Goal: Task Accomplishment & Management: Use online tool/utility

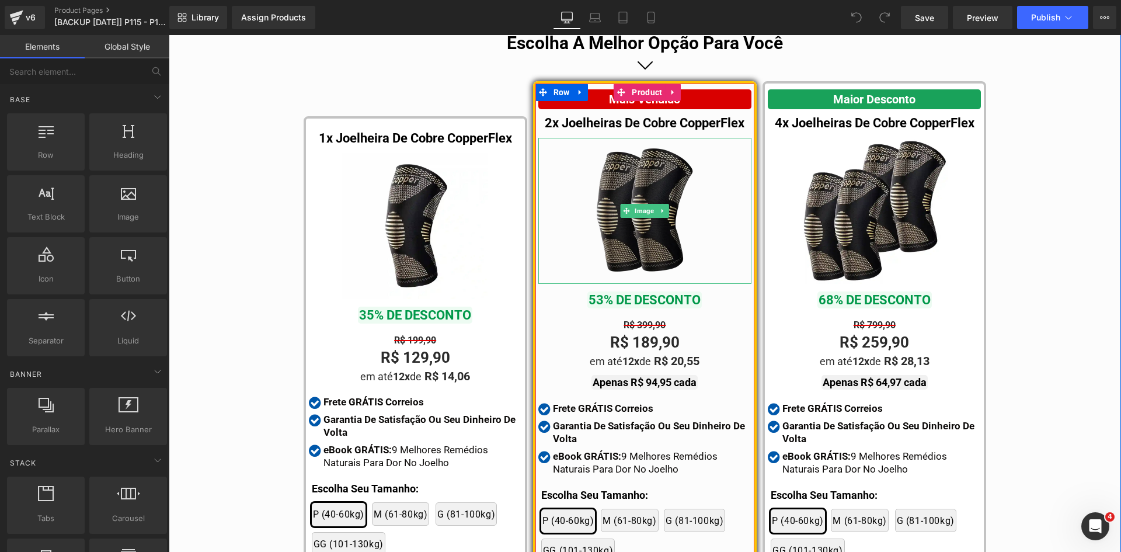
scroll to position [6479, 0]
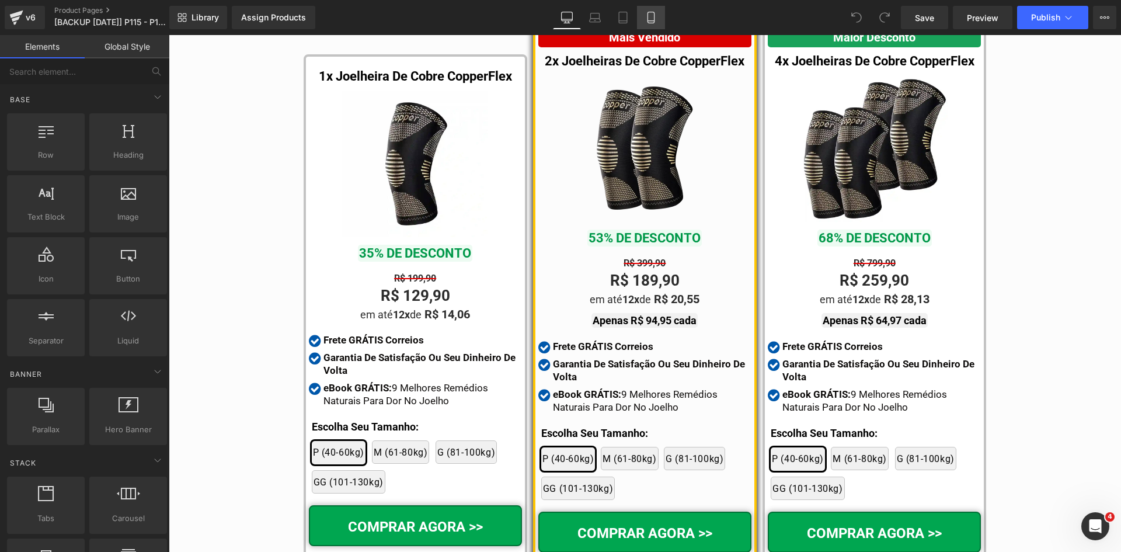
click at [649, 23] on icon at bounding box center [651, 17] width 6 height 11
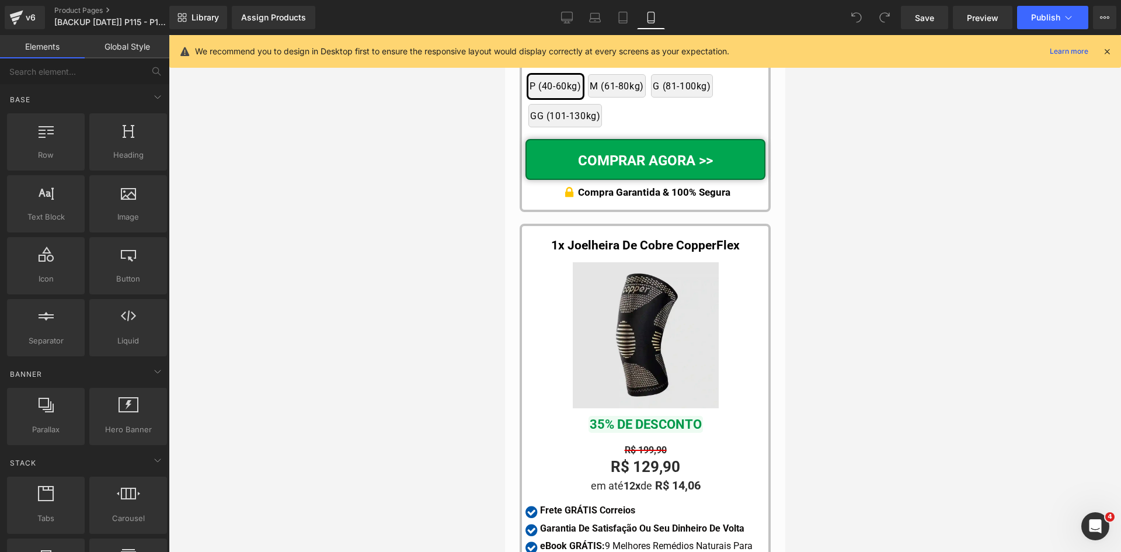
scroll to position [10719, 0]
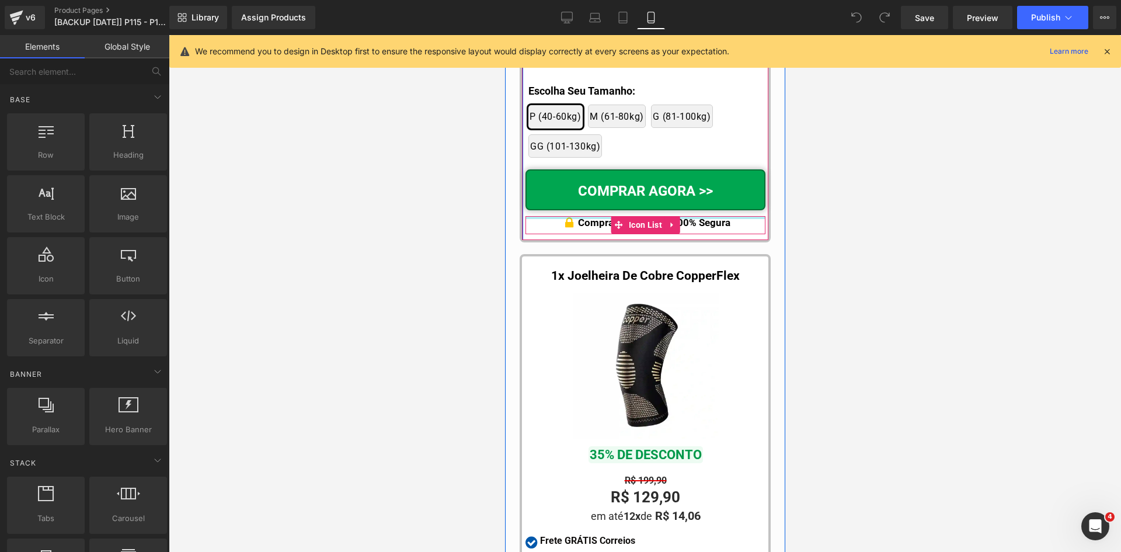
click at [582, 229] on p "Compra Garantida & 100% Segura" at bounding box center [654, 222] width 152 height 13
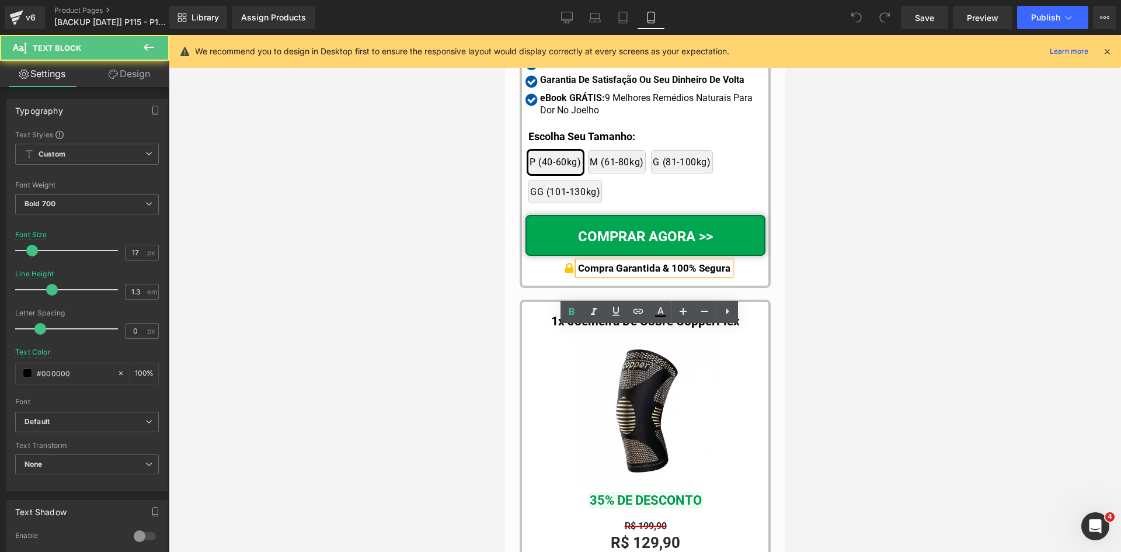
scroll to position [10602, 0]
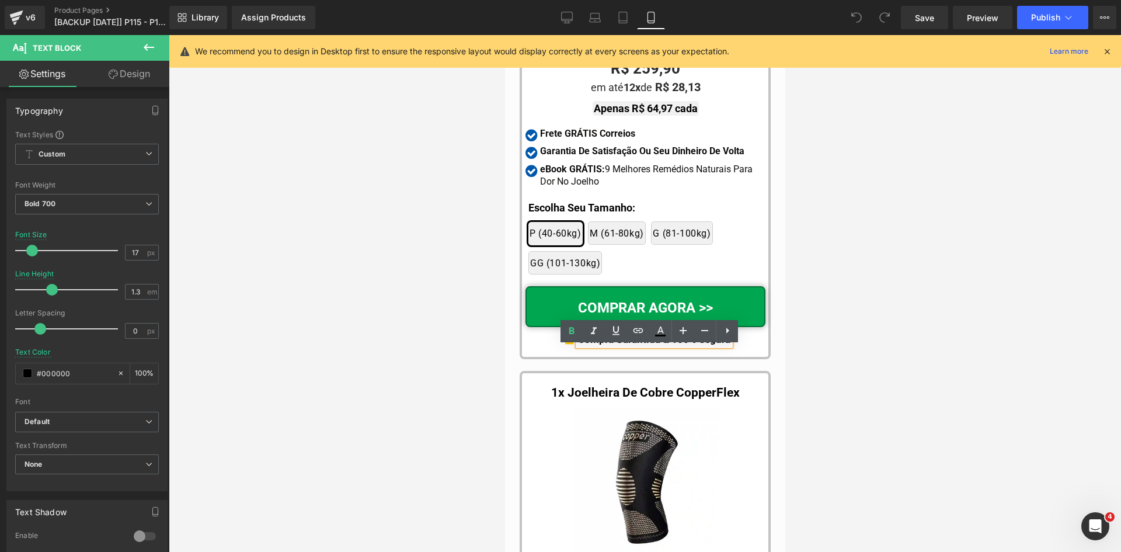
click at [551, 175] on span "eBook GRÁTIS:" at bounding box center [572, 169] width 65 height 11
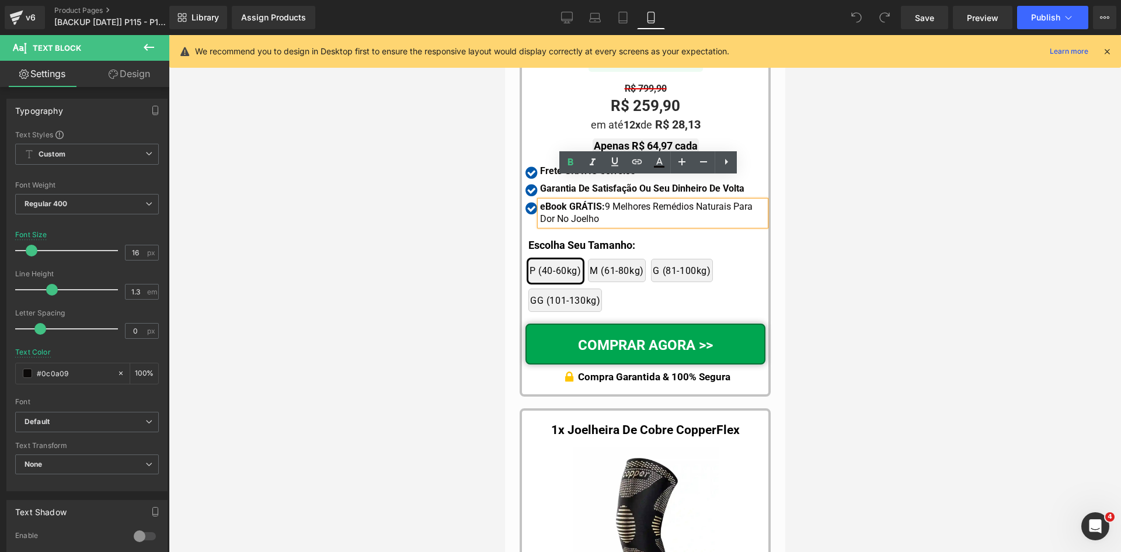
scroll to position [10544, 0]
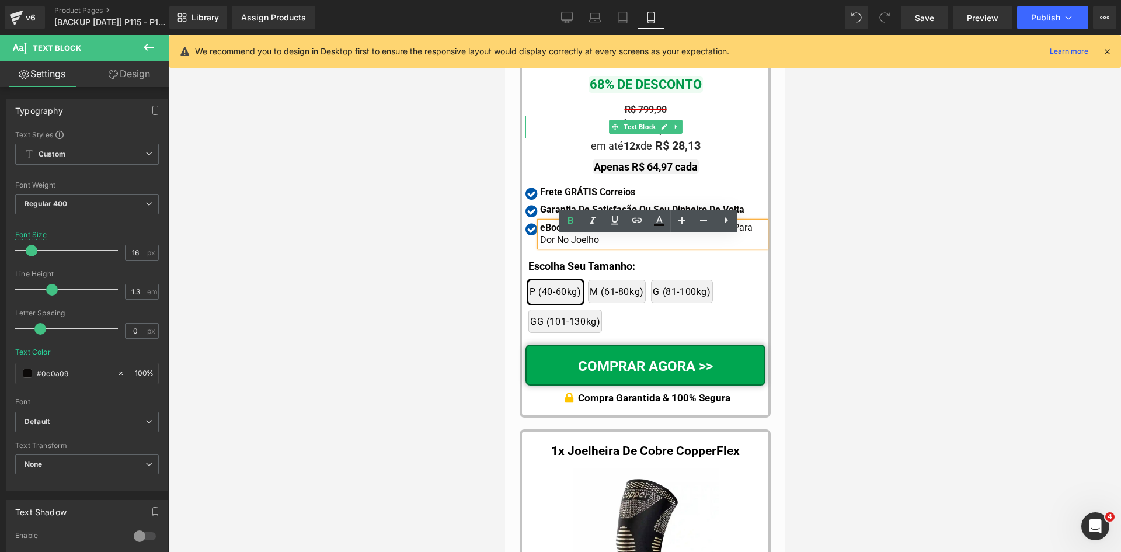
drag, startPoint x: 640, startPoint y: 139, endPoint x: 639, endPoint y: 151, distance: 12.3
click at [640, 134] on span "Text Block" at bounding box center [639, 127] width 37 height 14
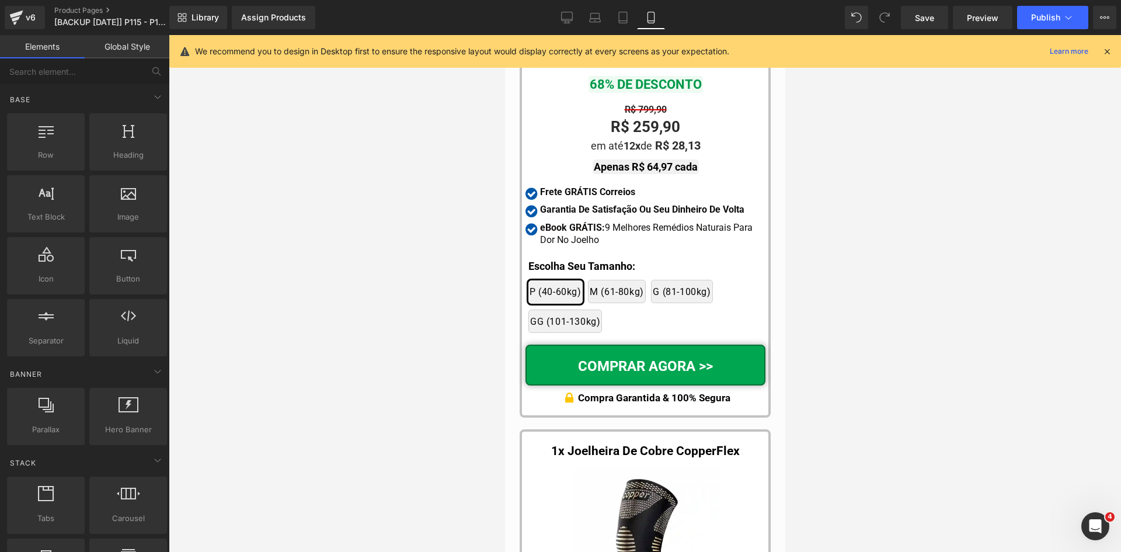
drag, startPoint x: 861, startPoint y: 198, endPoint x: 800, endPoint y: 198, distance: 61.3
click at [857, 198] on div at bounding box center [645, 293] width 952 height 517
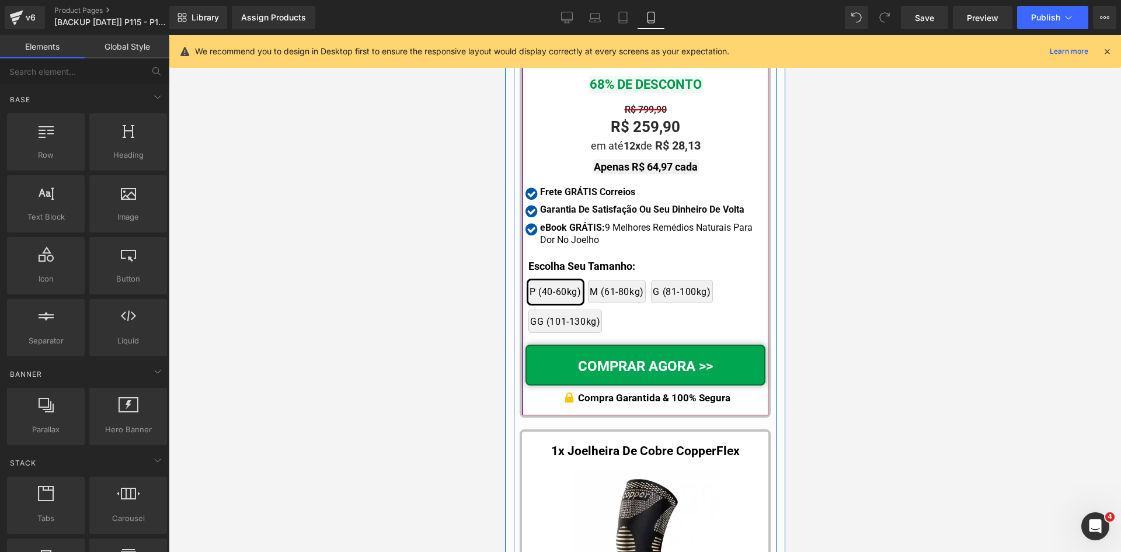
click at [631, 173] on span "Text Block" at bounding box center [639, 166] width 37 height 14
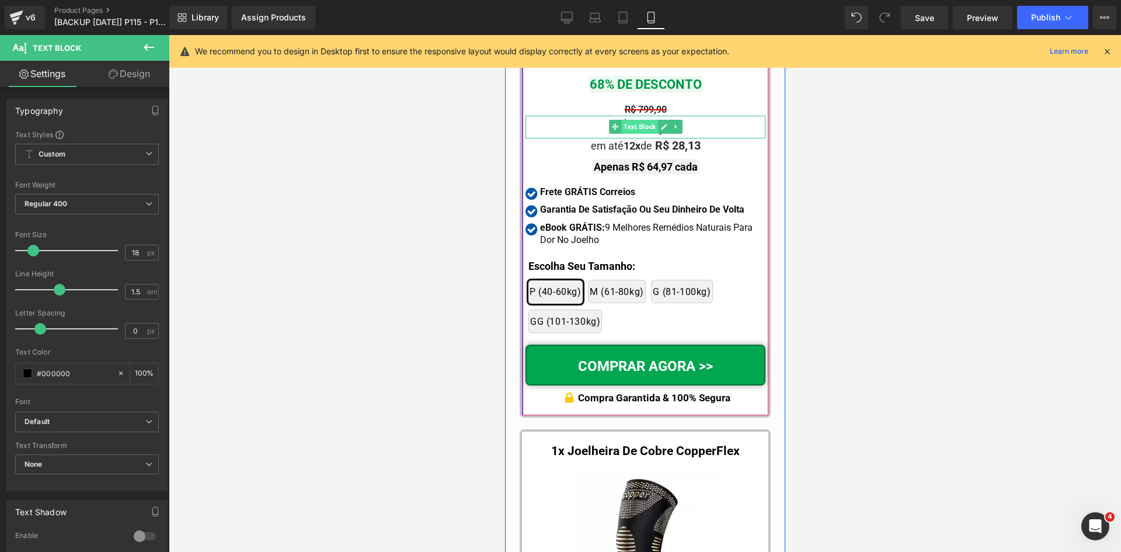
click at [628, 134] on span "Text Block" at bounding box center [639, 127] width 37 height 14
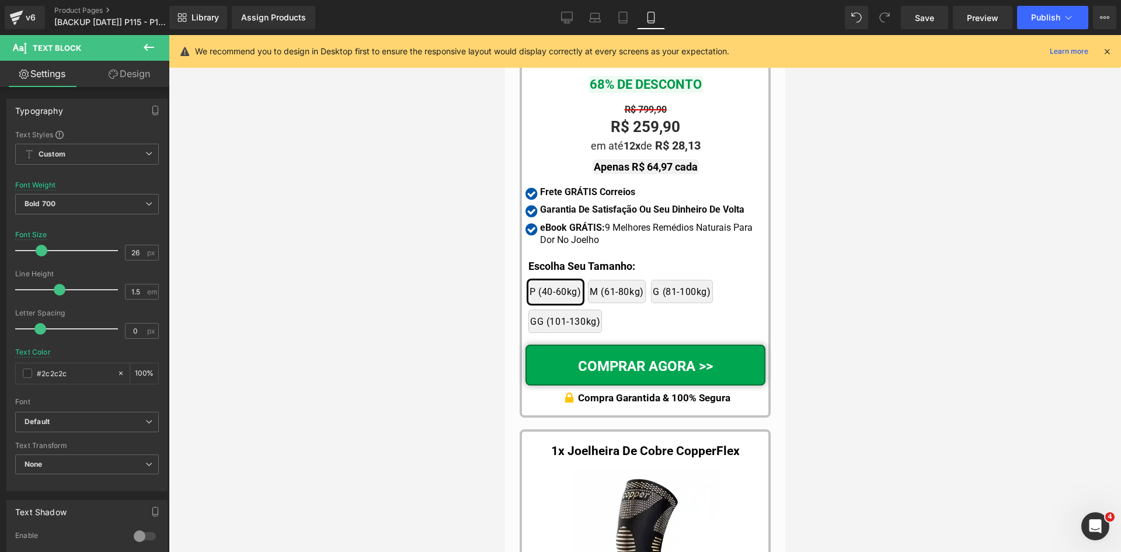
click at [315, 281] on div at bounding box center [645, 293] width 952 height 517
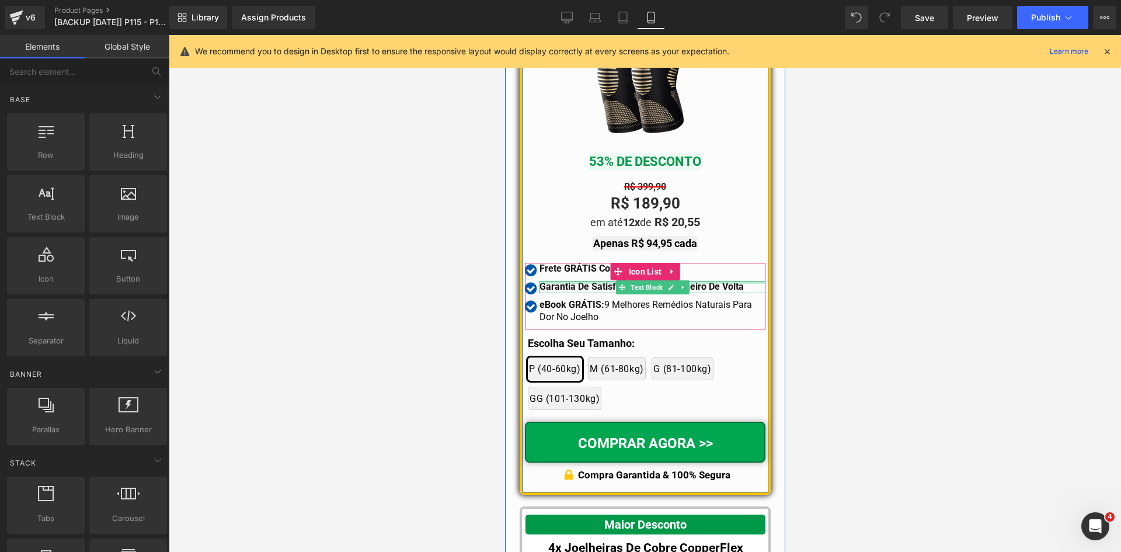
scroll to position [9843, 0]
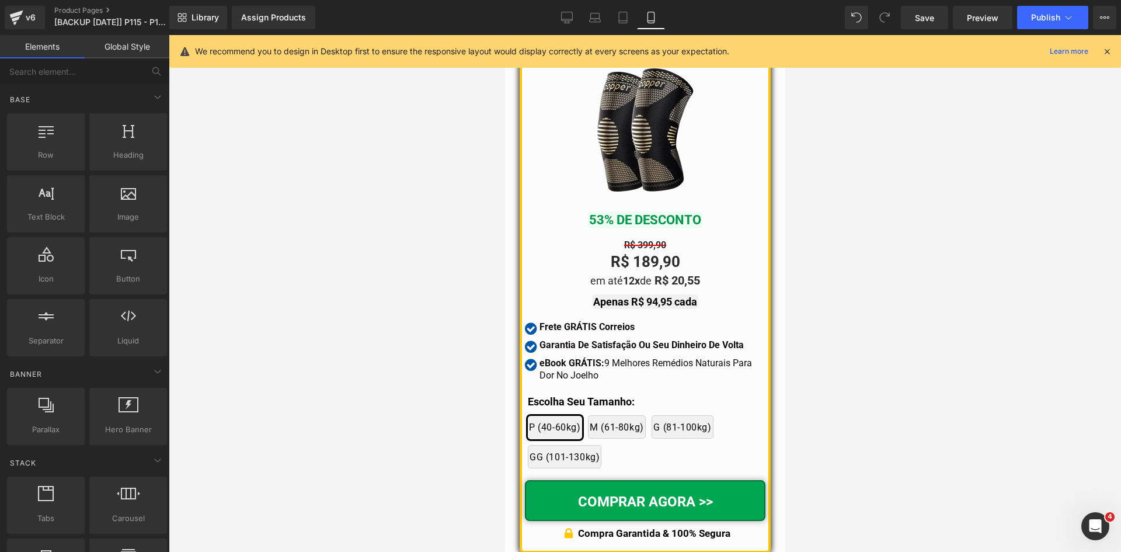
click at [1106, 53] on icon at bounding box center [1107, 51] width 11 height 11
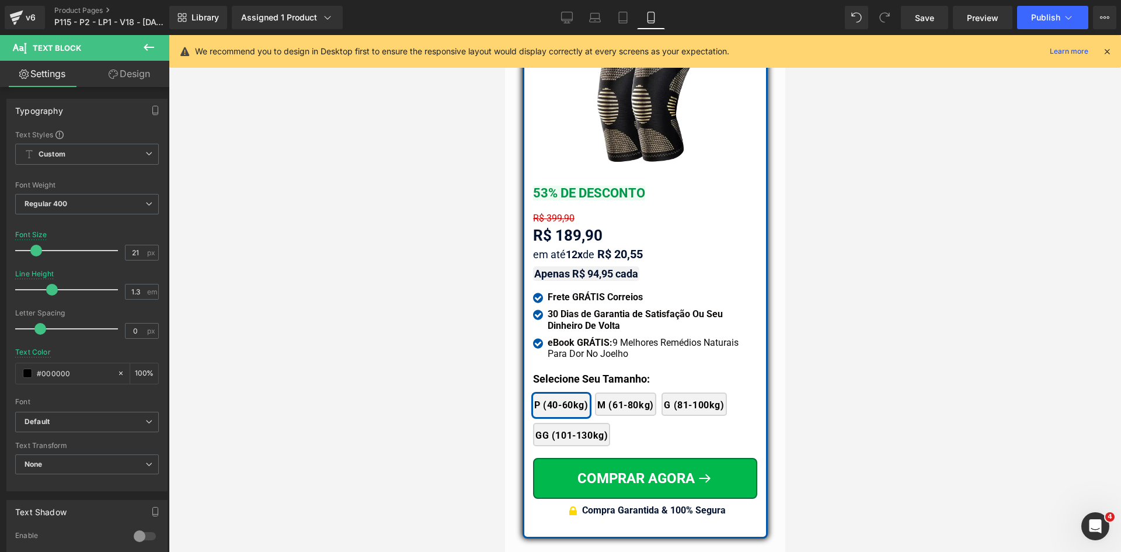
scroll to position [10303, 0]
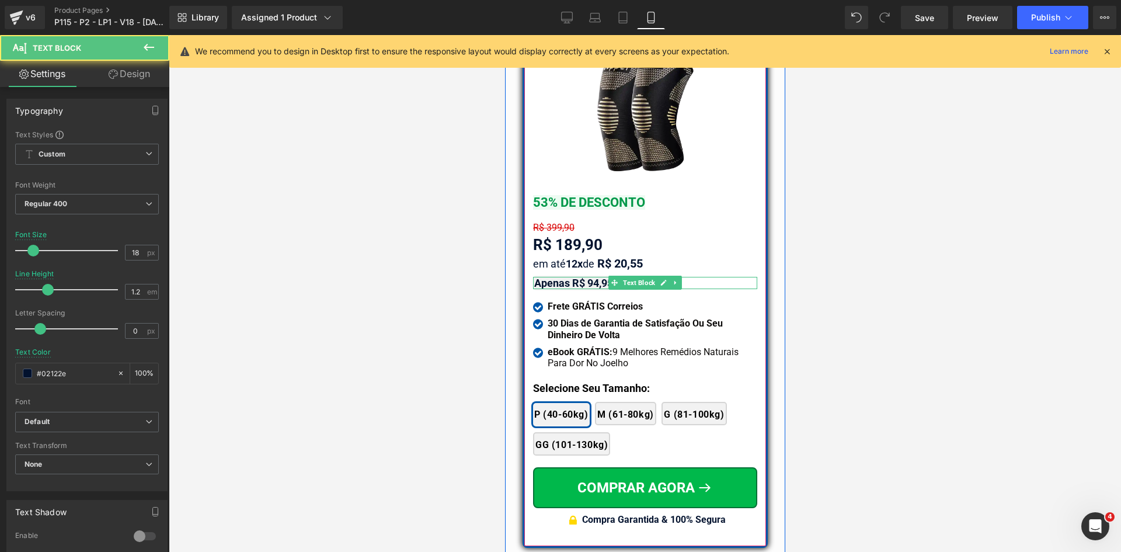
click at [578, 277] on strong "Apenas R$ 94,95 cada" at bounding box center [586, 283] width 104 height 12
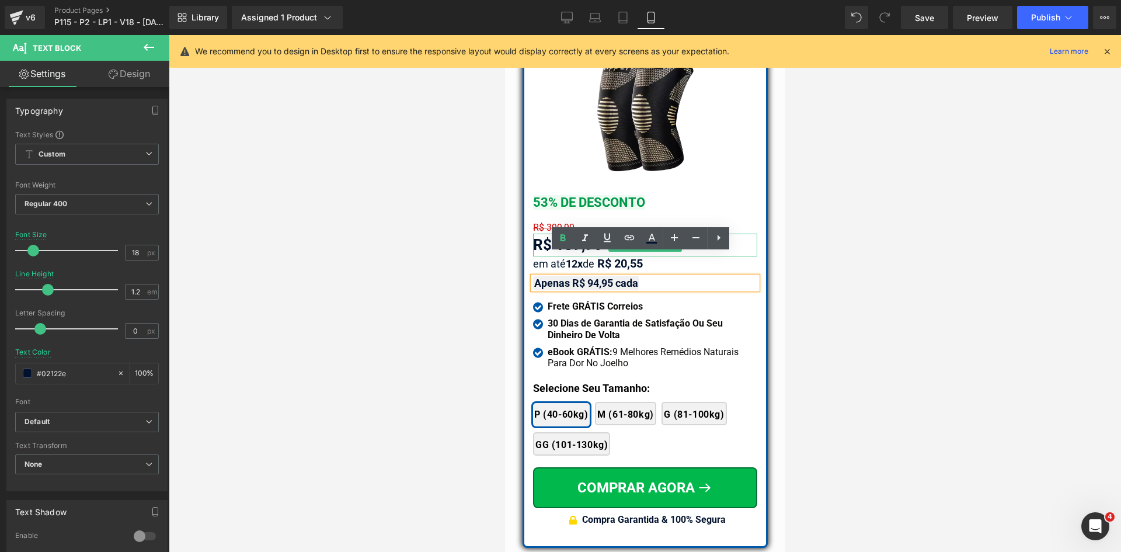
drag, startPoint x: 541, startPoint y: 218, endPoint x: 506, endPoint y: 224, distance: 35.5
click at [541, 234] on div "R$ 189,90" at bounding box center [645, 245] width 224 height 23
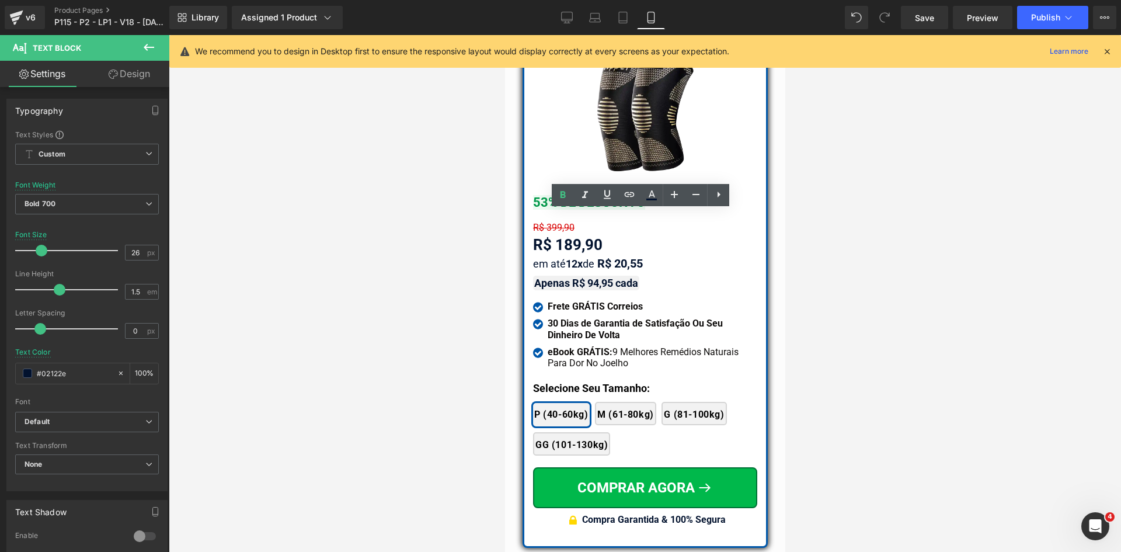
click at [437, 232] on div at bounding box center [645, 293] width 952 height 517
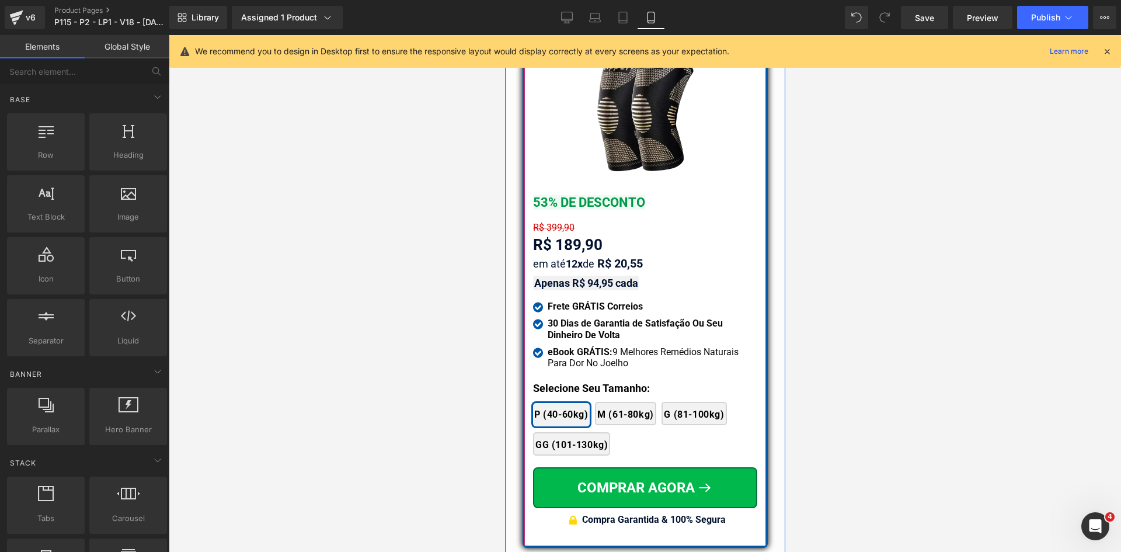
click at [561, 234] on div "R$ 189,90" at bounding box center [645, 245] width 224 height 23
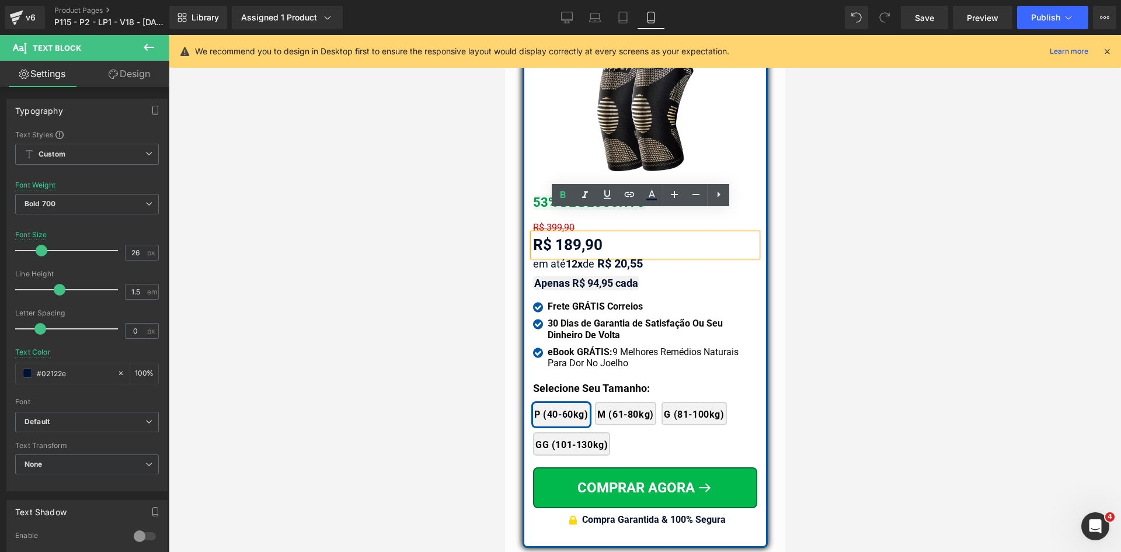
scroll to position [10303, 0]
click at [1106, 46] on icon at bounding box center [1107, 51] width 11 height 11
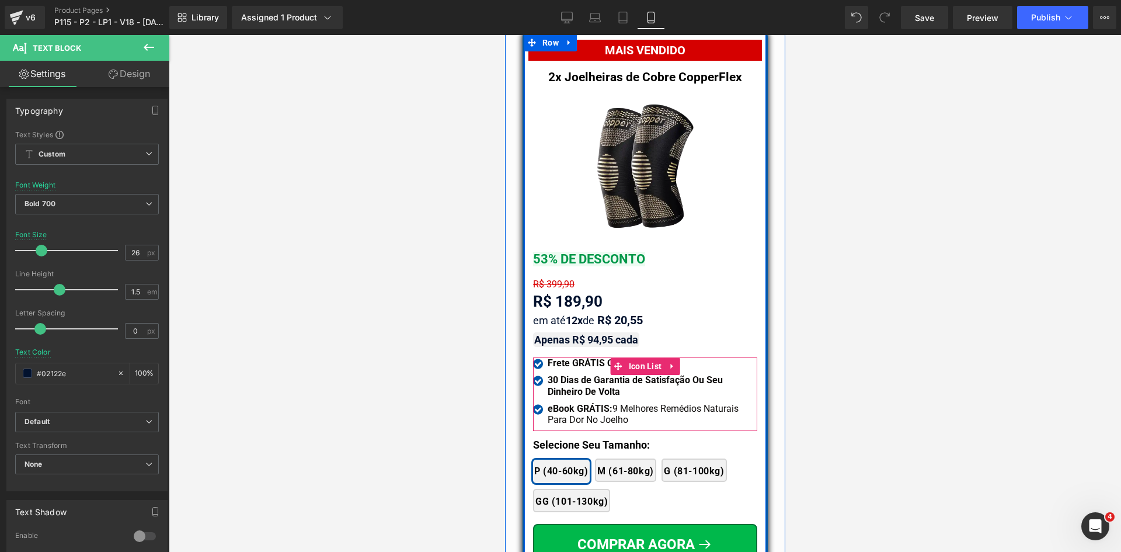
scroll to position [10069, 0]
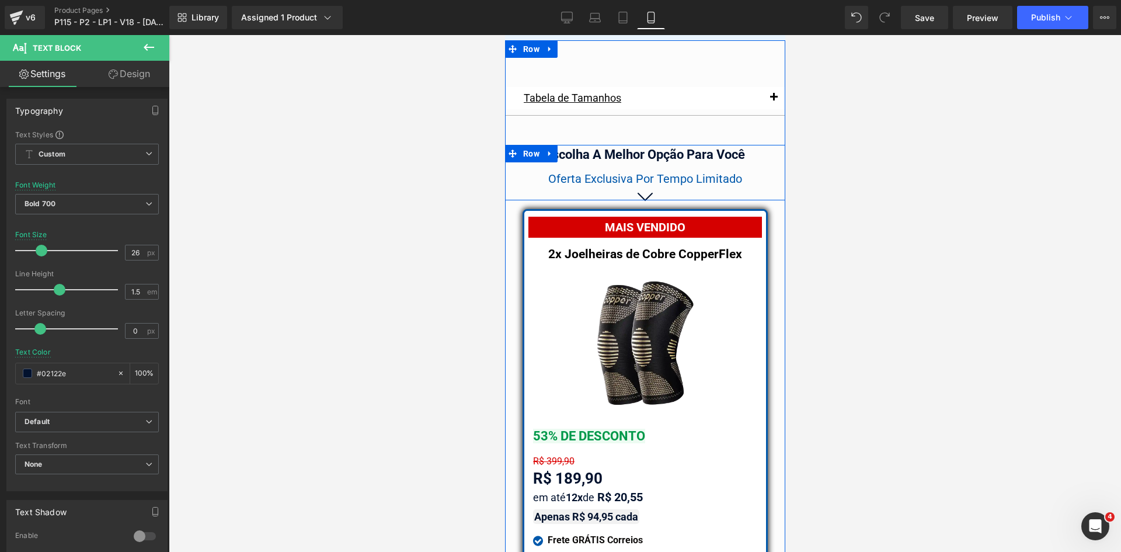
click at [585, 172] on span "Oferta Exclusiva Por Tempo Limitado" at bounding box center [645, 179] width 194 height 14
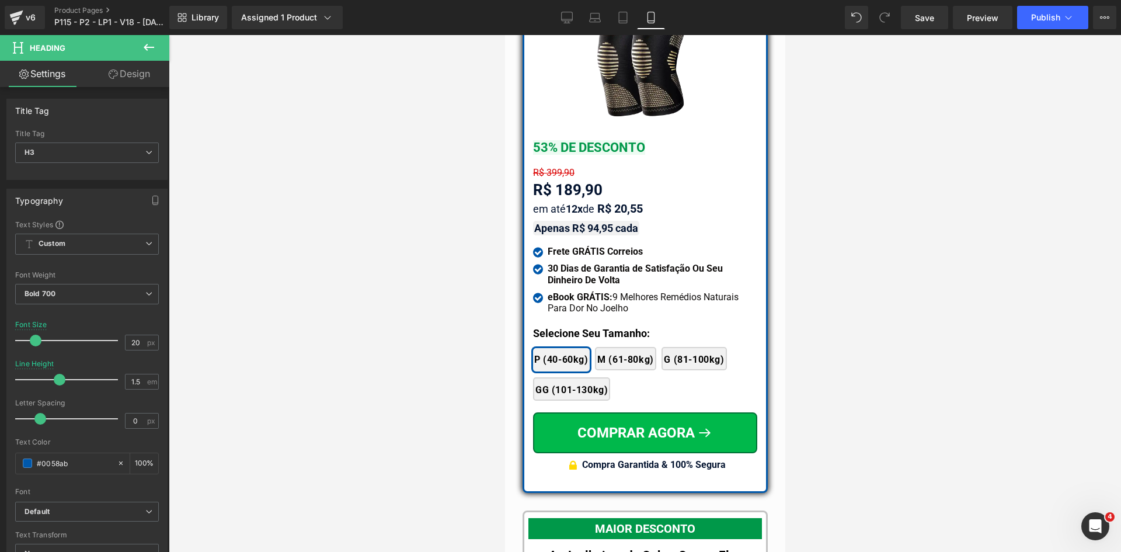
scroll to position [10361, 0]
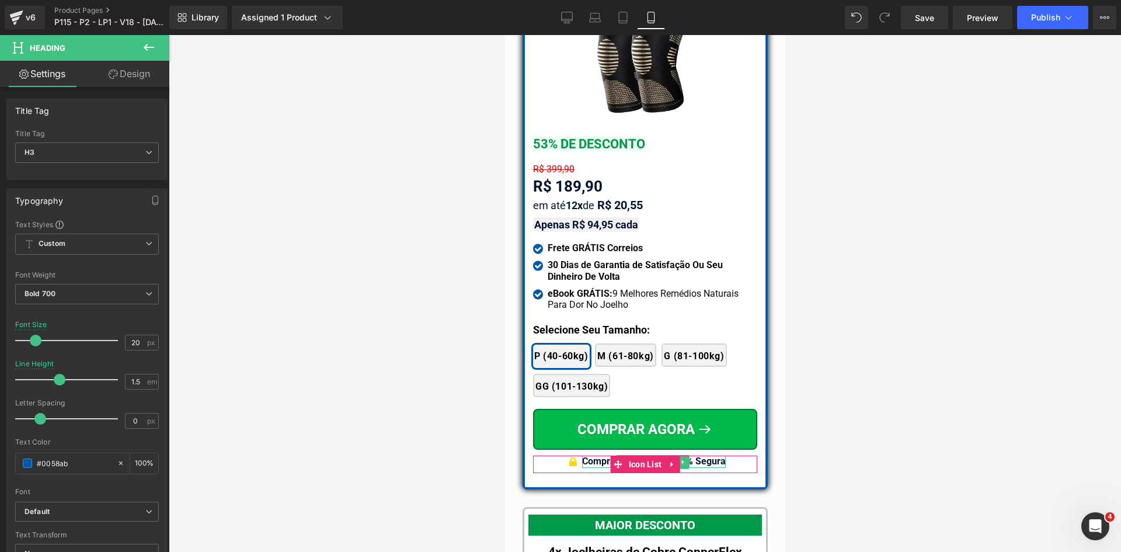
click at [597, 455] on b "Compra Garantida & 100% Segura" at bounding box center [654, 460] width 144 height 11
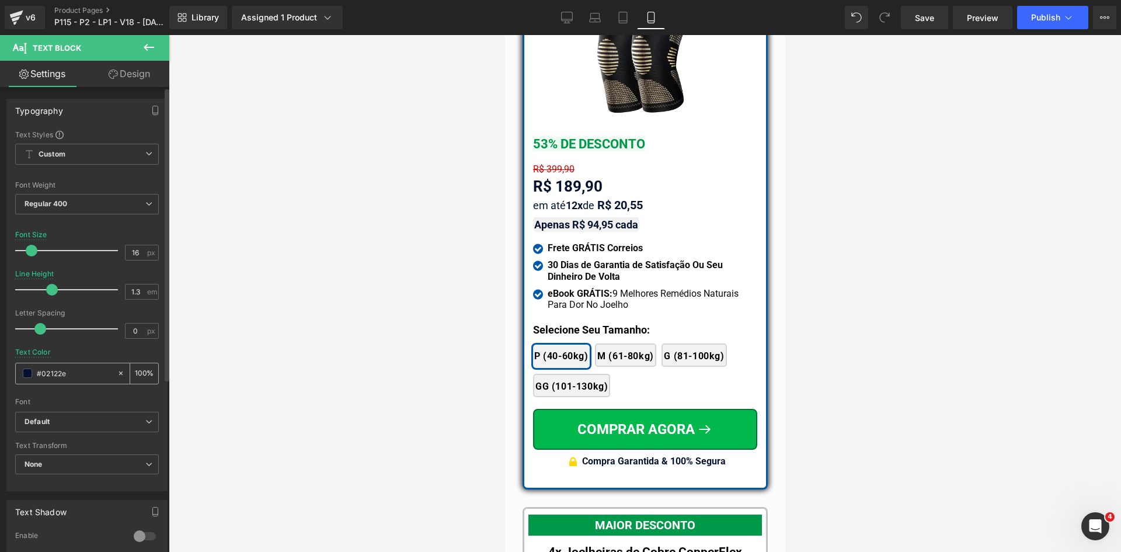
click at [94, 368] on input "#02122e" at bounding box center [74, 373] width 75 height 13
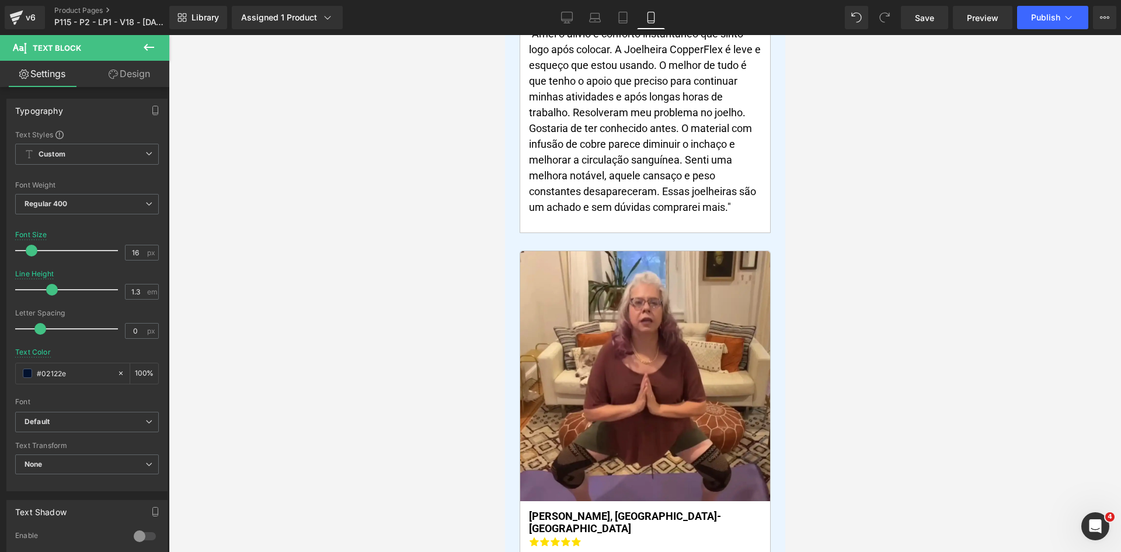
scroll to position [0, 0]
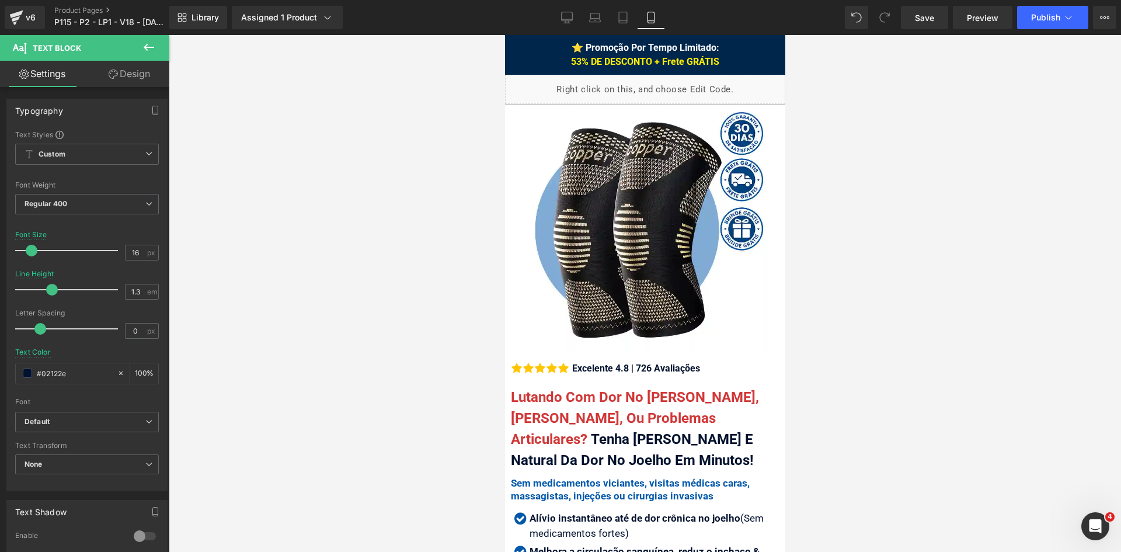
drag, startPoint x: 781, startPoint y: 390, endPoint x: 1297, endPoint y: 65, distance: 610.2
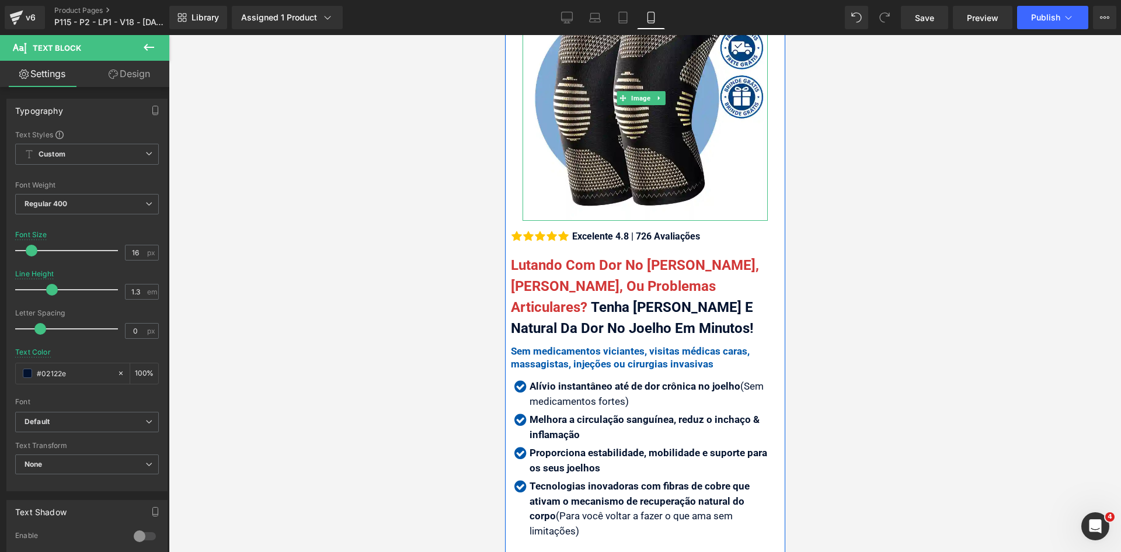
scroll to position [292, 0]
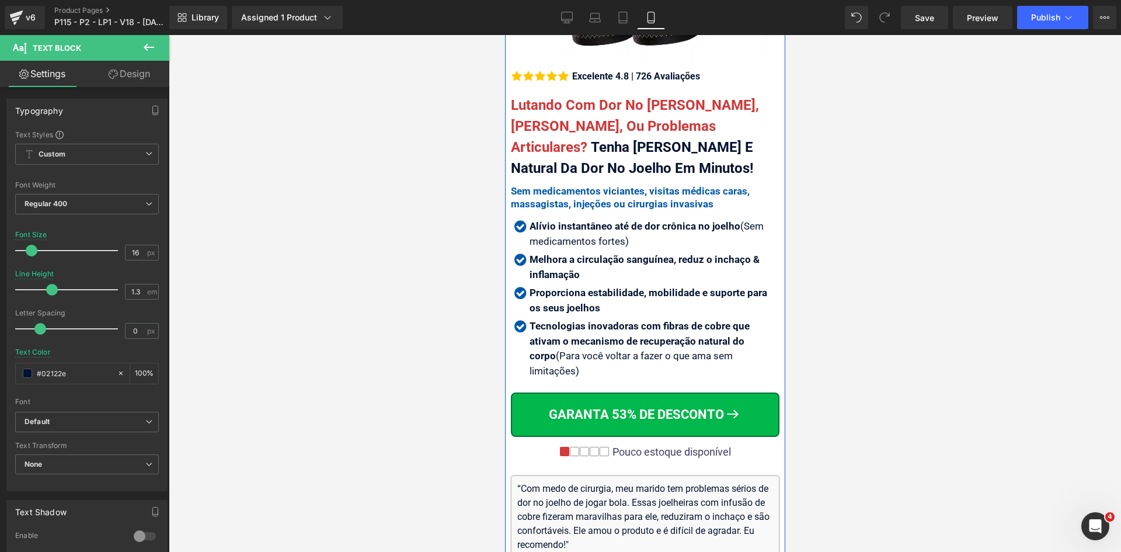
drag, startPoint x: 714, startPoint y: 432, endPoint x: 558, endPoint y: 389, distance: 161.1
click at [714, 446] on div "Pouco estoque disponível Text Block" at bounding box center [669, 452] width 121 height 13
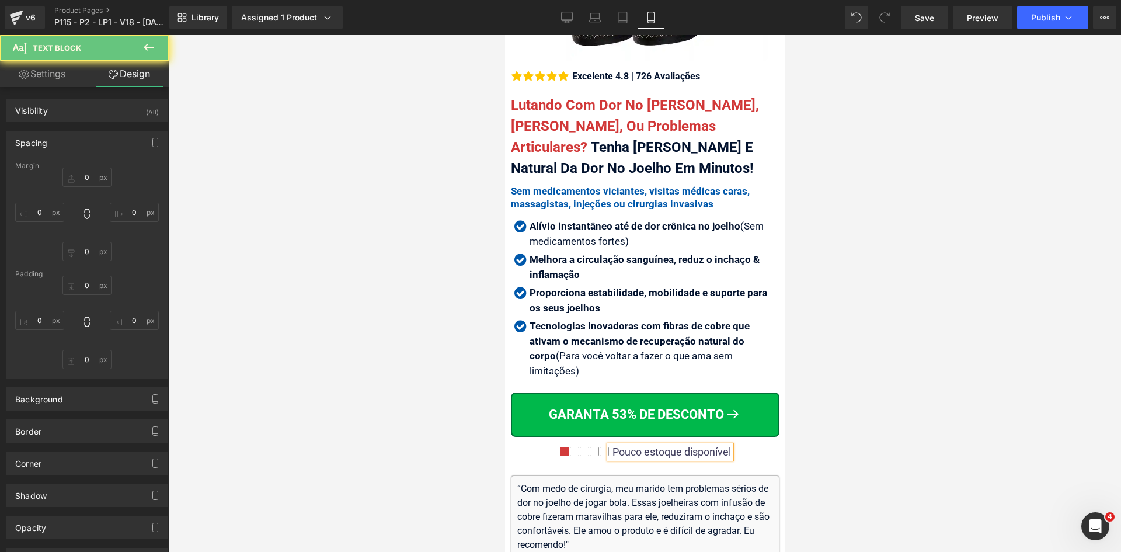
click at [45, 64] on link "Settings" at bounding box center [42, 74] width 85 height 26
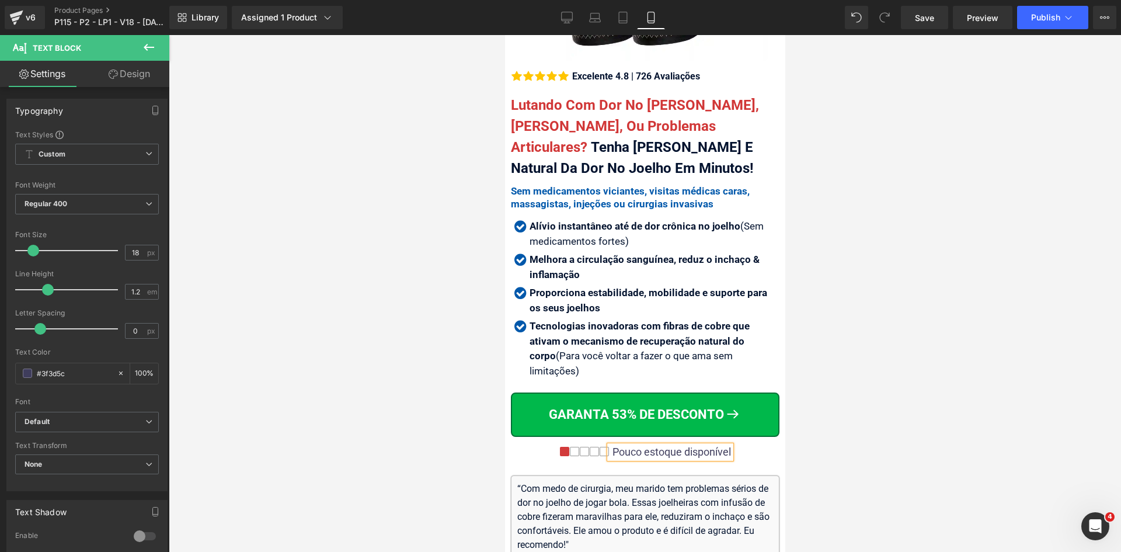
type input "100"
drag, startPoint x: 133, startPoint y: 254, endPoint x: 124, endPoint y: 253, distance: 9.4
click at [126, 253] on input "18" at bounding box center [136, 252] width 20 height 15
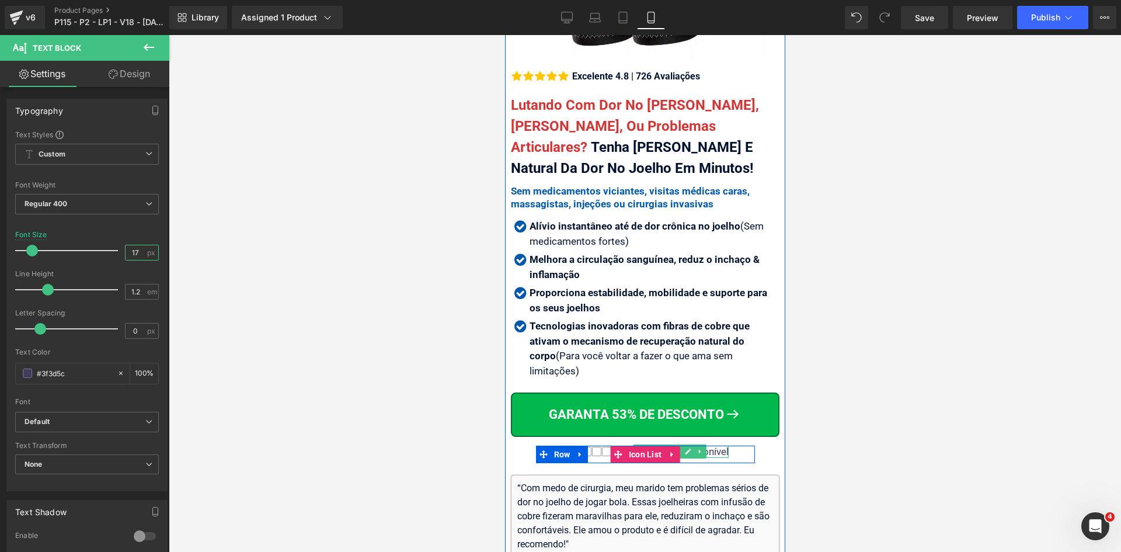
type input "17"
click at [710, 446] on div "Pouco estoque disponível" at bounding box center [669, 452] width 117 height 12
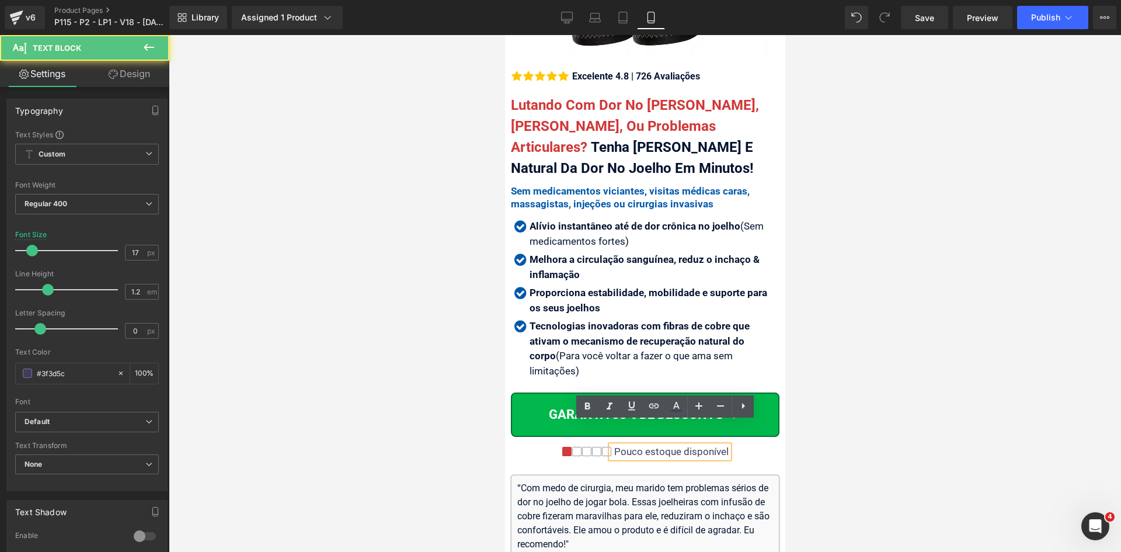
click at [710, 446] on div "Pouco estoque disponível" at bounding box center [669, 452] width 117 height 12
copy div "Pouco estoque disponível"
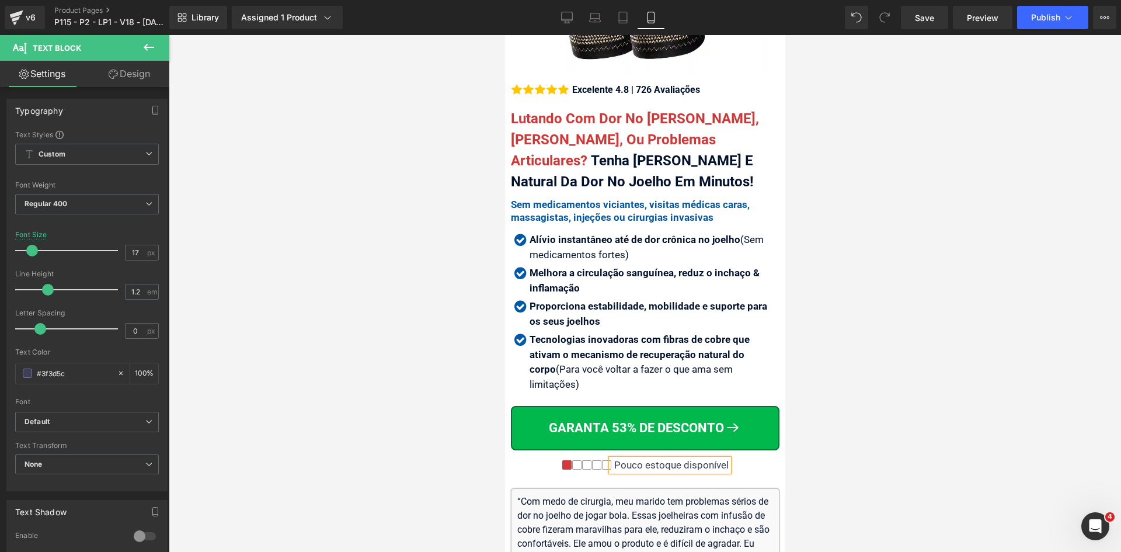
scroll to position [354, 0]
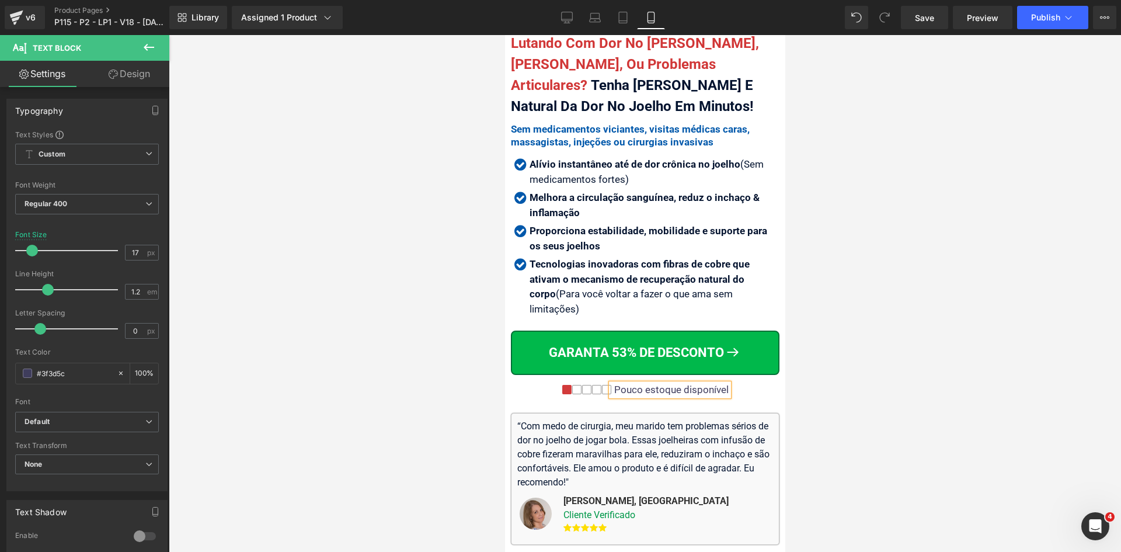
drag, startPoint x: 1212, startPoint y: 444, endPoint x: 704, endPoint y: 314, distance: 524.9
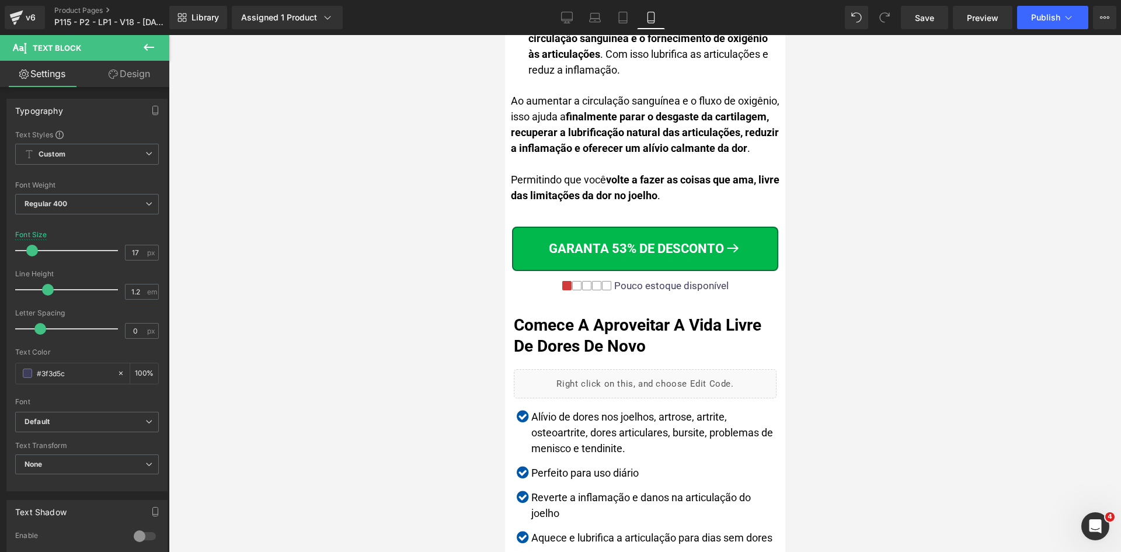
scroll to position [3687, 0]
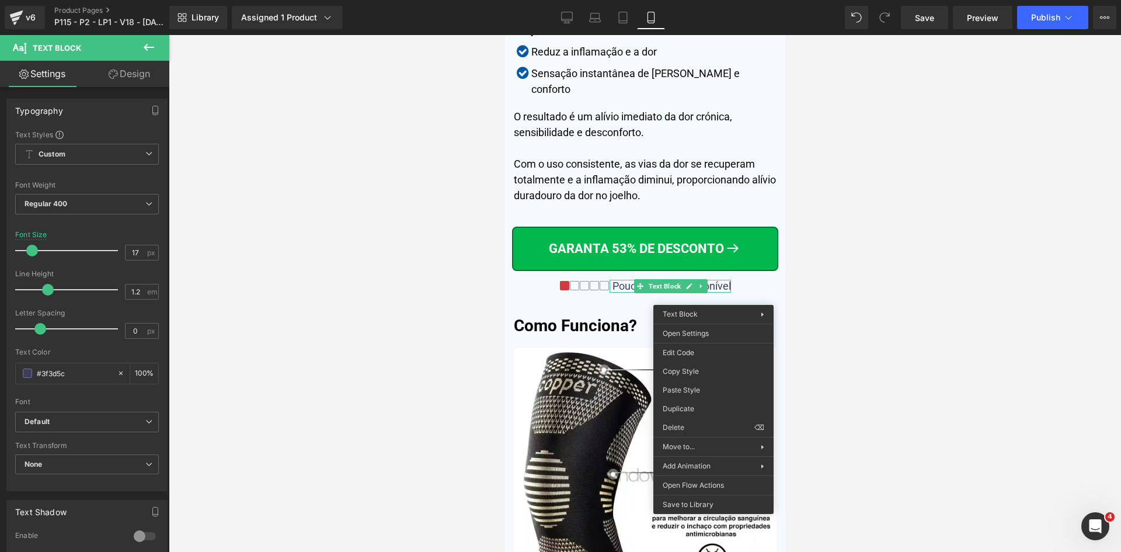
drag, startPoint x: 1211, startPoint y: 426, endPoint x: 703, endPoint y: 114, distance: 596.6
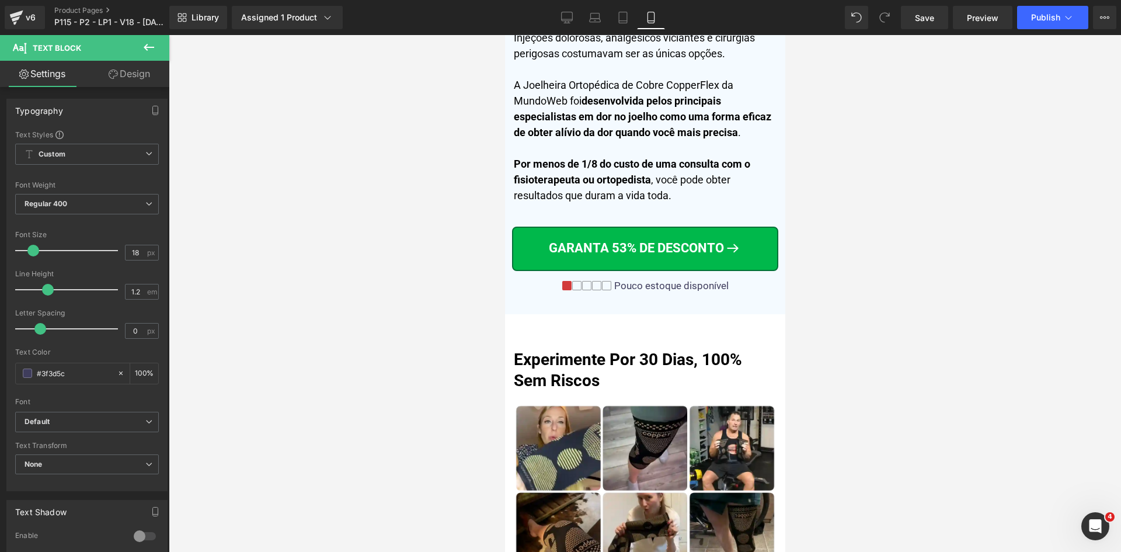
scroll to position [6376, 0]
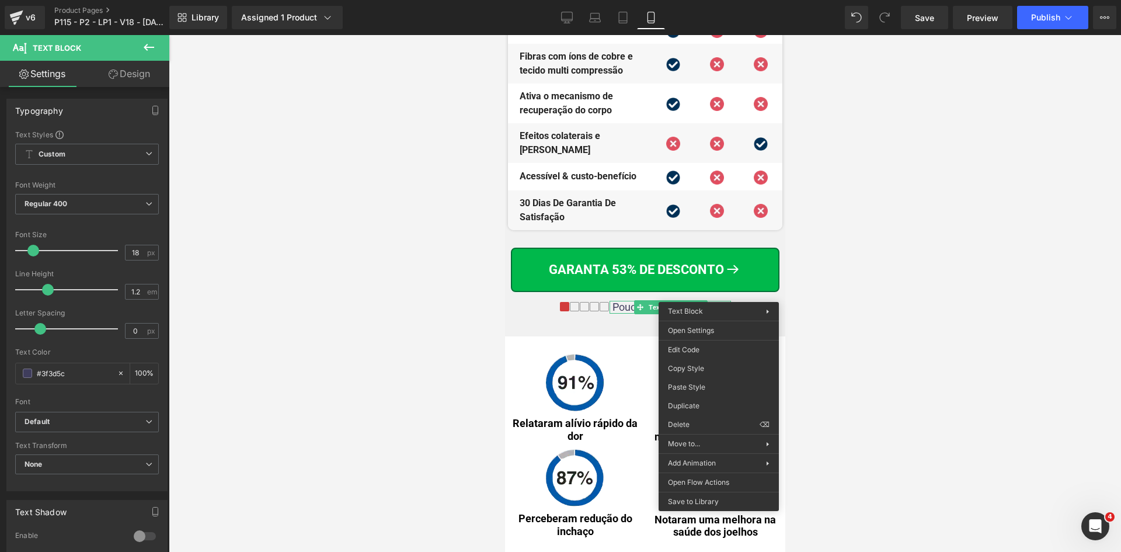
drag, startPoint x: 1216, startPoint y: 420, endPoint x: 698, endPoint y: 41, distance: 641.5
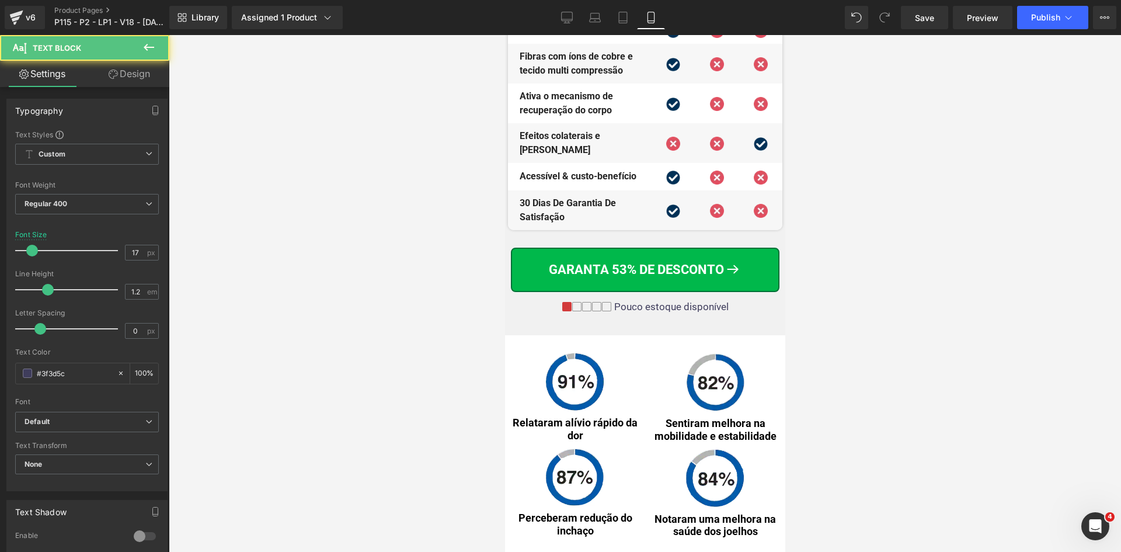
scroll to position [8349, 0]
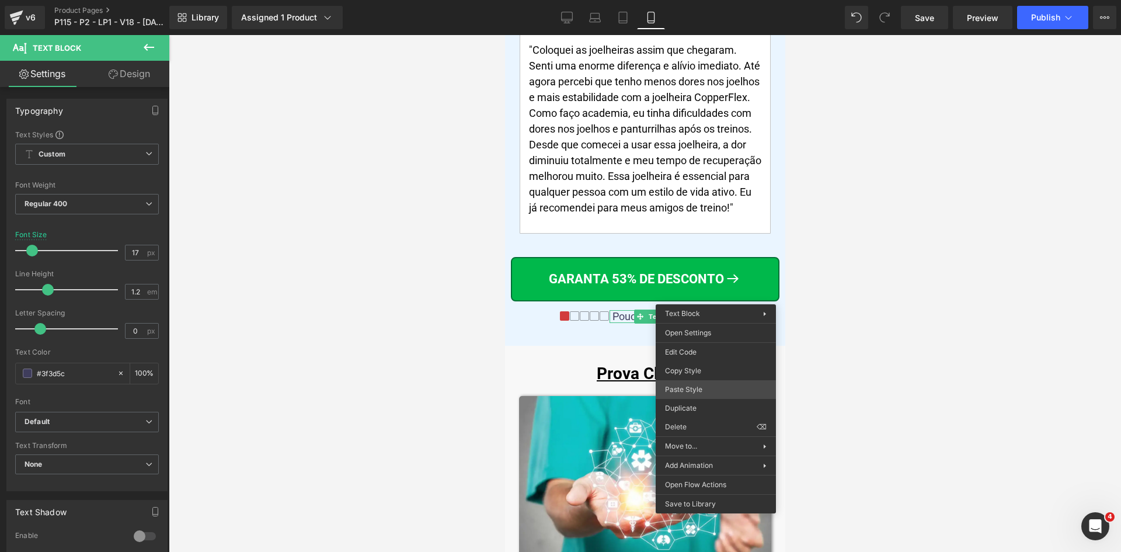
drag, startPoint x: 1215, startPoint y: 427, endPoint x: 686, endPoint y: 56, distance: 646.4
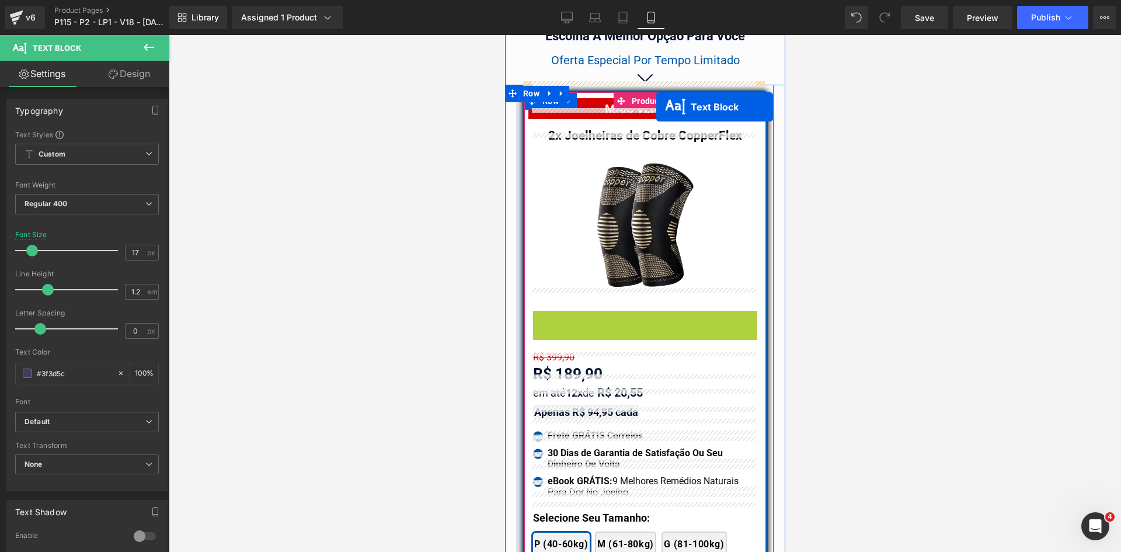
scroll to position [10171, 0]
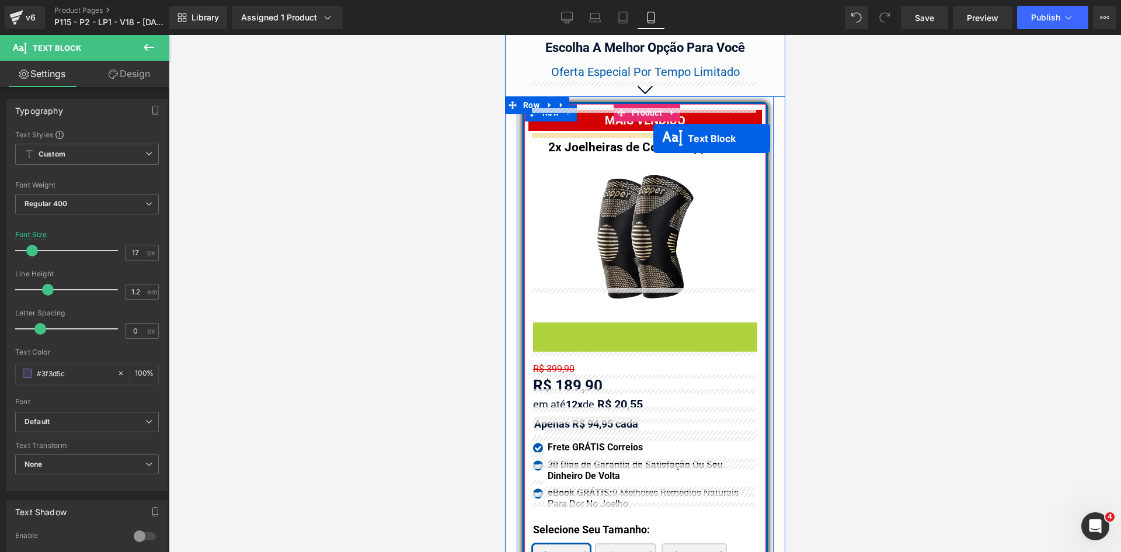
drag, startPoint x: 665, startPoint y: 92, endPoint x: 653, endPoint y: 138, distance: 48.3
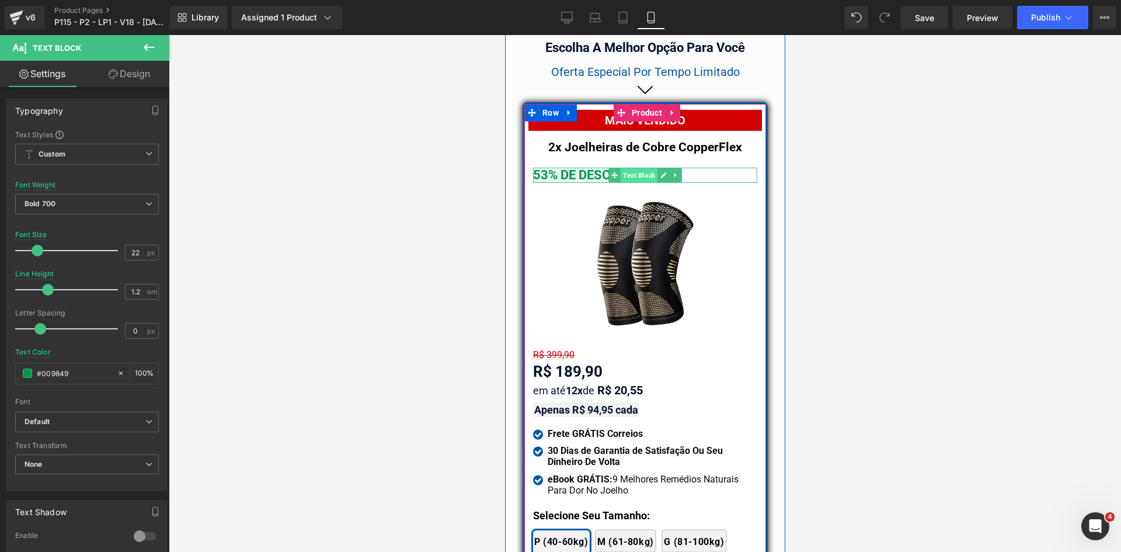
click at [638, 168] on span "Text Block" at bounding box center [638, 175] width 37 height 14
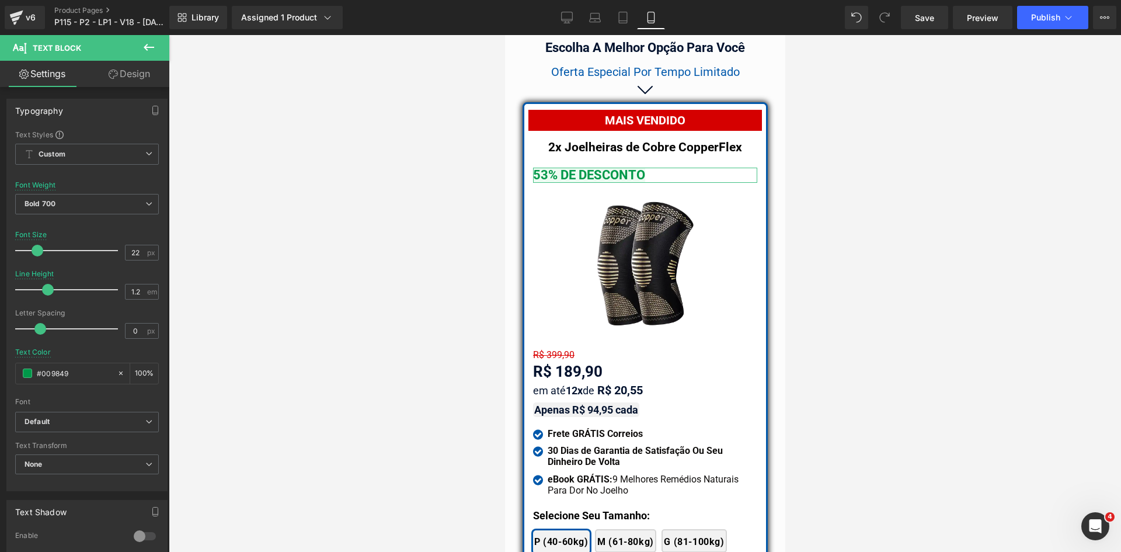
drag, startPoint x: 127, startPoint y: 78, endPoint x: 52, endPoint y: 175, distance: 122.4
click at [126, 78] on link "Design" at bounding box center [129, 74] width 85 height 26
click at [0, 0] on div "Spacing" at bounding box center [0, 0] width 0 height 0
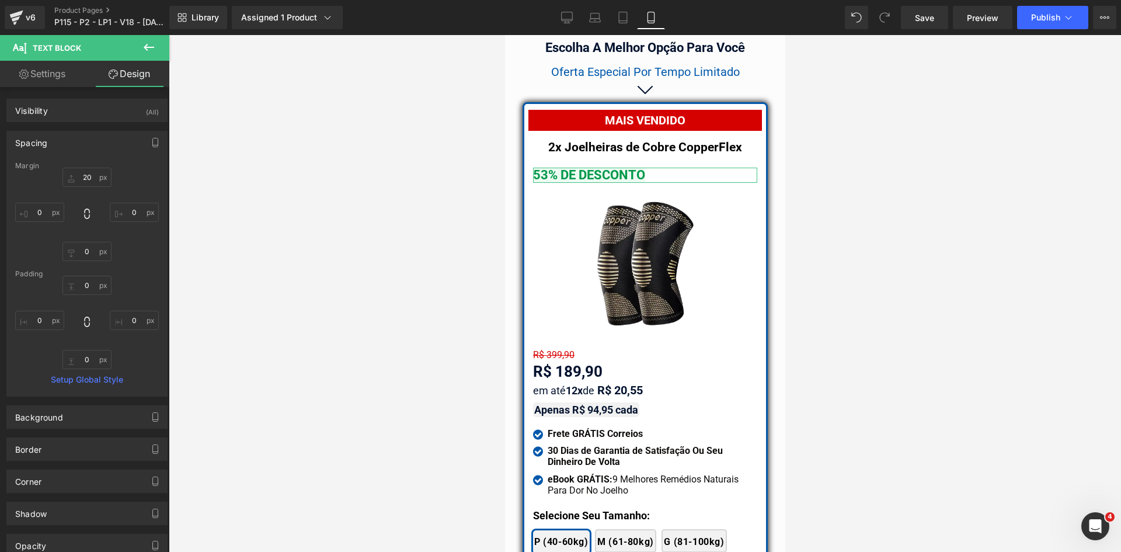
type input "20"
type input "0"
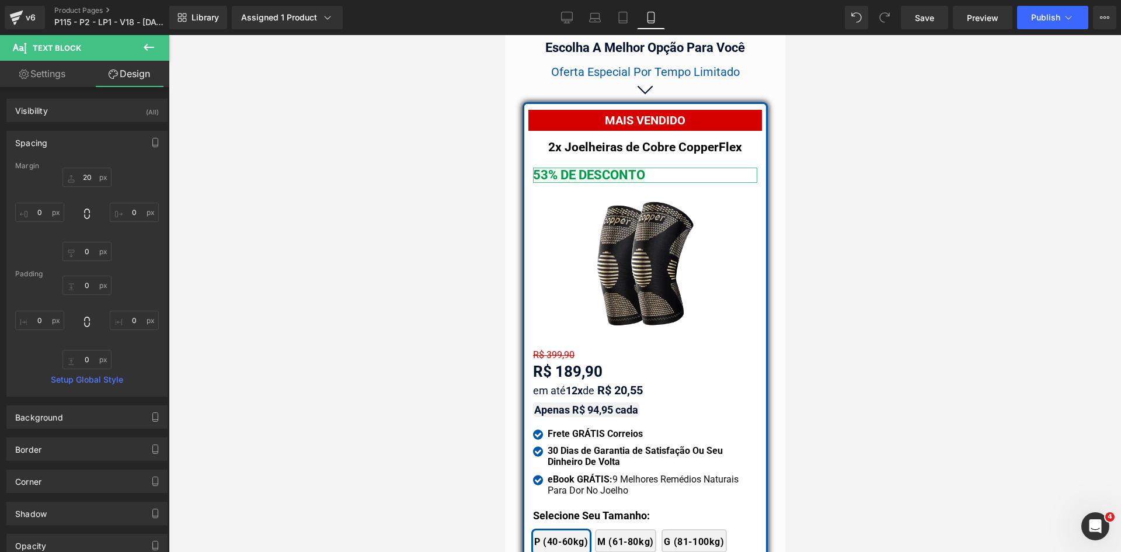
type input "0"
click at [79, 175] on input "20" at bounding box center [86, 177] width 49 height 19
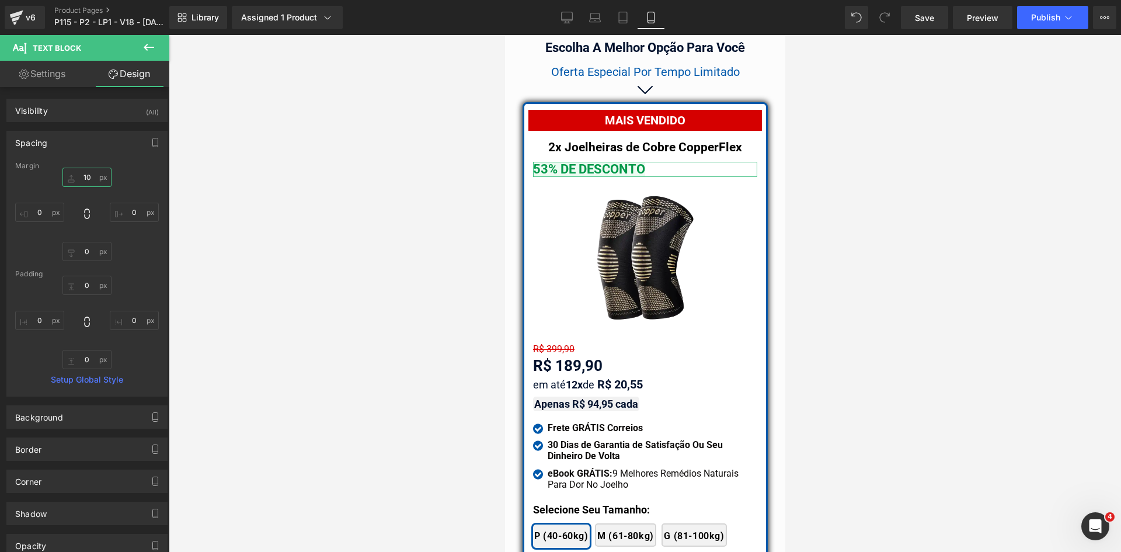
type input "10"
click at [55, 71] on link "Settings" at bounding box center [42, 74] width 85 height 26
type input "100"
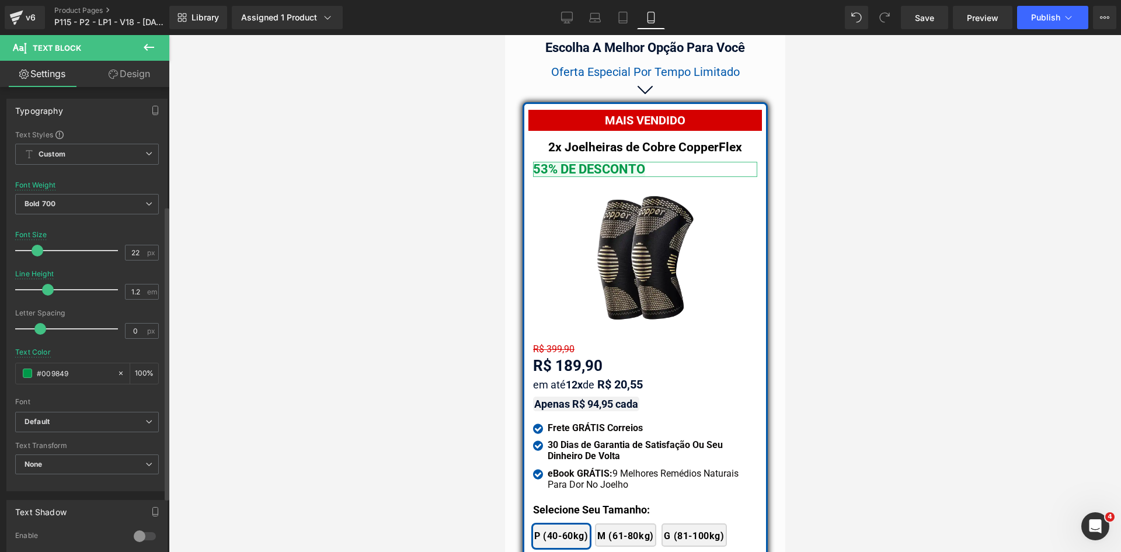
scroll to position [234, 0]
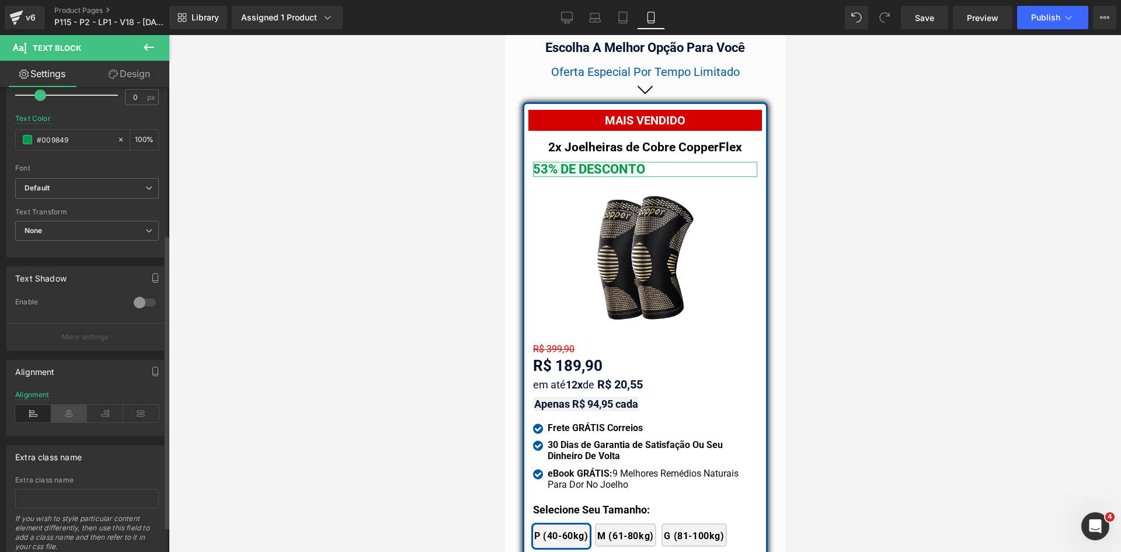
click at [68, 413] on icon at bounding box center [69, 414] width 36 height 18
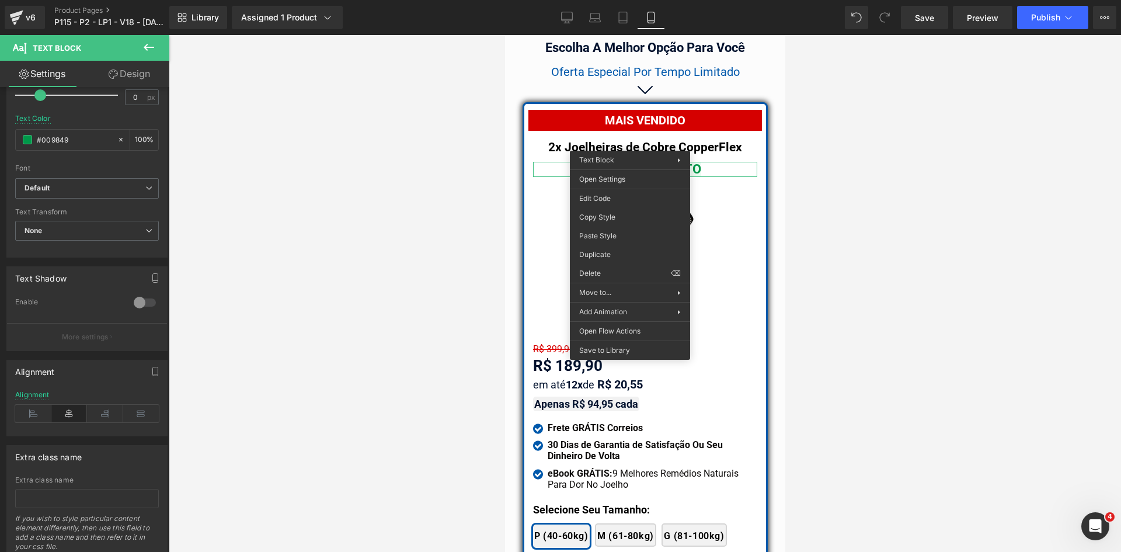
drag, startPoint x: 1105, startPoint y: 251, endPoint x: 600, endPoint y: 215, distance: 506.4
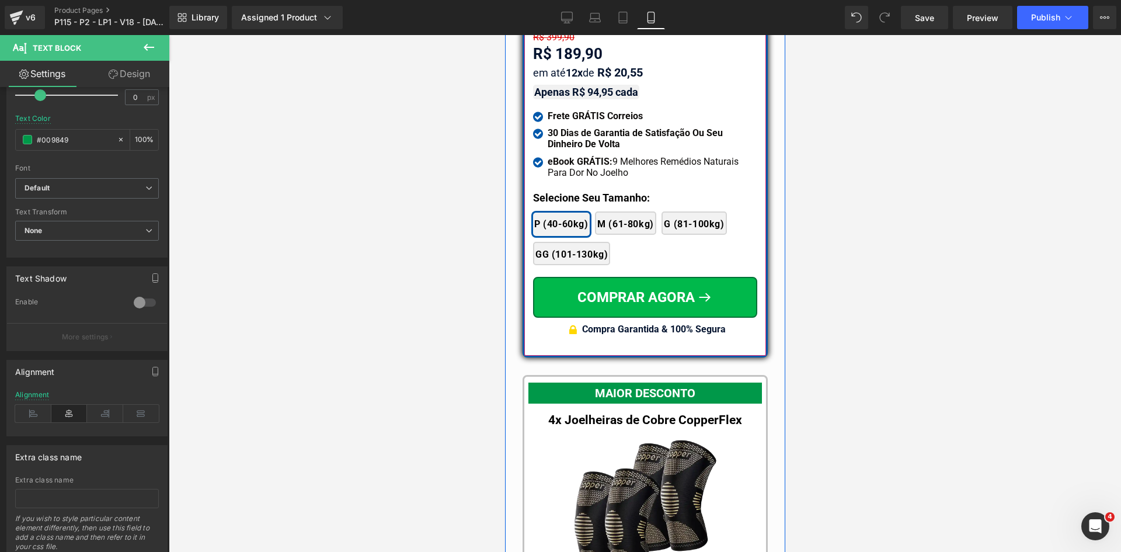
scroll to position [10638, 0]
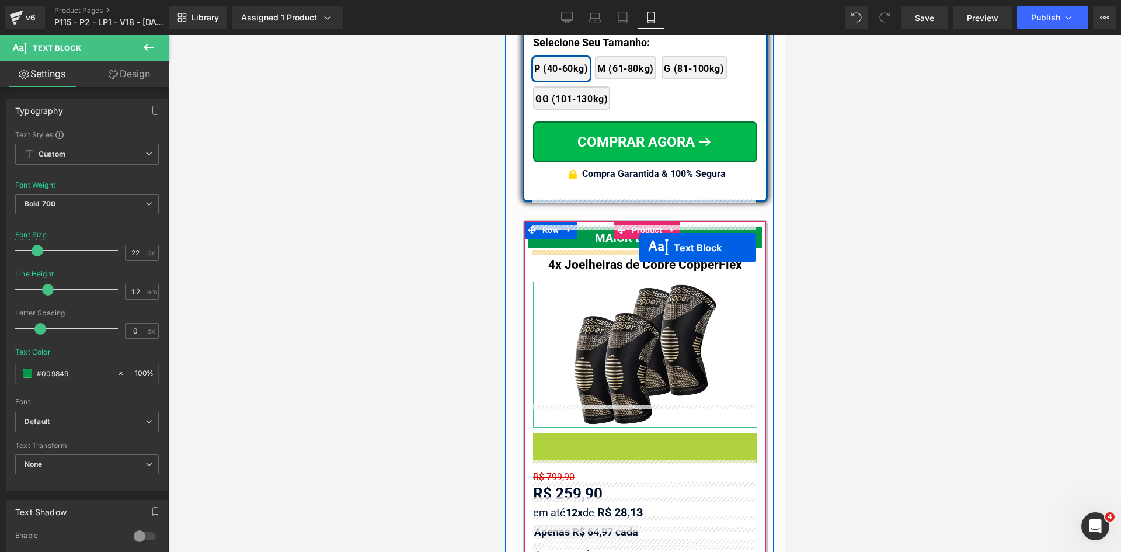
drag, startPoint x: 644, startPoint y: 417, endPoint x: 639, endPoint y: 248, distance: 169.4
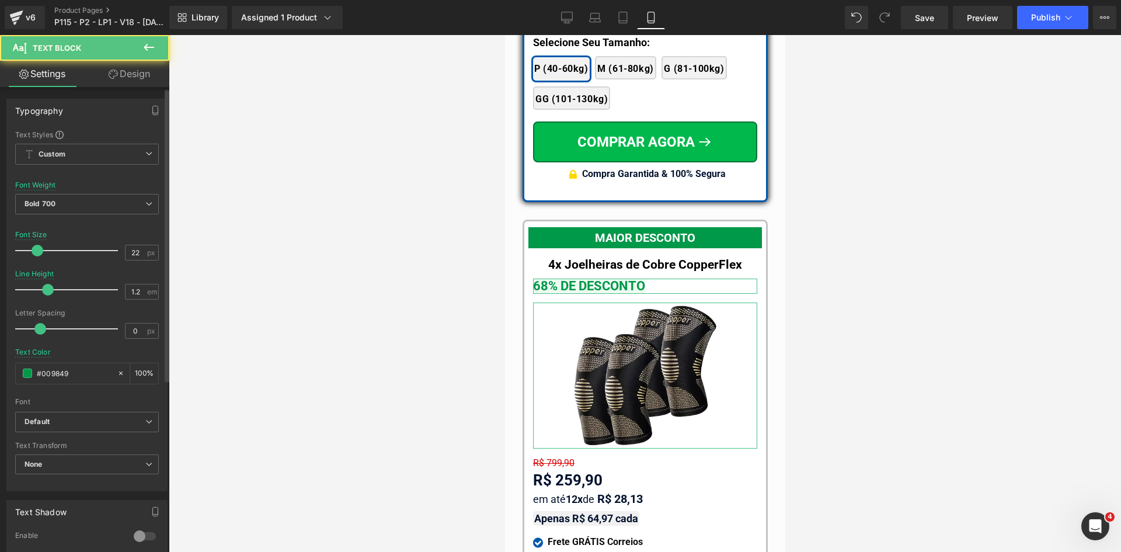
scroll to position [274, 0]
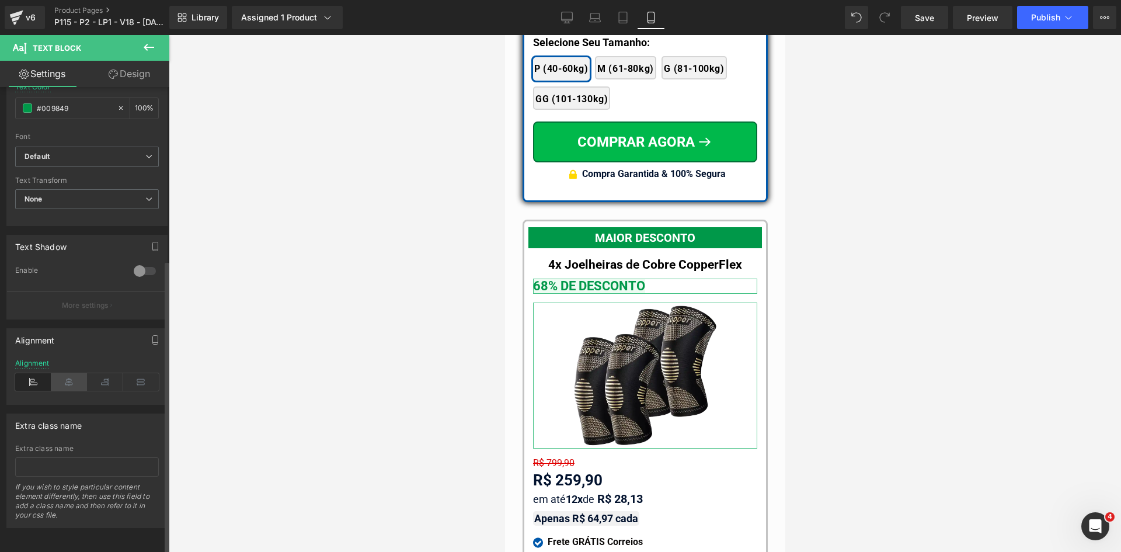
click at [69, 383] on div "Alignment" at bounding box center [87, 381] width 144 height 45
click at [67, 373] on icon at bounding box center [69, 382] width 36 height 18
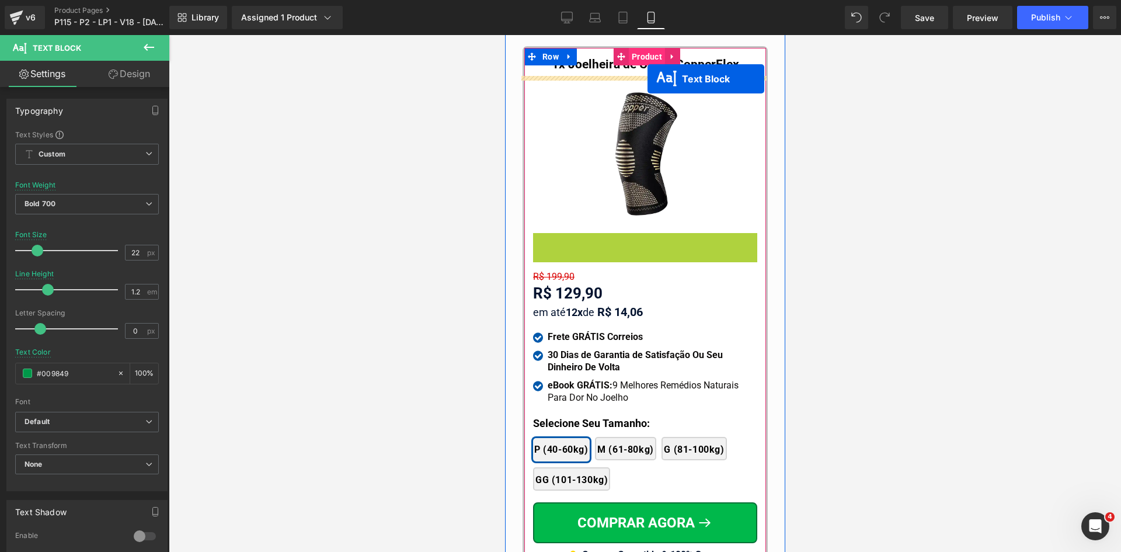
scroll to position [11316, 0]
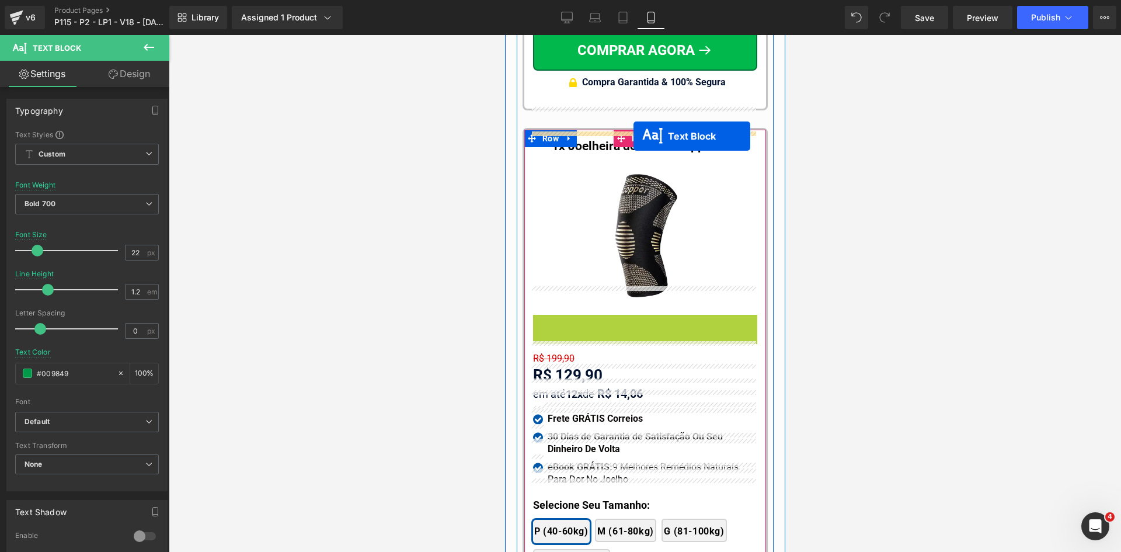
drag, startPoint x: 638, startPoint y: 214, endPoint x: 633, endPoint y: 136, distance: 78.4
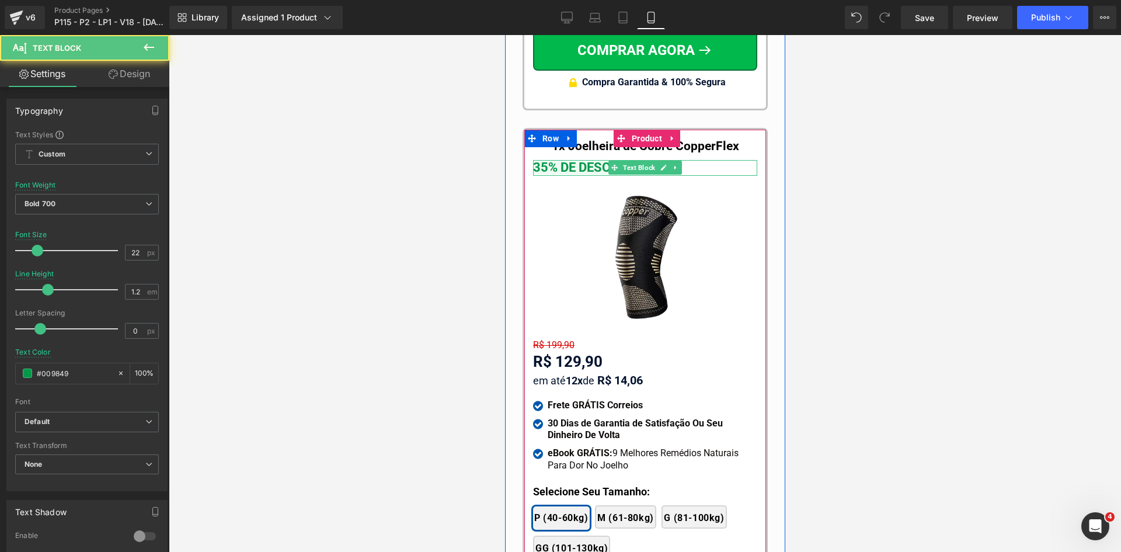
click at [630, 161] on span "Text Block" at bounding box center [638, 168] width 37 height 14
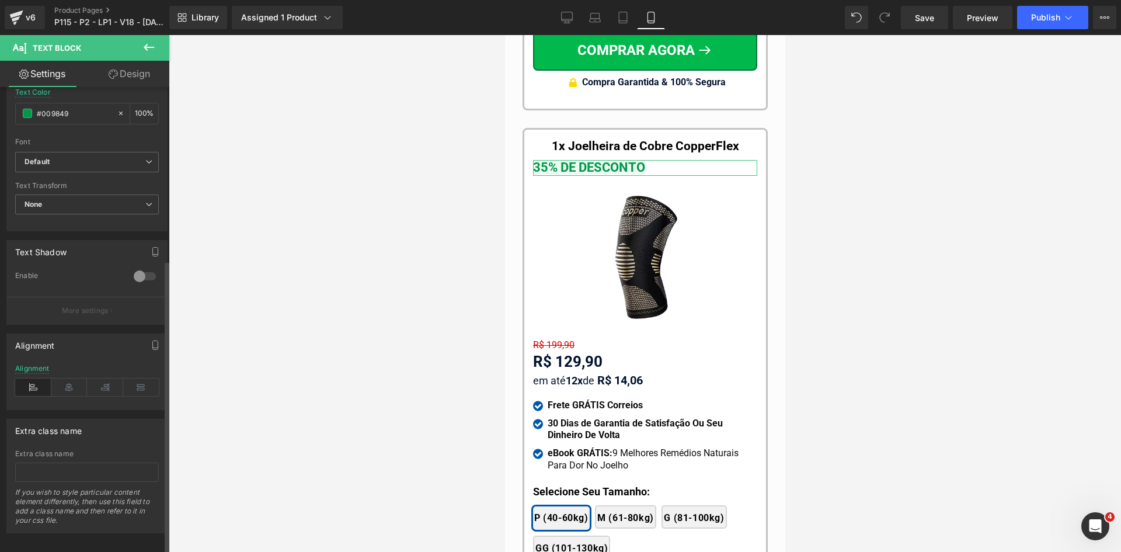
scroll to position [274, 0]
click at [72, 374] on icon at bounding box center [69, 382] width 36 height 18
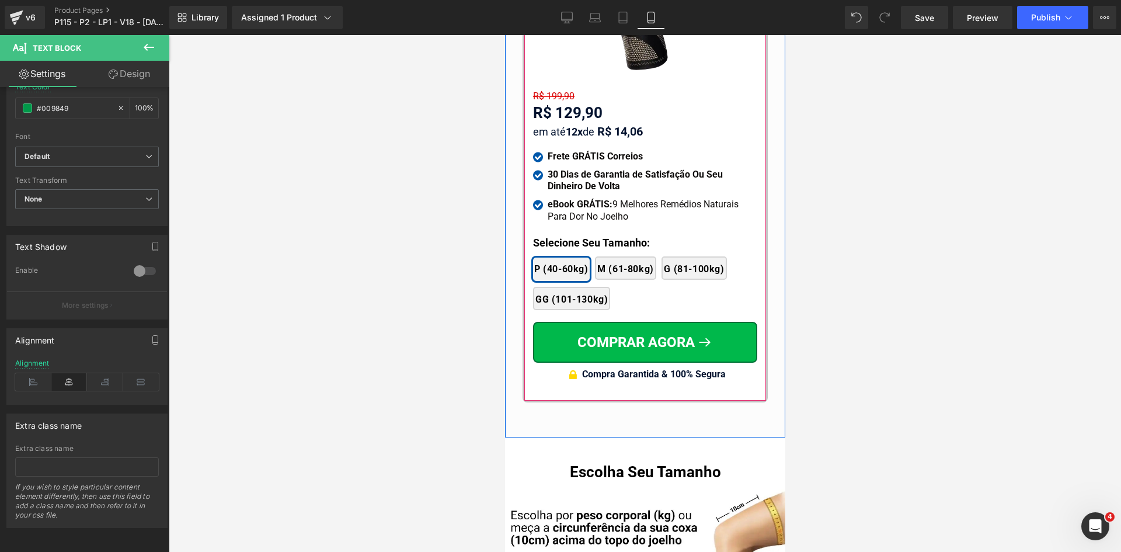
scroll to position [11491, 0]
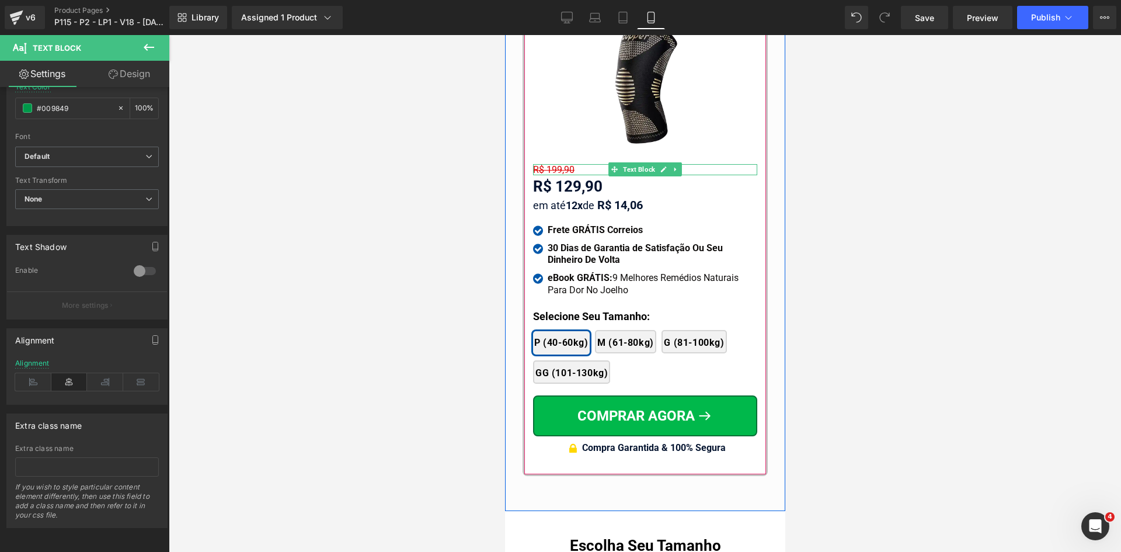
click at [546, 164] on span "R$ 199,90" at bounding box center [553, 169] width 41 height 11
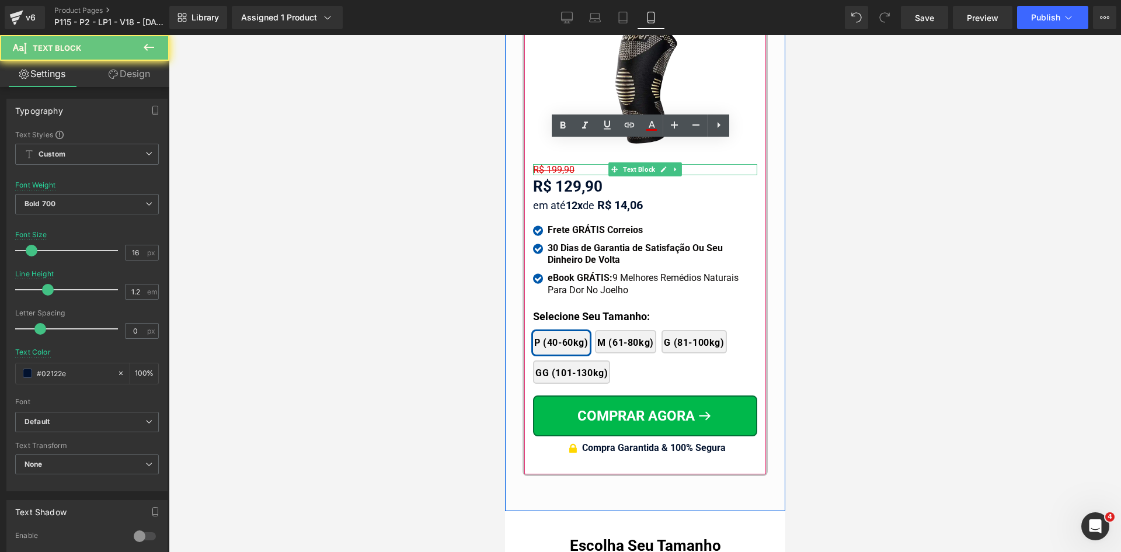
click at [546, 164] on span "R$ 199,90" at bounding box center [553, 169] width 41 height 11
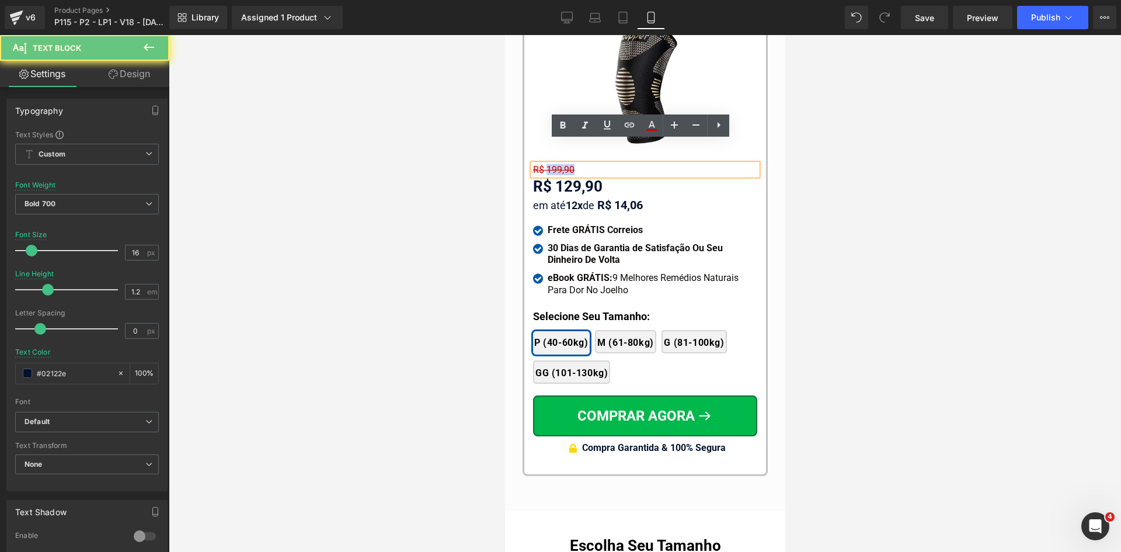
click at [546, 164] on span "R$ 199,90" at bounding box center [553, 169] width 41 height 11
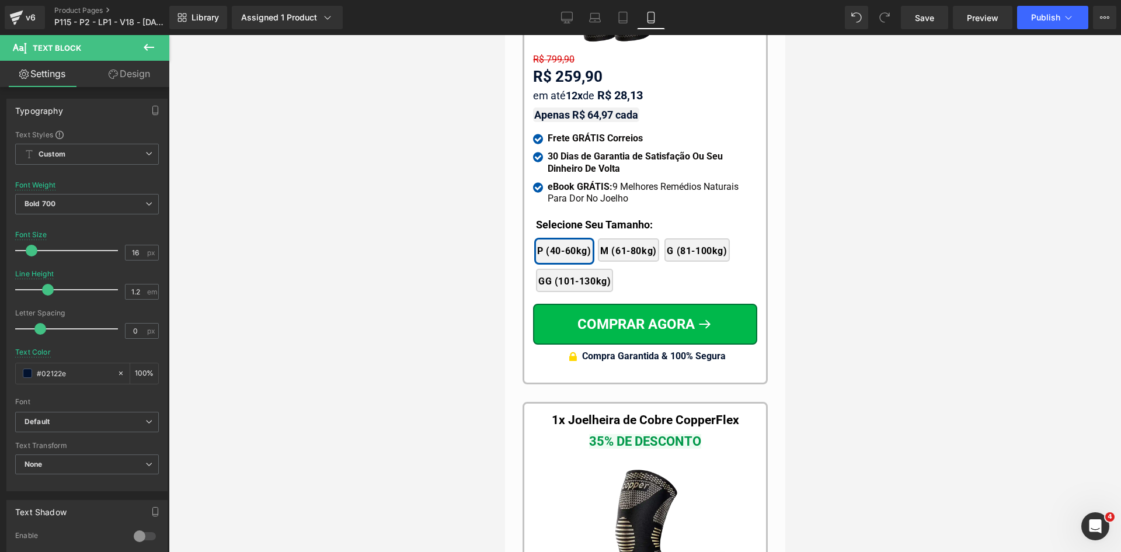
scroll to position [11251, 0]
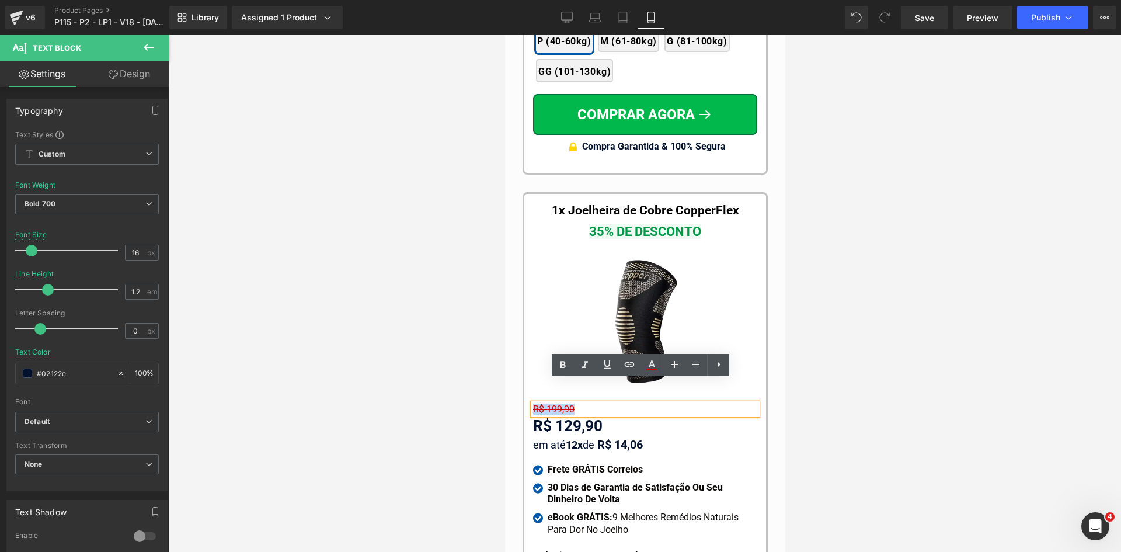
click at [701, 404] on div "R$ 199,90" at bounding box center [645, 409] width 224 height 11
click at [432, 288] on div at bounding box center [645, 293] width 952 height 517
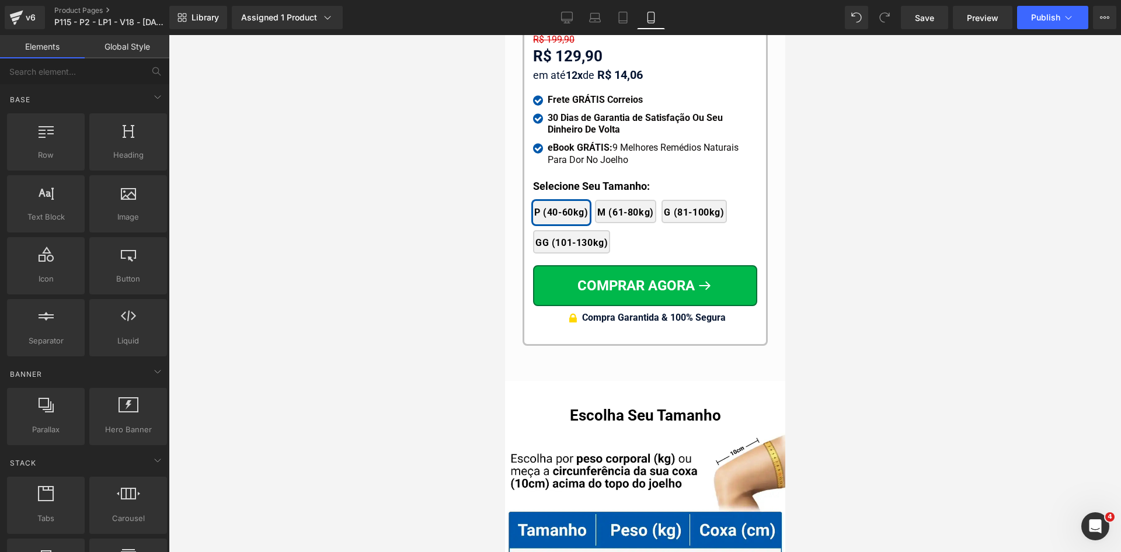
scroll to position [11446, 0]
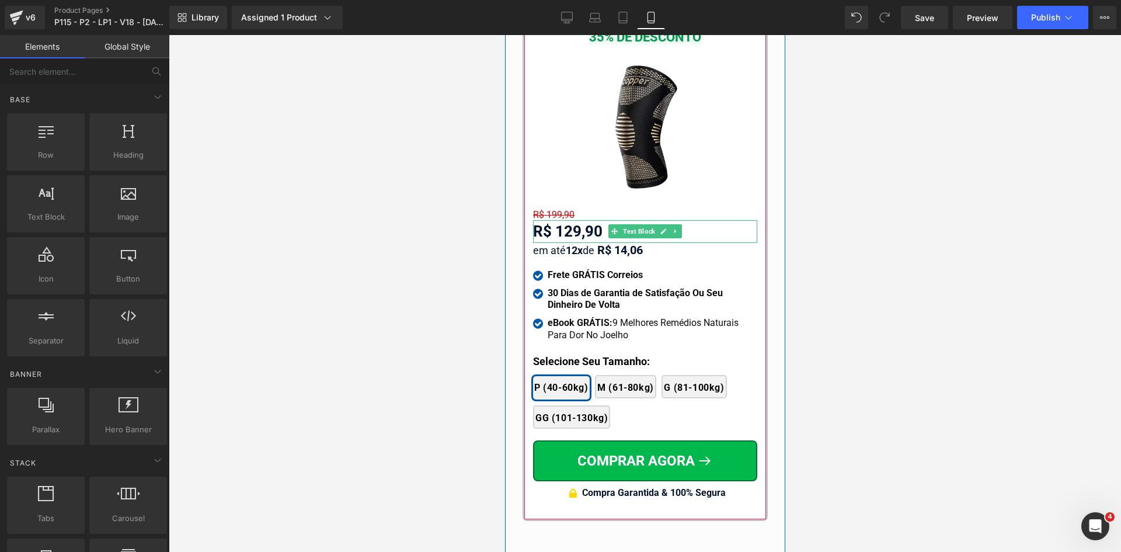
click at [557, 220] on div "R$ 129,90" at bounding box center [645, 231] width 224 height 23
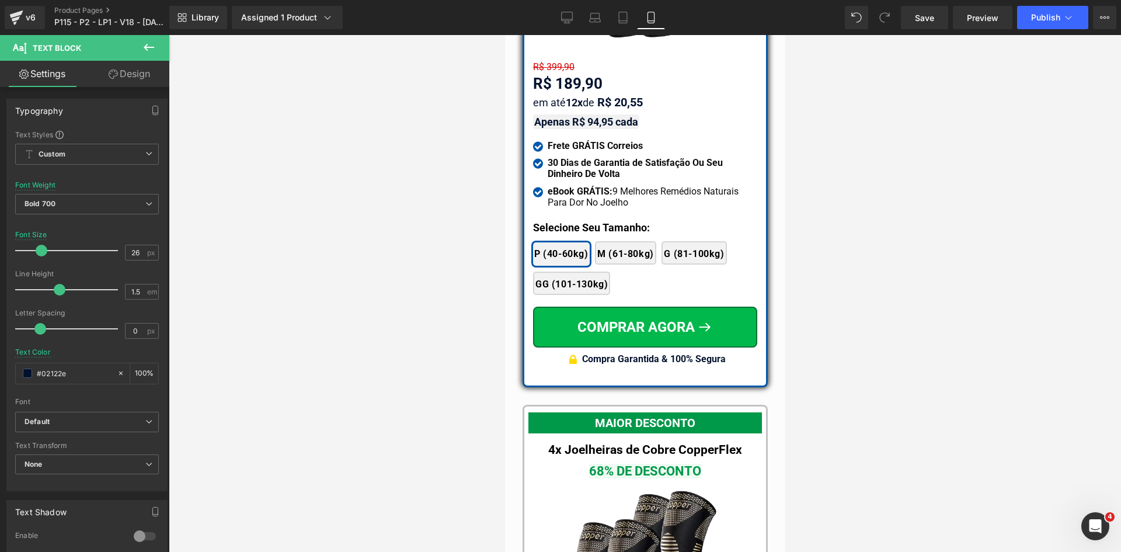
scroll to position [10161, 0]
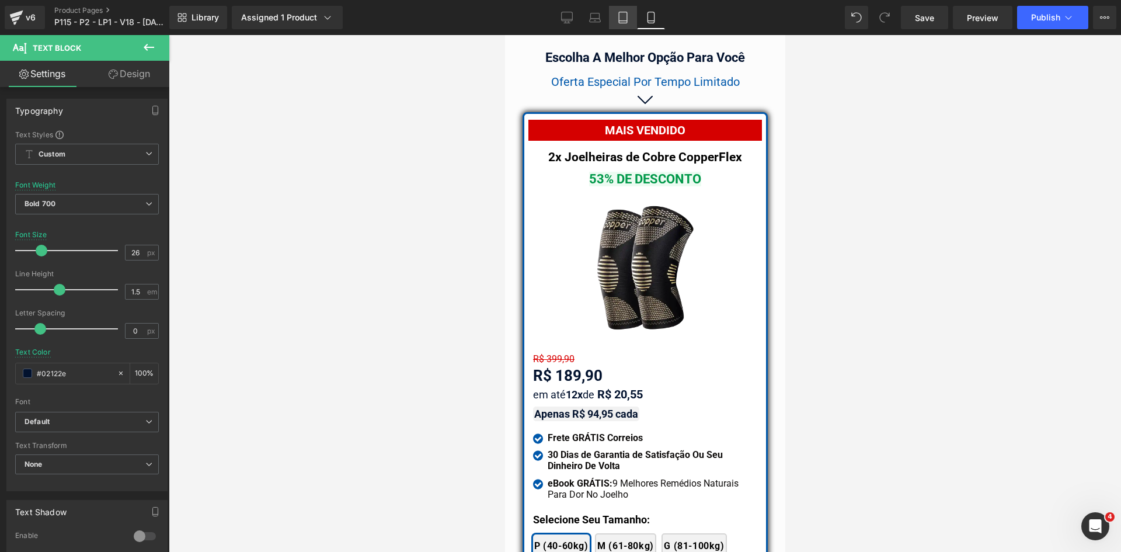
click at [623, 18] on icon at bounding box center [623, 18] width 12 height 12
type input "100"
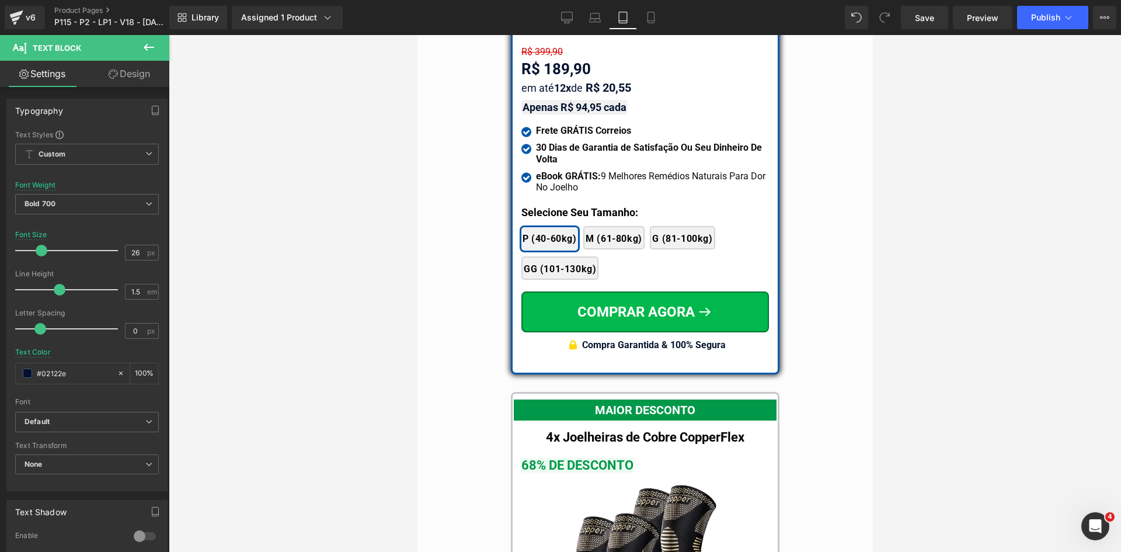
scroll to position [9873, 0]
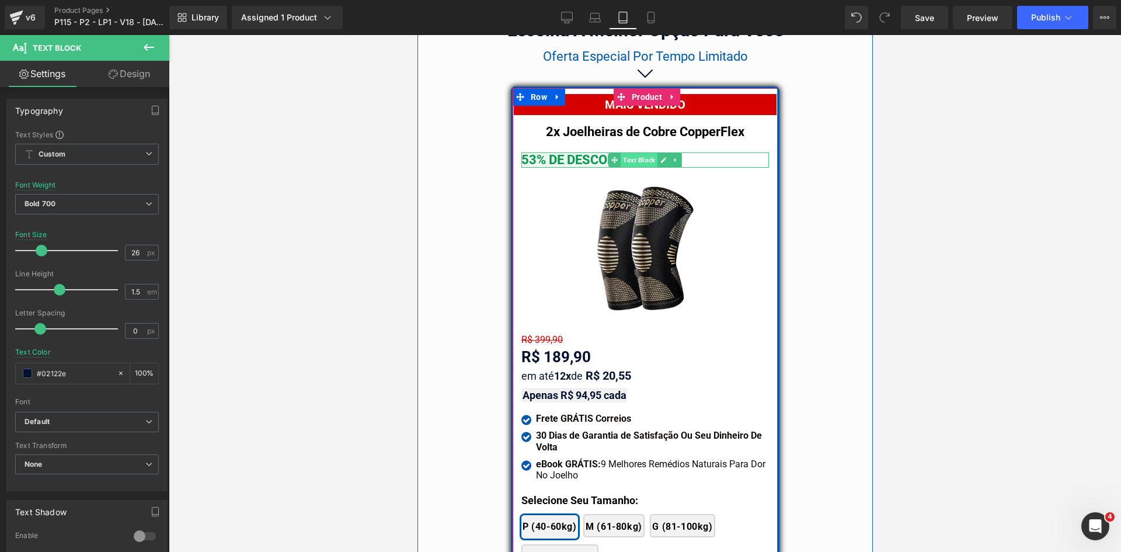
click at [647, 153] on span "Text Block" at bounding box center [638, 160] width 37 height 14
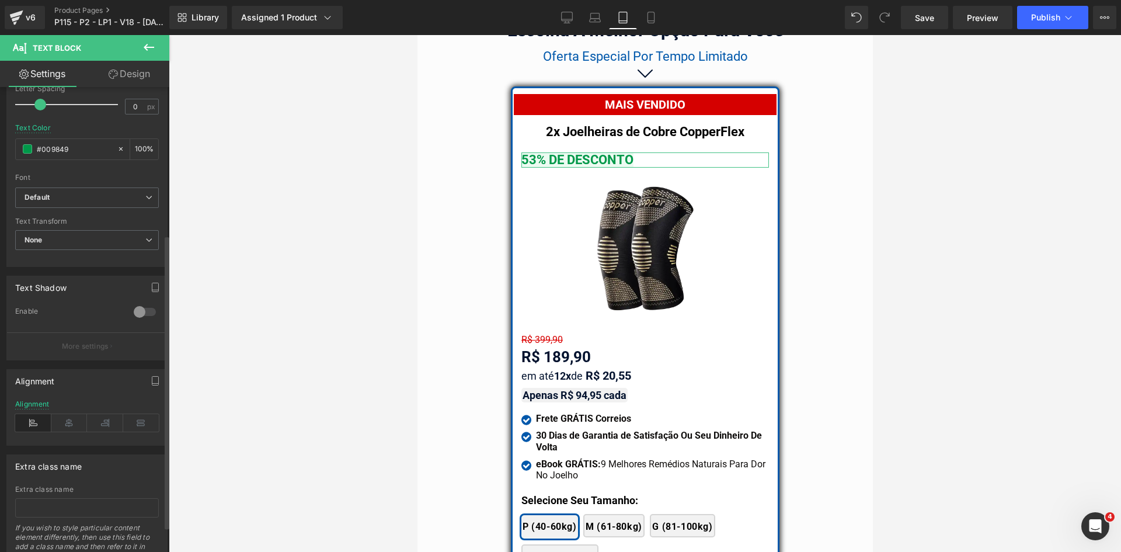
scroll to position [234, 0]
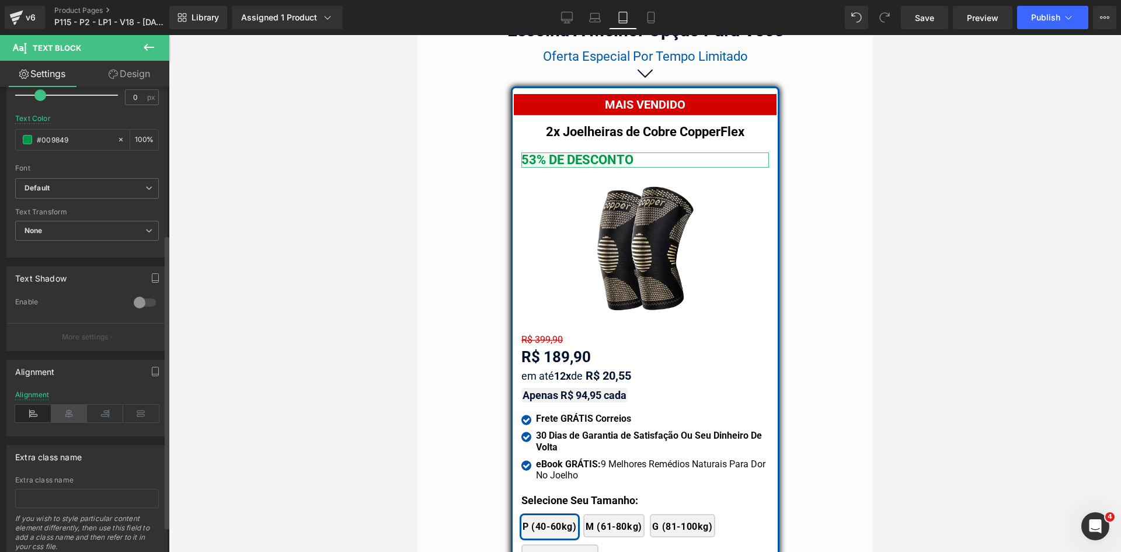
click at [69, 416] on icon at bounding box center [69, 414] width 36 height 18
click at [122, 67] on link "Design" at bounding box center [129, 74] width 85 height 26
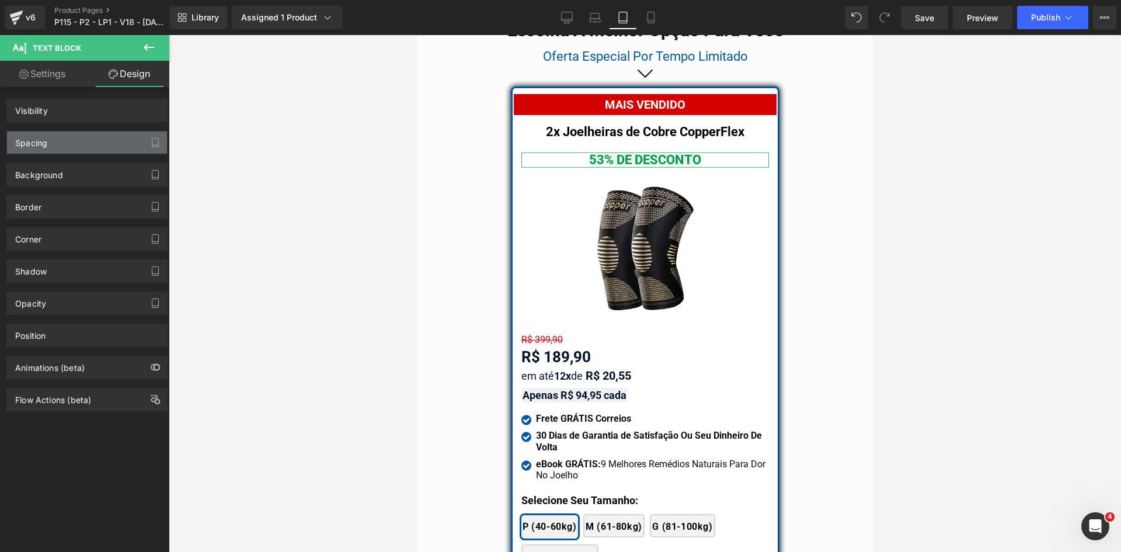
click at [39, 143] on div "Spacing" at bounding box center [31, 139] width 32 height 16
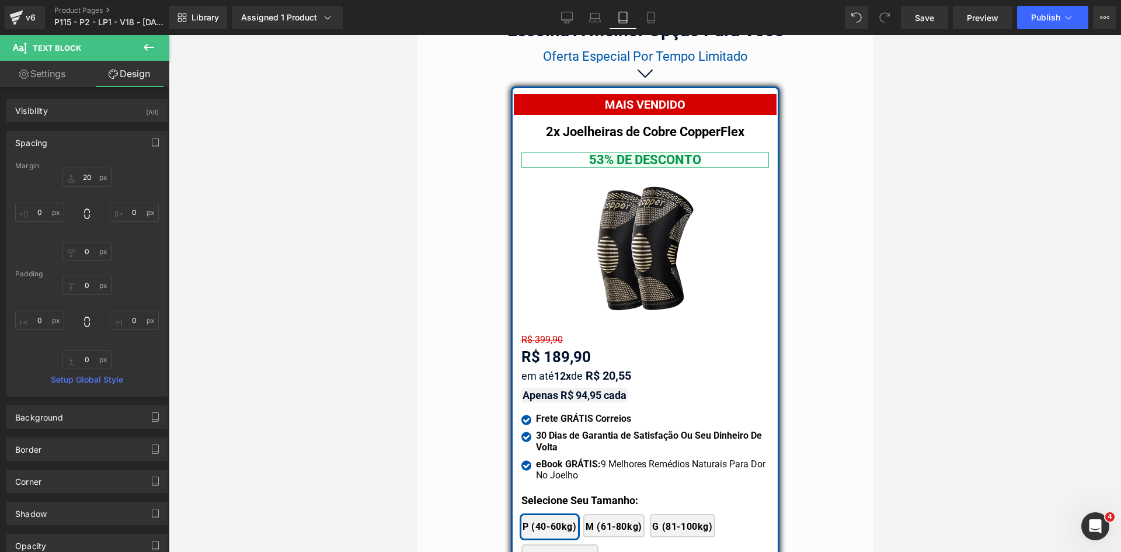
type input "20"
type input "0"
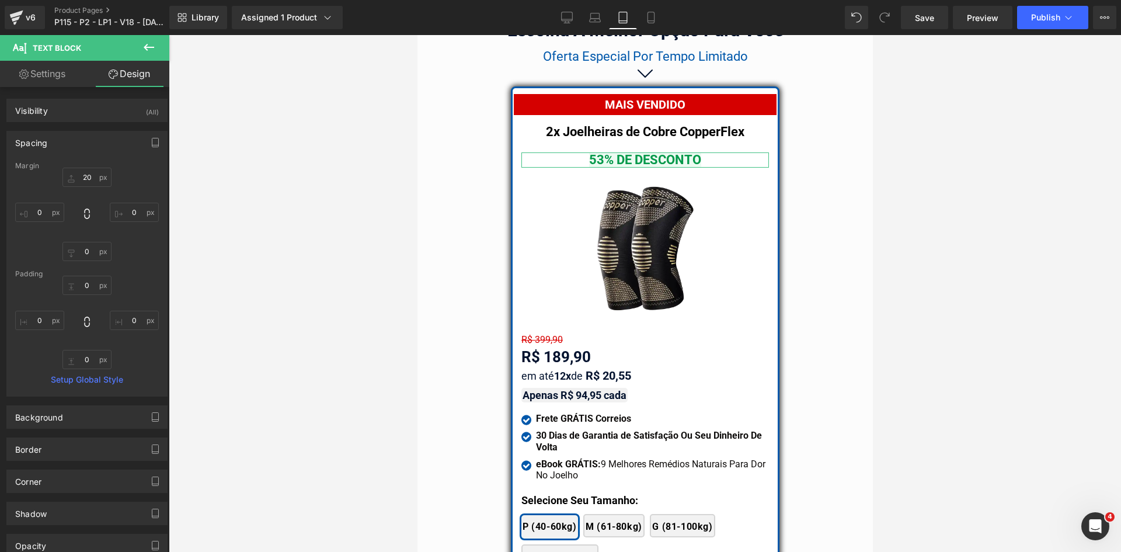
type input "0"
click at [82, 178] on input "20" at bounding box center [86, 177] width 49 height 19
type input "10"
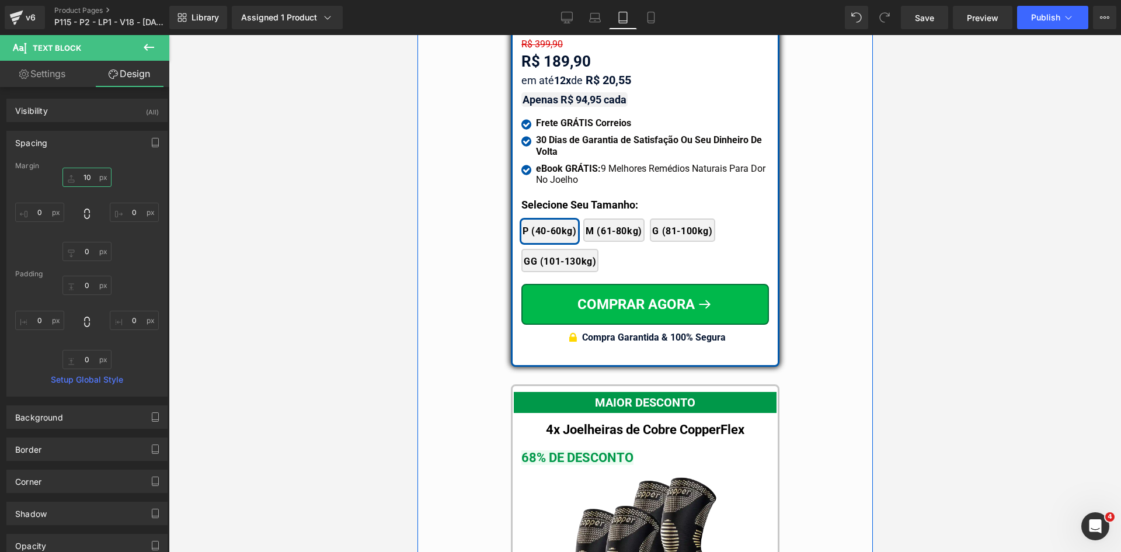
scroll to position [10282, 0]
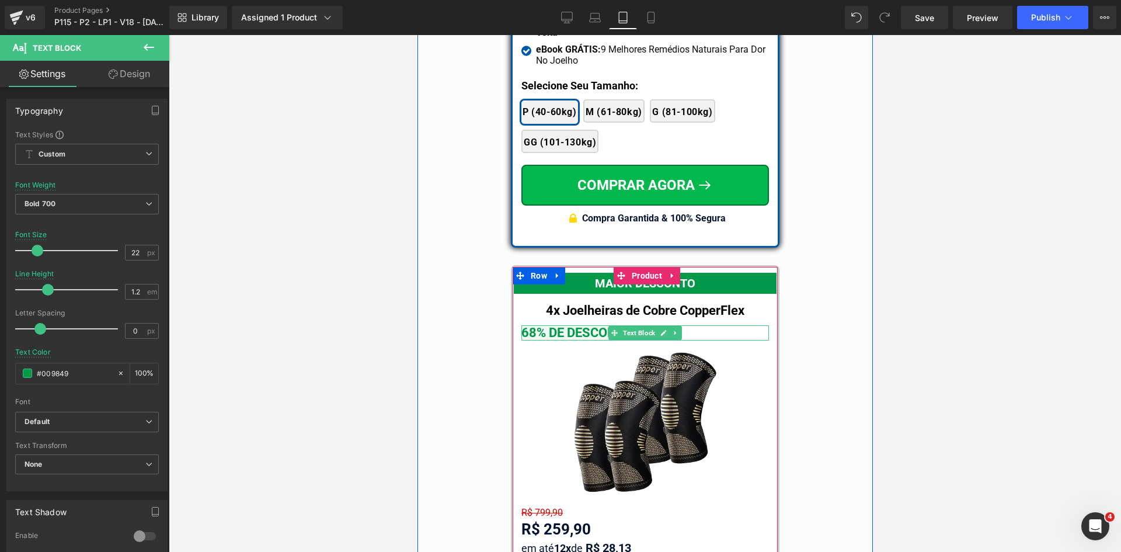
click at [625, 326] on span "Text Block" at bounding box center [638, 333] width 37 height 14
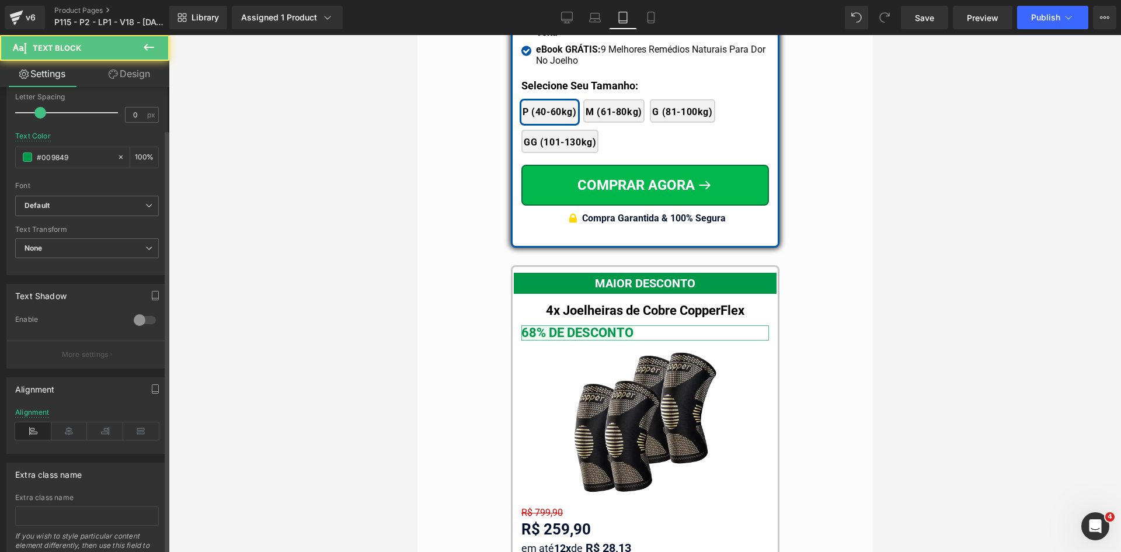
scroll to position [274, 0]
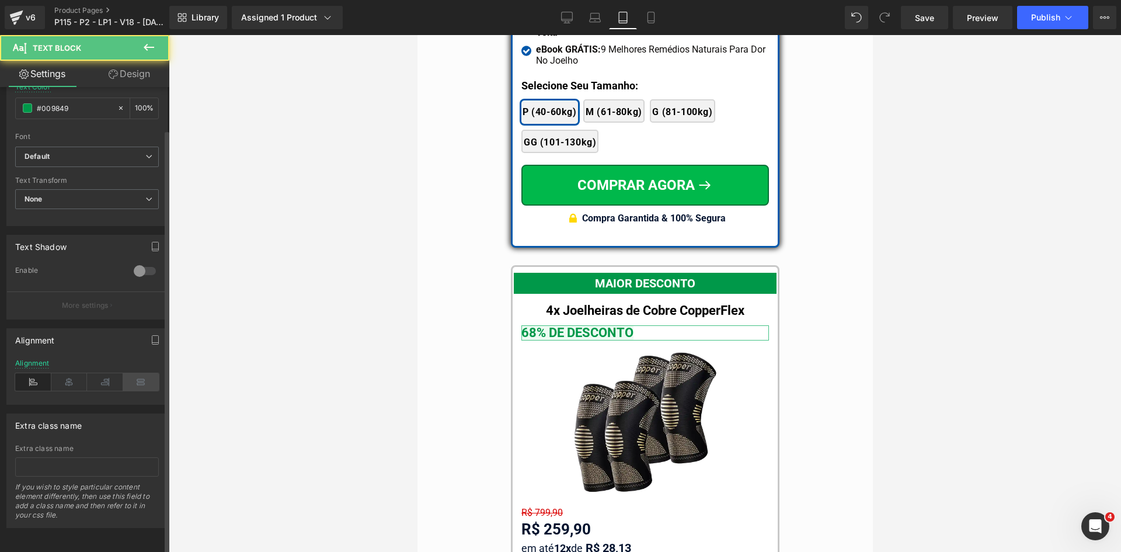
click at [74, 377] on icon at bounding box center [69, 382] width 36 height 18
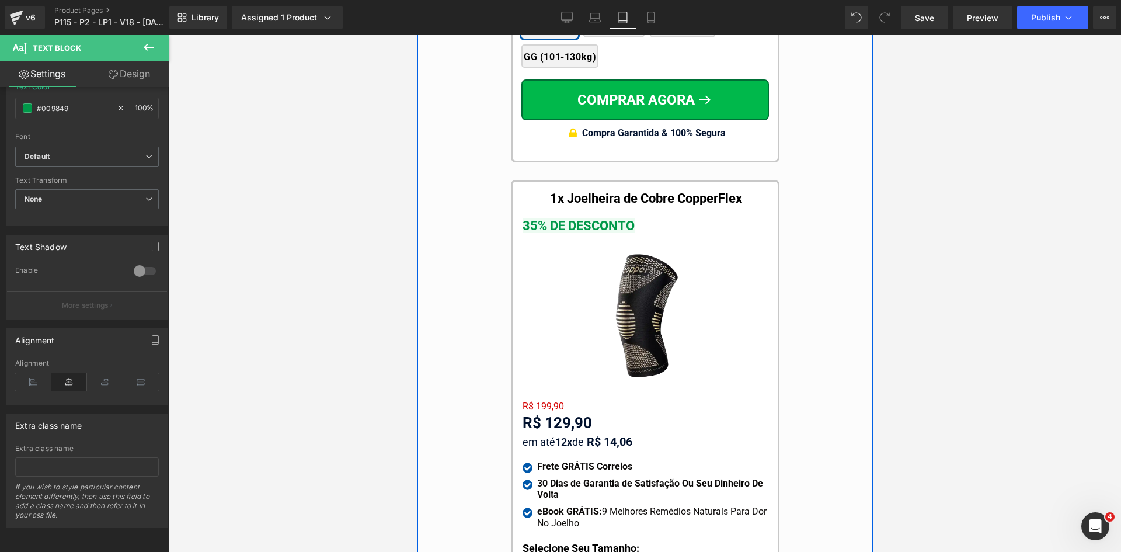
scroll to position [11041, 0]
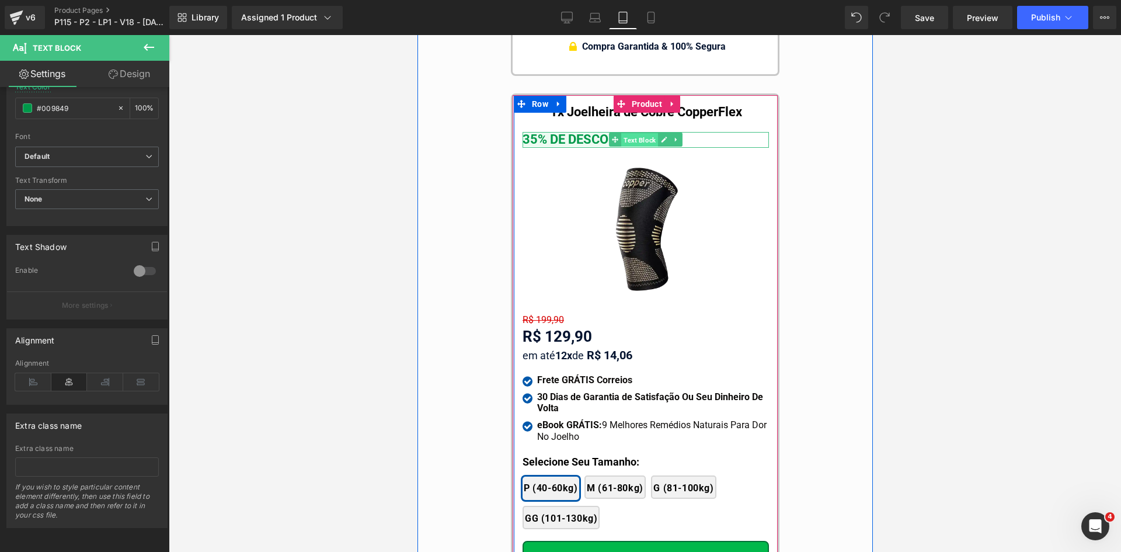
drag, startPoint x: 643, startPoint y: 114, endPoint x: 694, endPoint y: 217, distance: 114.4
click at [643, 133] on span "Text Block" at bounding box center [639, 140] width 37 height 14
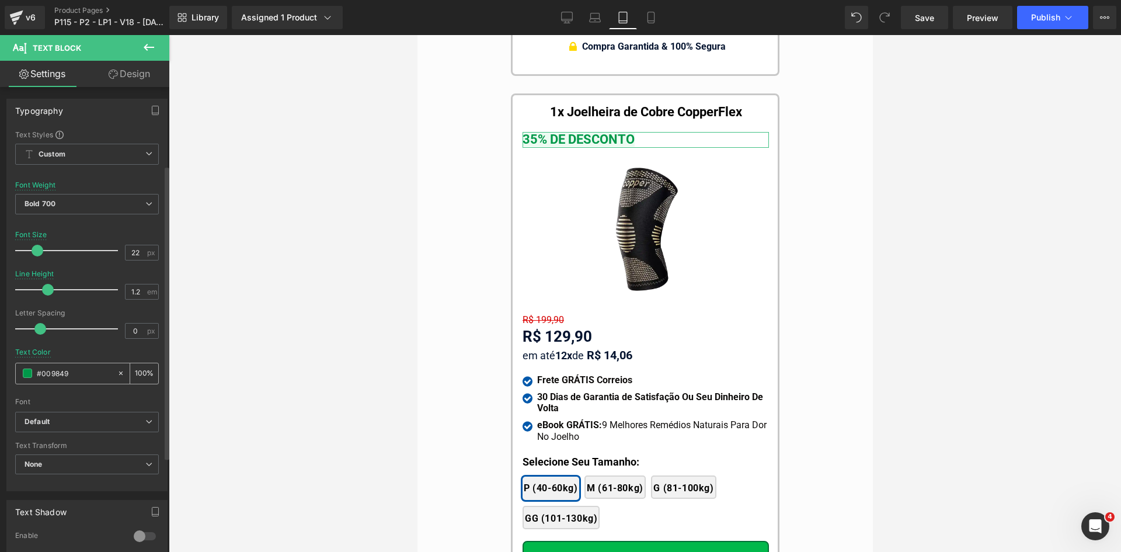
scroll to position [274, 0]
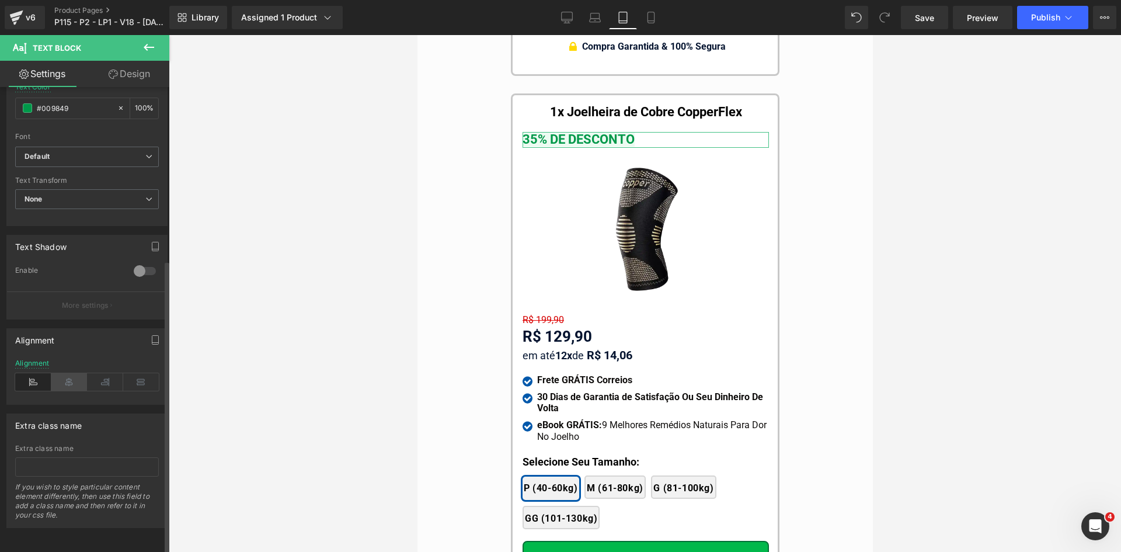
click at [65, 375] on icon at bounding box center [69, 382] width 36 height 18
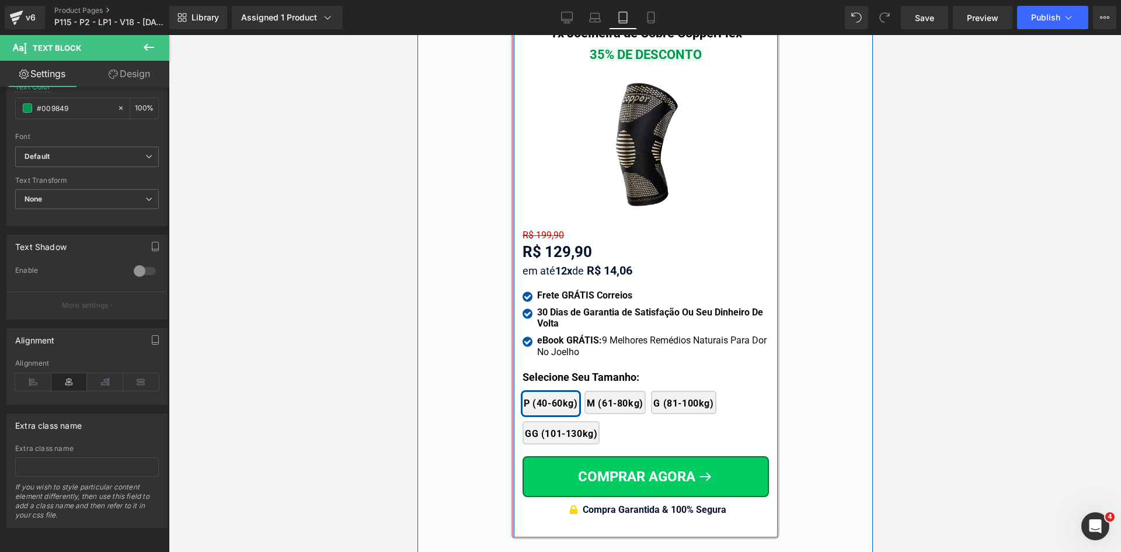
scroll to position [11275, 0]
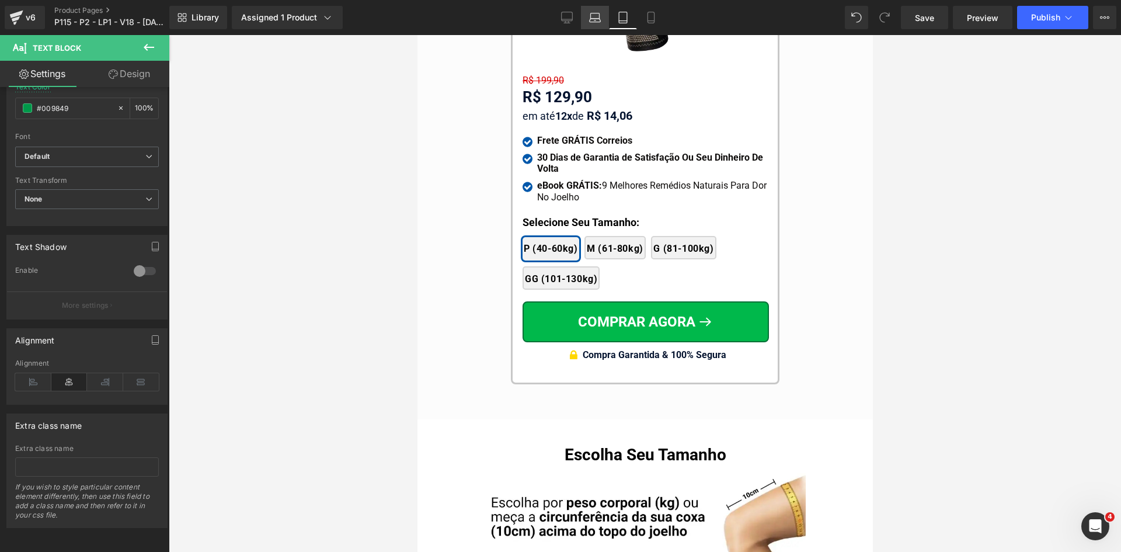
drag, startPoint x: 593, startPoint y: 18, endPoint x: 270, endPoint y: 29, distance: 323.1
click at [593, 18] on icon at bounding box center [595, 18] width 12 height 12
type input "20"
type input "1.3"
type input "#ffffff"
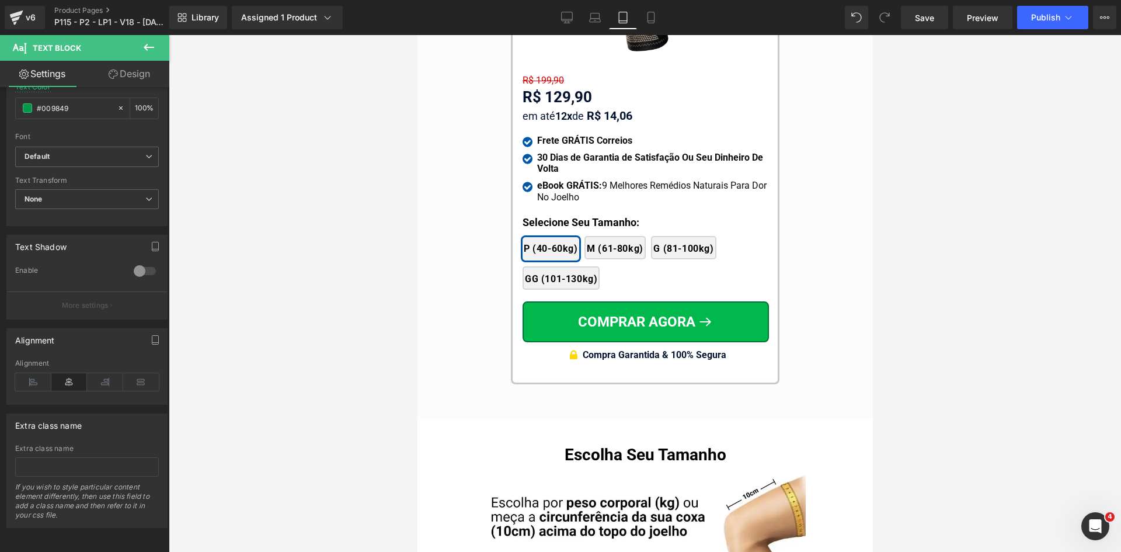
type input "100"
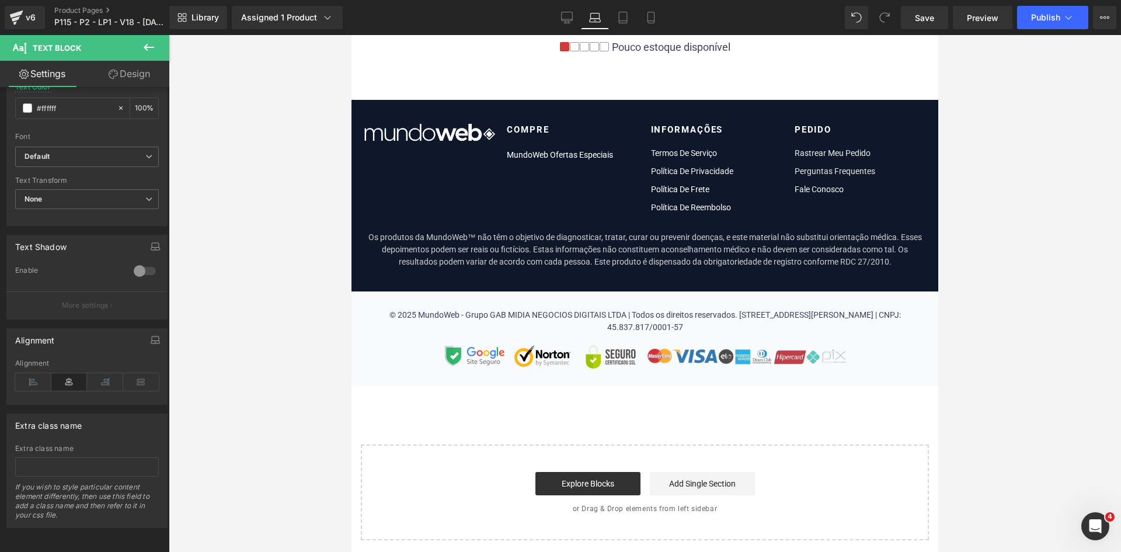
scroll to position [0, 0]
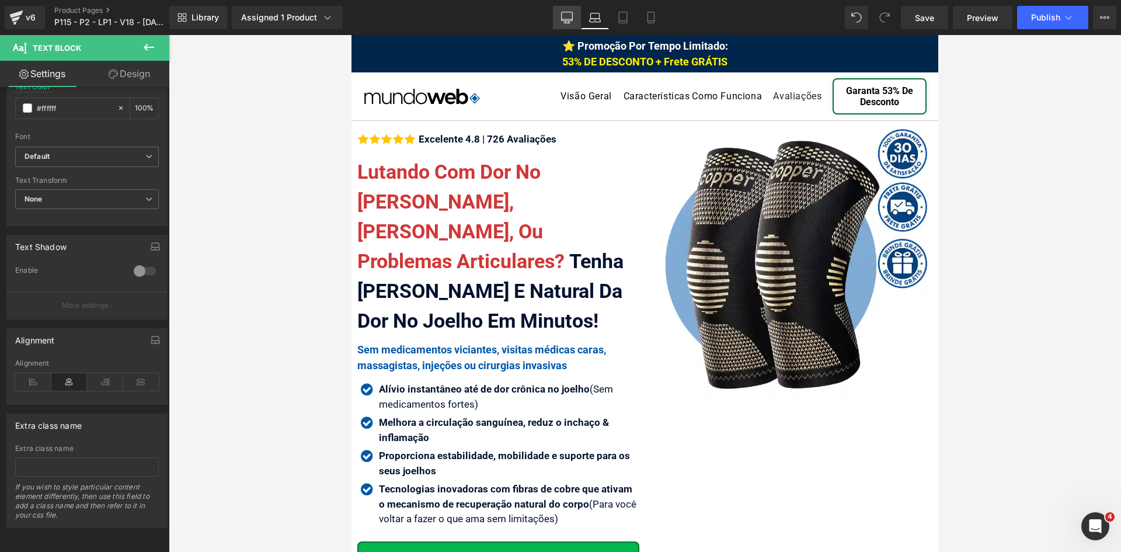
click at [565, 25] on link "Desktop" at bounding box center [567, 17] width 28 height 23
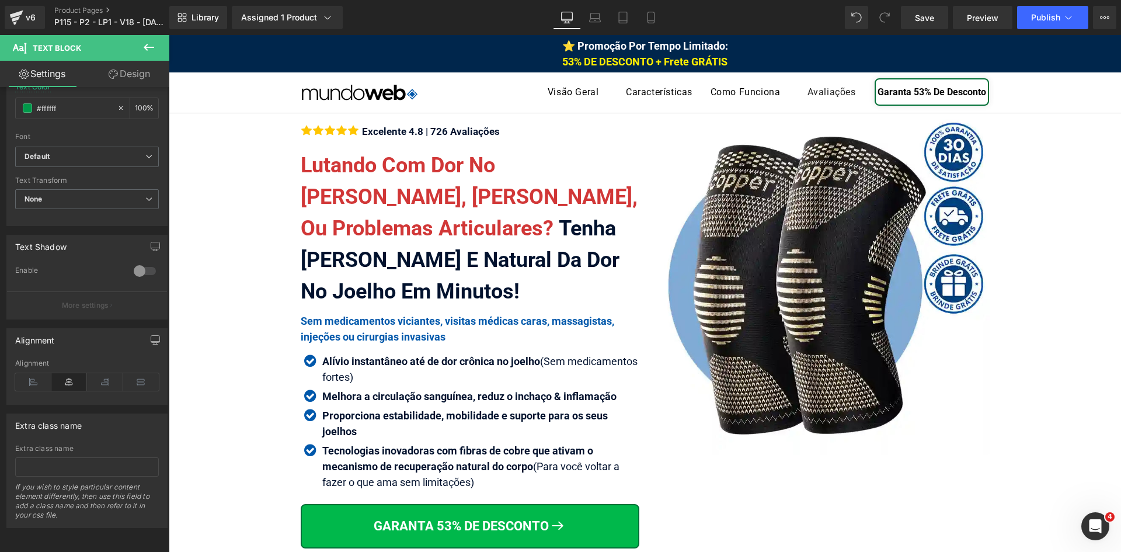
type input "1.2"
type input "#009849"
type input "100"
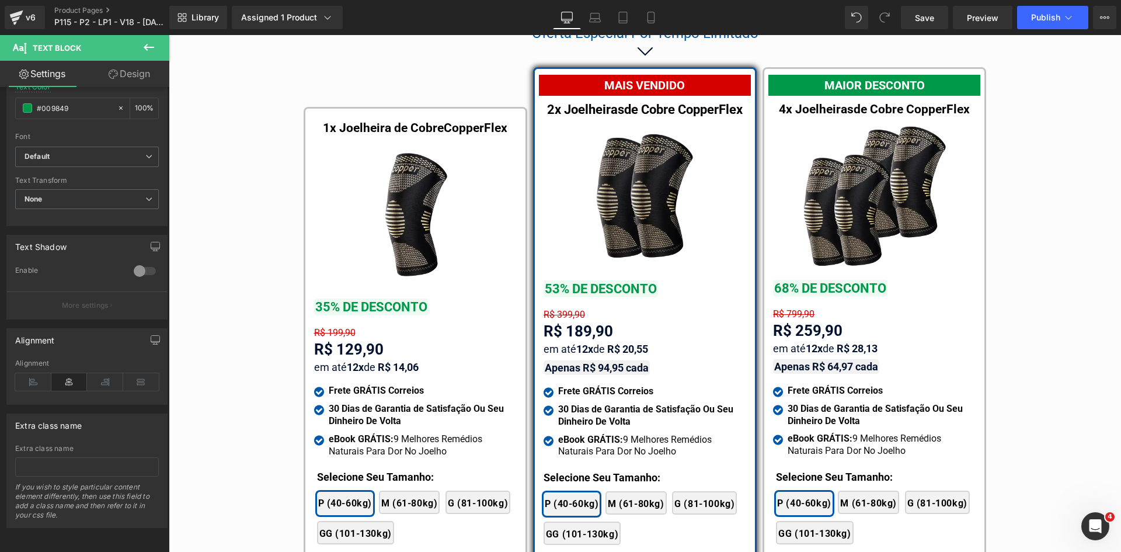
scroll to position [6673, 0]
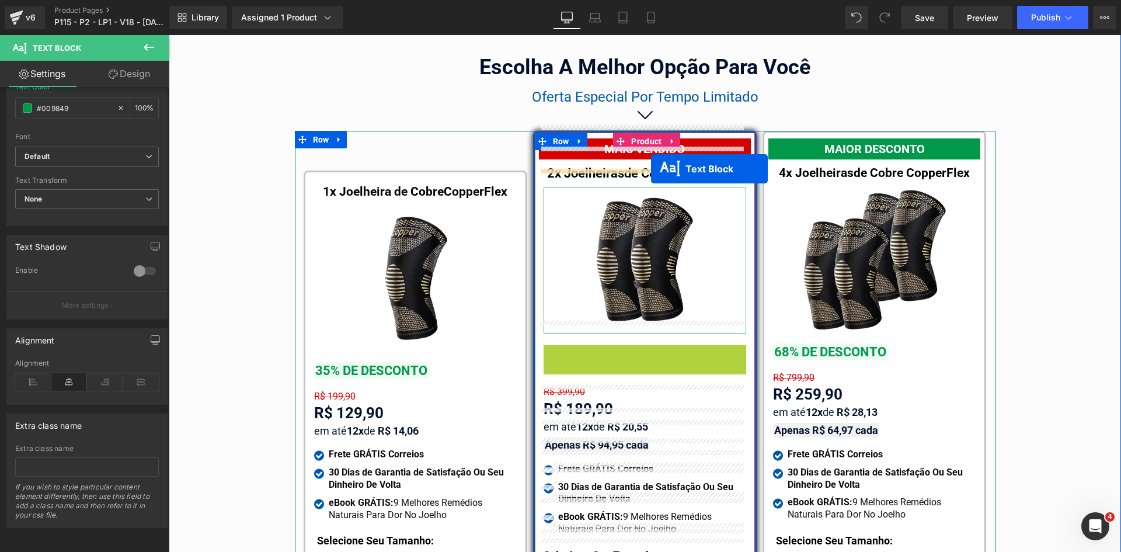
drag, startPoint x: 642, startPoint y: 260, endPoint x: 651, endPoint y: 169, distance: 92.2
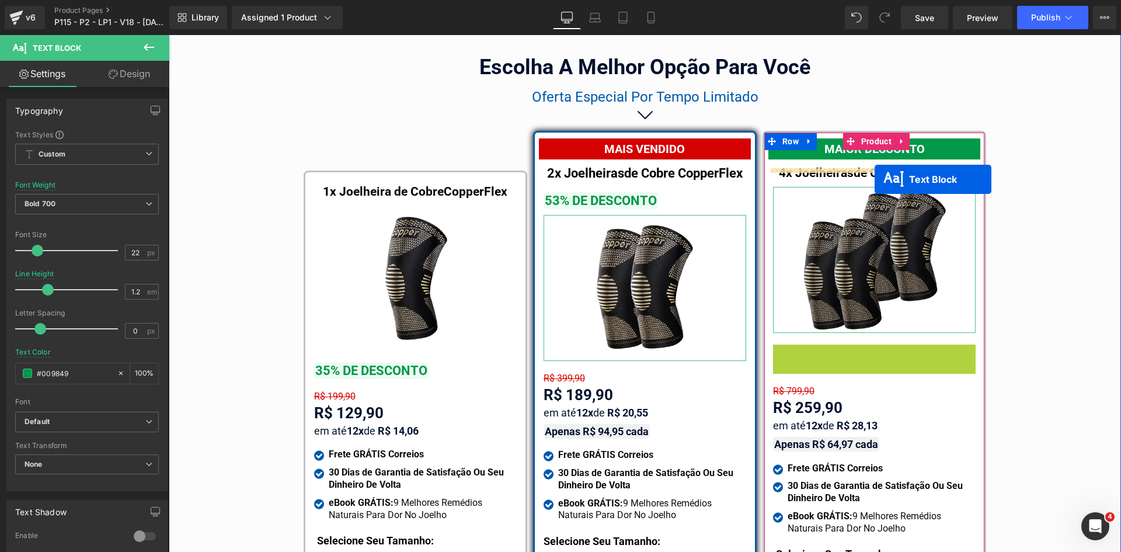
drag, startPoint x: 869, startPoint y: 341, endPoint x: 875, endPoint y: 179, distance: 161.9
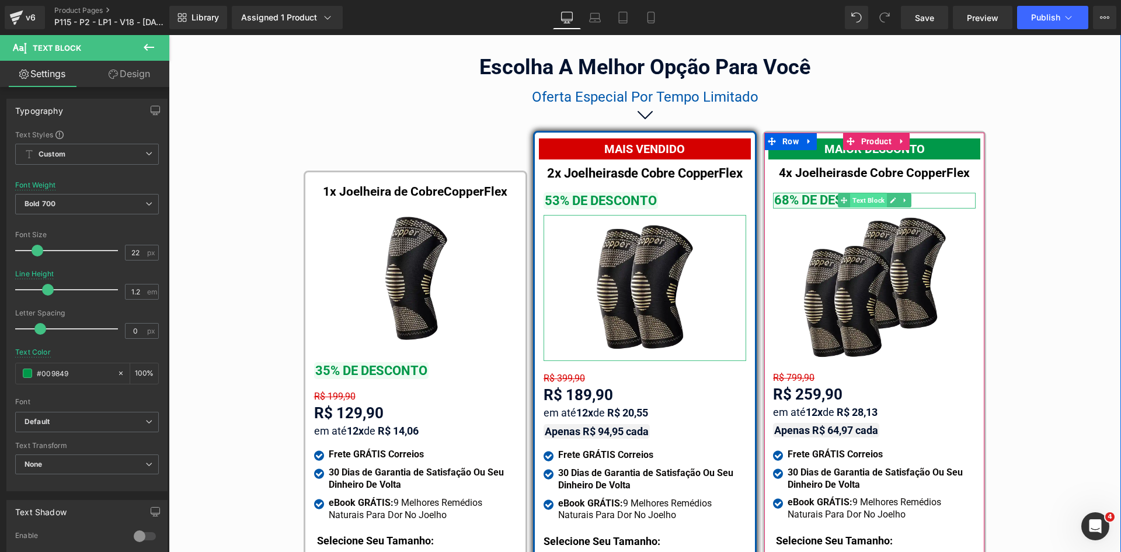
click at [863, 193] on span "Text Block" at bounding box center [868, 200] width 37 height 14
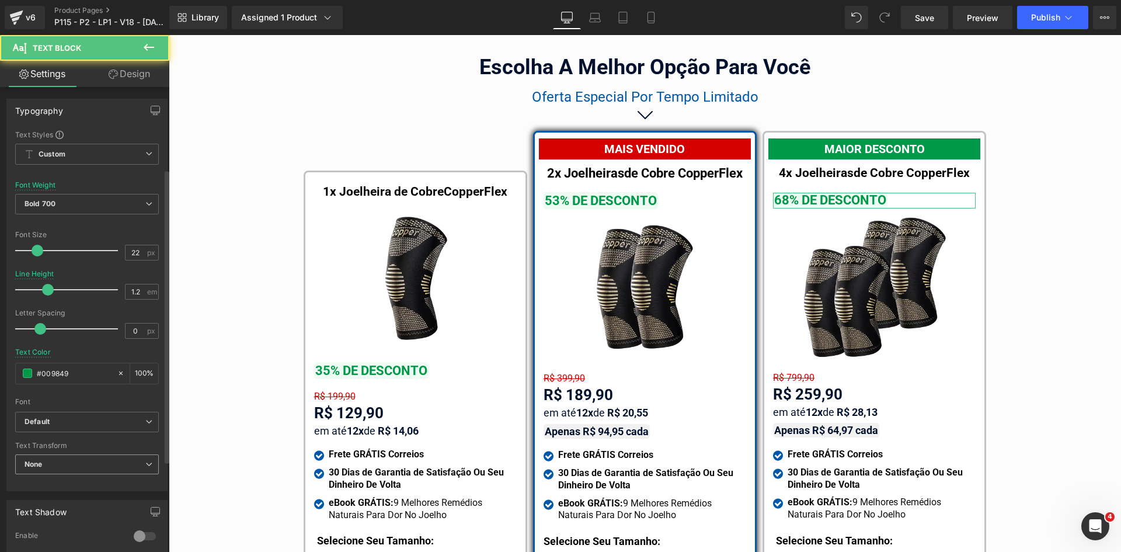
scroll to position [274, 0]
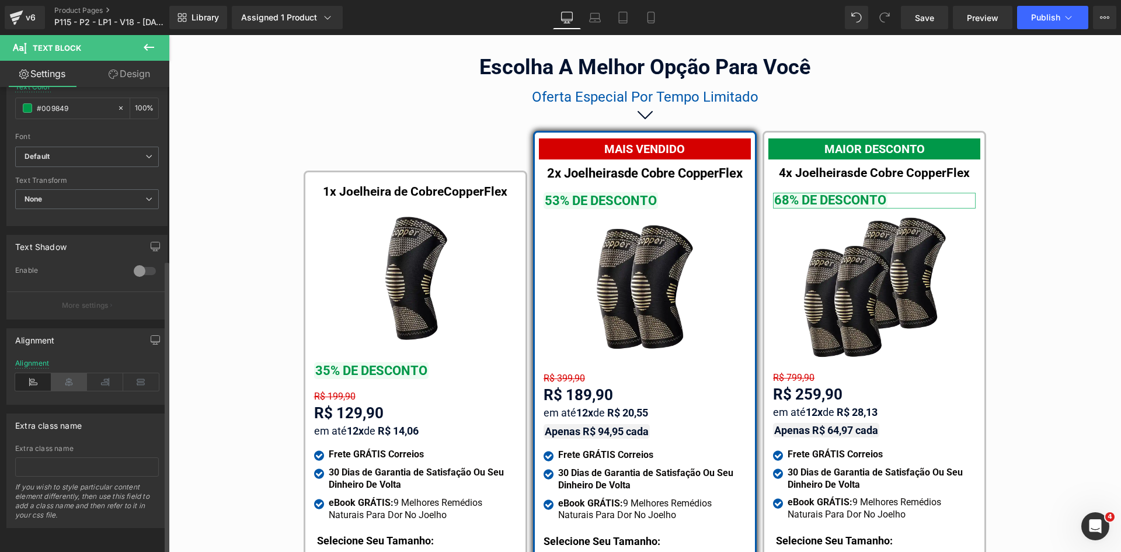
click at [67, 374] on icon at bounding box center [69, 382] width 36 height 18
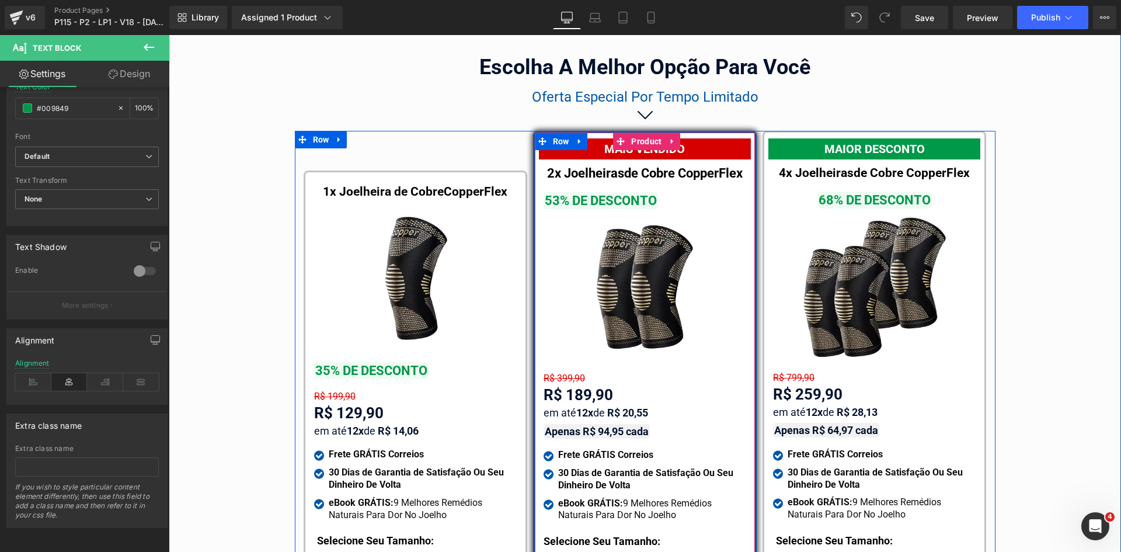
click at [635, 194] on span "Text Block" at bounding box center [638, 201] width 37 height 14
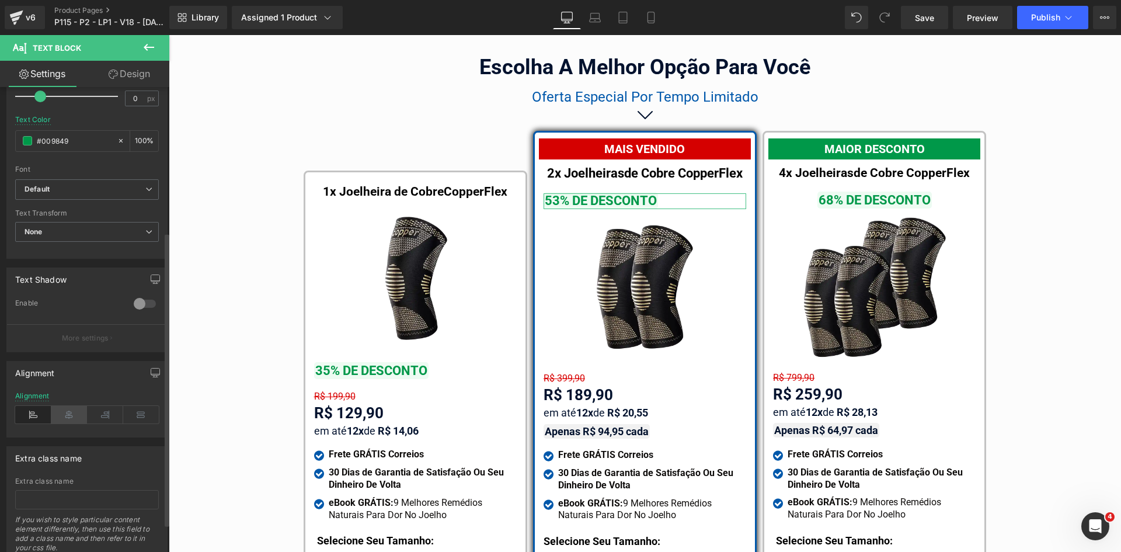
scroll to position [234, 0]
click at [75, 413] on icon at bounding box center [69, 414] width 36 height 18
drag, startPoint x: 137, startPoint y: 71, endPoint x: 131, endPoint y: 78, distance: 9.5
click at [137, 71] on link "Design" at bounding box center [129, 74] width 85 height 26
click at [0, 0] on div "Spacing" at bounding box center [0, 0] width 0 height 0
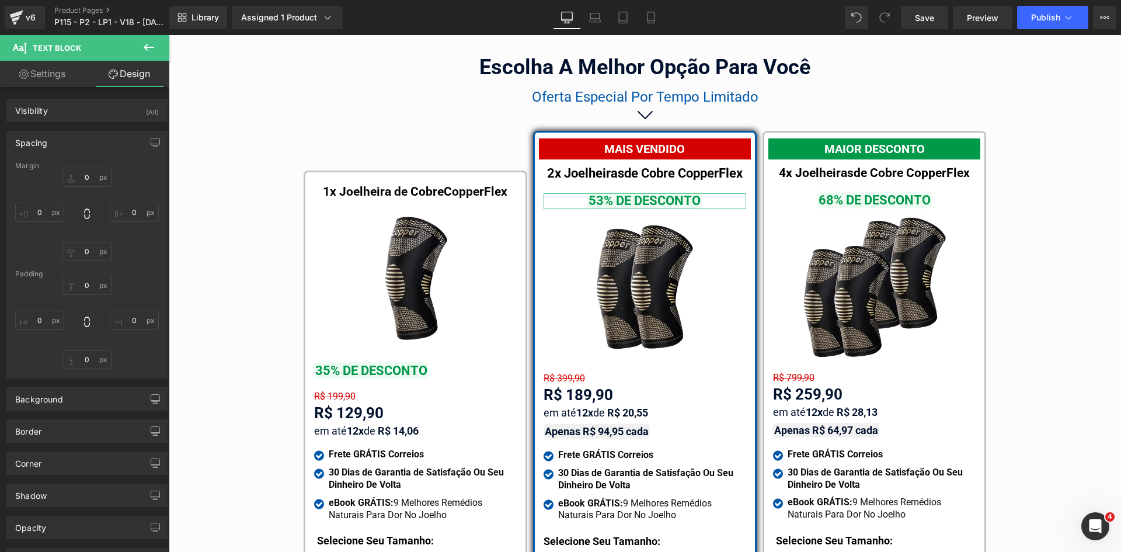
type input "20"
type input "0"
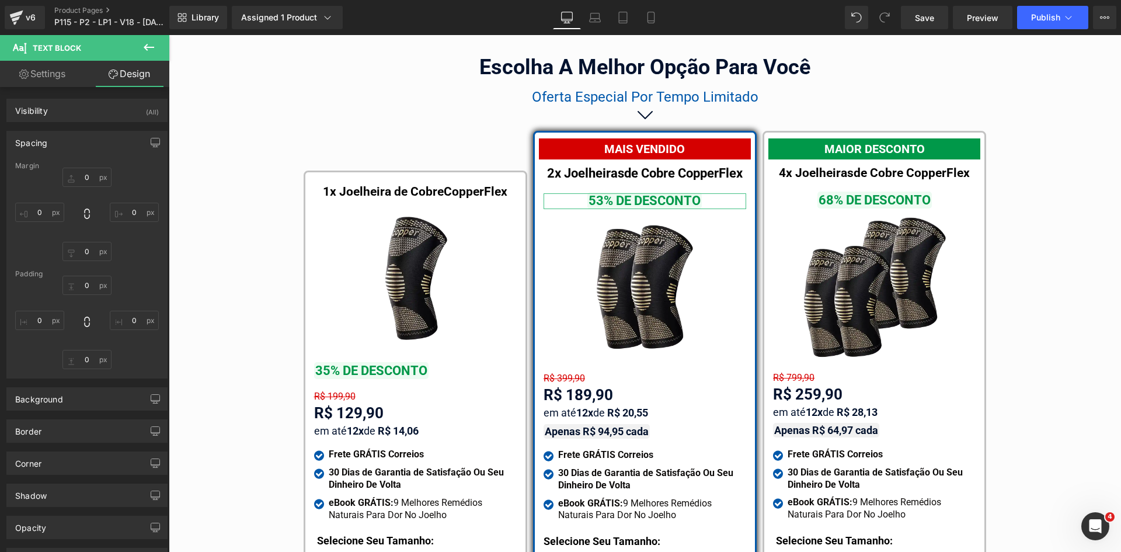
type input "0"
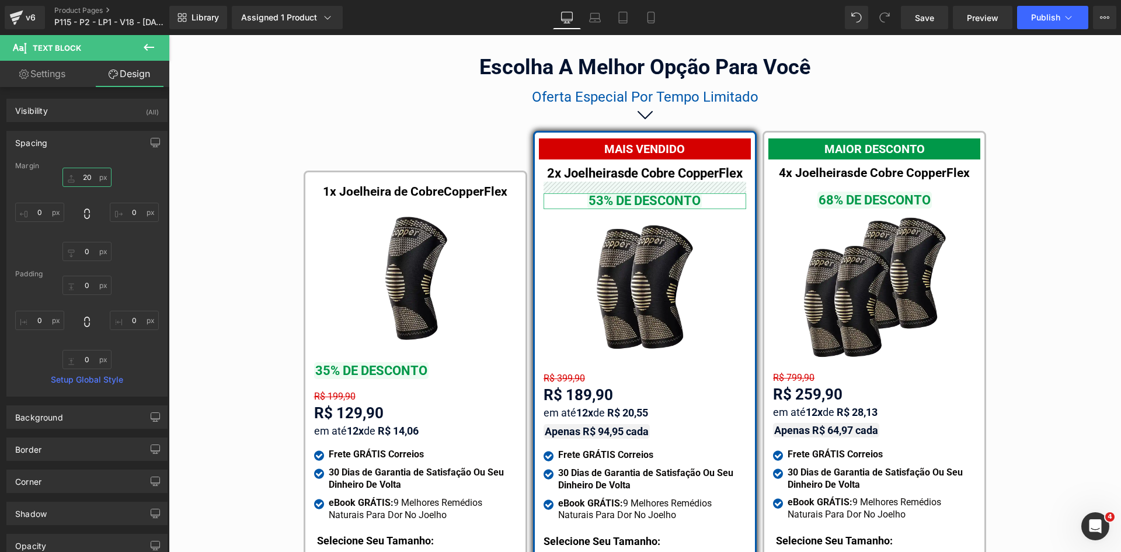
click at [89, 176] on input "20" at bounding box center [86, 177] width 49 height 19
type input "10"
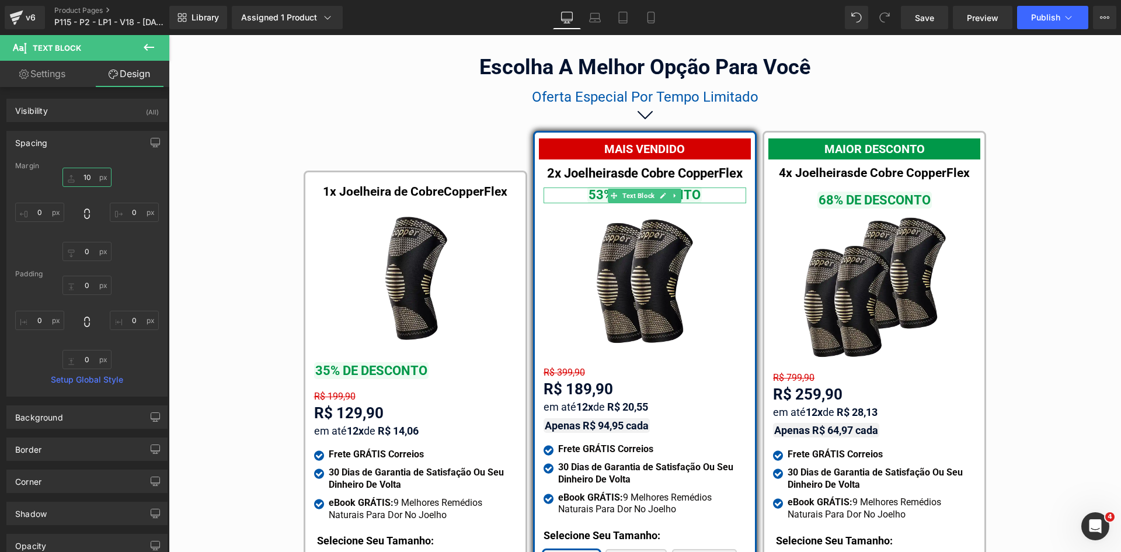
drag, startPoint x: 783, startPoint y: 295, endPoint x: 733, endPoint y: 230, distance: 81.8
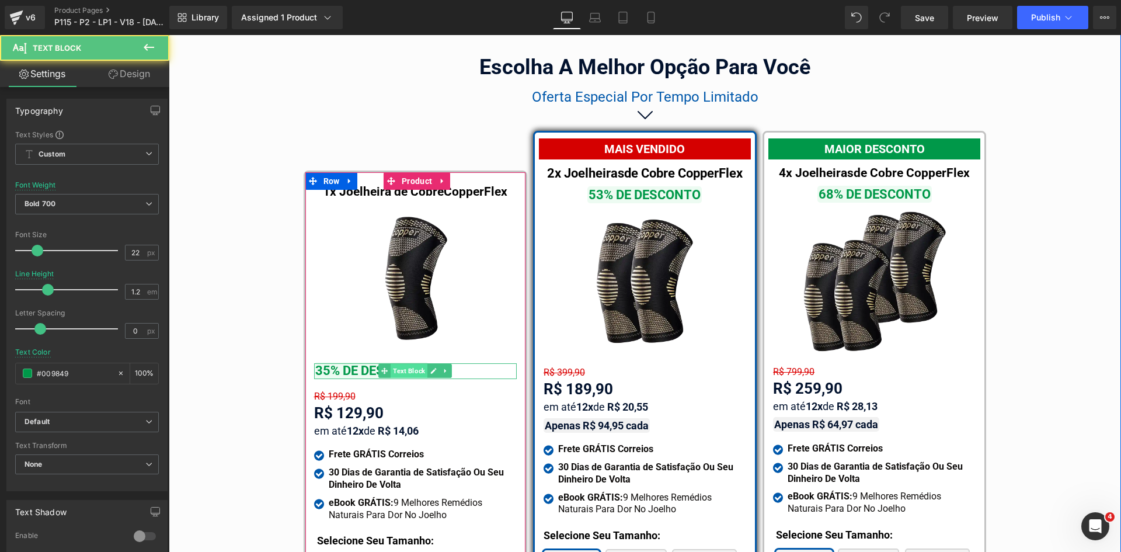
click at [395, 364] on span "Text Block" at bounding box center [409, 371] width 37 height 14
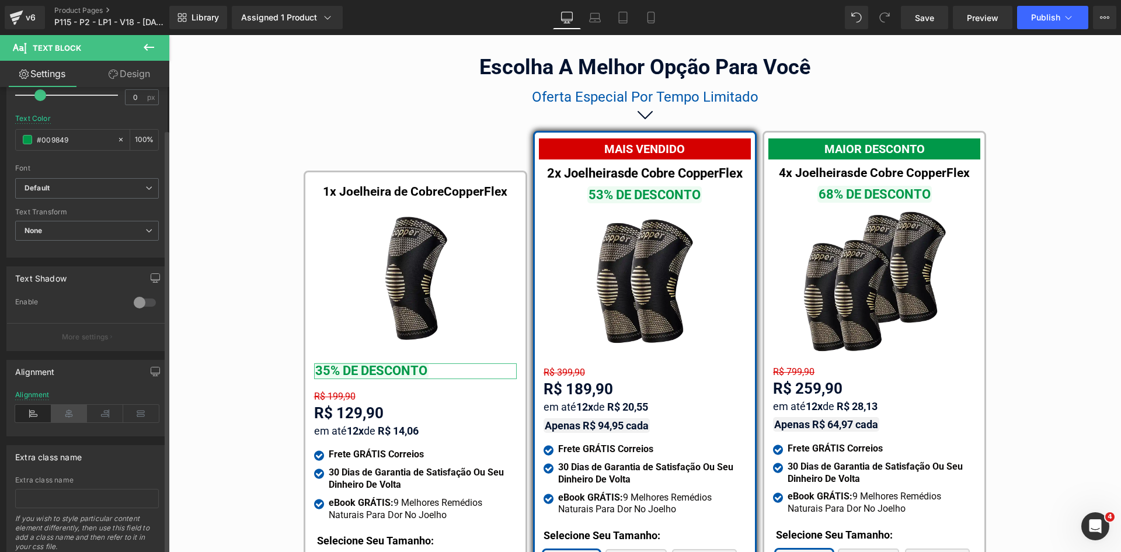
click at [76, 412] on icon at bounding box center [69, 414] width 36 height 18
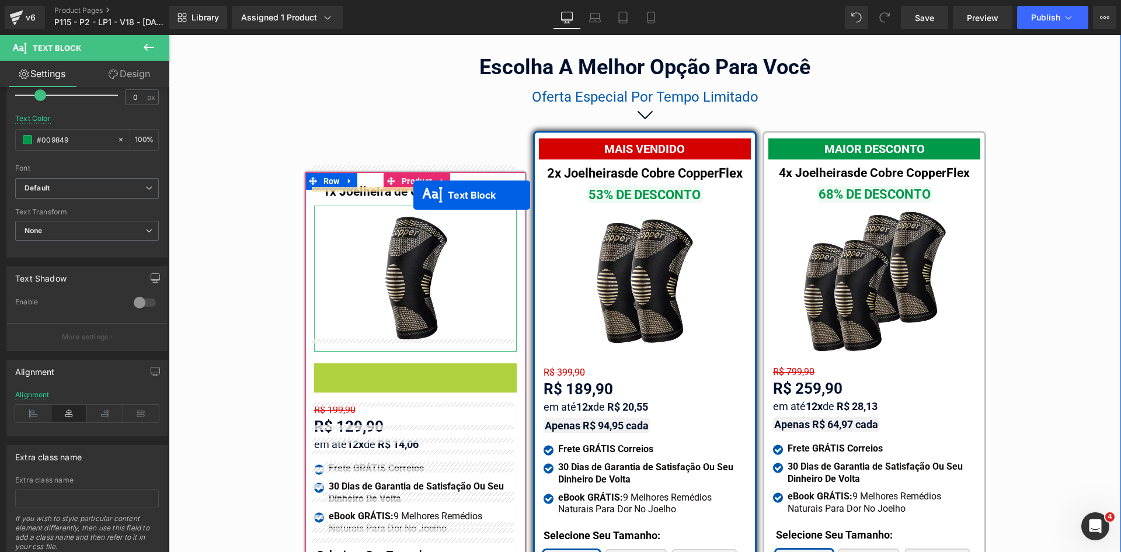
drag, startPoint x: 412, startPoint y: 229, endPoint x: 413, endPoint y: 195, distance: 33.9
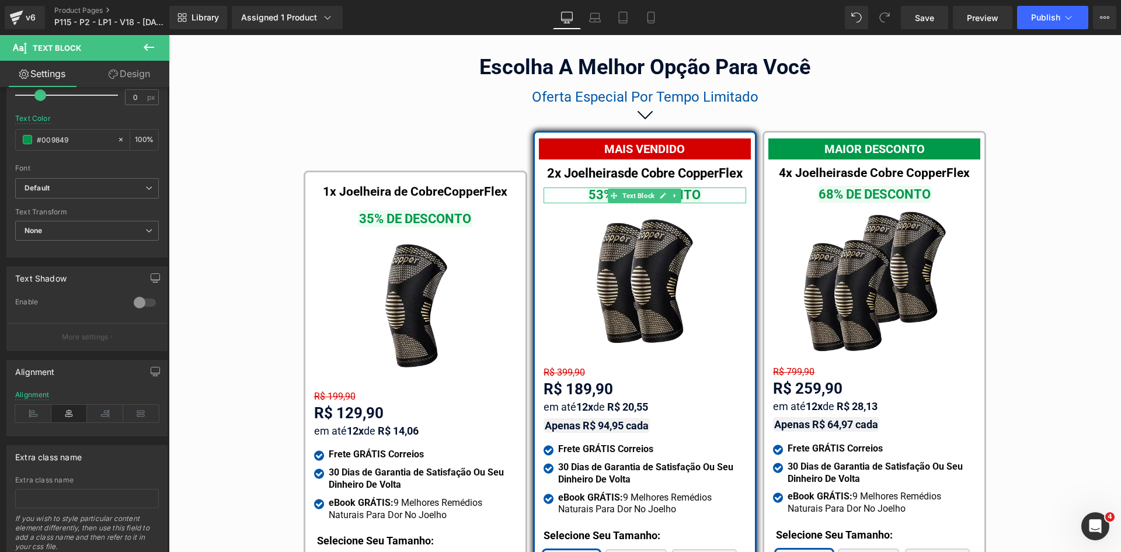
drag, startPoint x: 790, startPoint y: 293, endPoint x: 557, endPoint y: 250, distance: 236.9
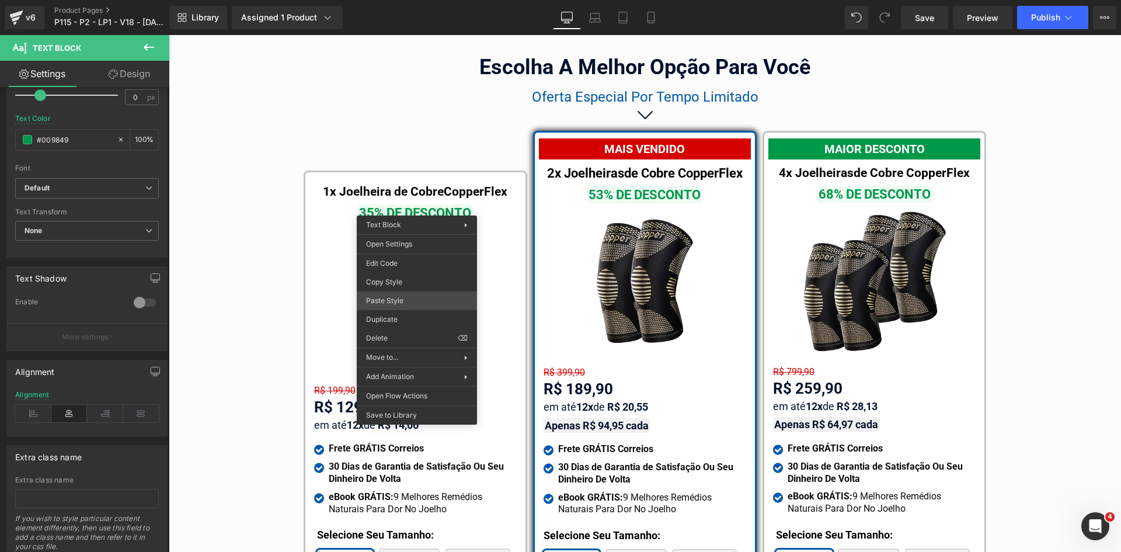
drag, startPoint x: 562, startPoint y: 333, endPoint x: 548, endPoint y: 110, distance: 223.5
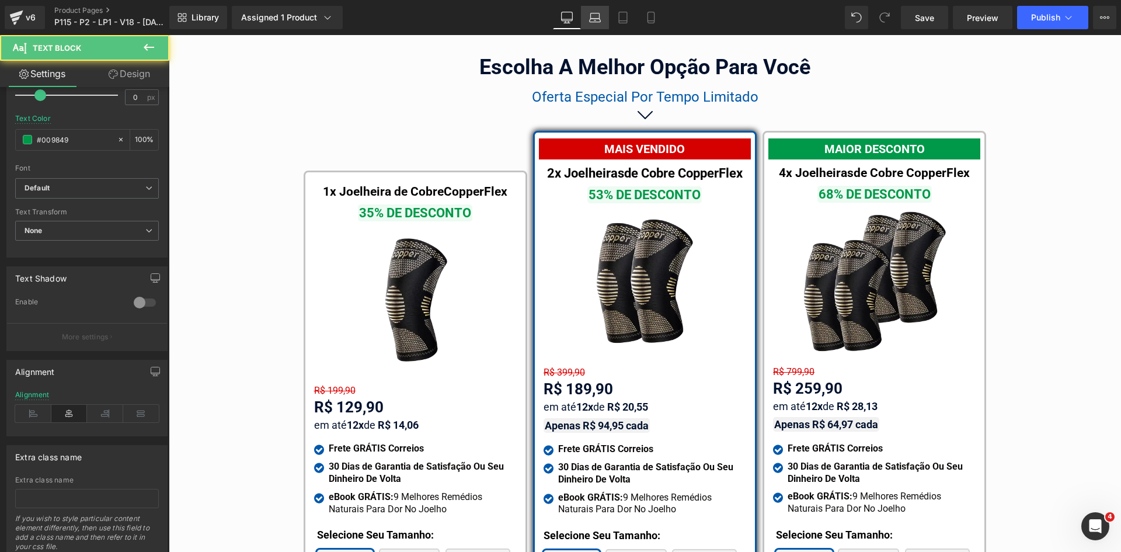
click at [597, 11] on link "Laptop" at bounding box center [595, 17] width 28 height 23
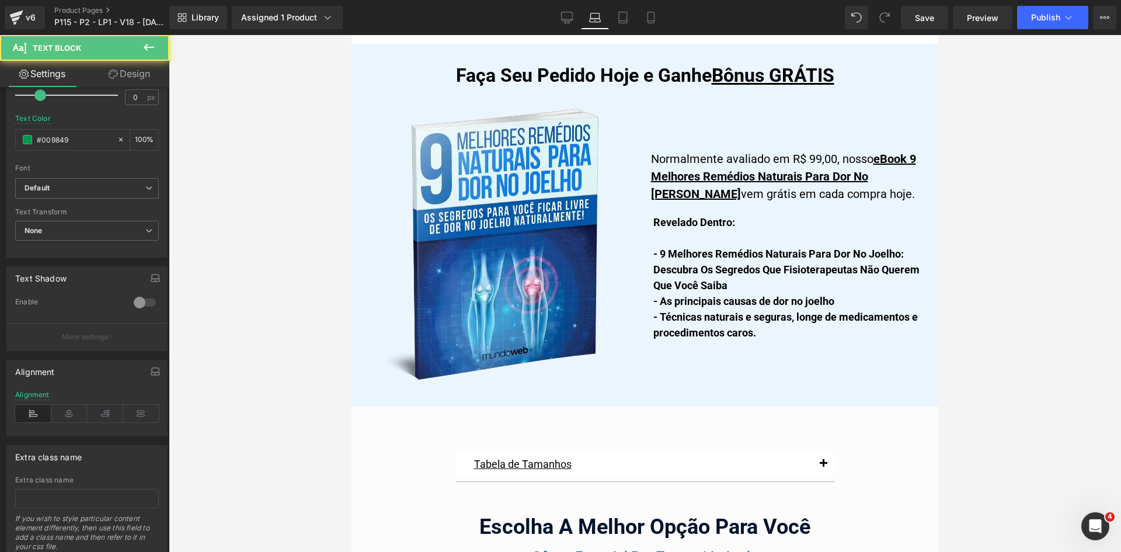
type input "1.3"
type input "100"
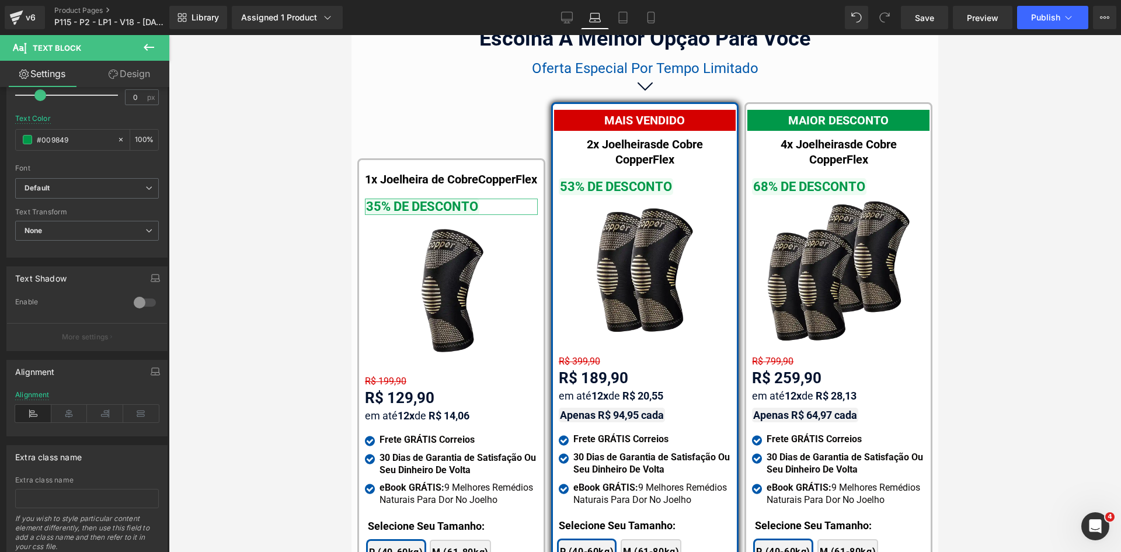
click at [137, 78] on link "Design" at bounding box center [129, 74] width 85 height 26
click at [0, 0] on div "Spacing" at bounding box center [0, 0] width 0 height 0
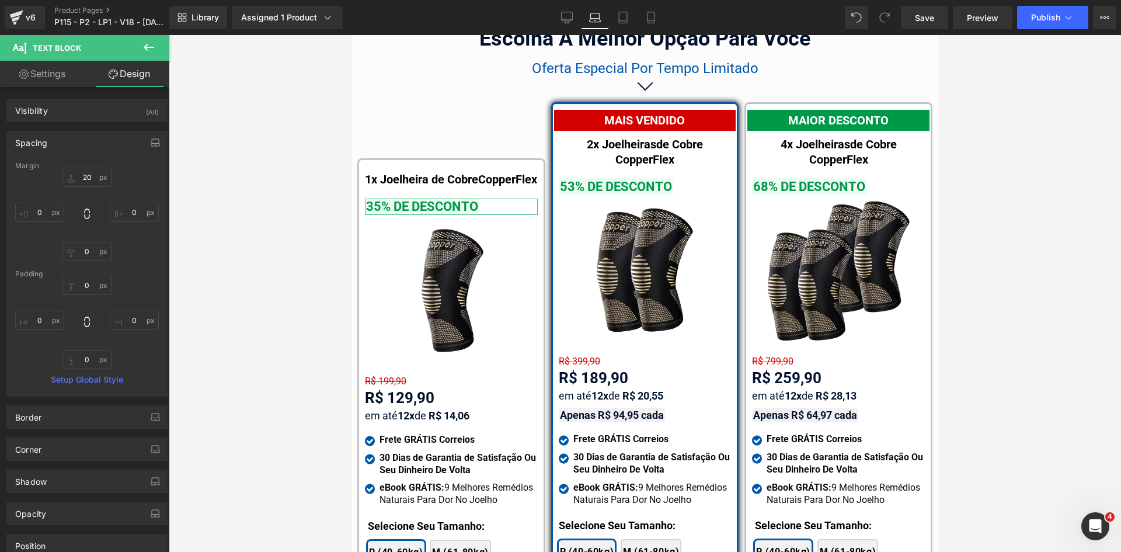
type input "20"
type input "0"
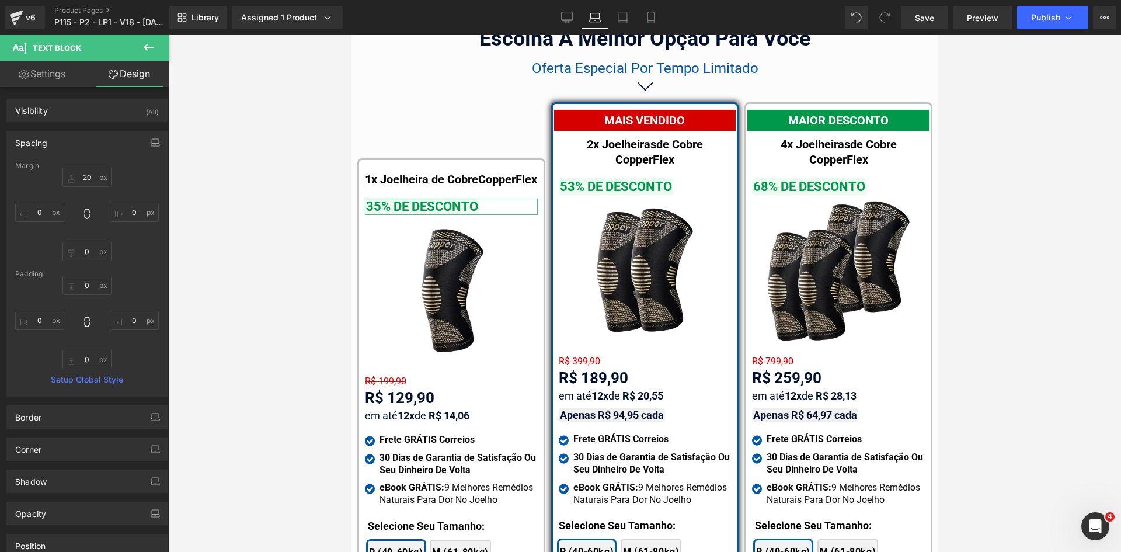
type input "0"
click at [86, 183] on input "20" at bounding box center [86, 177] width 49 height 19
type input "10"
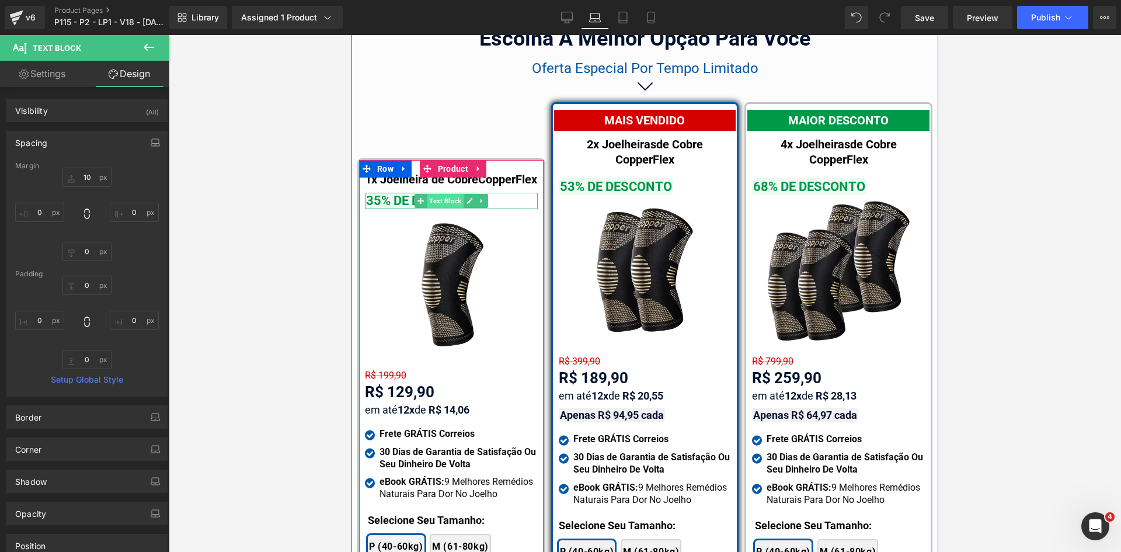
click at [442, 196] on span "Text Block" at bounding box center [445, 201] width 37 height 14
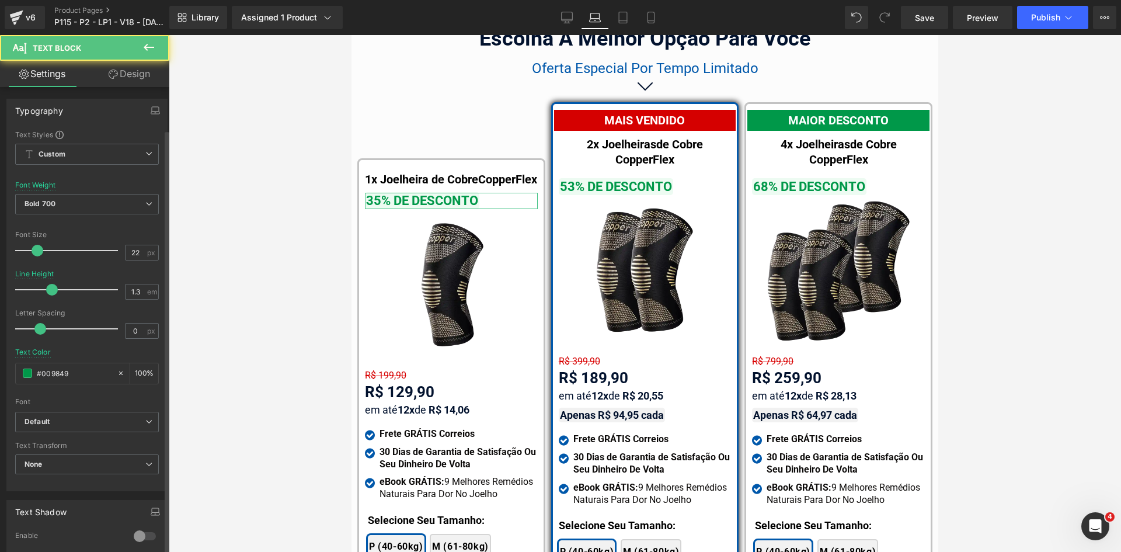
scroll to position [274, 0]
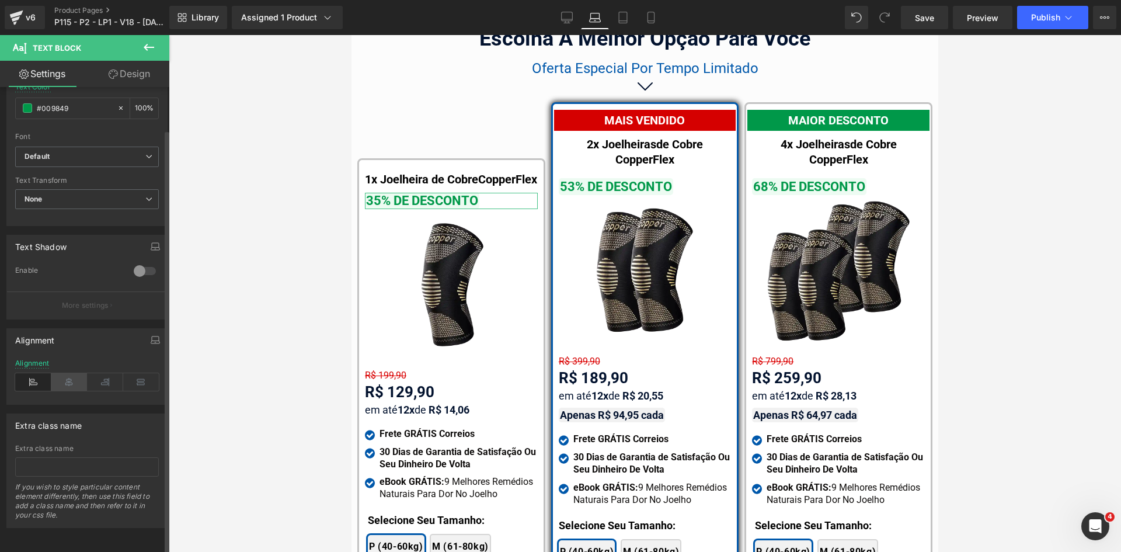
click at [73, 374] on icon at bounding box center [69, 382] width 36 height 18
drag, startPoint x: 780, startPoint y: 302, endPoint x: 525, endPoint y: 227, distance: 265.4
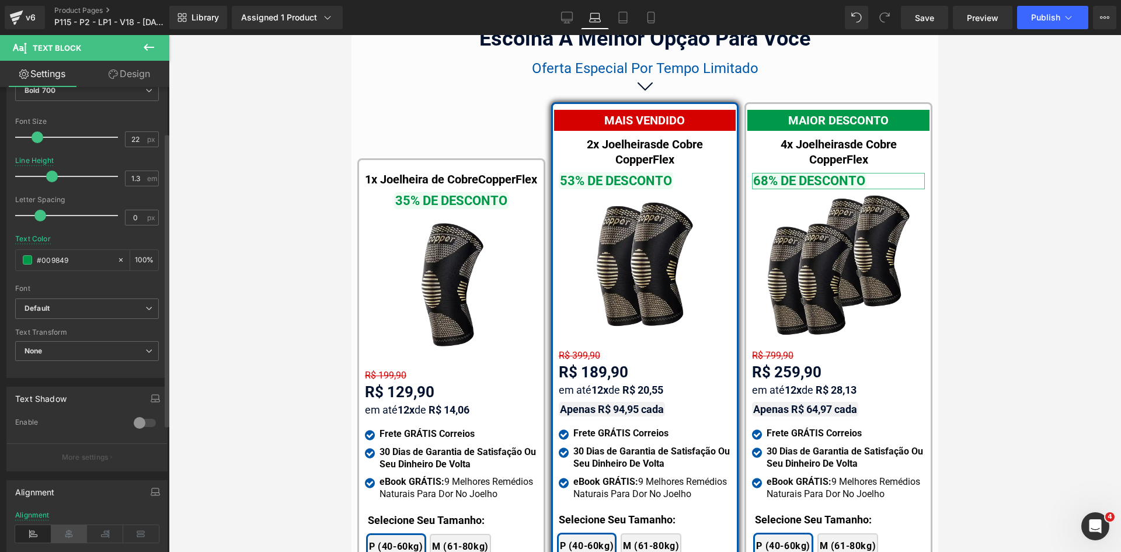
scroll to position [234, 0]
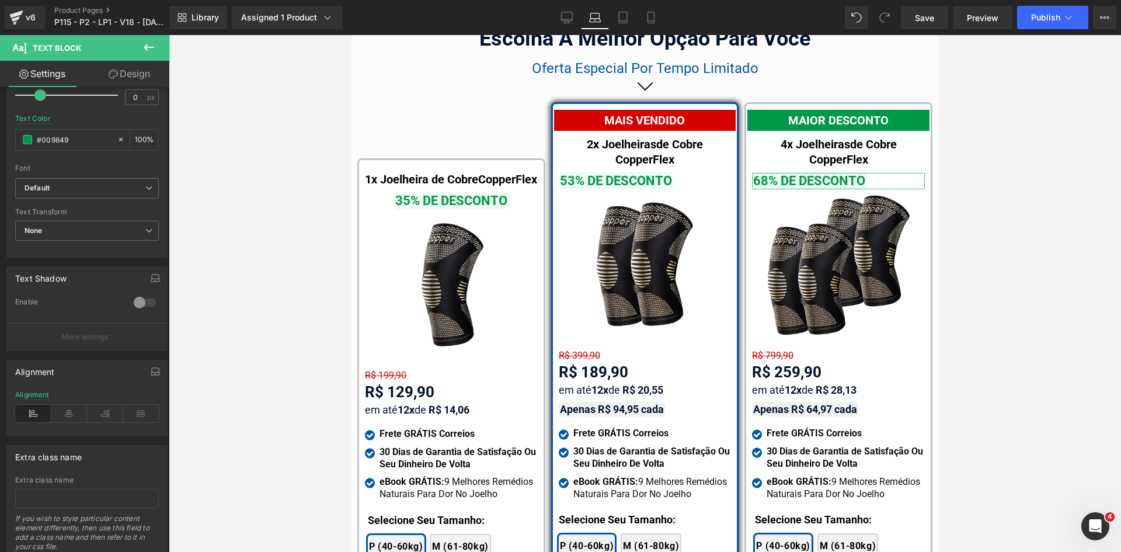
drag, startPoint x: 81, startPoint y: 417, endPoint x: 341, endPoint y: 335, distance: 272.6
click at [84, 415] on icon at bounding box center [69, 414] width 36 height 18
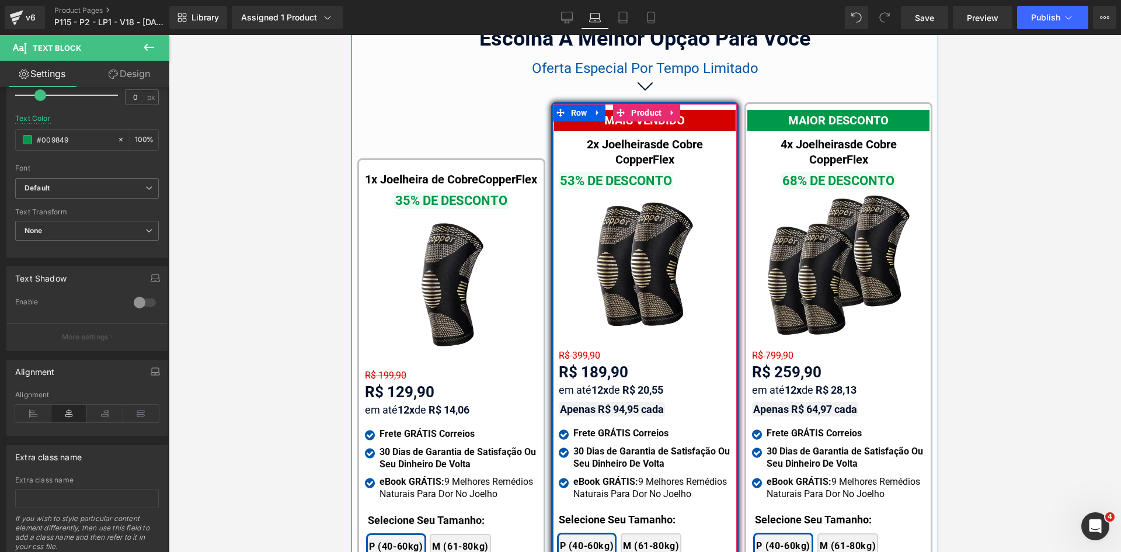
click at [642, 174] on span "Text Block" at bounding box center [638, 181] width 37 height 14
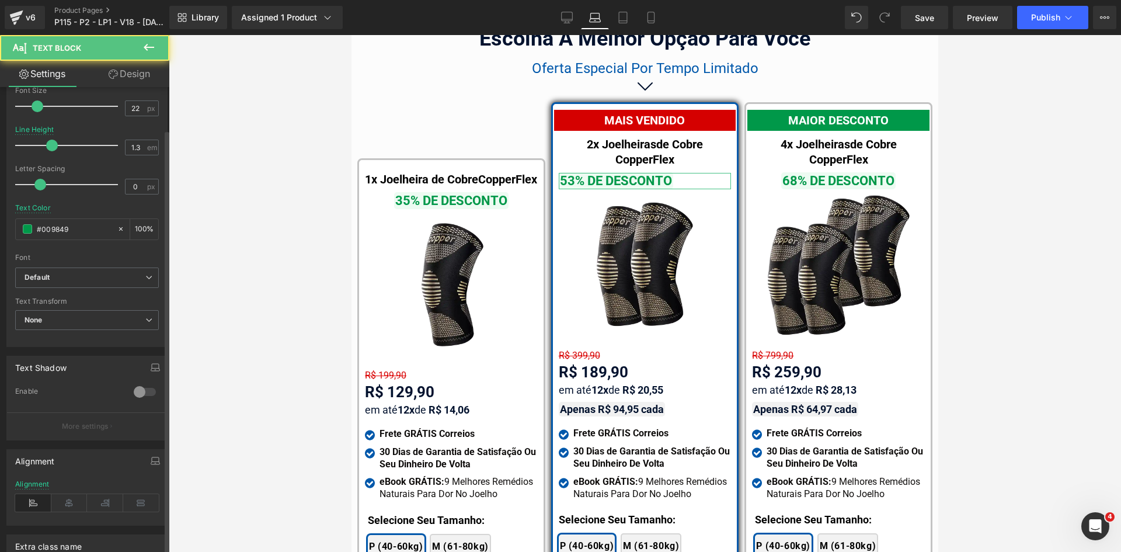
scroll to position [175, 0]
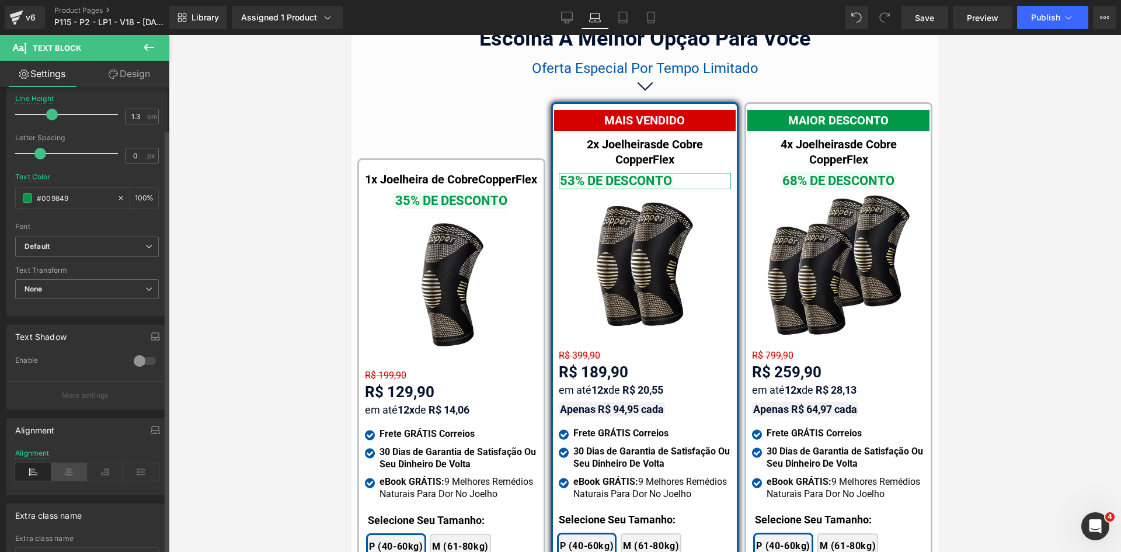
click at [70, 472] on icon at bounding box center [69, 472] width 36 height 18
click at [570, 12] on icon at bounding box center [567, 16] width 11 height 9
type input "1.2"
type input "100"
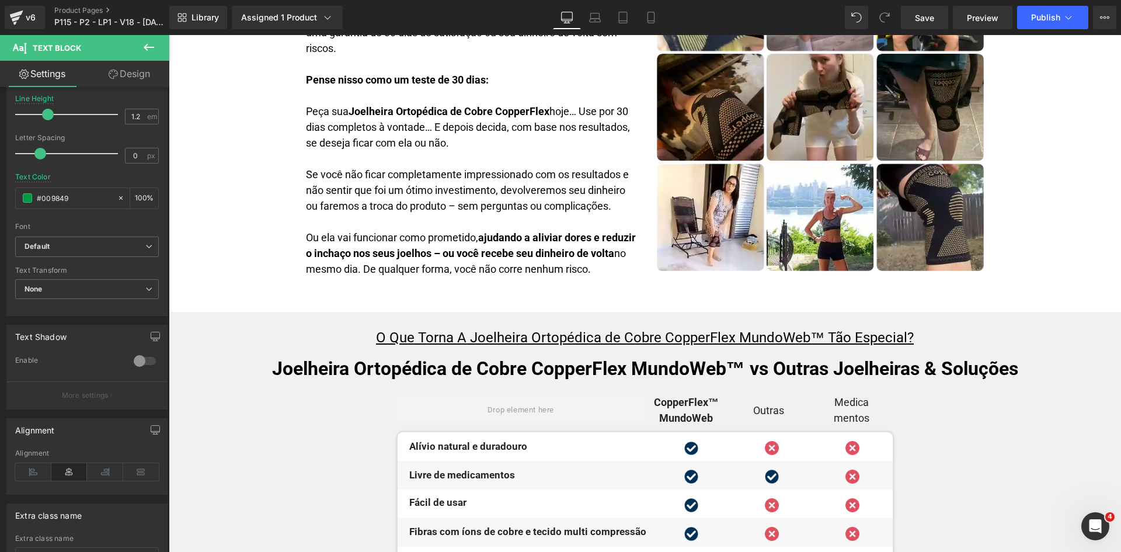
scroll to position [4029, 0]
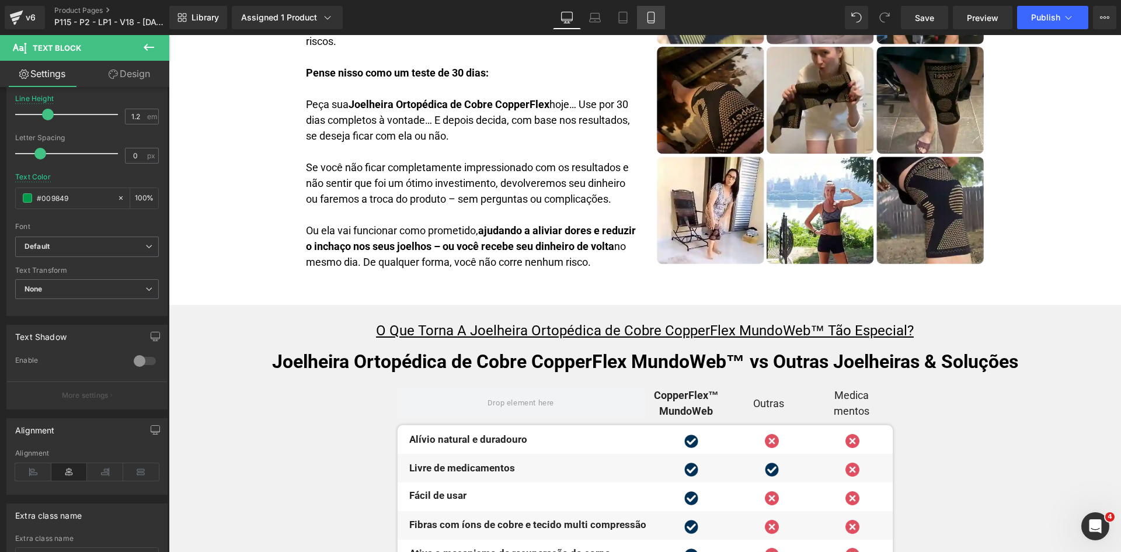
click at [648, 17] on icon at bounding box center [651, 17] width 6 height 11
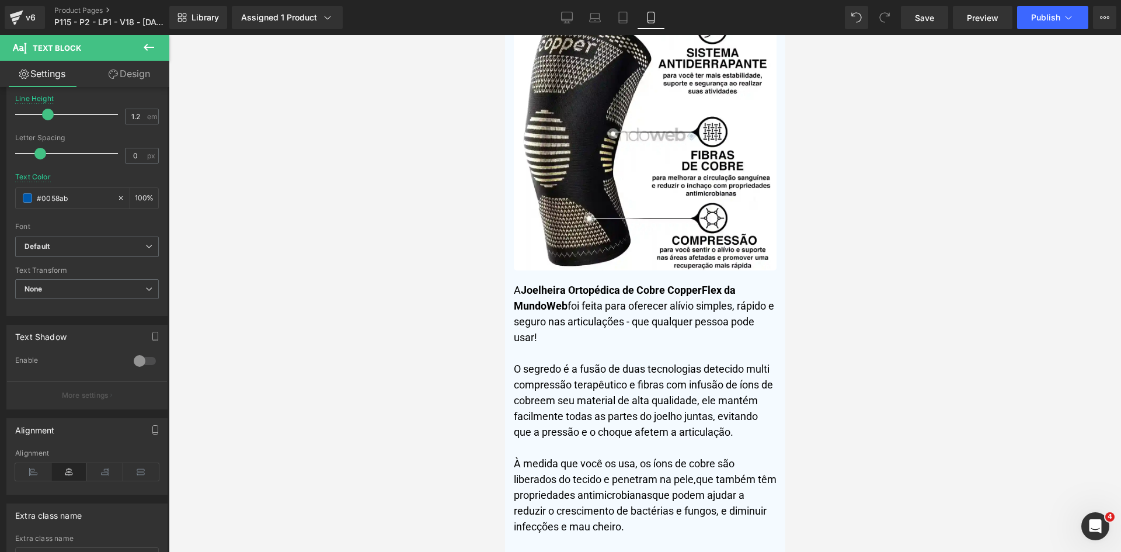
type input "#0058ab"
type input "100"
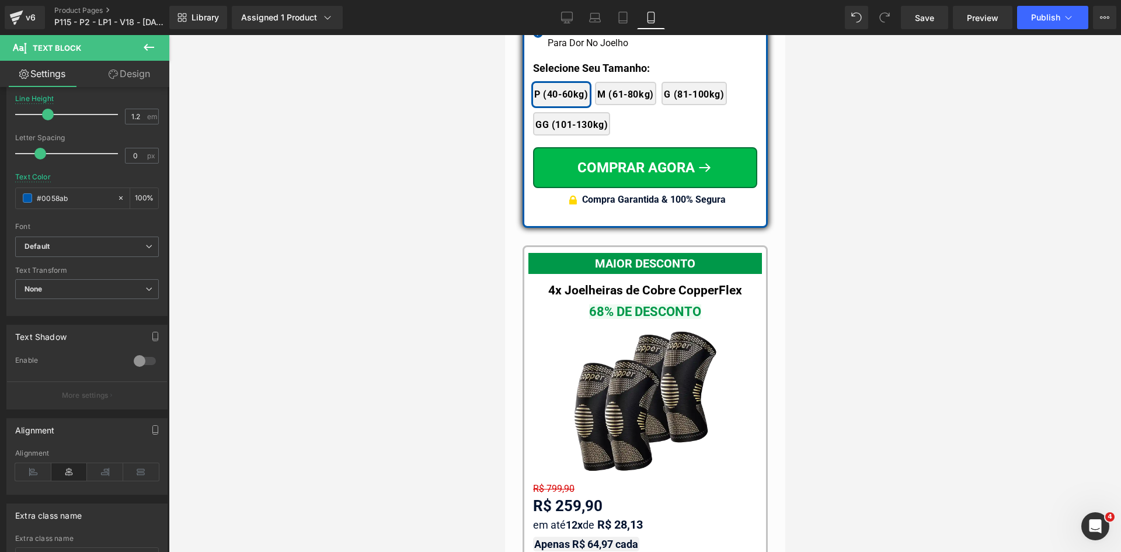
scroll to position [10807, 0]
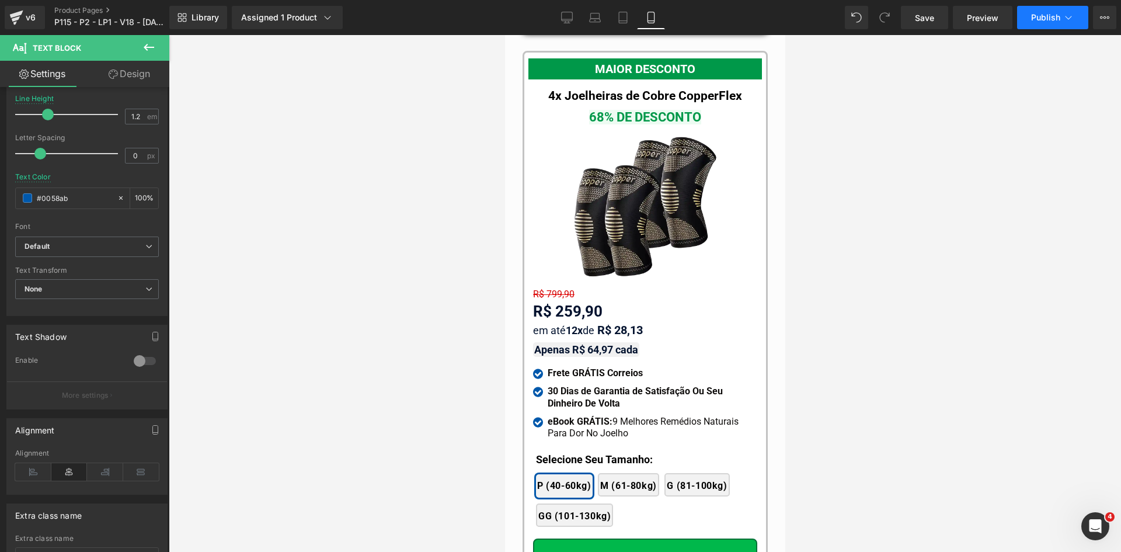
click at [1067, 16] on icon at bounding box center [1069, 18] width 12 height 12
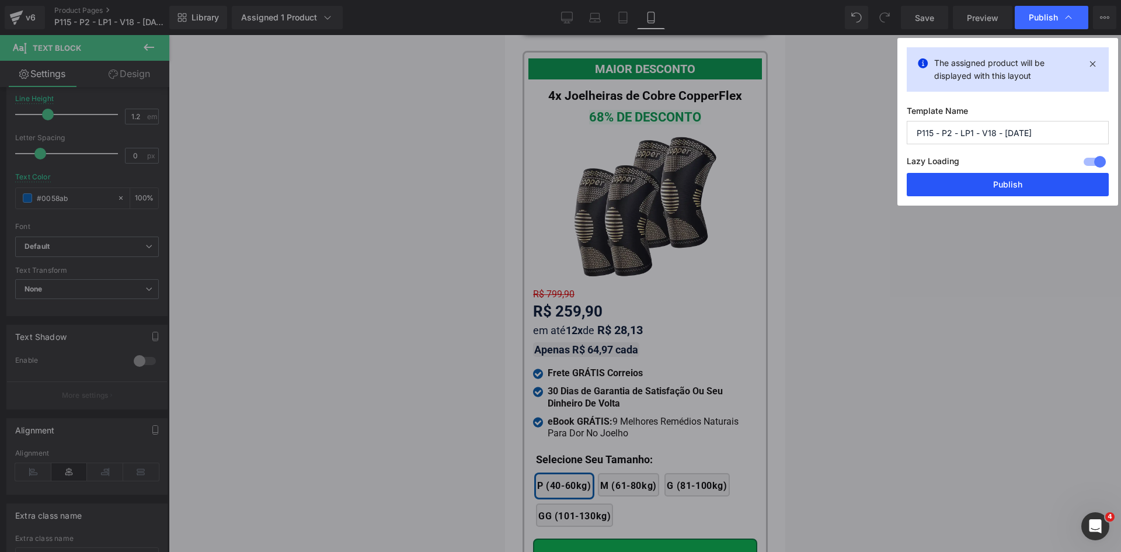
click at [999, 182] on button "Publish" at bounding box center [1008, 184] width 202 height 23
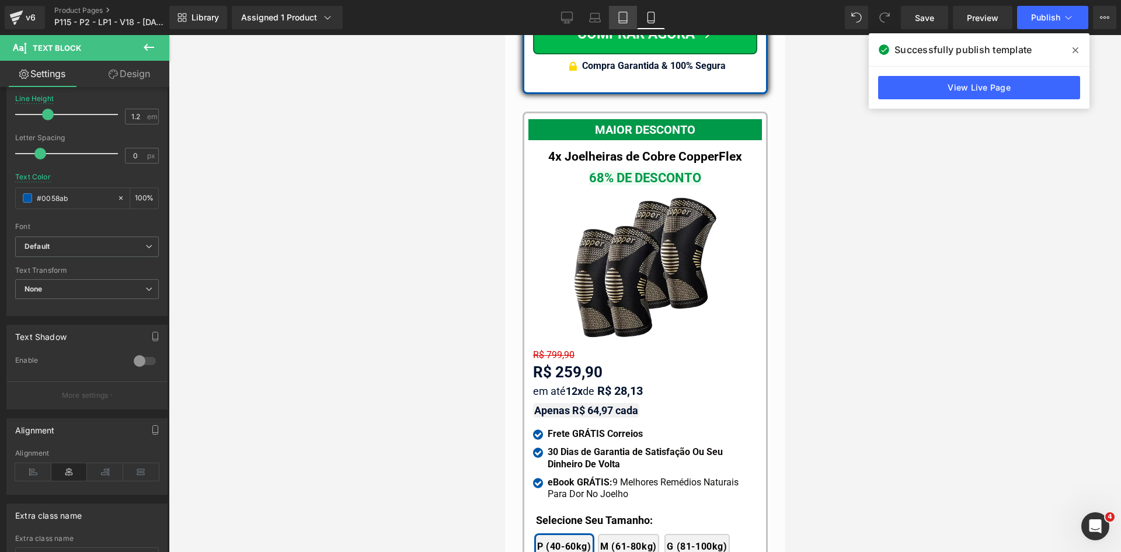
scroll to position [10690, 0]
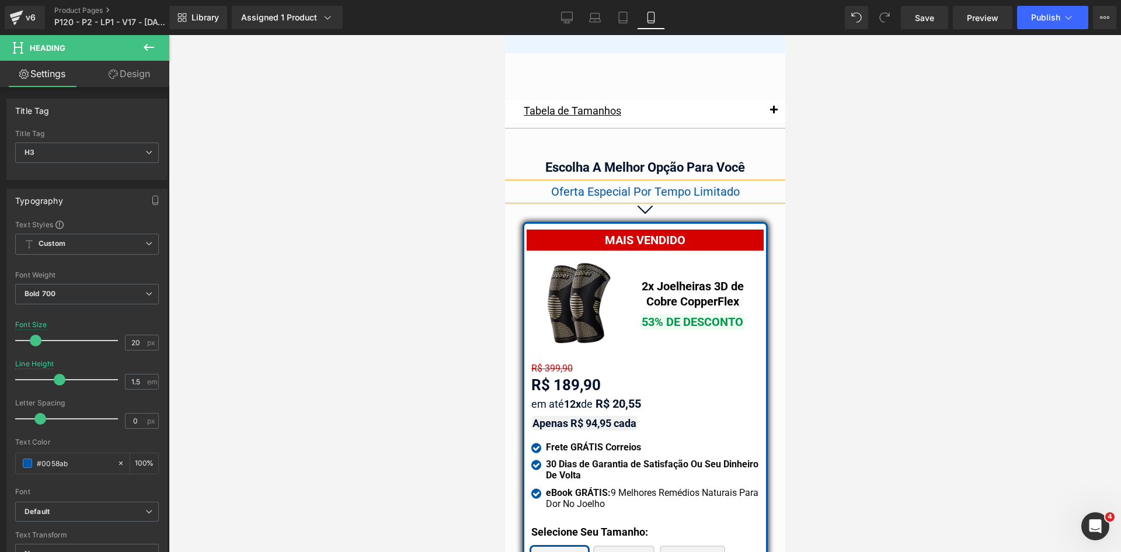
scroll to position [10063, 0]
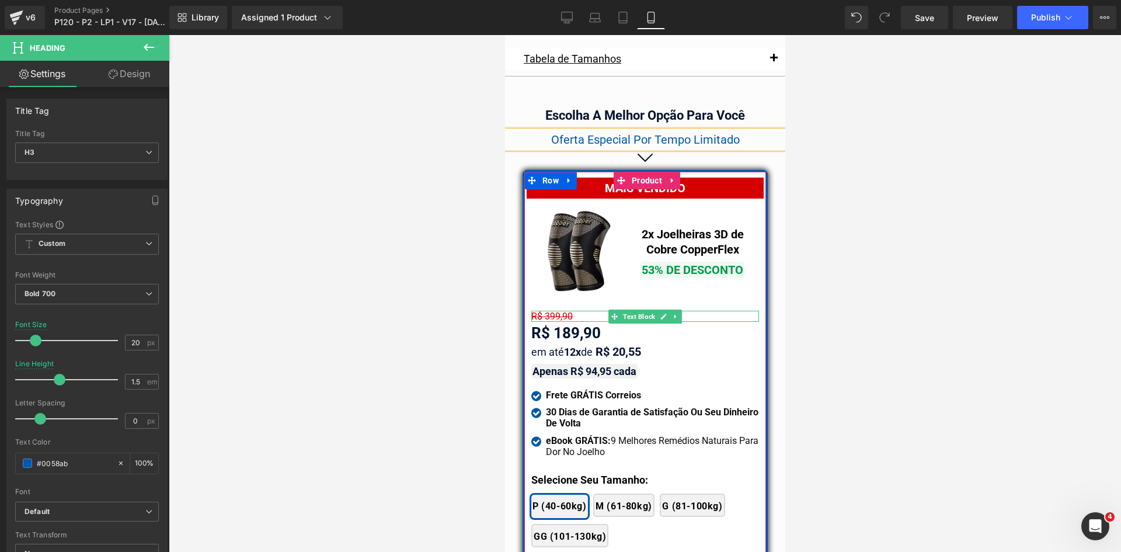
click at [544, 311] on span "R$ 399,90" at bounding box center [551, 316] width 41 height 11
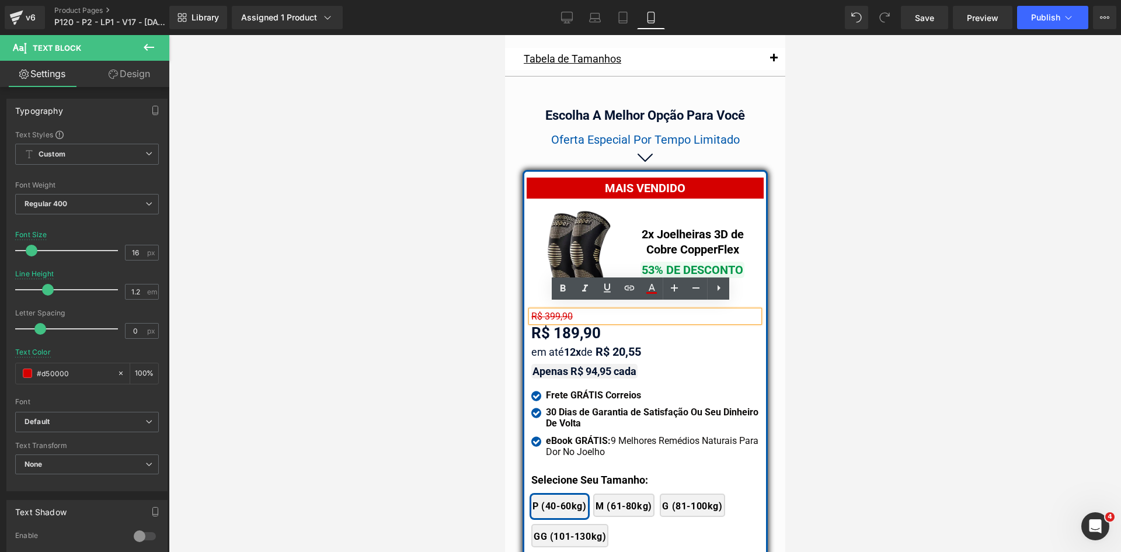
click at [555, 311] on span "R$ 399,90" at bounding box center [551, 316] width 41 height 11
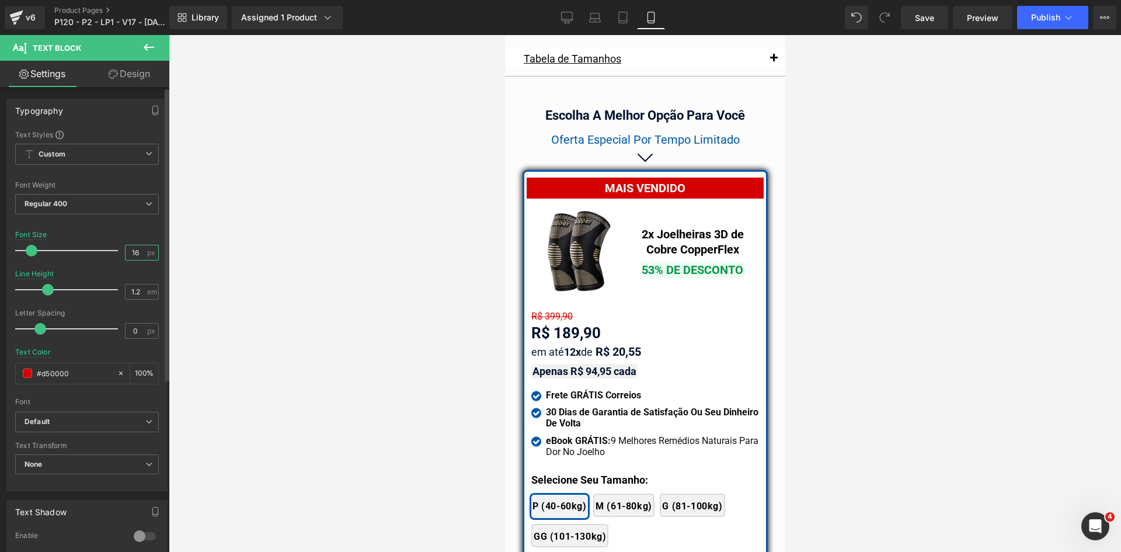
click at [130, 254] on input "16" at bounding box center [136, 252] width 20 height 15
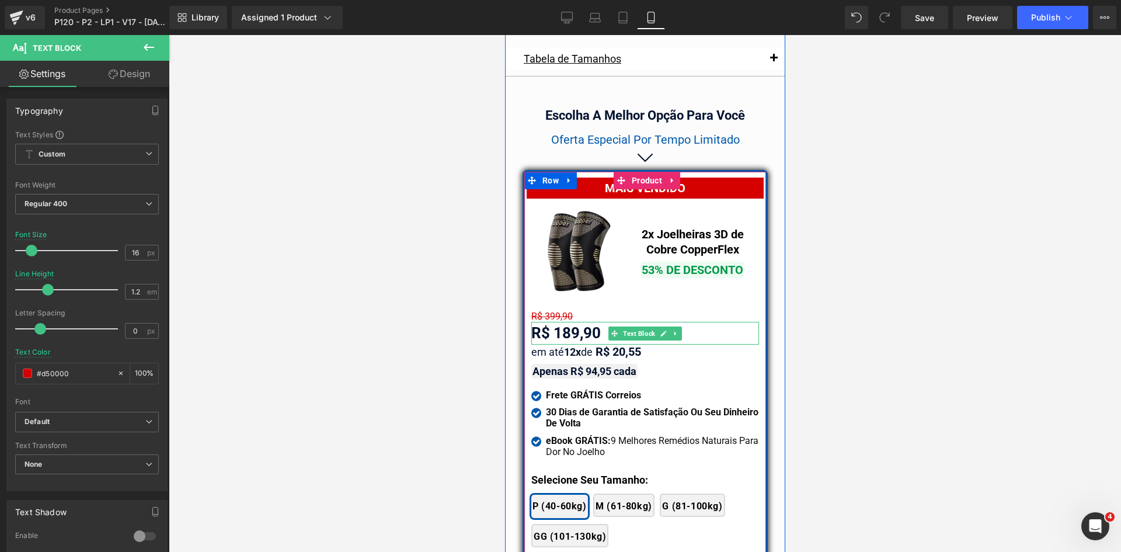
click at [569, 325] on div "R$ 189,90" at bounding box center [645, 333] width 228 height 23
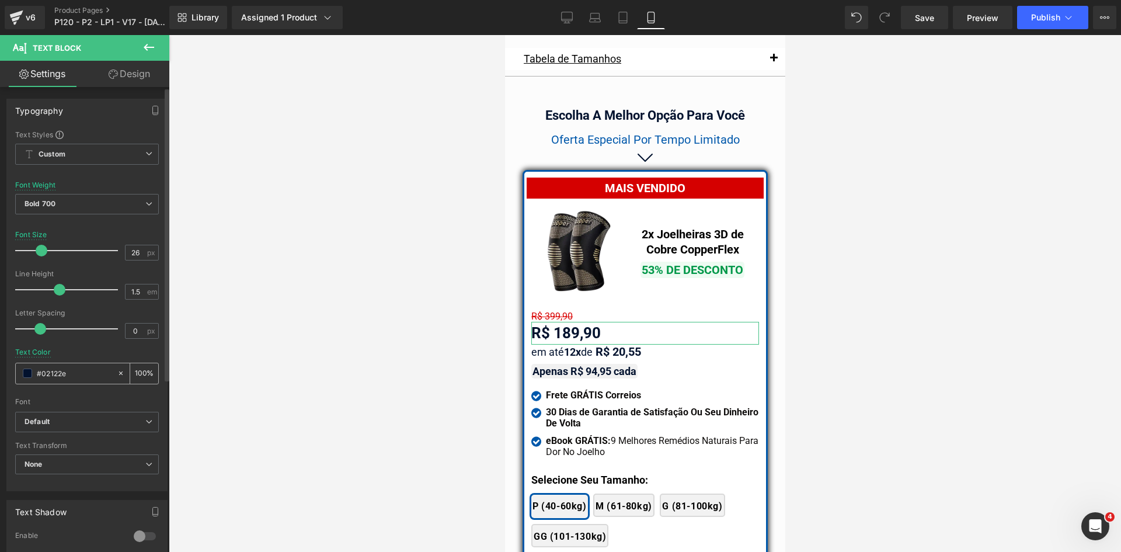
click at [78, 370] on input "#02122e" at bounding box center [74, 373] width 75 height 13
click at [544, 311] on span "R$ 399,90" at bounding box center [551, 316] width 41 height 11
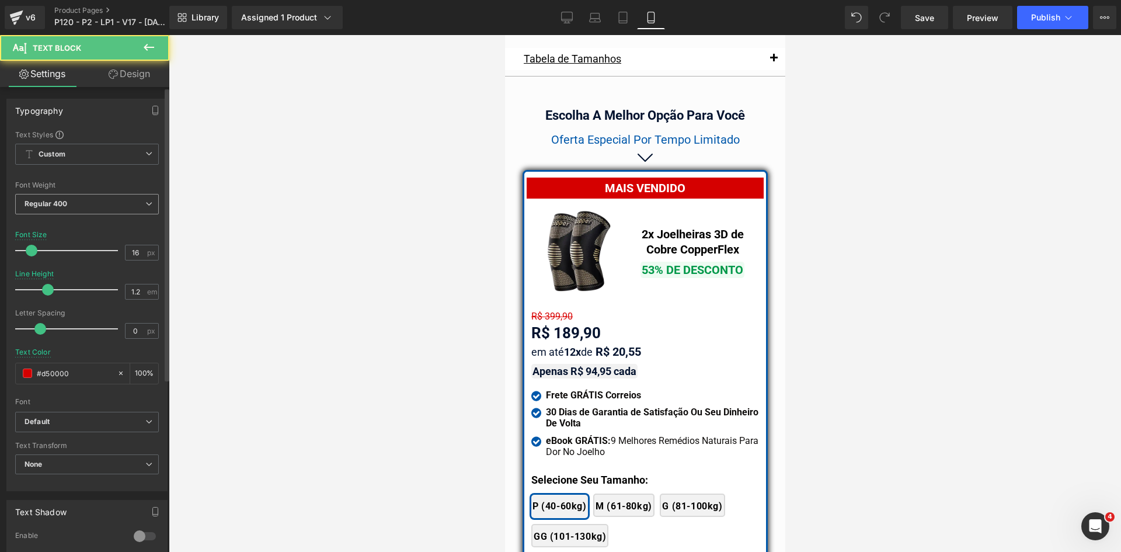
click at [43, 199] on b "Regular 400" at bounding box center [46, 203] width 43 height 9
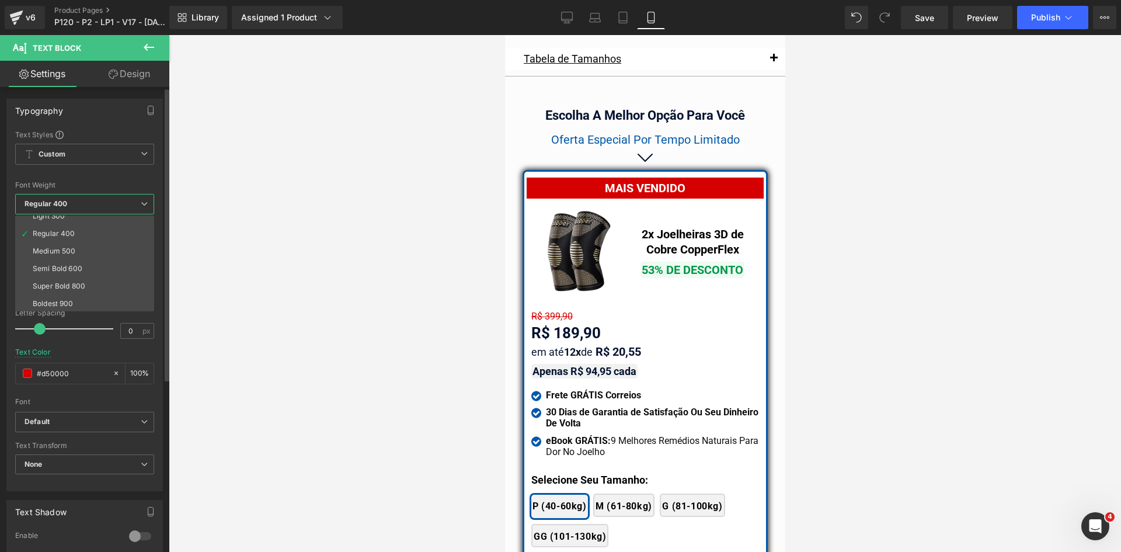
scroll to position [97, 0]
click at [53, 269] on div "Bold 700" at bounding box center [48, 267] width 30 height 8
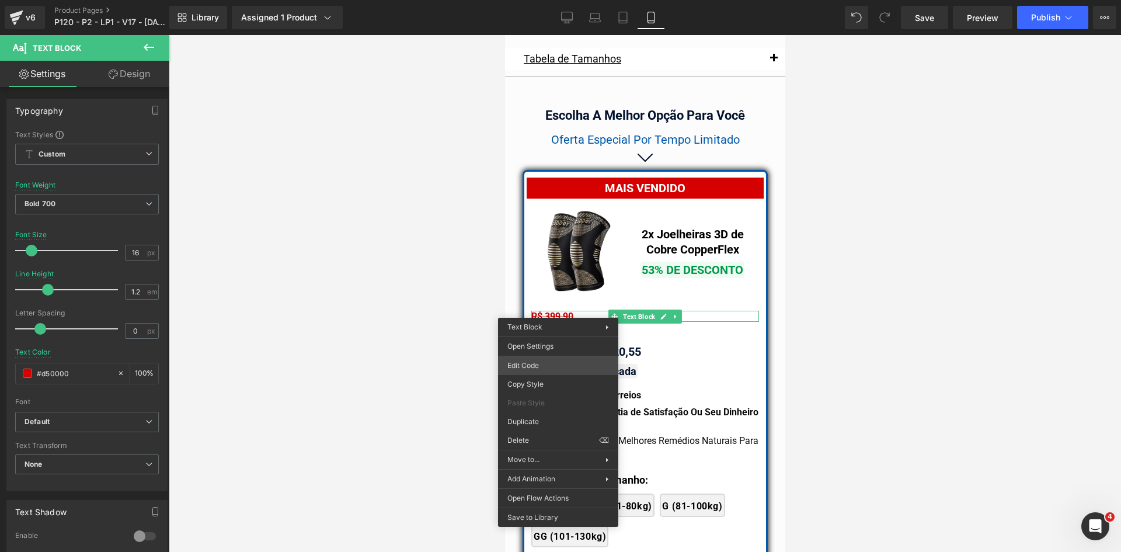
click at [547, 0] on div "You are previewing how the will restyle your page. You can not edit Elements in…" at bounding box center [560, 0] width 1121 height 0
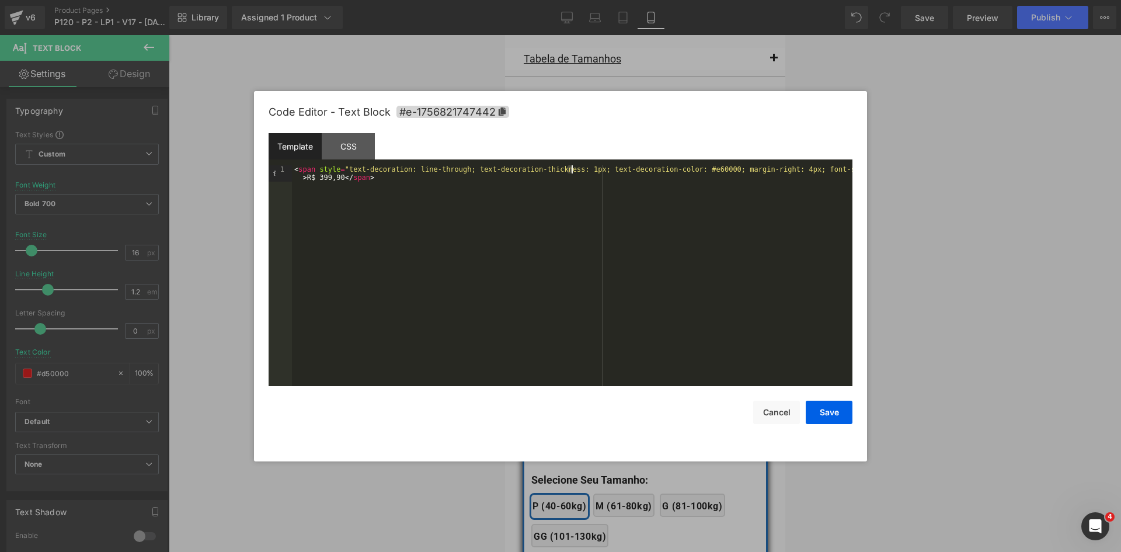
click at [570, 168] on div "< span style = "text-decoration: line-through; text-decoration-thickness: 1px; …" at bounding box center [572, 291] width 561 height 253
click at [831, 406] on button "Save" at bounding box center [829, 412] width 47 height 23
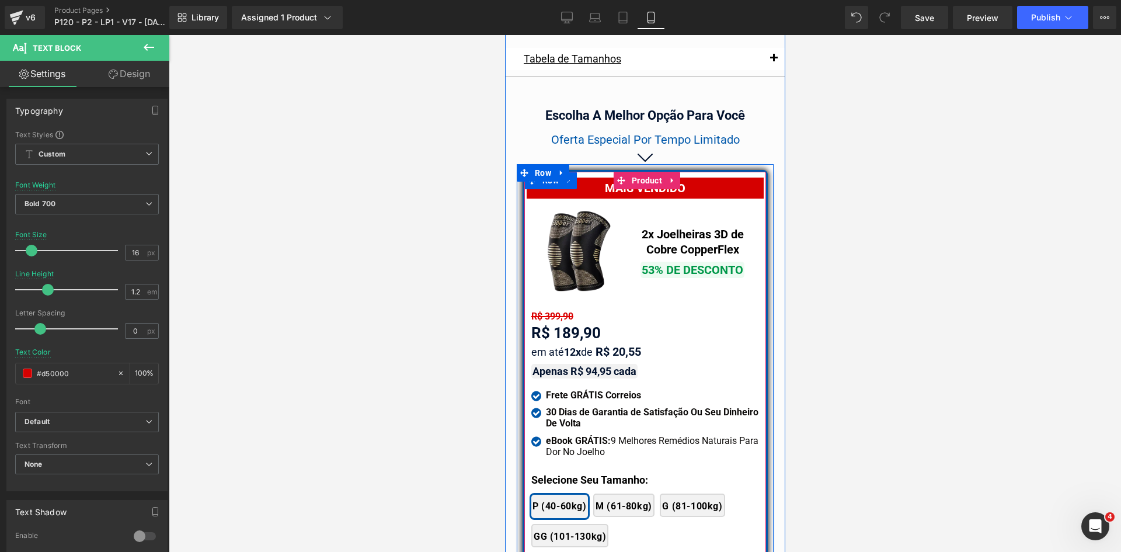
click at [505, 35] on div at bounding box center [505, 35] width 0 height 0
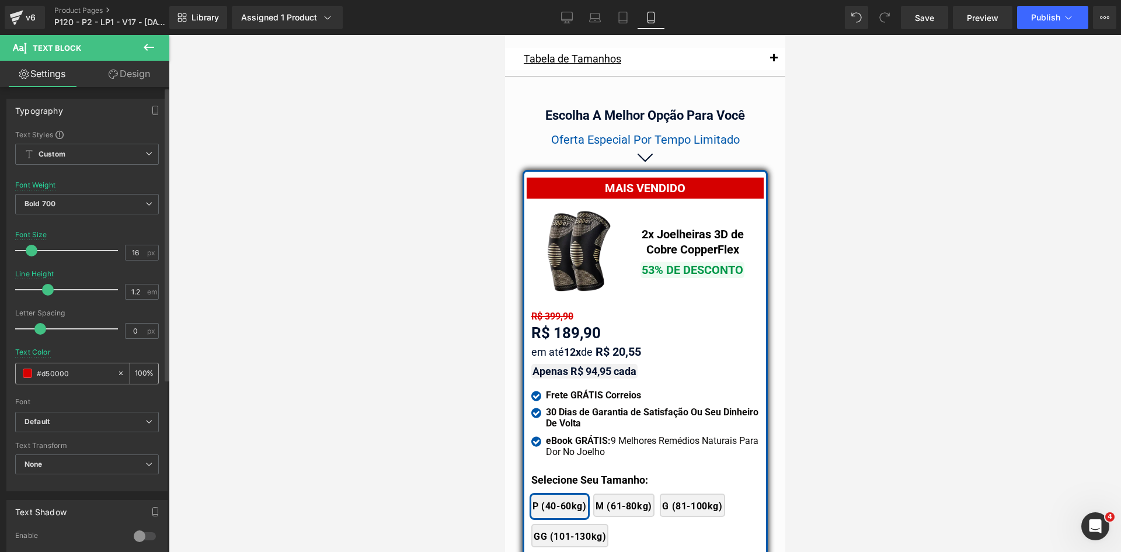
click at [72, 371] on input "#d50000" at bounding box center [74, 373] width 75 height 13
paste input "02122e"
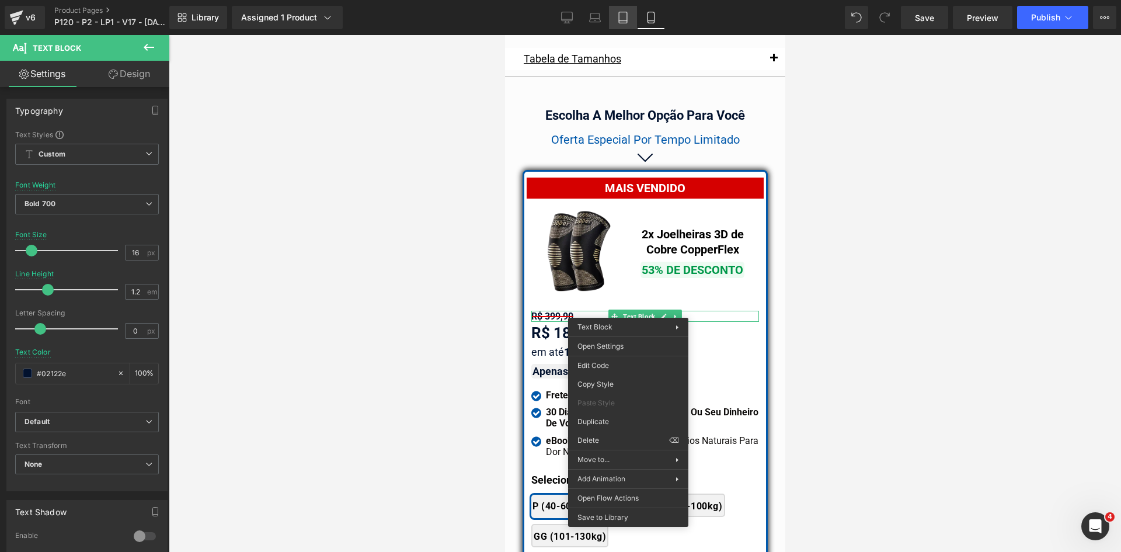
drag, startPoint x: 625, startPoint y: 18, endPoint x: 155, endPoint y: 193, distance: 501.7
click at [625, 18] on icon at bounding box center [623, 18] width 12 height 12
type input "#d50000"
type input "100"
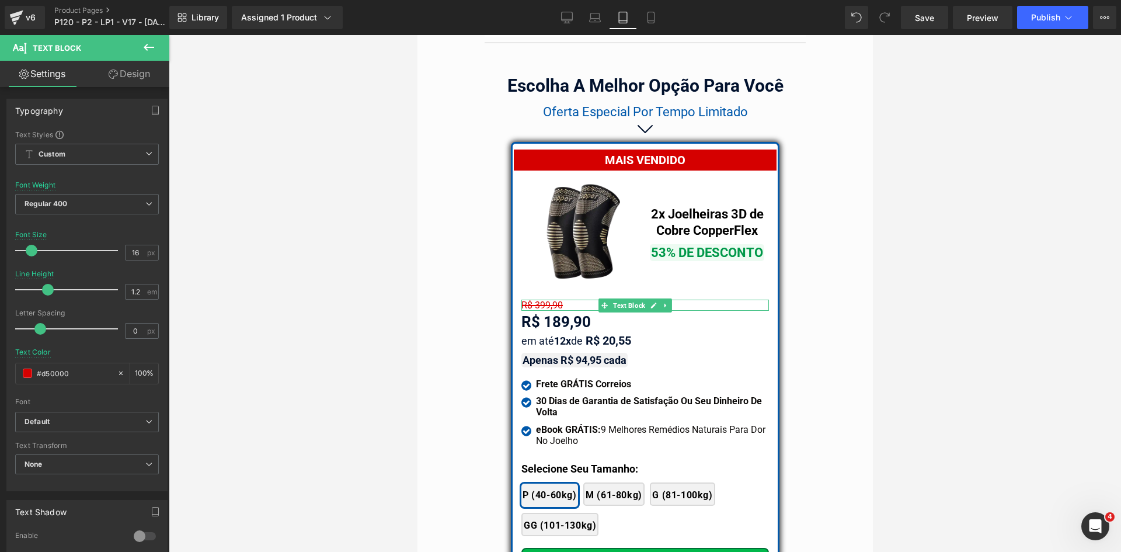
scroll to position [9801, 0]
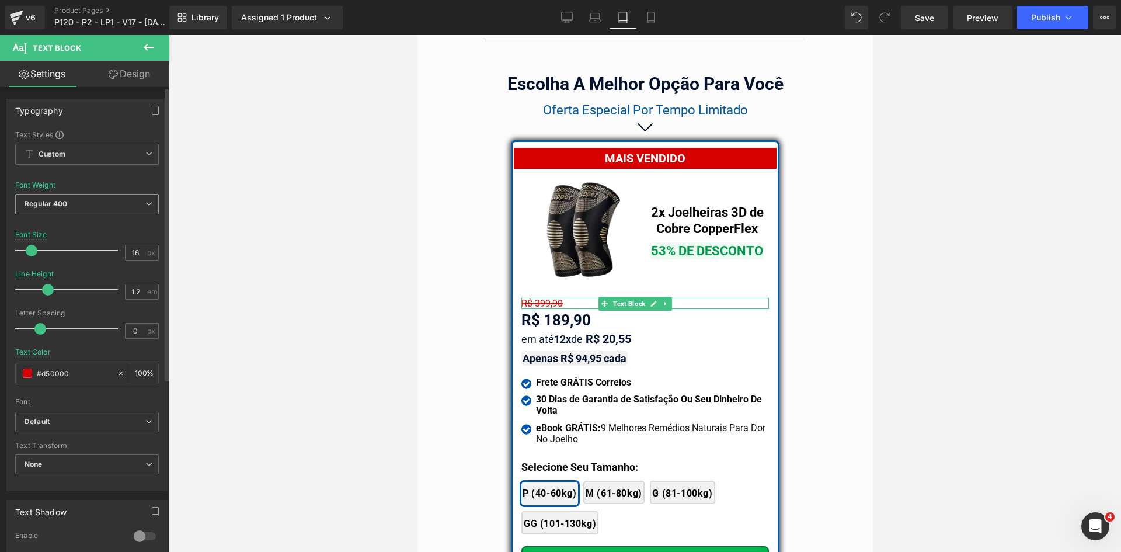
click at [81, 200] on span "Regular 400" at bounding box center [87, 204] width 144 height 20
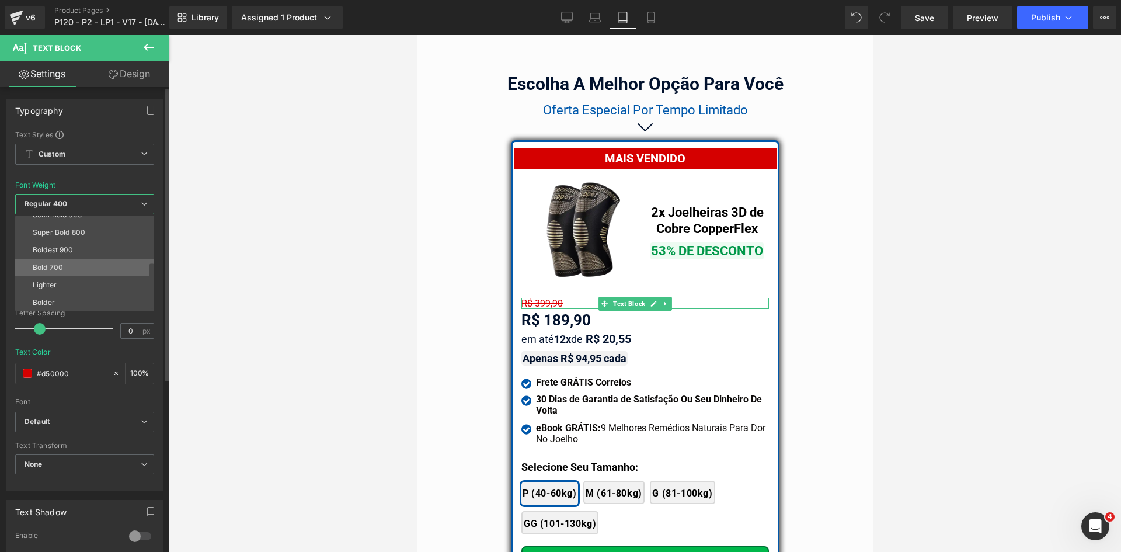
click at [52, 271] on div "Bold 700" at bounding box center [48, 267] width 30 height 8
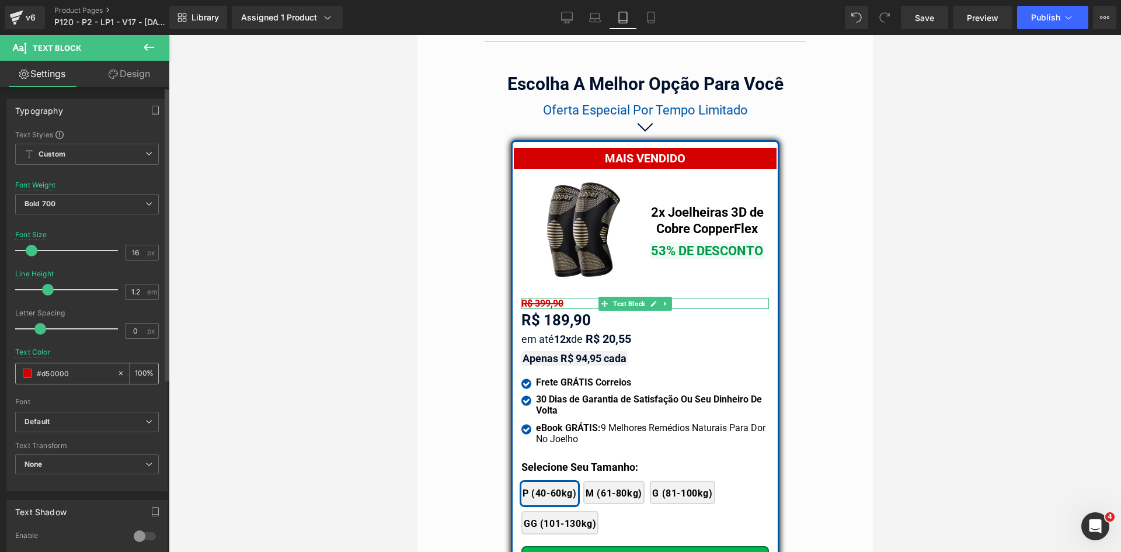
click at [58, 375] on input "#d50000" at bounding box center [74, 373] width 75 height 13
paste input "02122e"
type input "#02122e"
click at [654, 13] on icon at bounding box center [651, 17] width 6 height 11
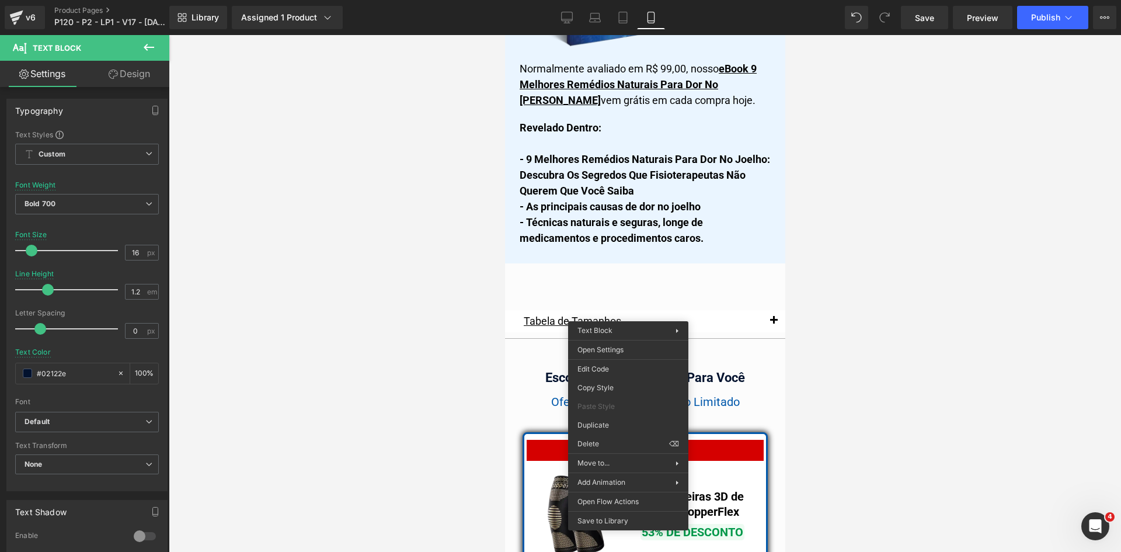
type input "100"
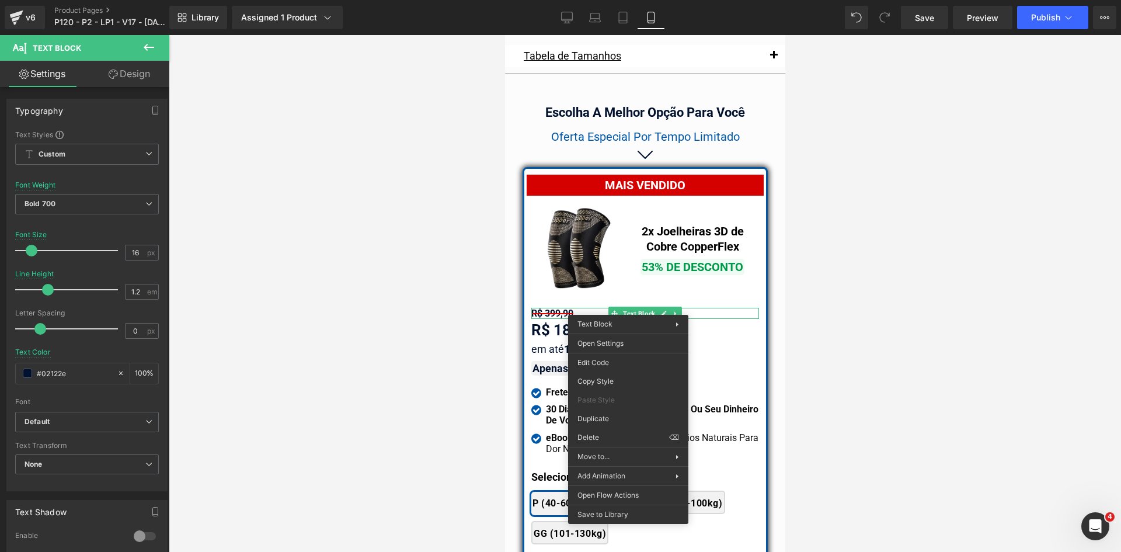
click at [906, 316] on div at bounding box center [645, 293] width 952 height 517
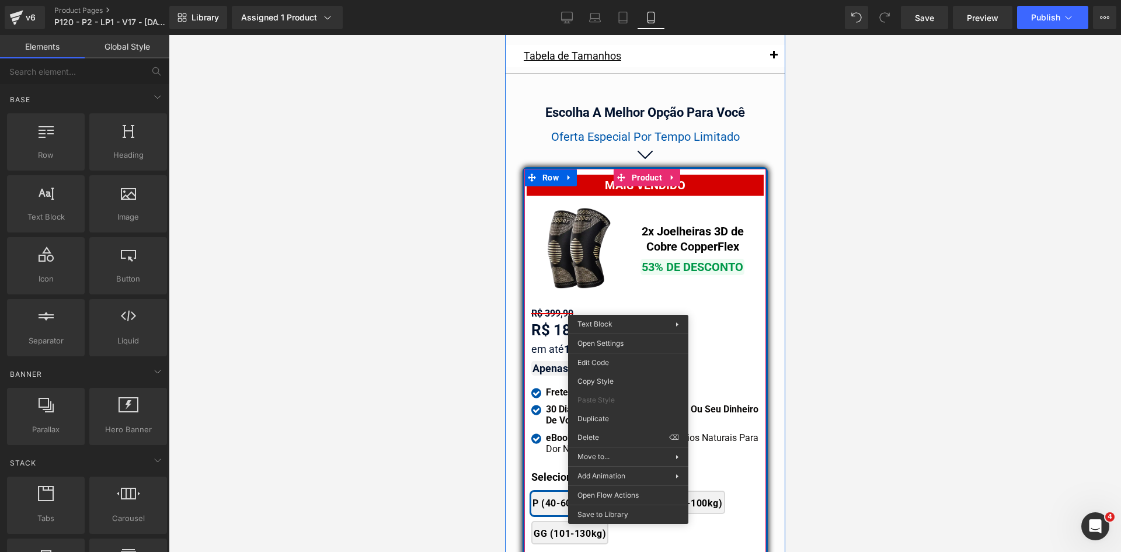
click at [640, 308] on div "R$ 399,90 Text Block" at bounding box center [645, 313] width 228 height 11
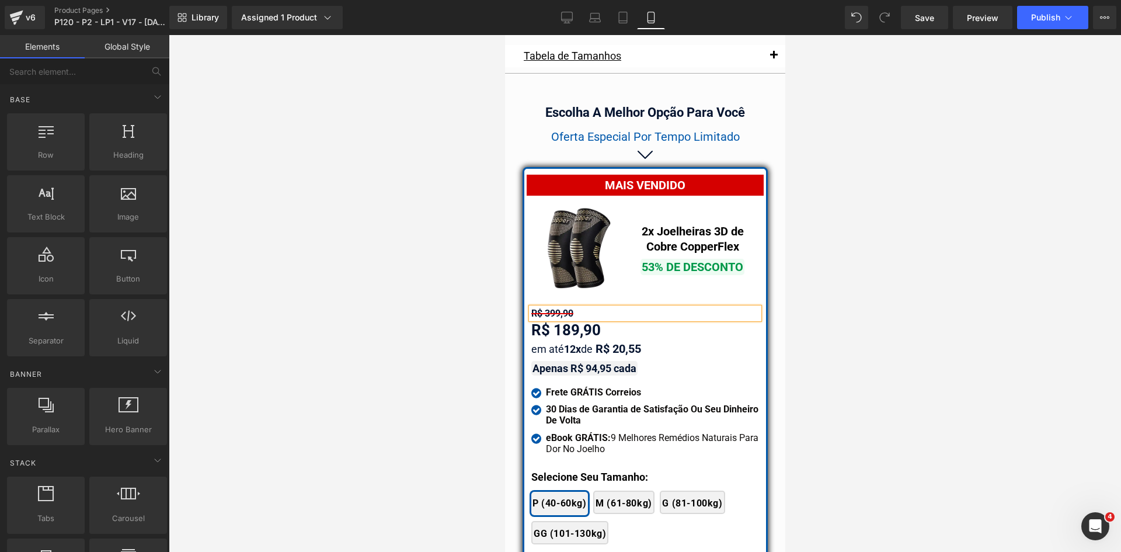
click at [439, 363] on div at bounding box center [645, 293] width 952 height 517
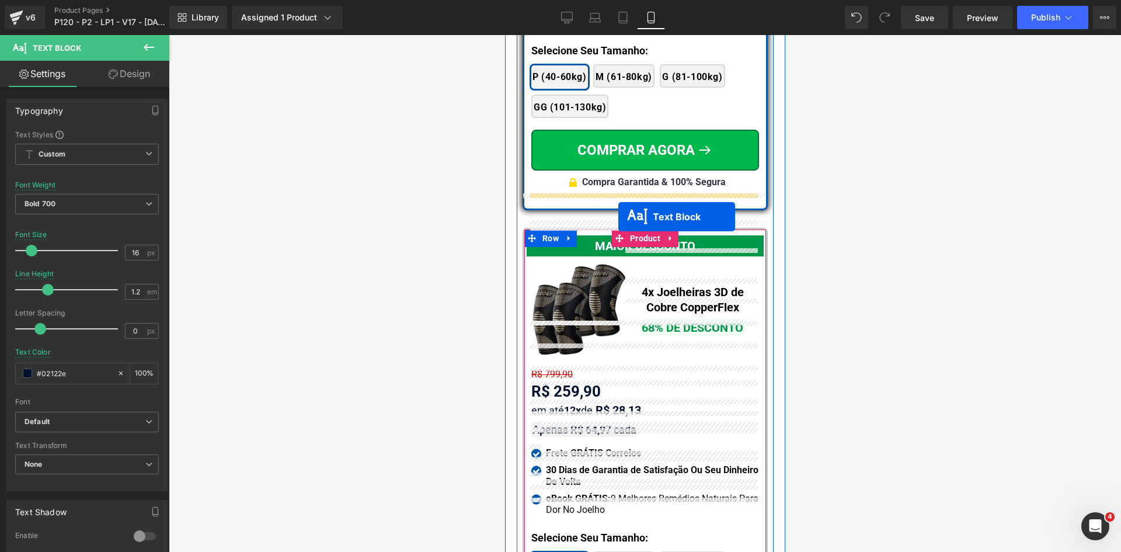
scroll to position [10650, 0]
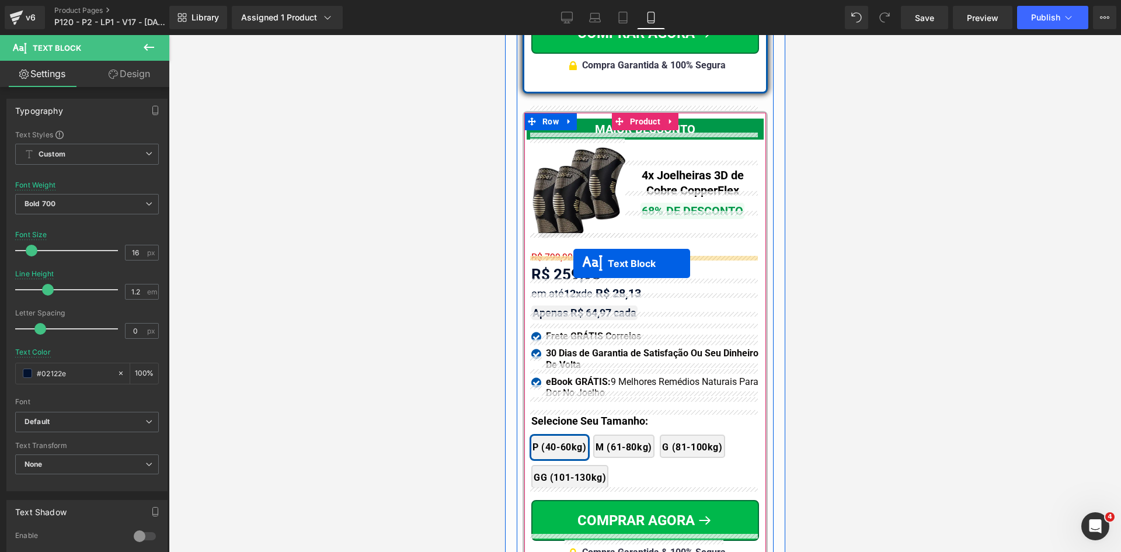
drag, startPoint x: 624, startPoint y: 213, endPoint x: 573, endPoint y: 263, distance: 72.3
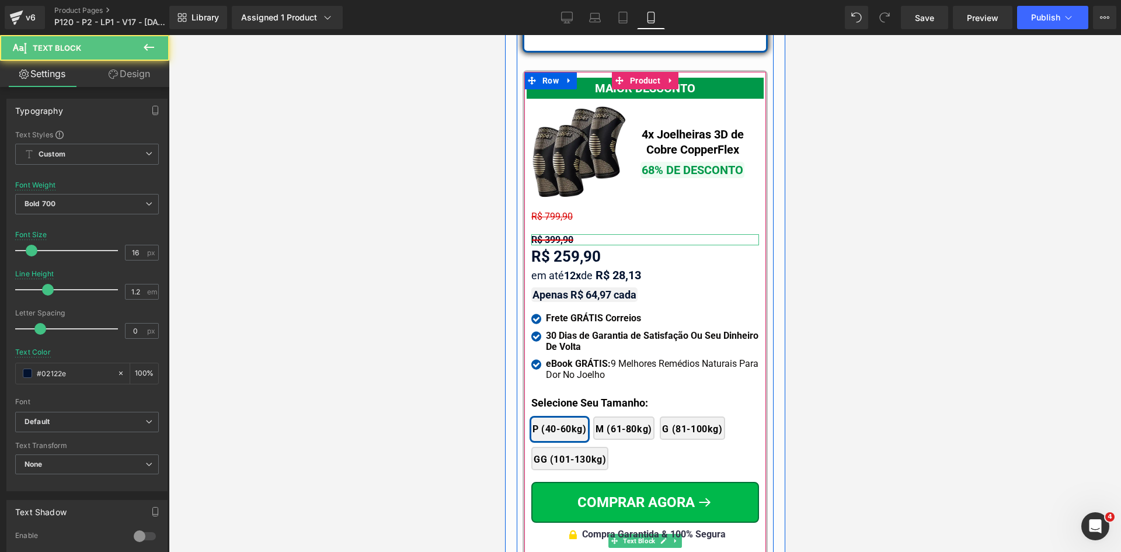
scroll to position [10609, 0]
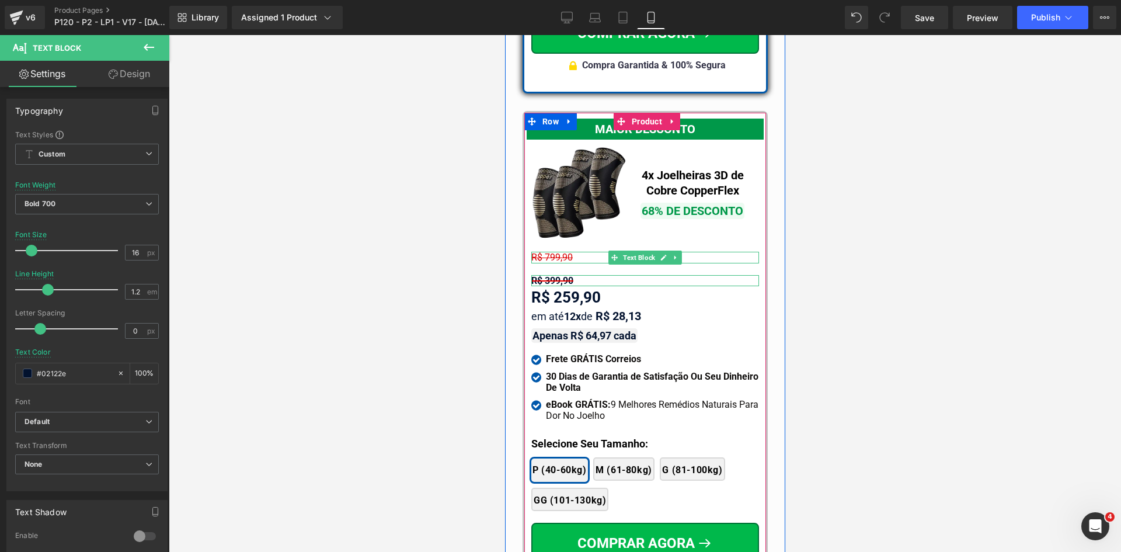
click at [552, 252] on span "R$ 799,90" at bounding box center [551, 257] width 41 height 11
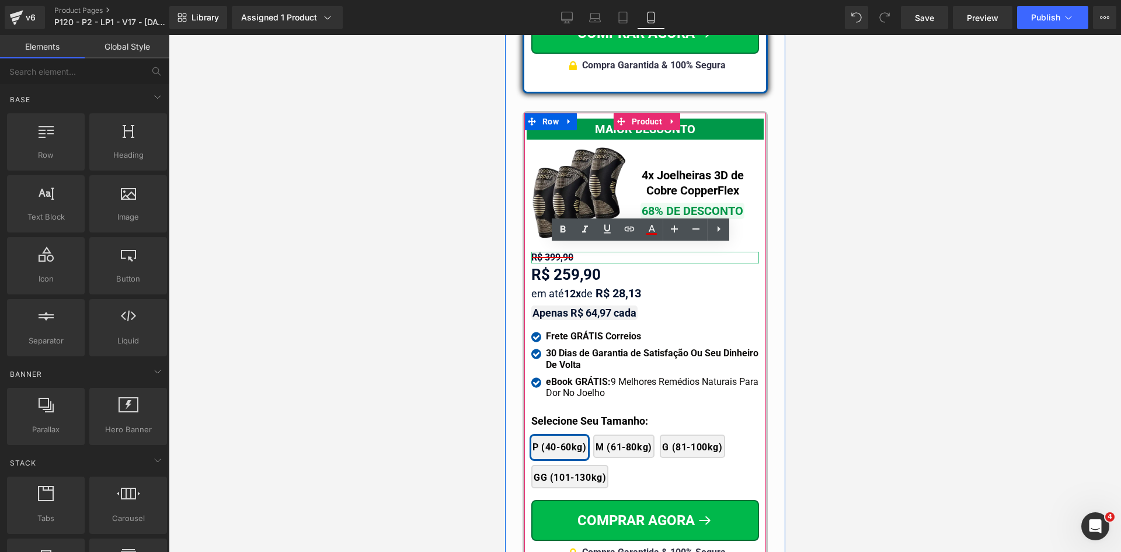
click at [547, 252] on span "R$ 399,90" at bounding box center [552, 257] width 42 height 11
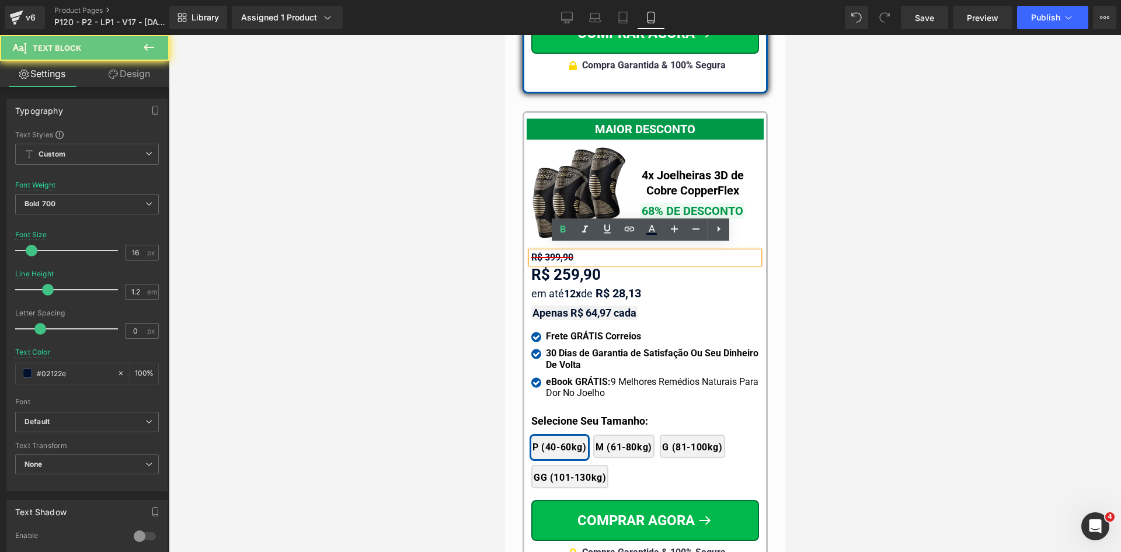
click at [544, 252] on span "R$ 399,90" at bounding box center [552, 257] width 42 height 11
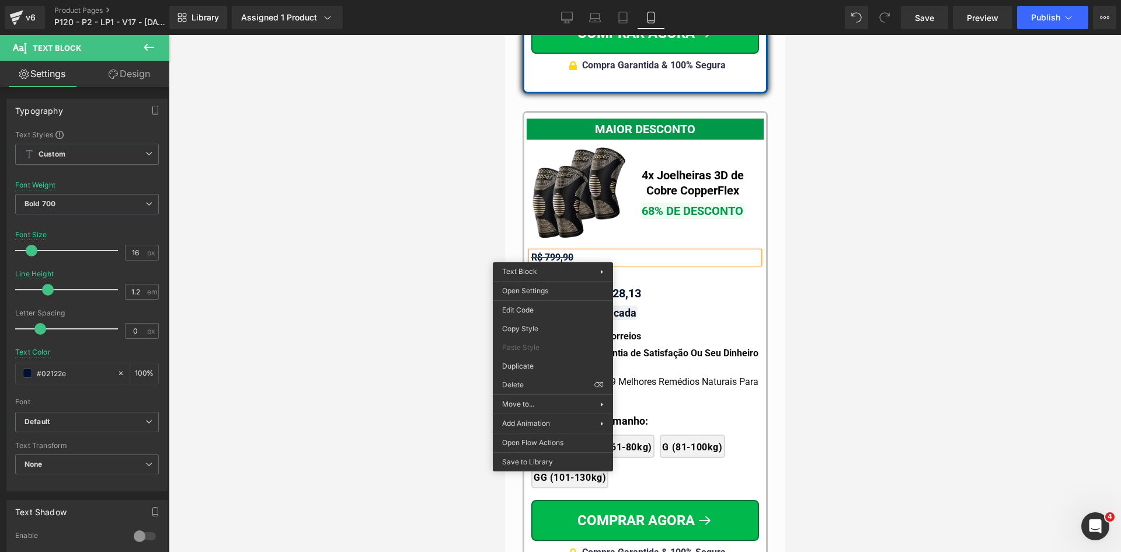
drag, startPoint x: 1041, startPoint y: 401, endPoint x: 545, endPoint y: 292, distance: 508.2
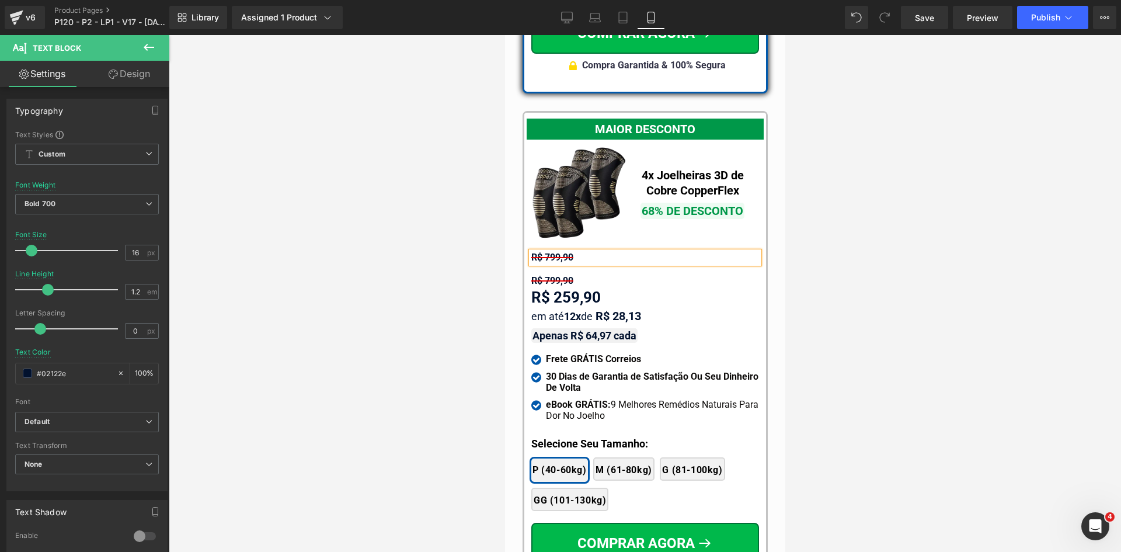
click at [621, 273] on span "Text Block" at bounding box center [638, 280] width 37 height 14
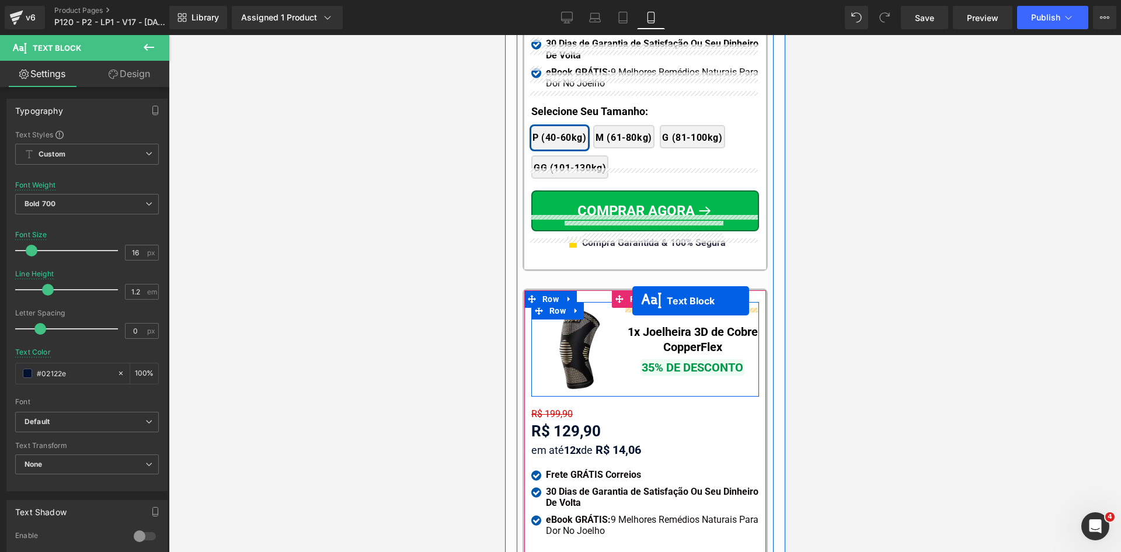
scroll to position [11135, 0]
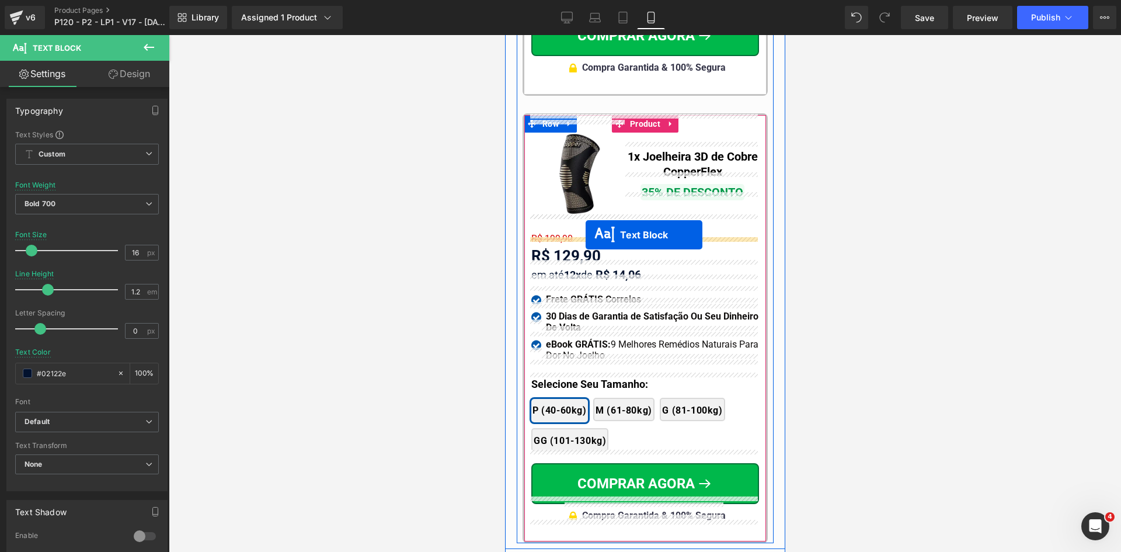
drag, startPoint x: 625, startPoint y: 270, endPoint x: 585, endPoint y: 235, distance: 53.3
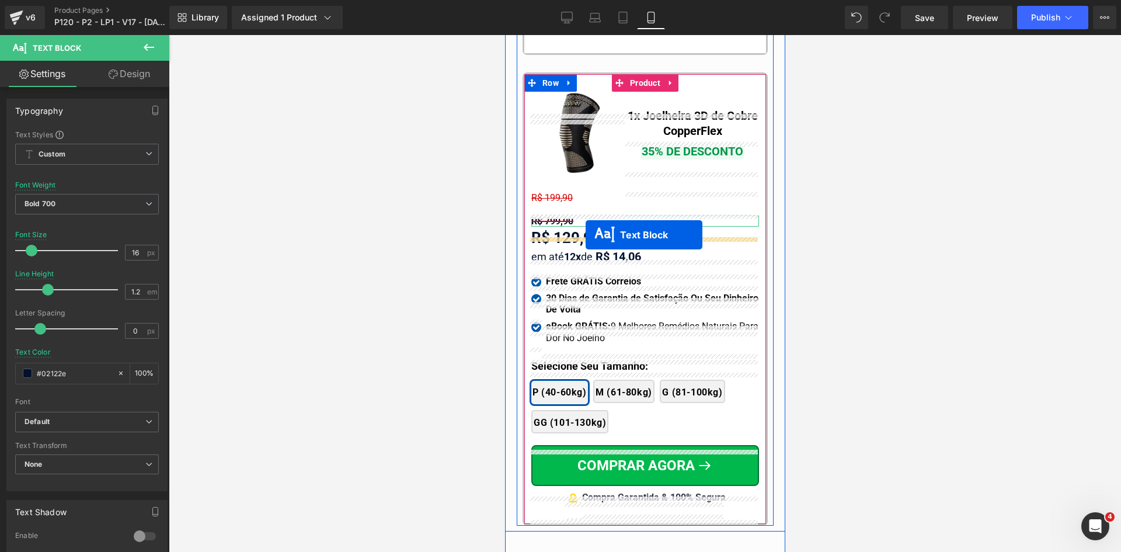
scroll to position [11094, 0]
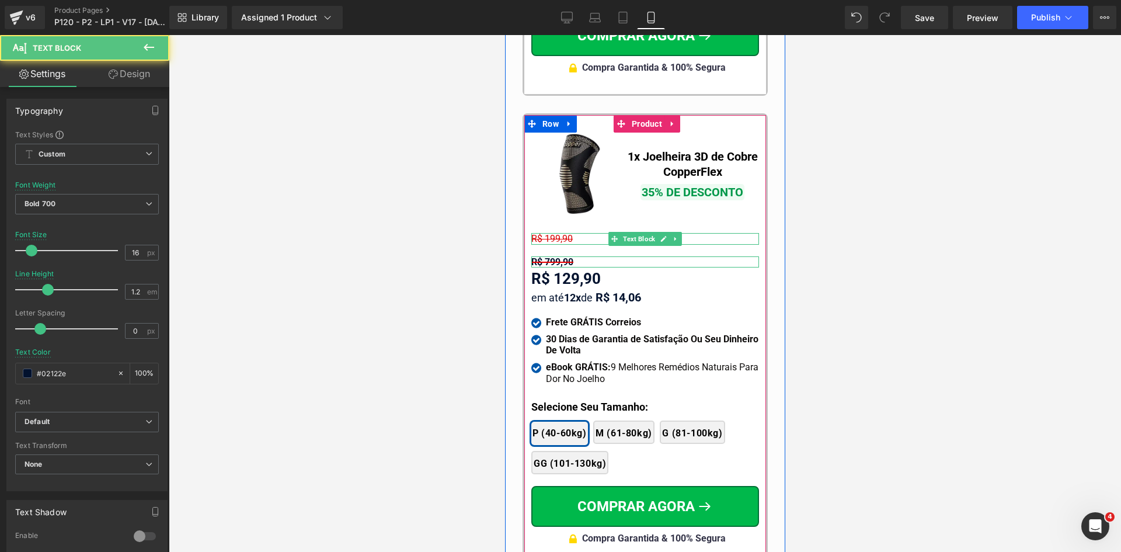
click at [550, 233] on span "R$ 199,90" at bounding box center [551, 238] width 41 height 11
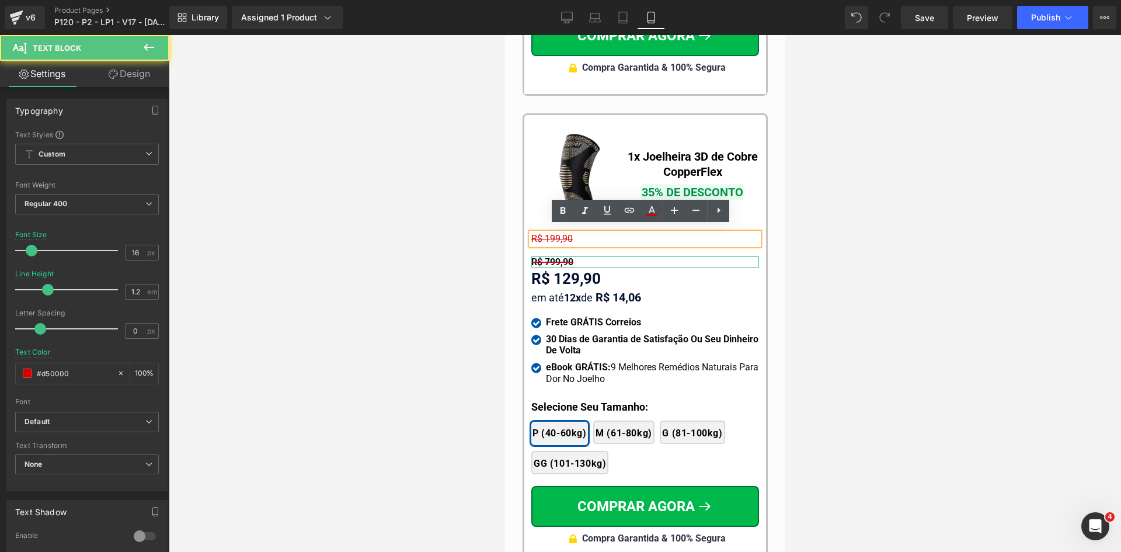
click at [548, 256] on span "R$ 799,90" at bounding box center [552, 261] width 42 height 11
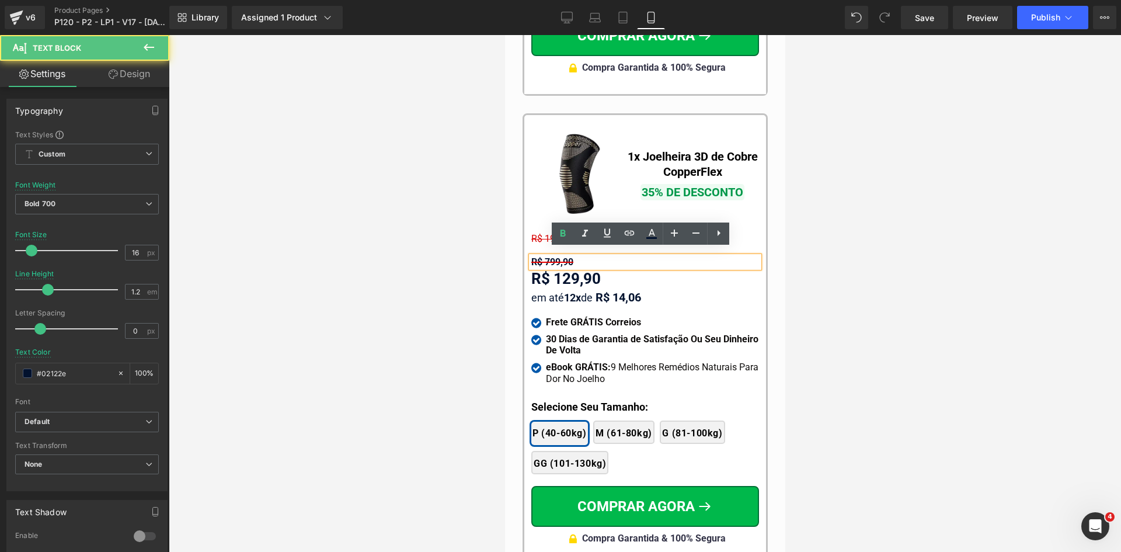
click at [545, 256] on span "R$ 799,90" at bounding box center [552, 261] width 42 height 11
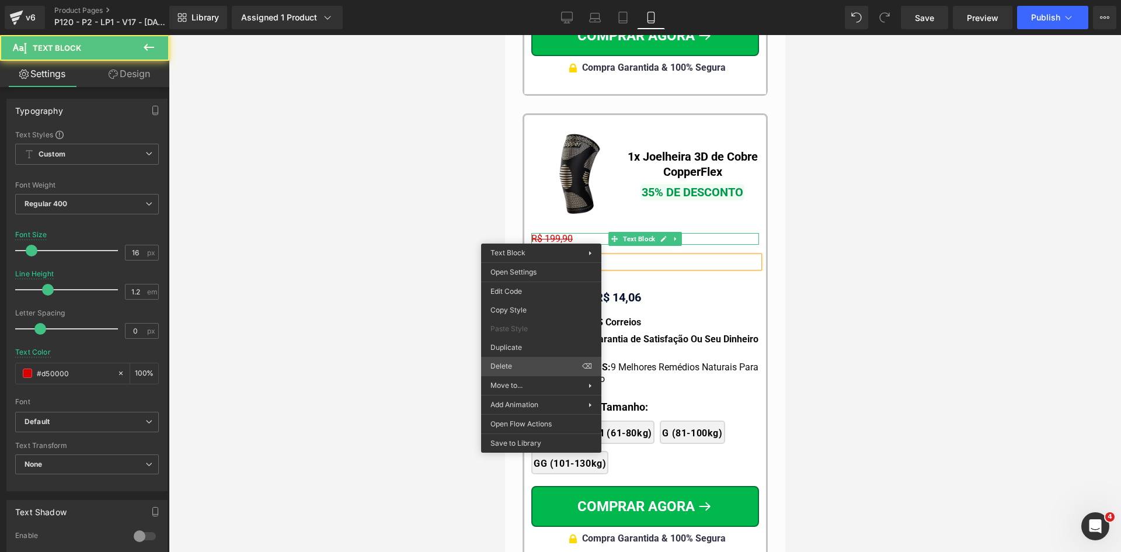
click at [504, 365] on div "Text Block You are previewing how the will restyle your page. You can not edit …" at bounding box center [560, 286] width 1121 height 572
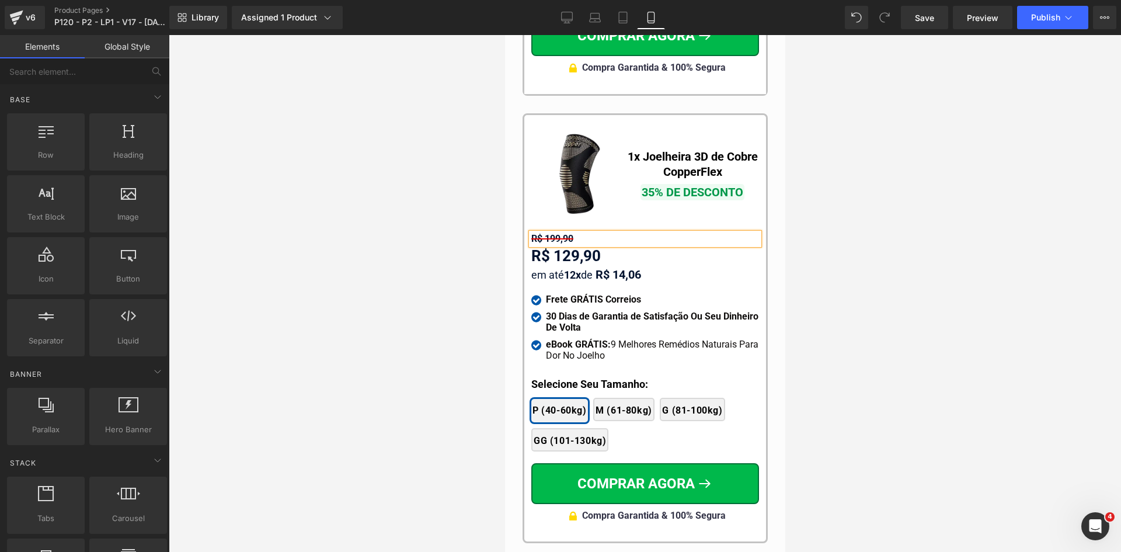
click at [431, 258] on div at bounding box center [645, 293] width 952 height 517
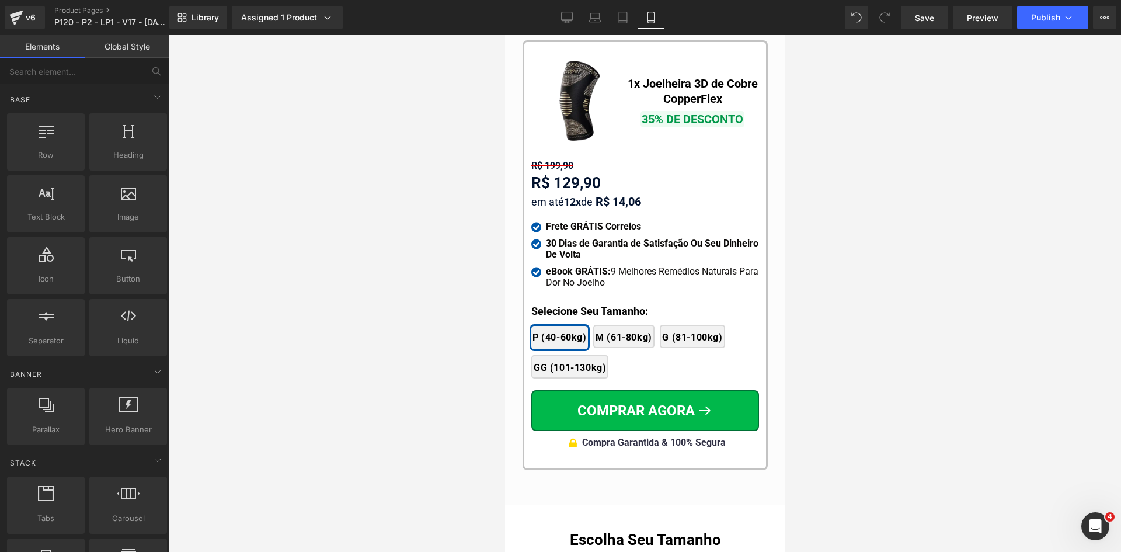
scroll to position [11152, 0]
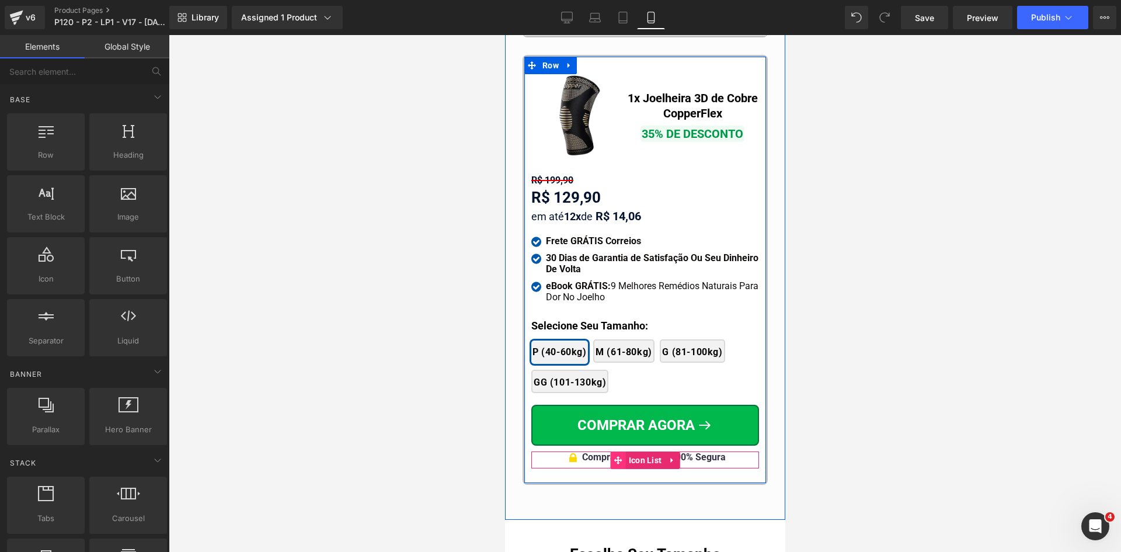
click at [614, 455] on icon at bounding box center [618, 459] width 8 height 9
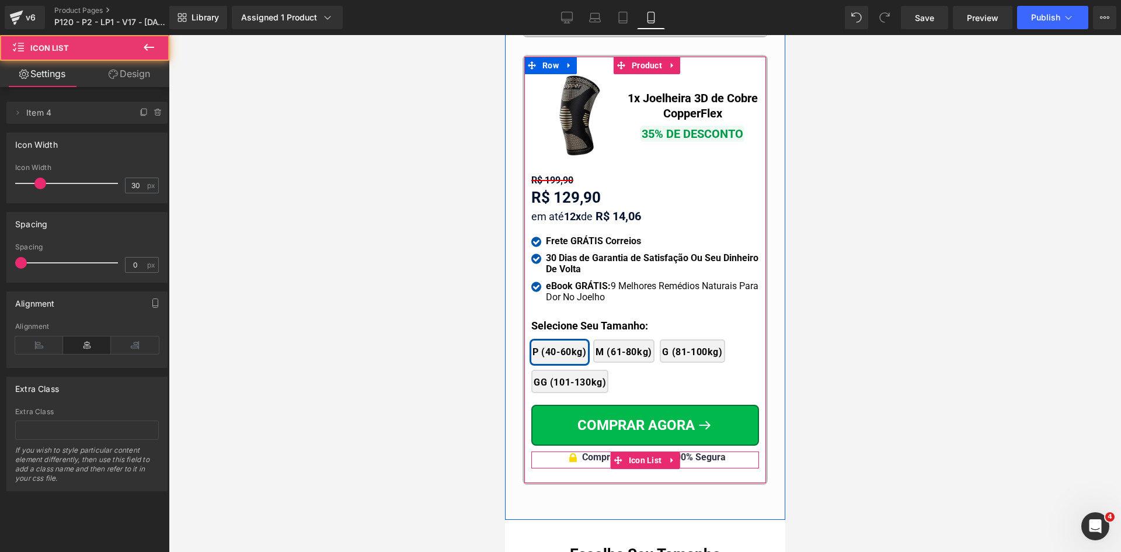
click at [596, 451] on span "Compra Garantida & 100% Segura" at bounding box center [654, 456] width 144 height 11
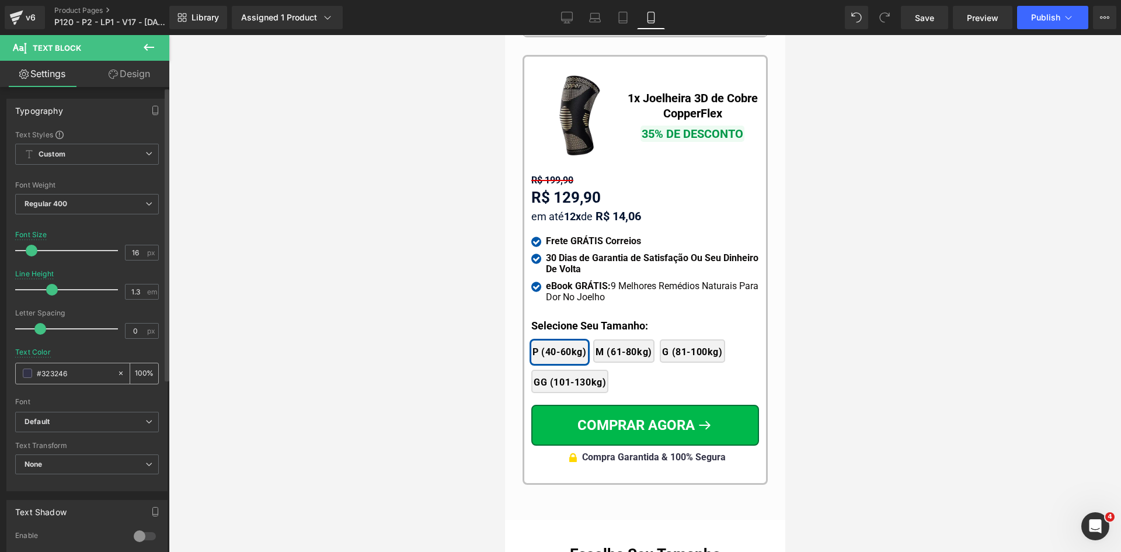
click at [63, 376] on input "#323246" at bounding box center [74, 373] width 75 height 13
paste input "02122e"
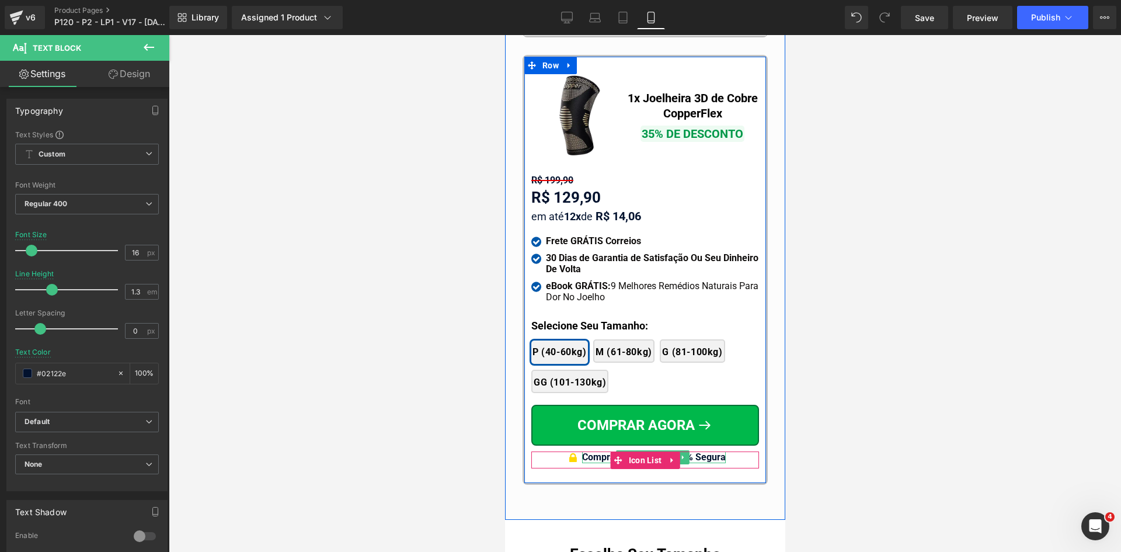
type input "#02122e"
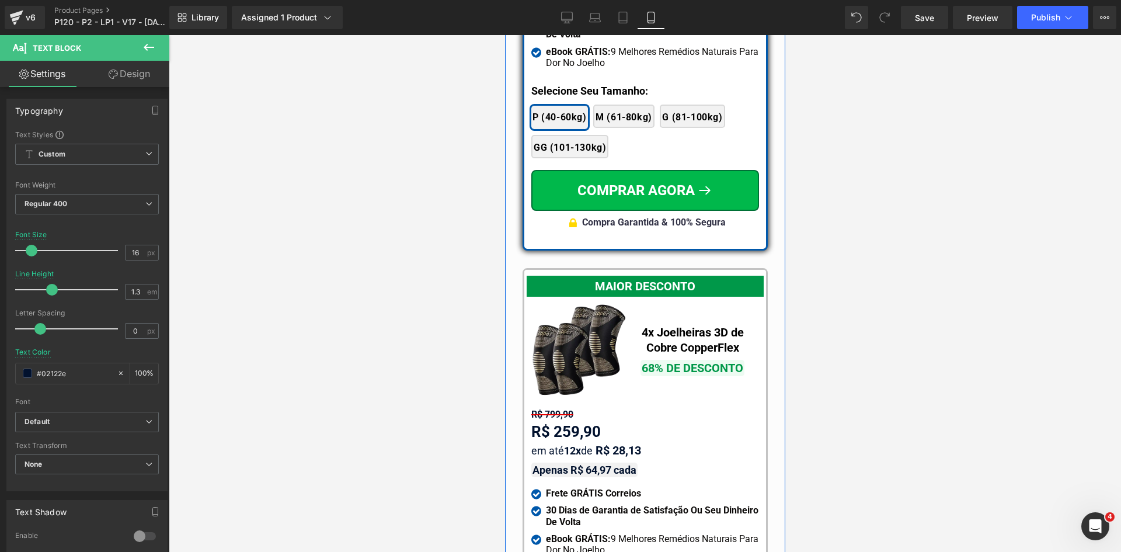
scroll to position [10451, 0]
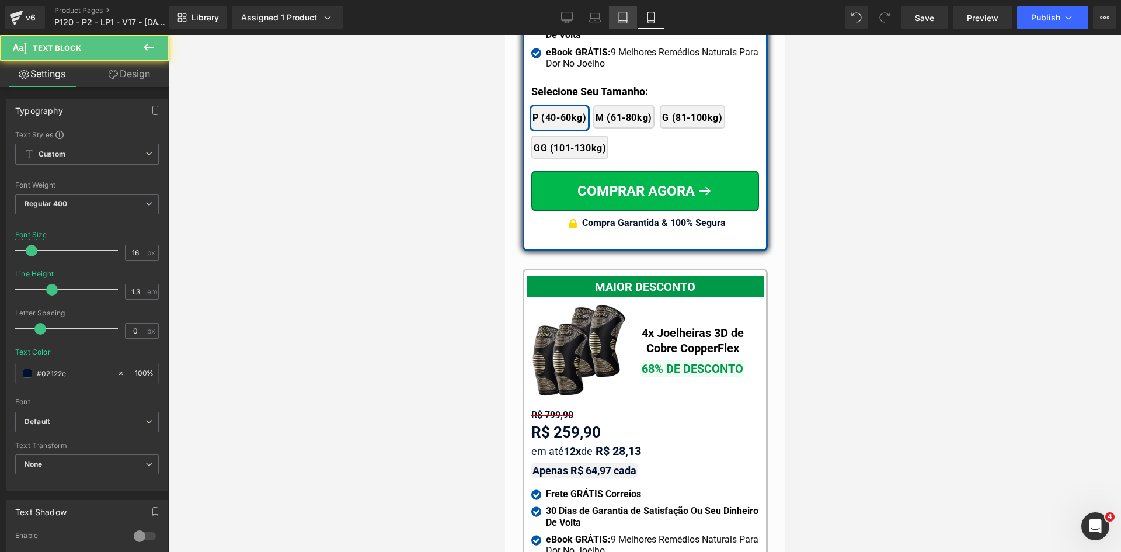
click at [619, 22] on icon at bounding box center [623, 18] width 12 height 12
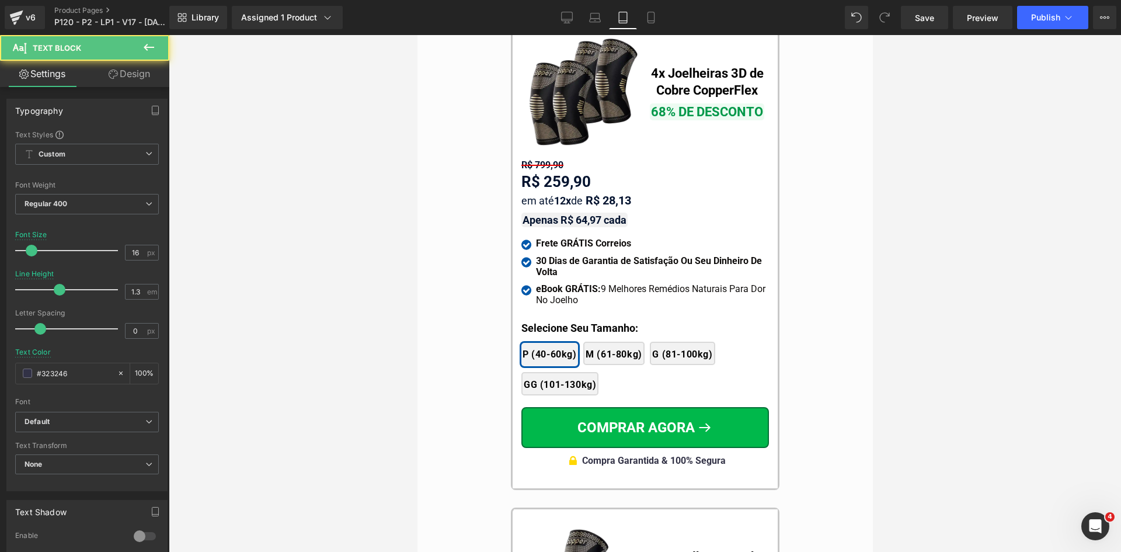
type input "1.5"
type input "#323246"
type input "100"
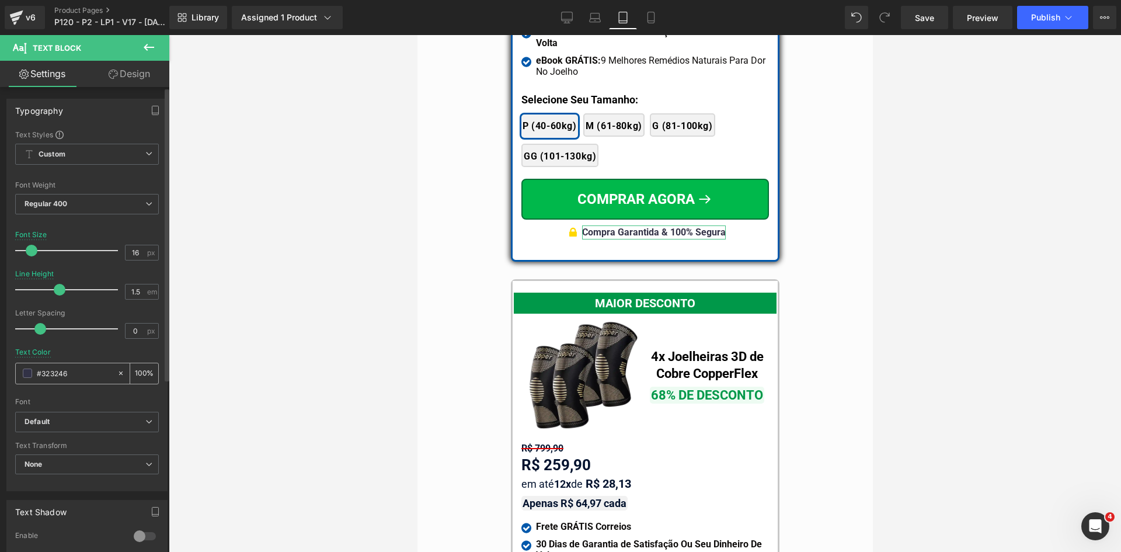
click at [89, 373] on input "#323246" at bounding box center [74, 373] width 75 height 13
paste input "02122e"
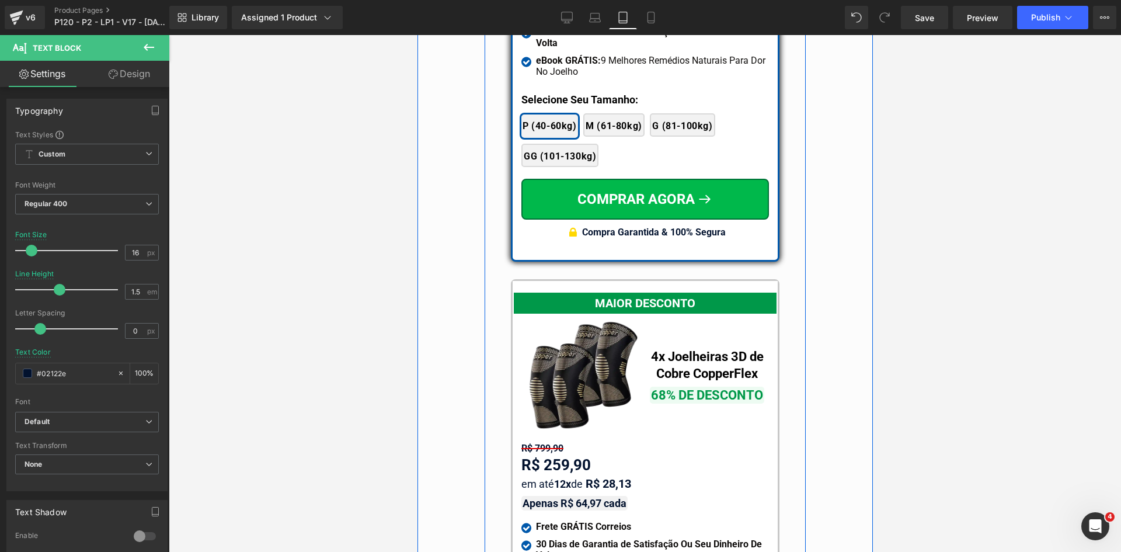
type input "#02122e"
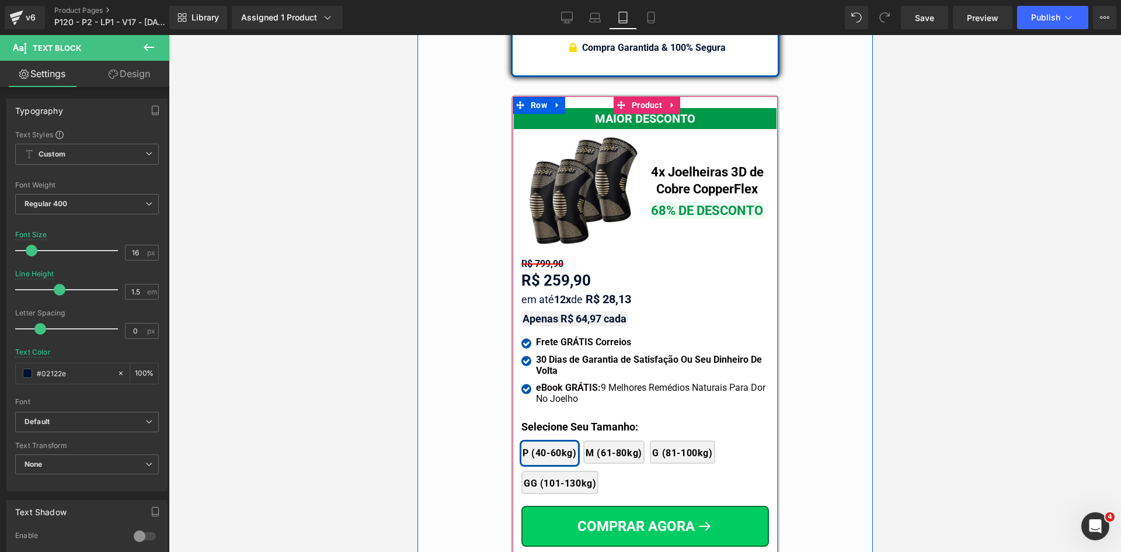
scroll to position [10519, 0]
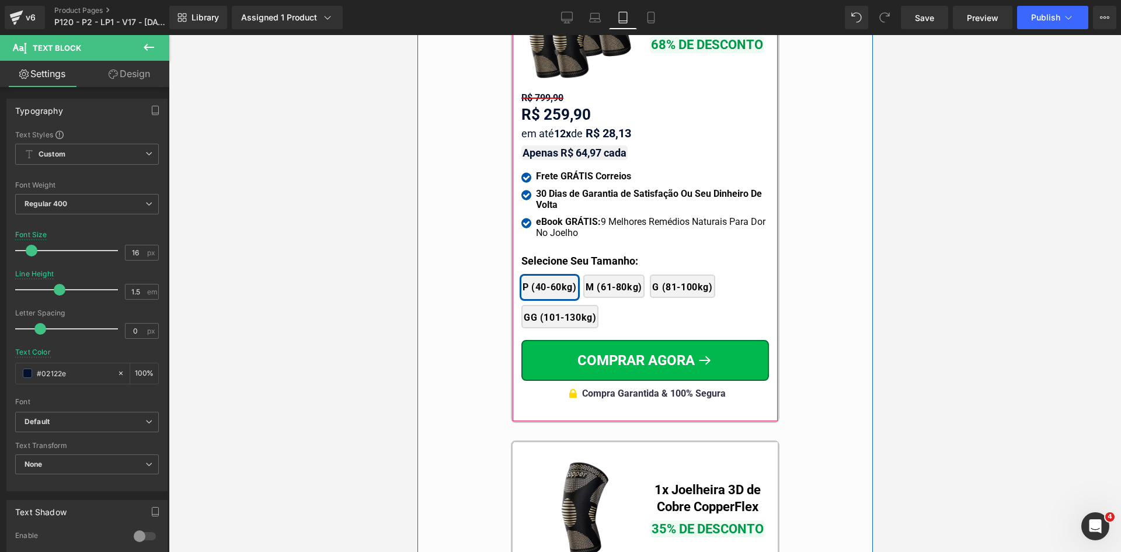
click at [591, 388] on span "Compra Garantida & 100% Segura" at bounding box center [654, 393] width 144 height 11
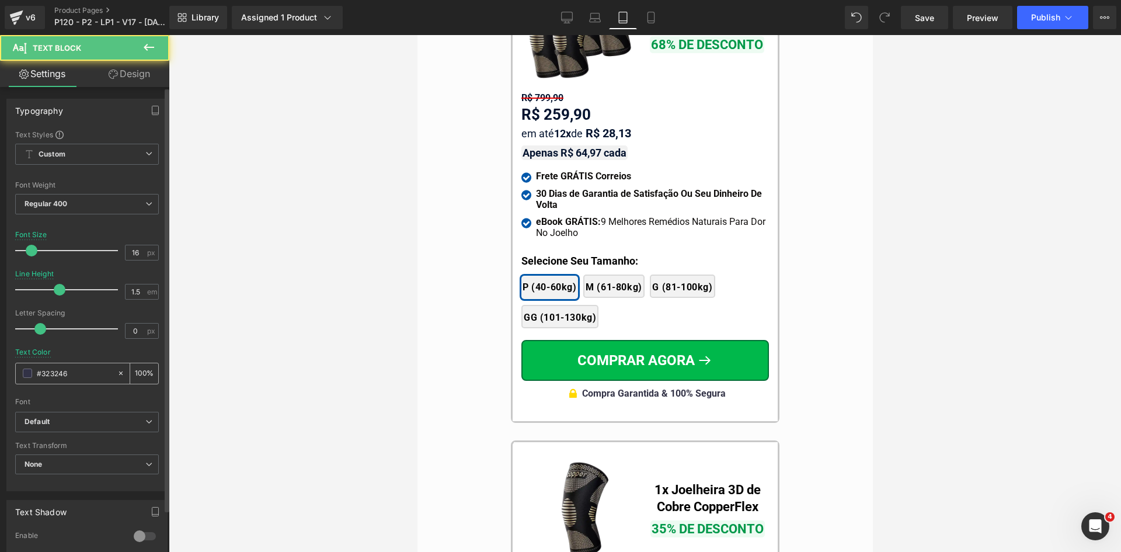
click at [58, 376] on input "#323246" at bounding box center [74, 373] width 75 height 13
paste input "02122e"
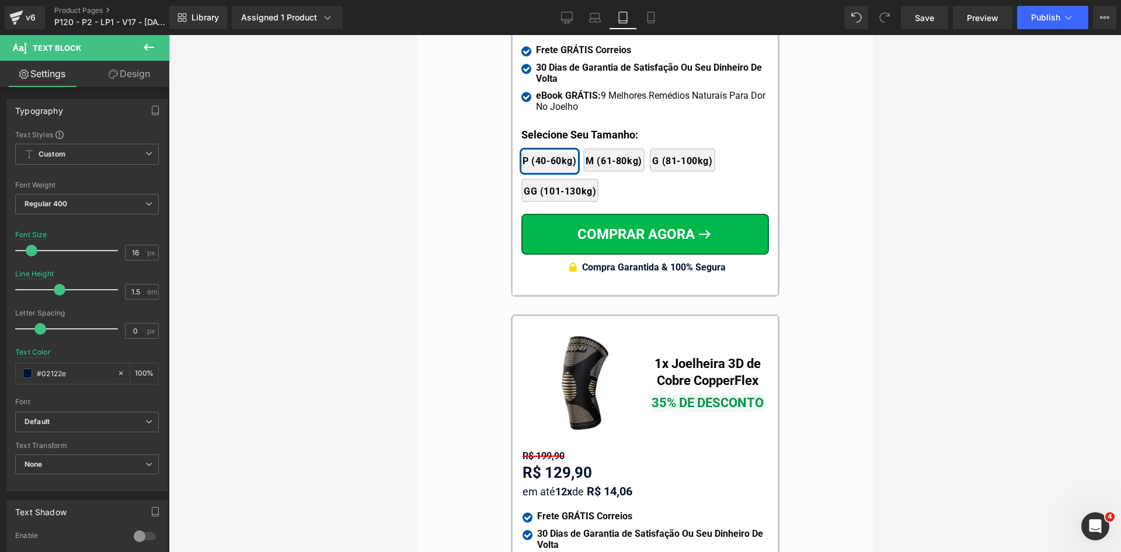
scroll to position [10694, 0]
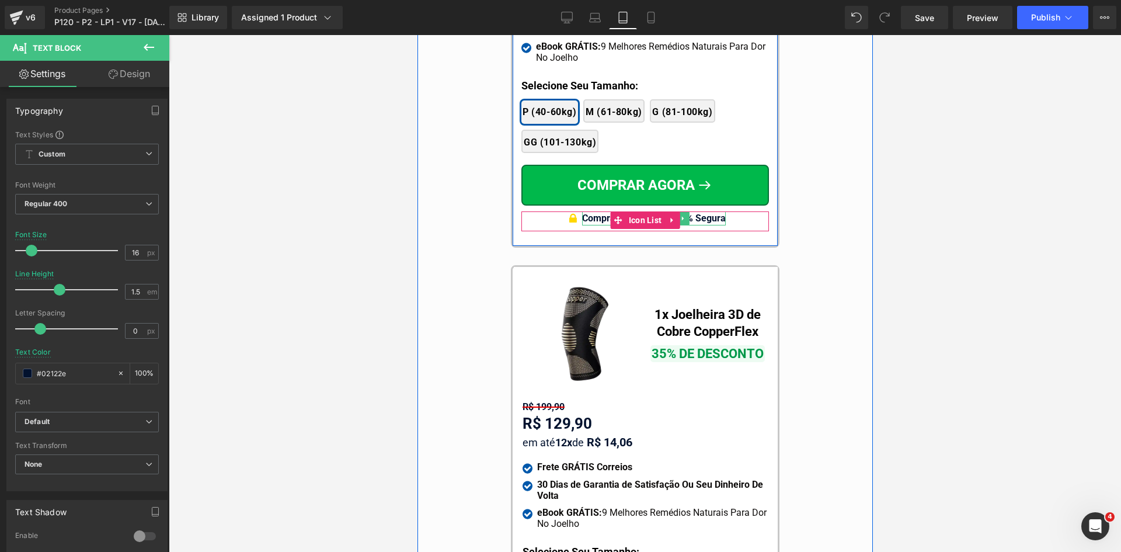
type input "#02122e"
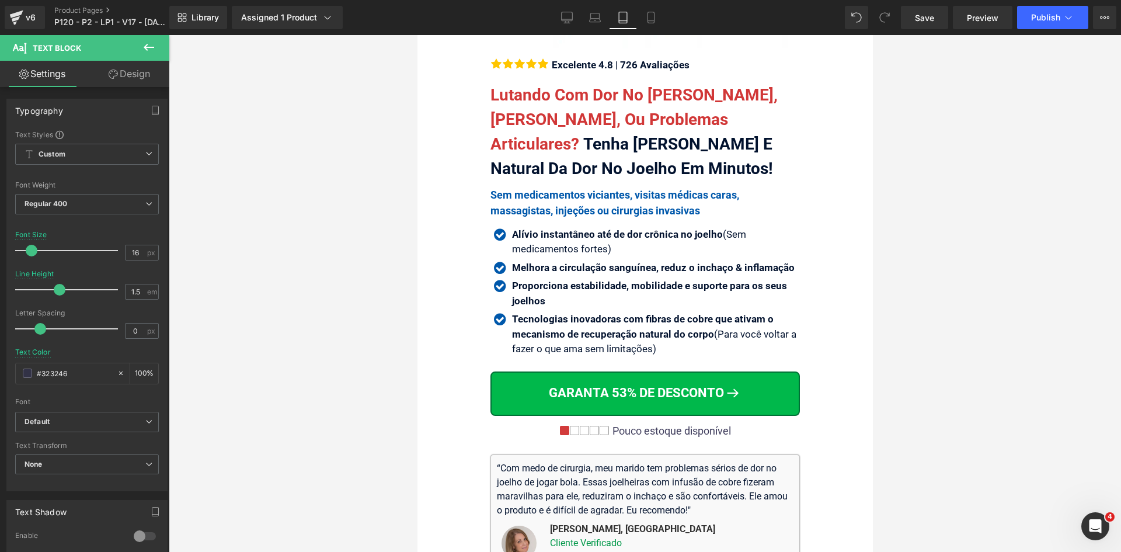
scroll to position [536, 0]
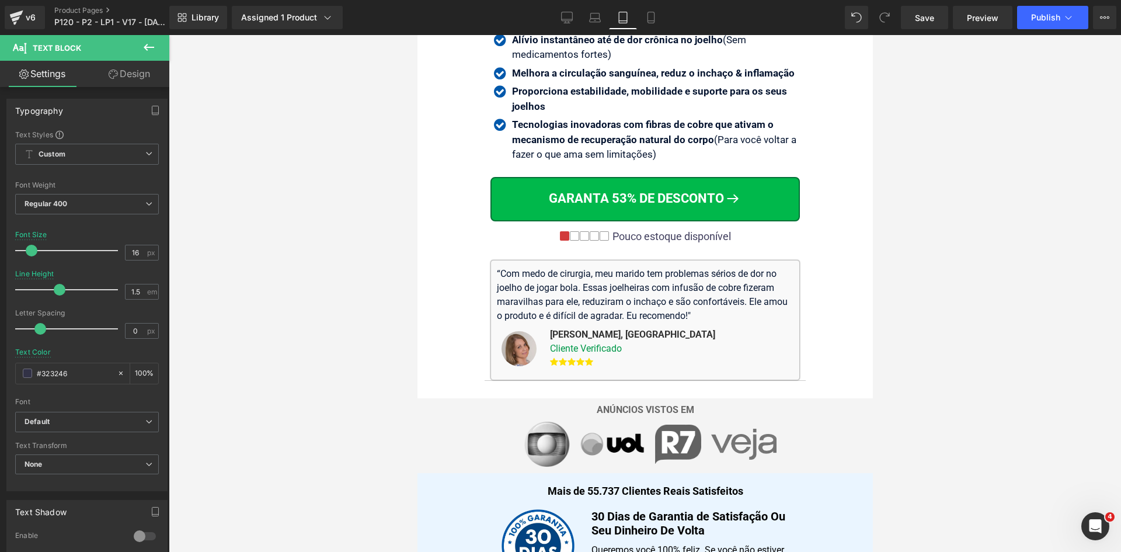
drag, startPoint x: 866, startPoint y: 411, endPoint x: 1308, endPoint y: 114, distance: 532.2
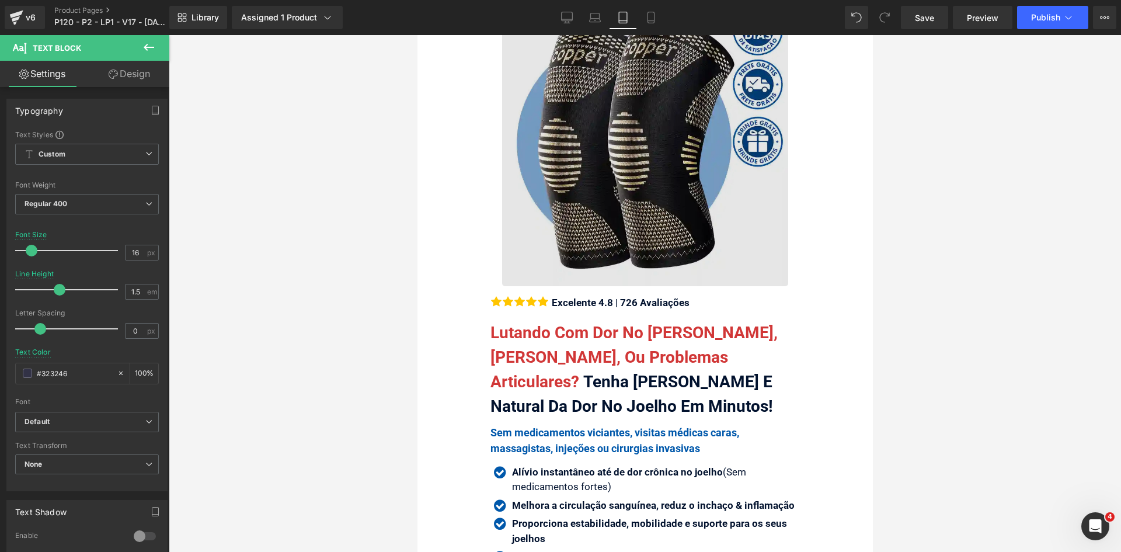
scroll to position [68, 0]
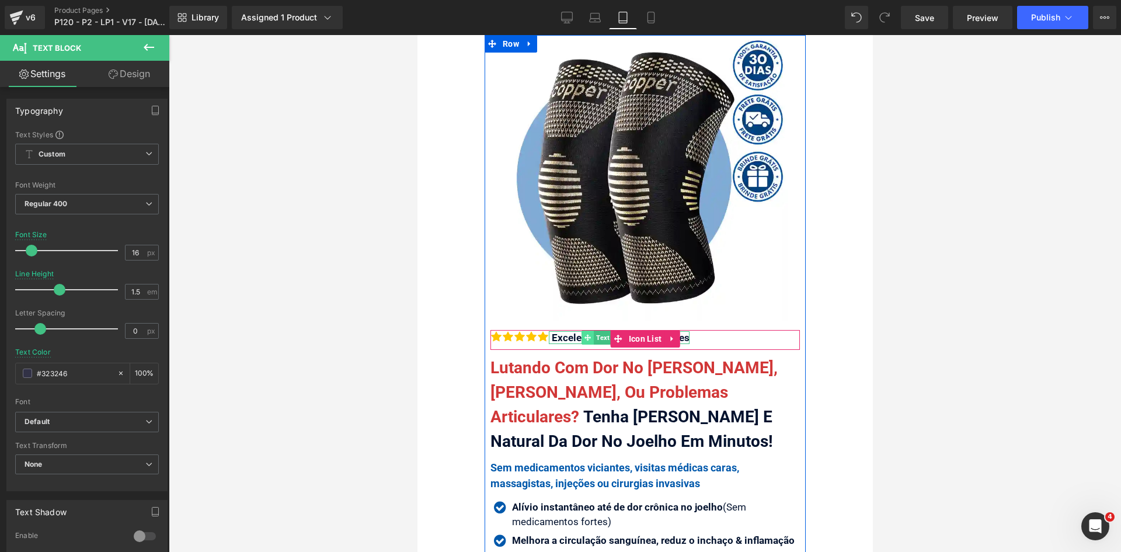
click at [581, 338] on span at bounding box center [587, 338] width 12 height 14
click at [569, 338] on div "Excelente 4.8 | 726 Avaliações" at bounding box center [618, 337] width 141 height 13
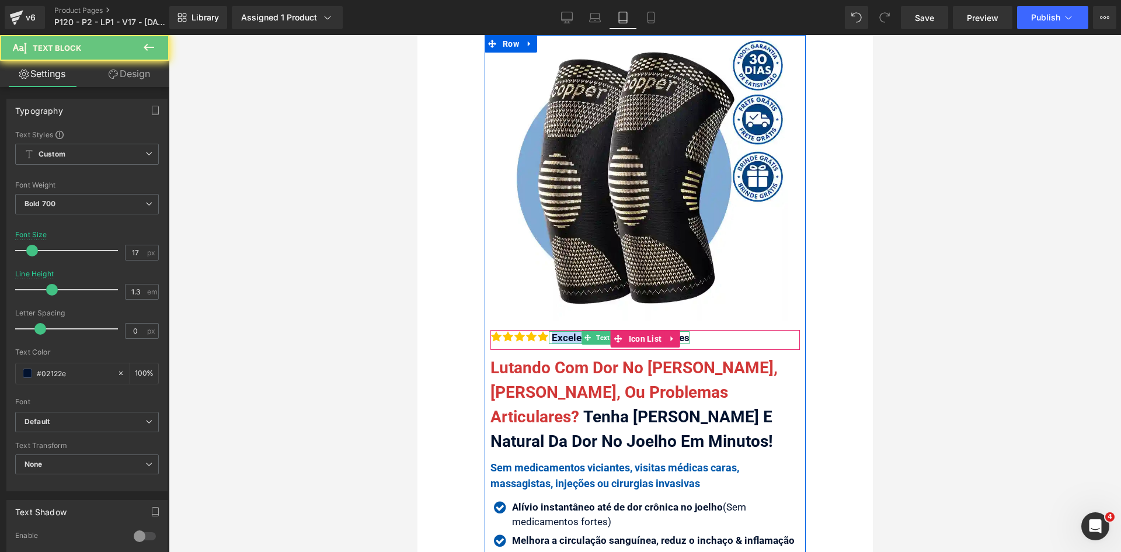
click at [569, 338] on div "Excelente 4.8 | 726 Avaliações" at bounding box center [618, 337] width 141 height 13
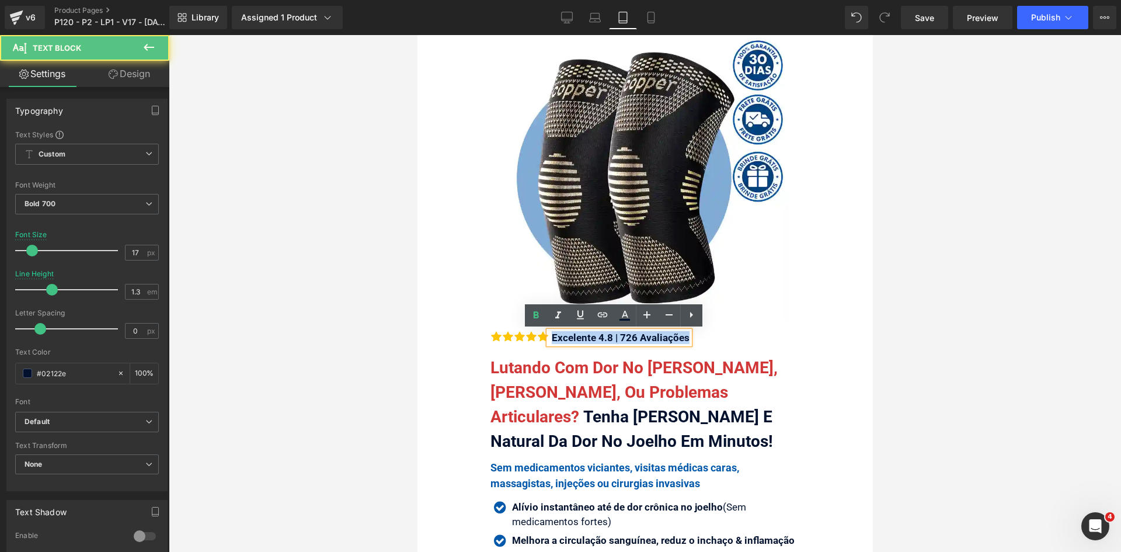
click at [569, 338] on div "Excelente 4.8 | 726 Avaliações" at bounding box center [618, 337] width 141 height 13
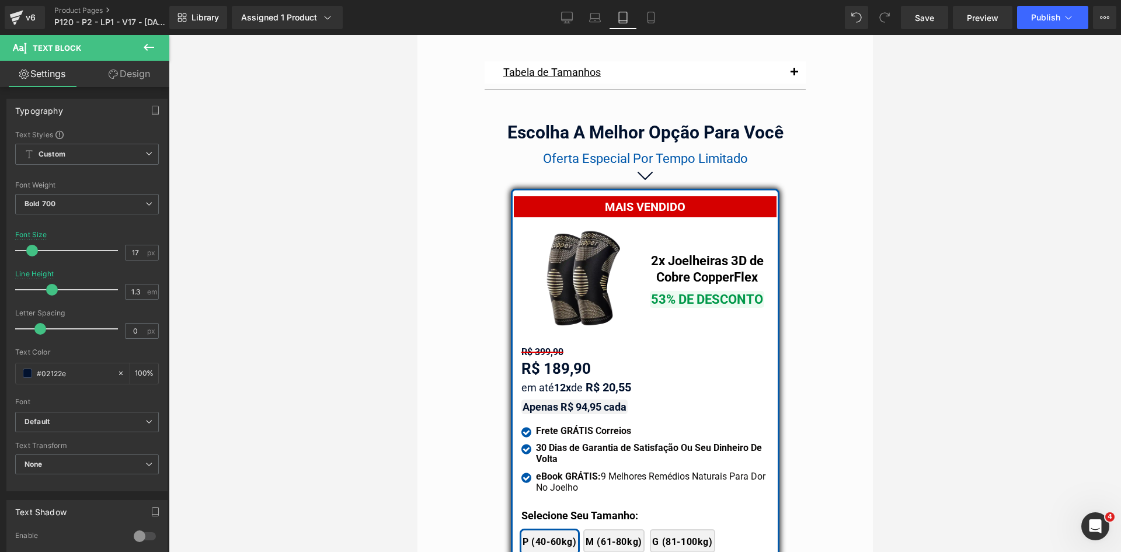
scroll to position [10032, 0]
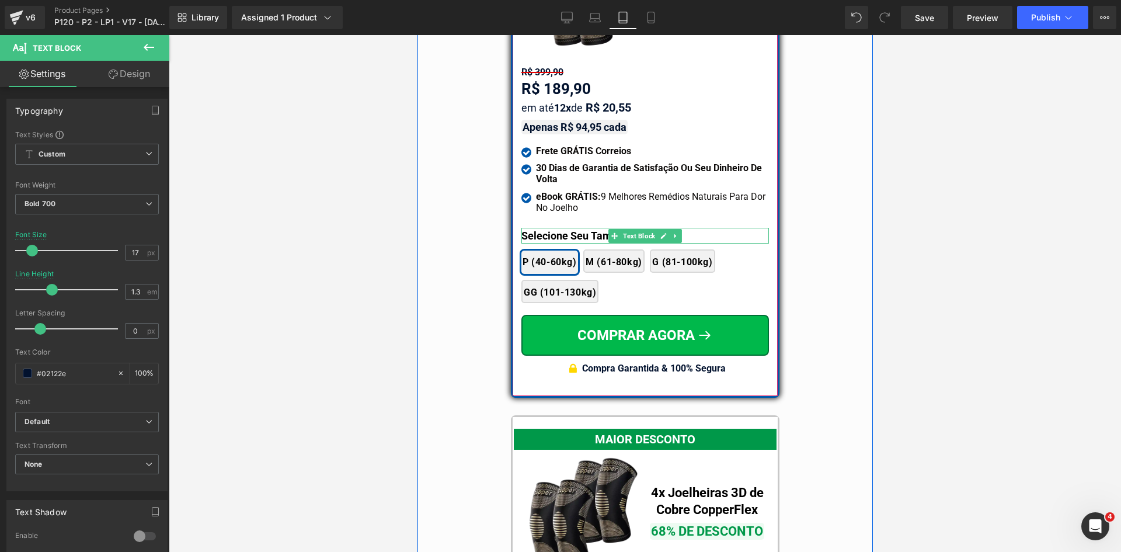
click at [536, 230] on b "Selecione Seu Tamanho:" at bounding box center [579, 236] width 117 height 12
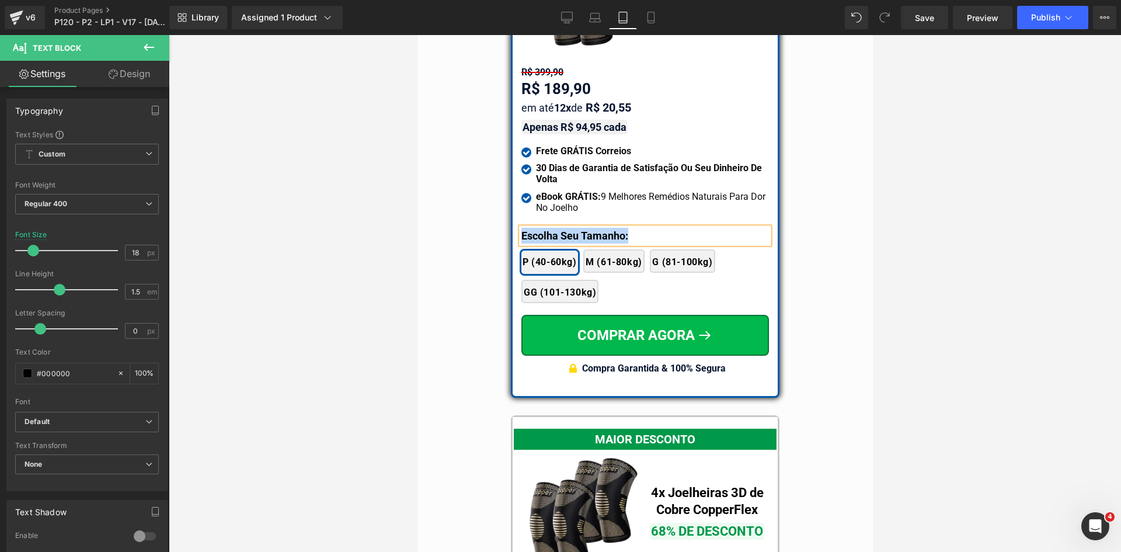
copy b "Escolha Seu Tamanho:"
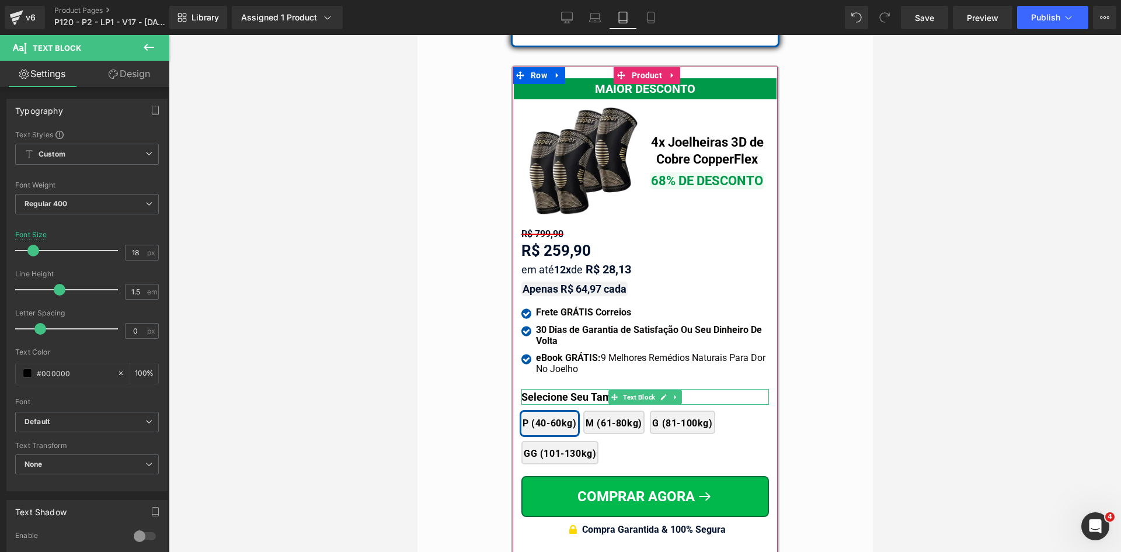
click at [543, 389] on div at bounding box center [645, 390] width 248 height 3
click at [543, 391] on b "Selecione Seu Tamanho:" at bounding box center [579, 397] width 117 height 12
paste div
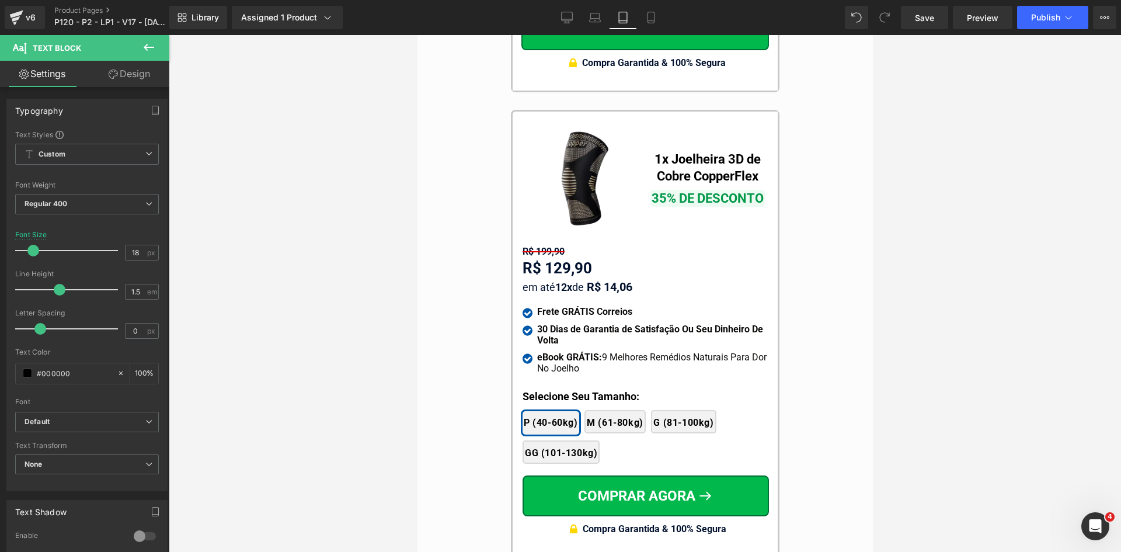
scroll to position [10850, 0]
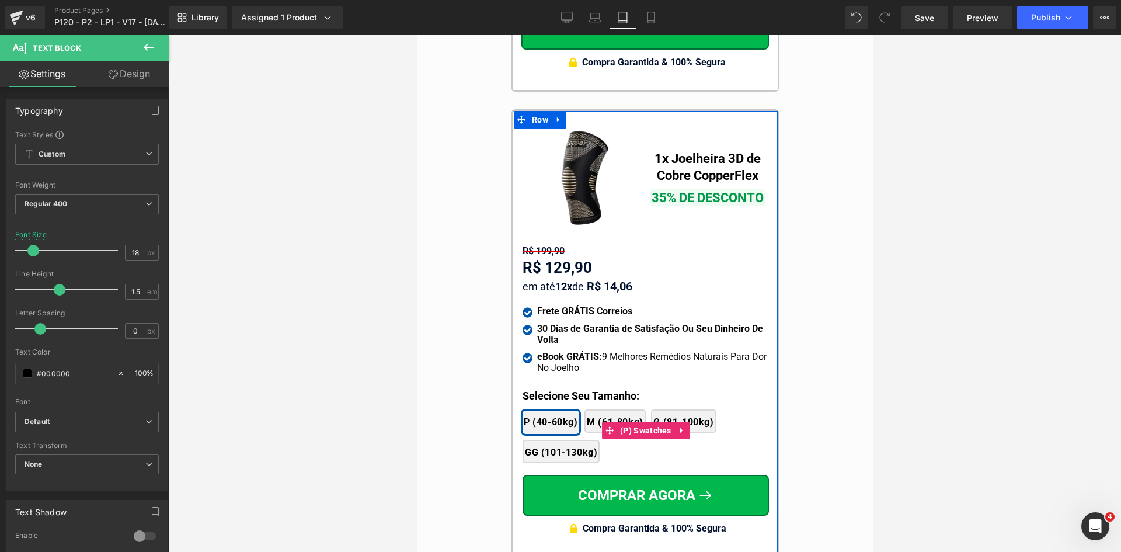
click at [417, 35] on div at bounding box center [417, 35] width 0 height 0
click at [544, 390] on b "Selecione Seu Tamanho:" at bounding box center [580, 396] width 117 height 12
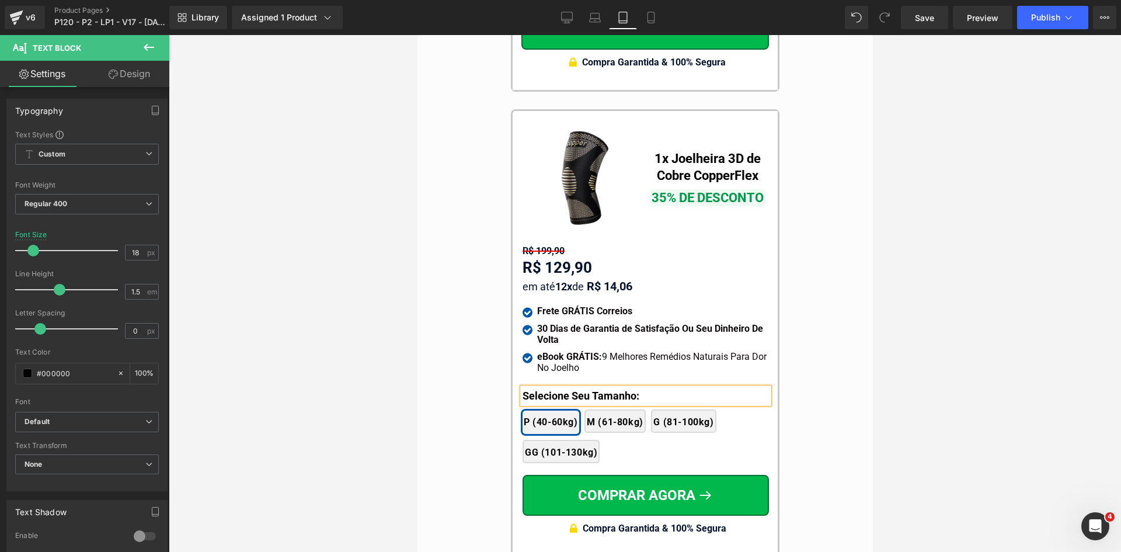
click at [544, 390] on b "Selecione Seu Tamanho:" at bounding box center [580, 396] width 117 height 12
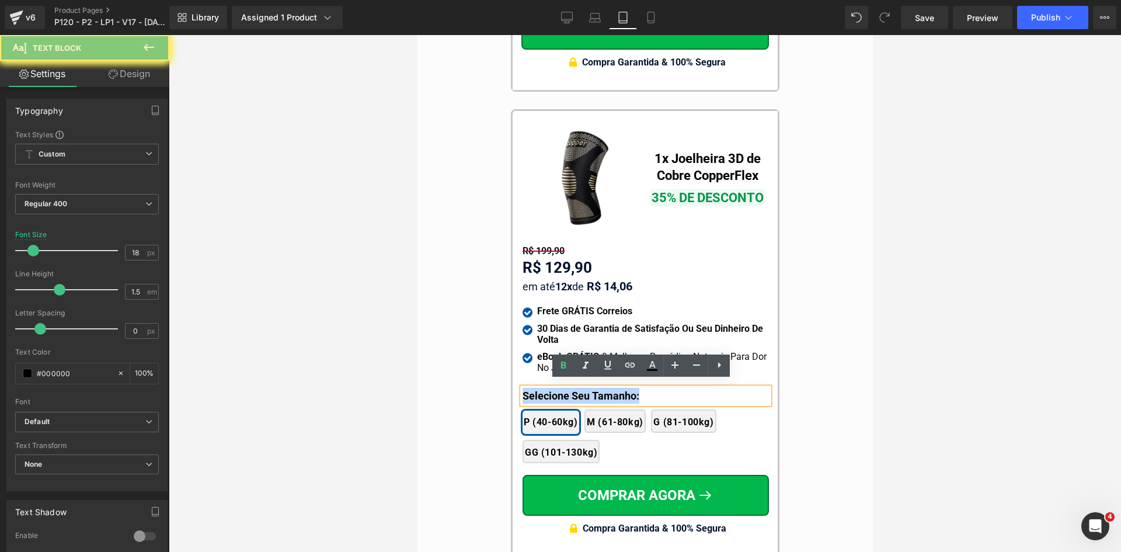
paste div
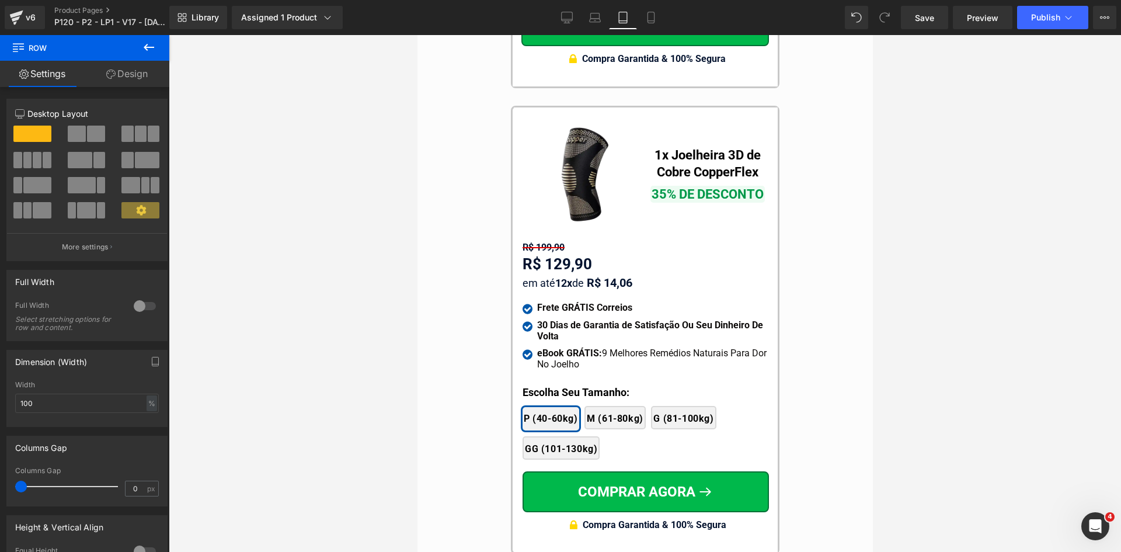
scroll to position [10616, 0]
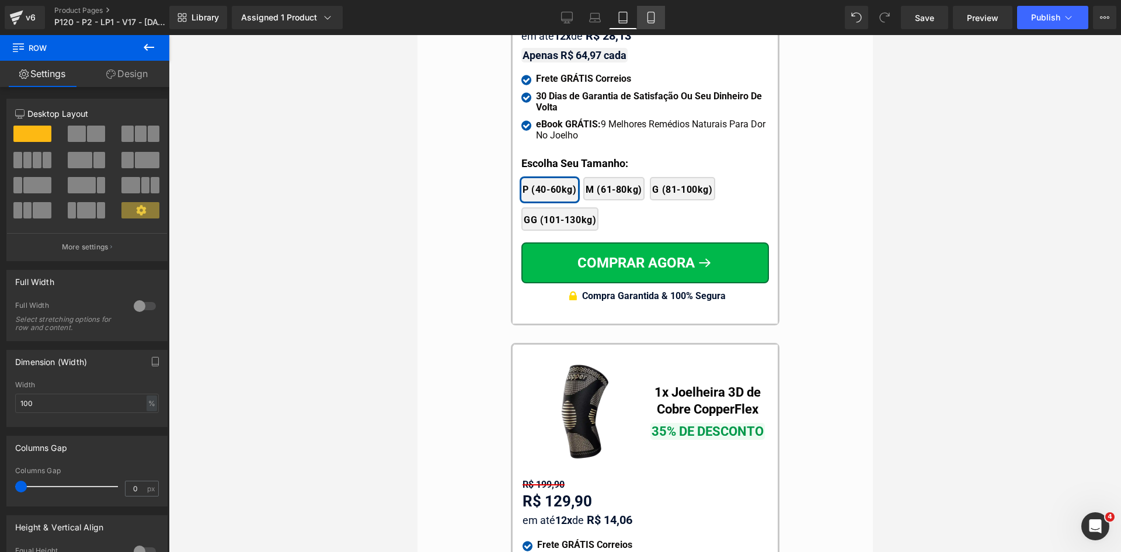
click at [660, 18] on link "Mobile" at bounding box center [651, 17] width 28 height 23
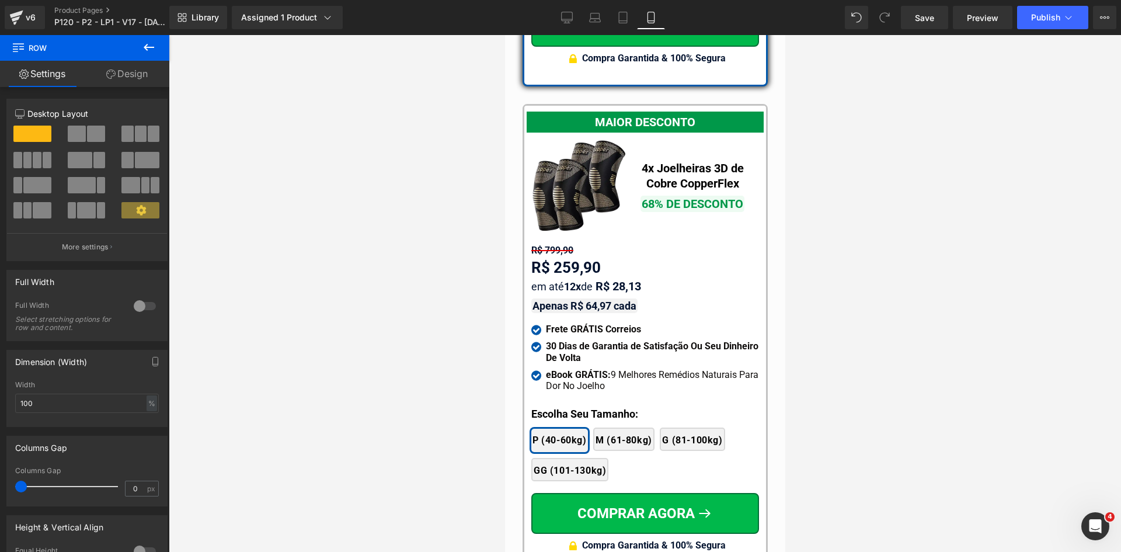
scroll to position [10011, 0]
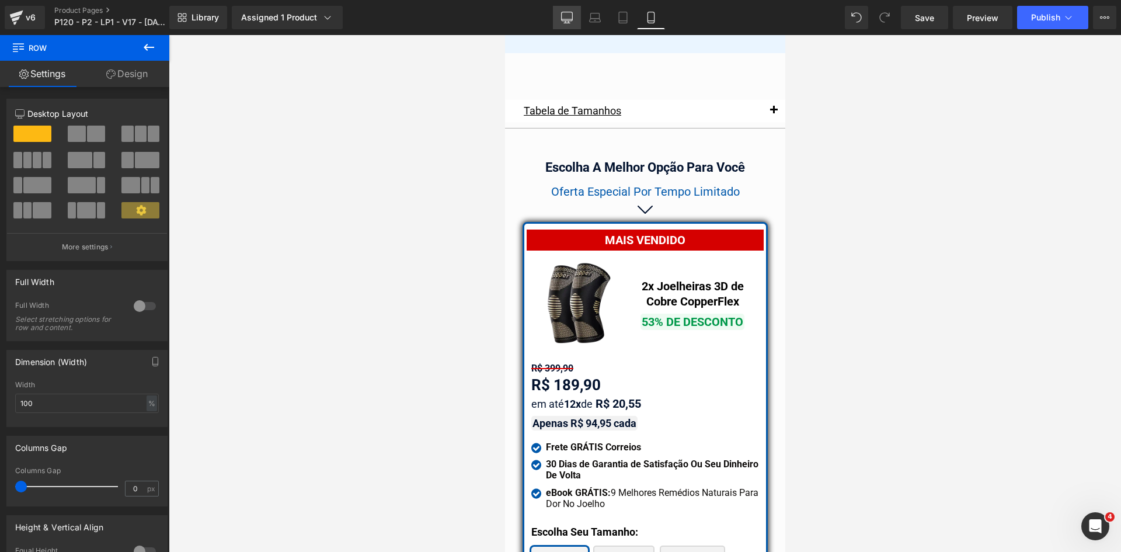
click at [565, 18] on icon at bounding box center [567, 18] width 12 height 12
type input "1200"
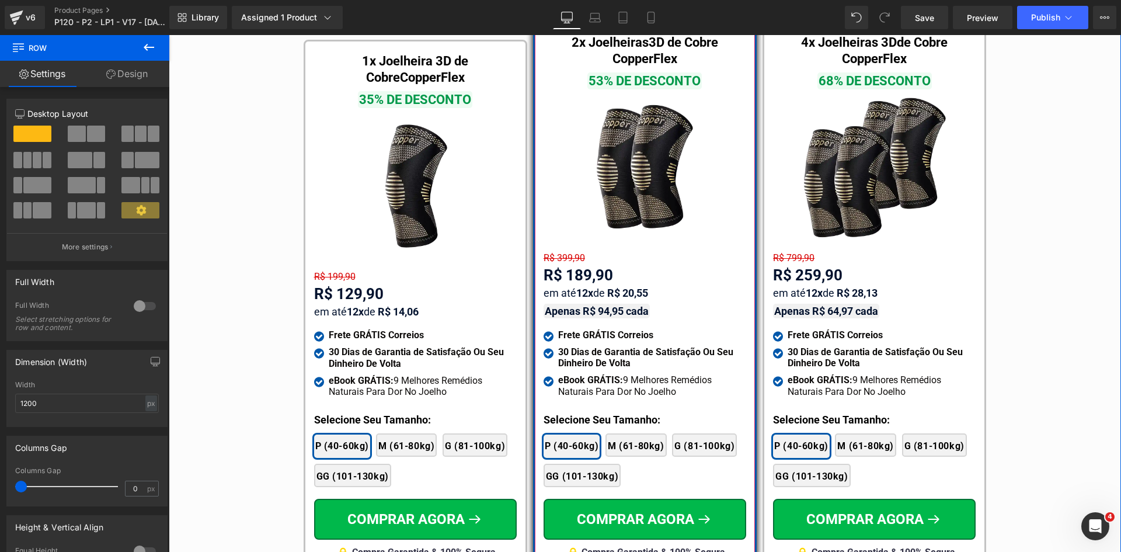
scroll to position [6859, 0]
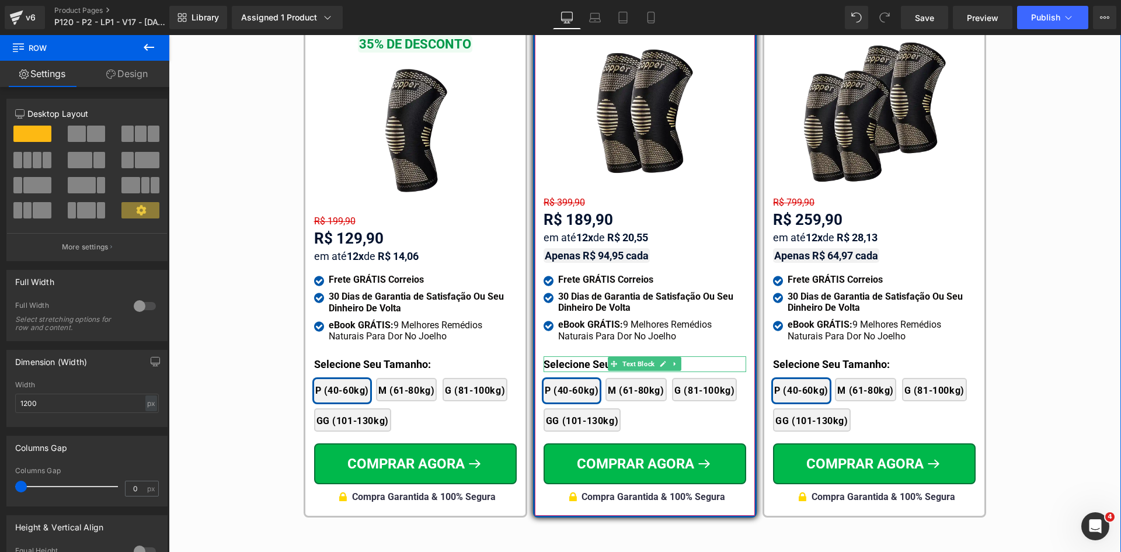
click at [566, 356] on p "Selecione Seu Tamanho:" at bounding box center [645, 364] width 203 height 16
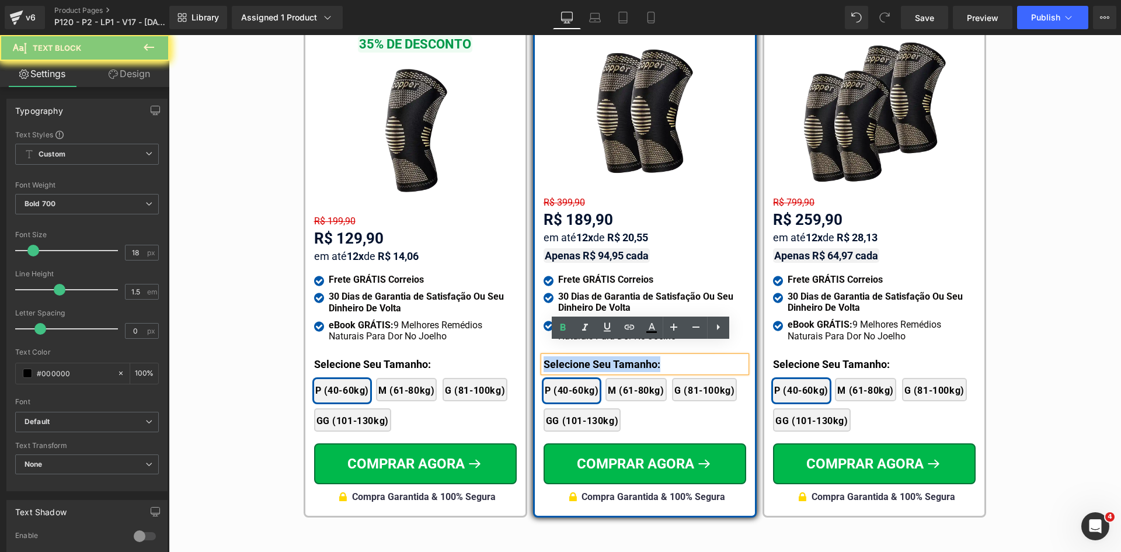
paste div
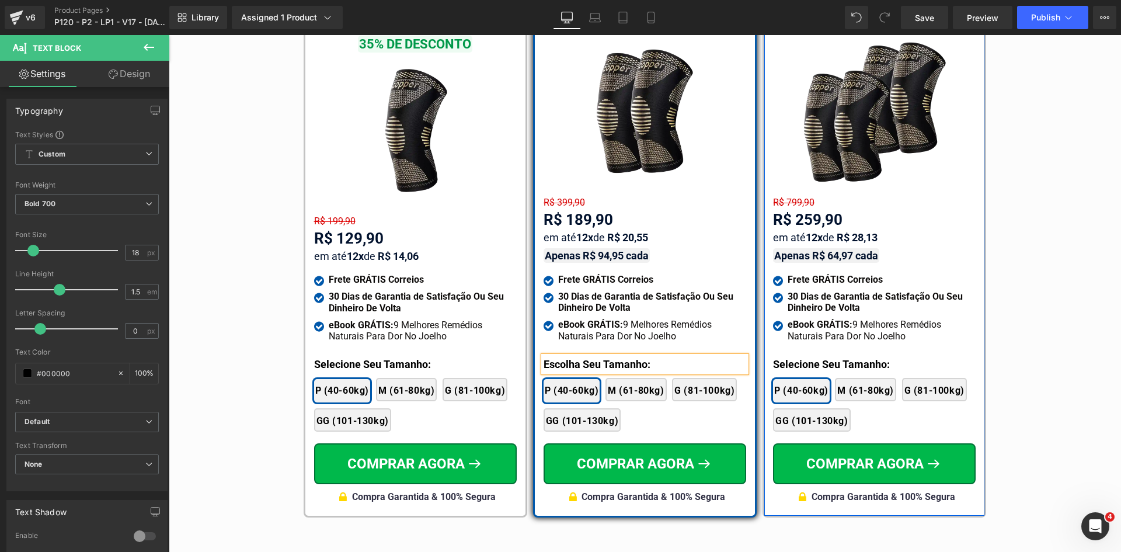
click at [169, 35] on div at bounding box center [169, 35] width 0 height 0
click at [788, 356] on p "Selecione Seu Tamanho:" at bounding box center [874, 364] width 203 height 16
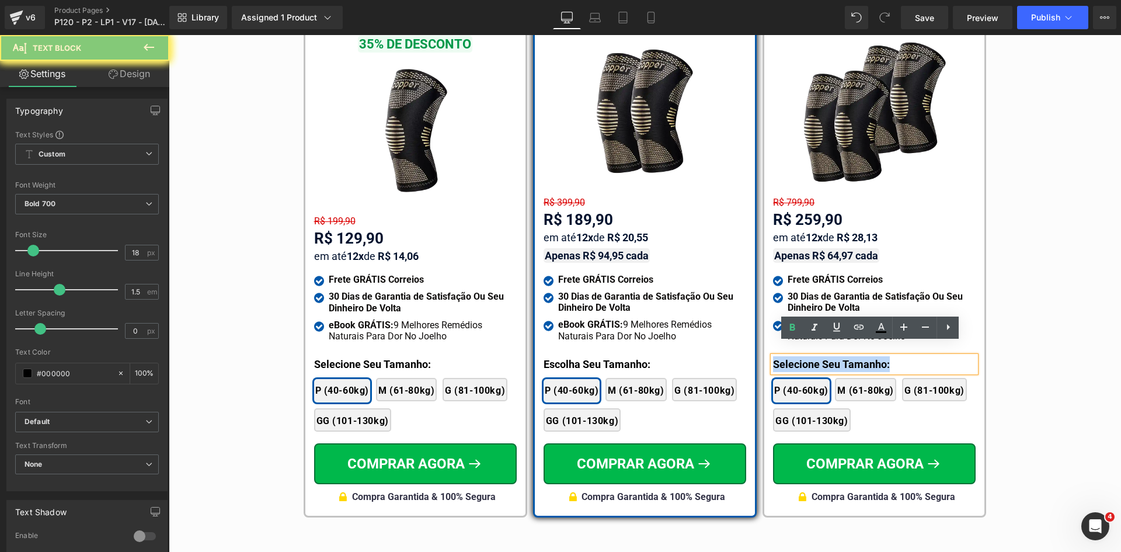
paste div
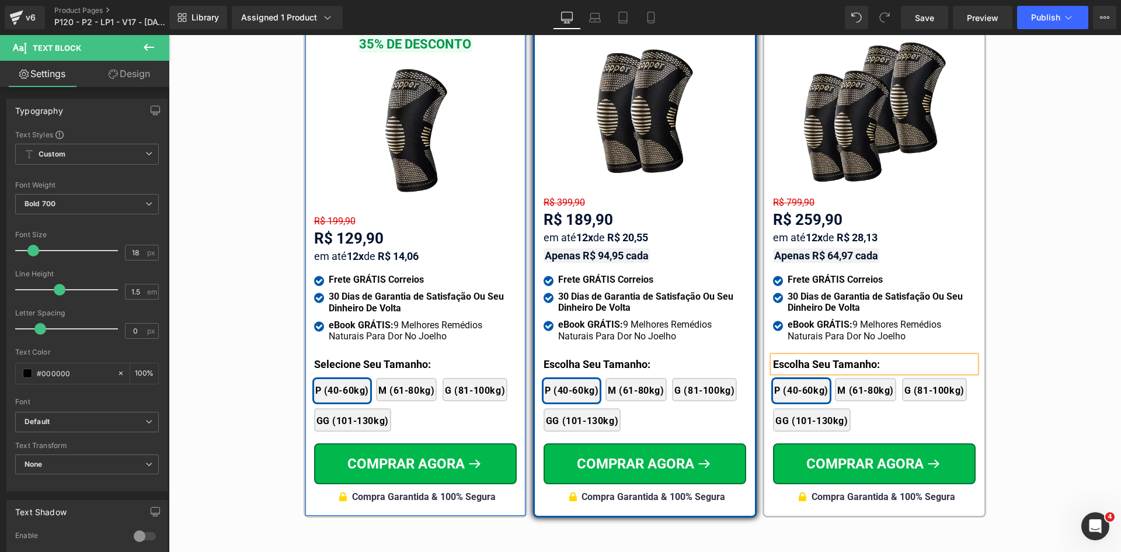
click at [169, 35] on div at bounding box center [169, 35] width 0 height 0
click at [318, 356] on p "Selecione Seu Tamanho:" at bounding box center [415, 364] width 203 height 16
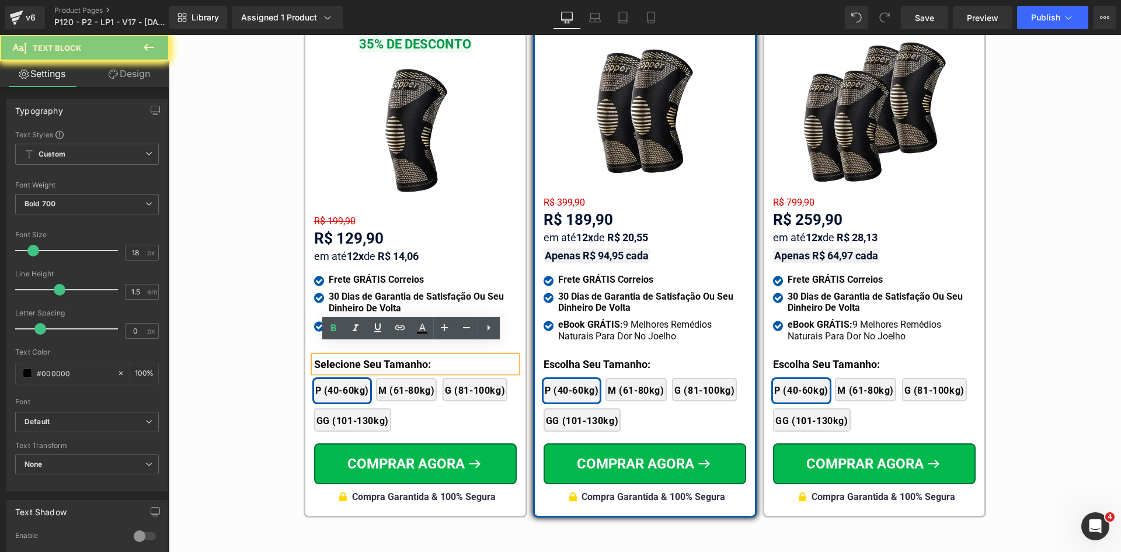
paste div
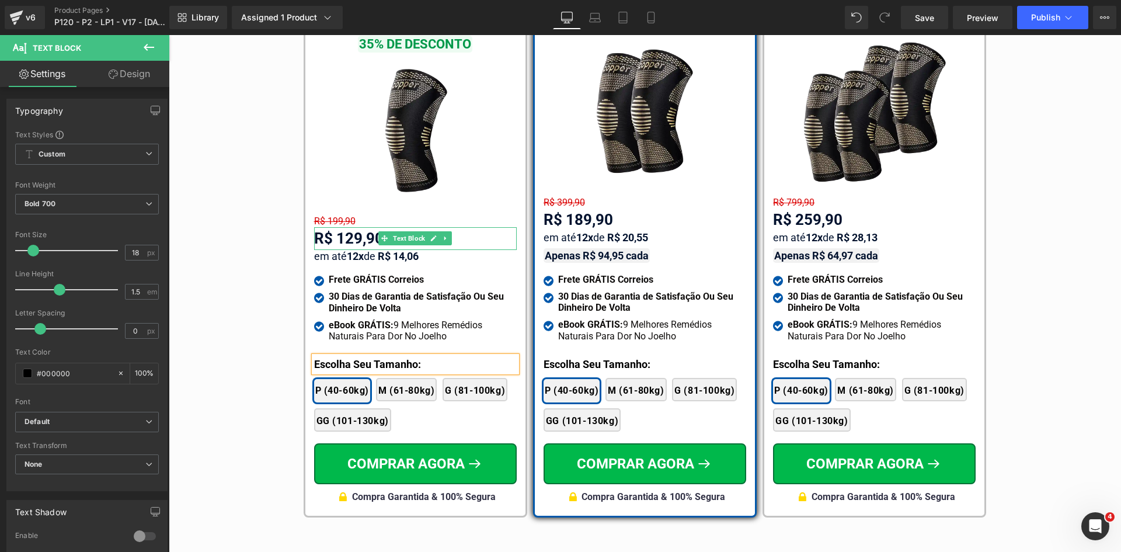
click at [345, 227] on div "R$ 129,90" at bounding box center [415, 238] width 203 height 23
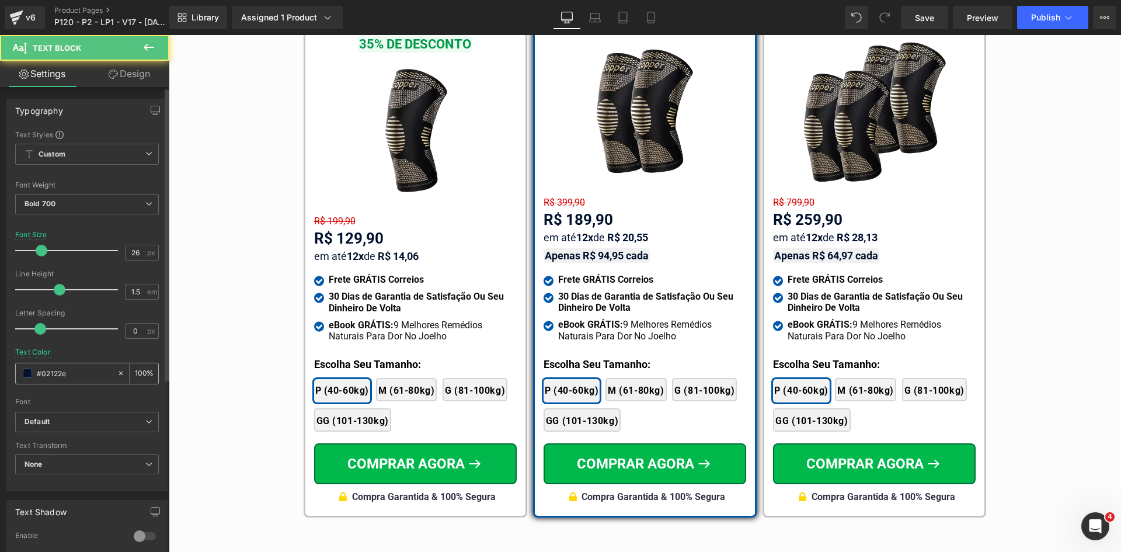
click at [81, 378] on input "#02122e" at bounding box center [74, 373] width 75 height 13
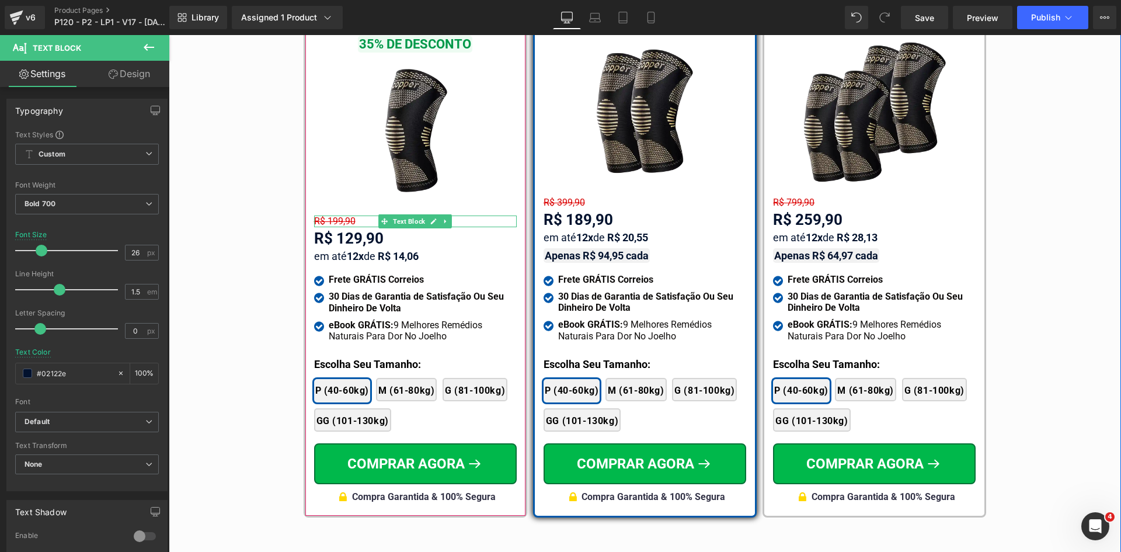
click at [332, 215] on span "R$ 199,90" at bounding box center [334, 220] width 41 height 11
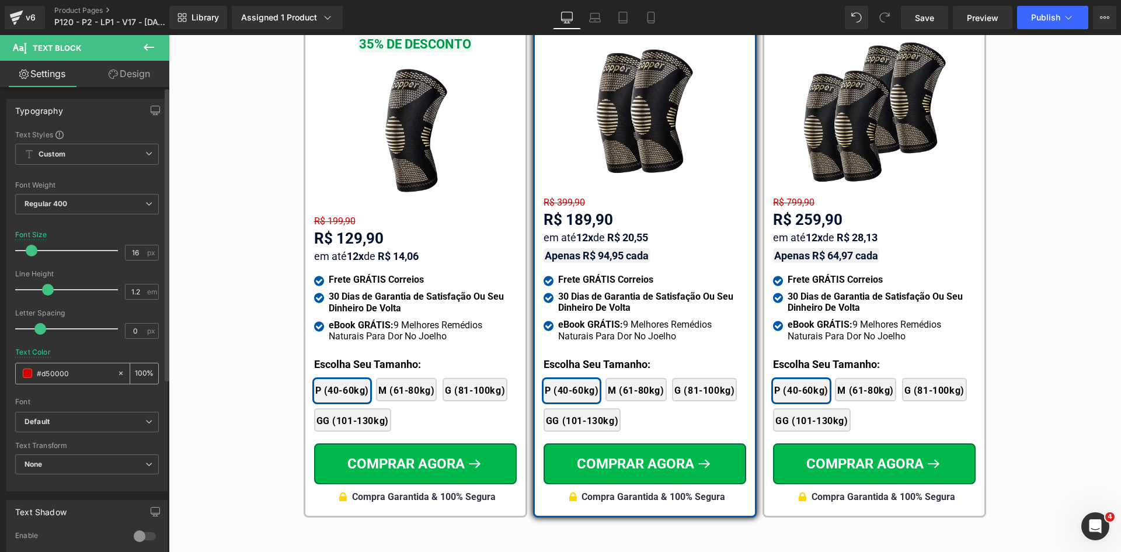
click at [79, 377] on input "#d50000" at bounding box center [74, 373] width 75 height 13
paste input "02122e"
type input "#02122e"
click at [37, 199] on span "Regular 400" at bounding box center [87, 204] width 144 height 20
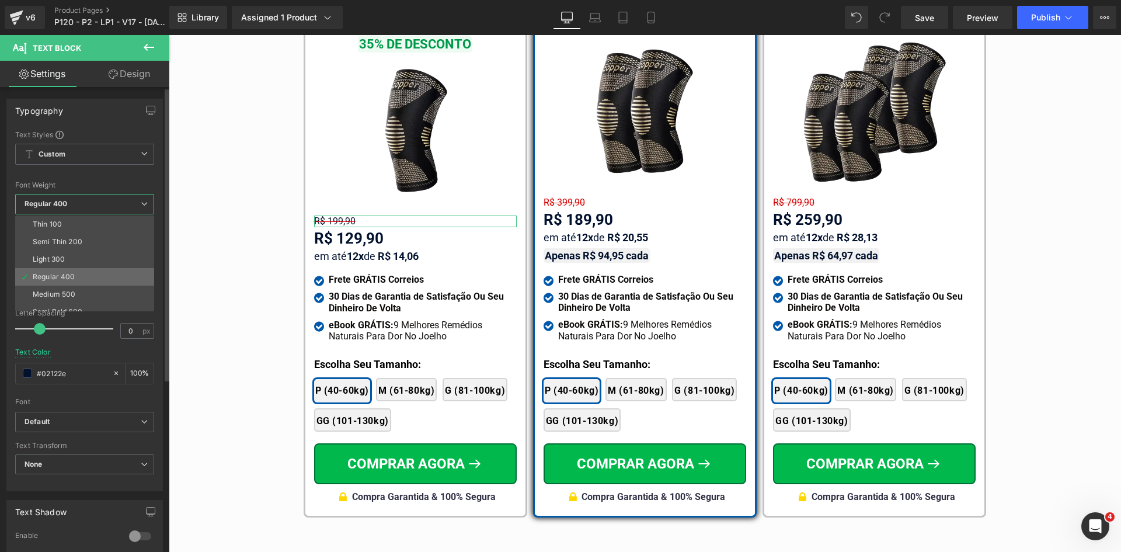
scroll to position [58, 0]
click at [57, 300] on li "Bold 700" at bounding box center [87, 306] width 144 height 18
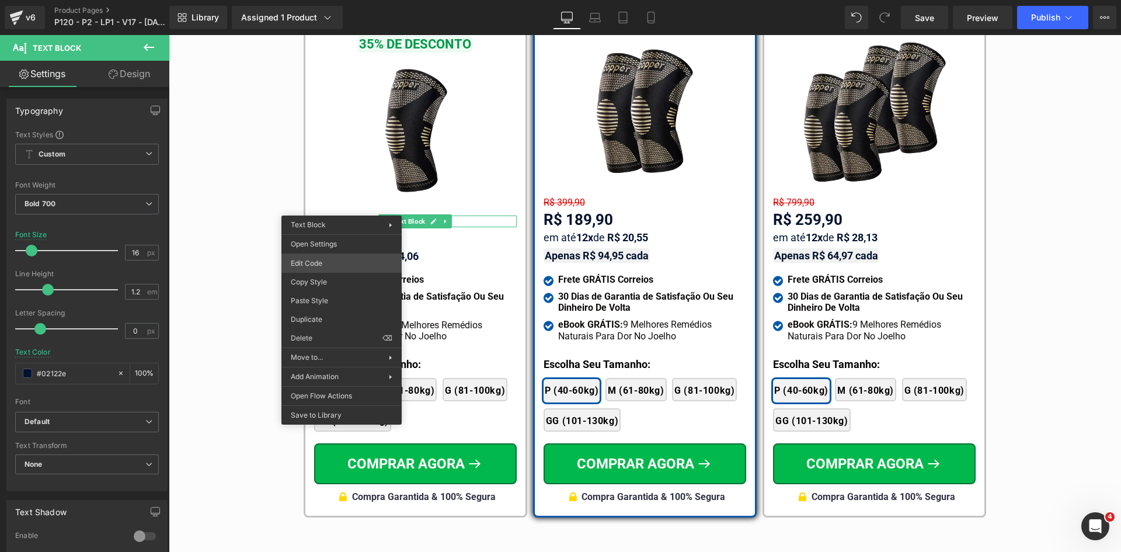
click at [320, 0] on div "Text Block You are previewing how the will restyle your page. You can not edit …" at bounding box center [560, 0] width 1121 height 0
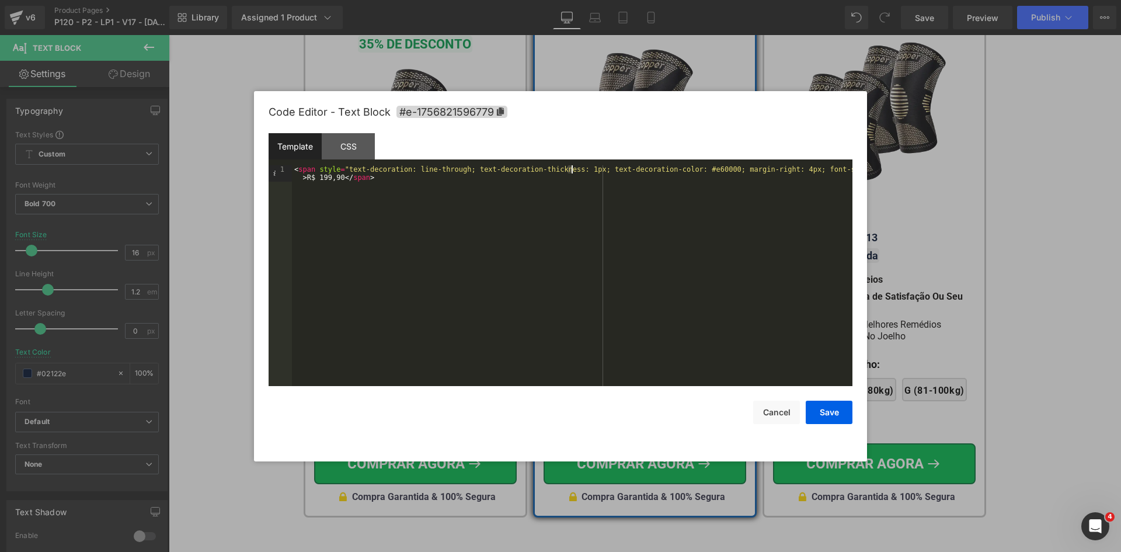
click at [571, 169] on div "< span style = "text-decoration: line-through; text-decoration-thickness: 1px; …" at bounding box center [572, 291] width 561 height 253
click at [836, 414] on button "Save" at bounding box center [829, 412] width 47 height 23
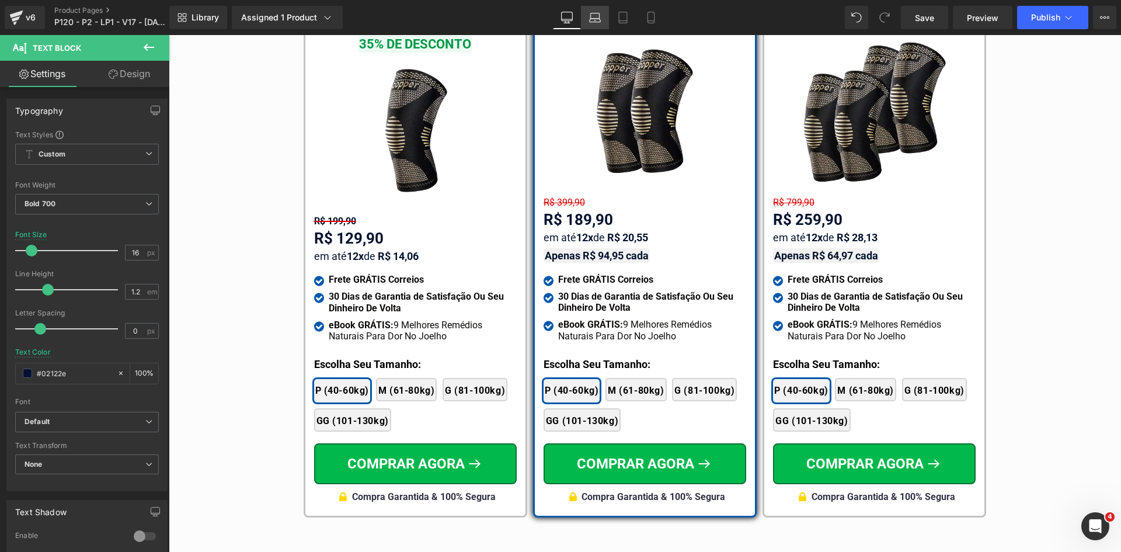
click at [599, 18] on icon at bounding box center [595, 18] width 12 height 12
type input "#d50000"
type input "100"
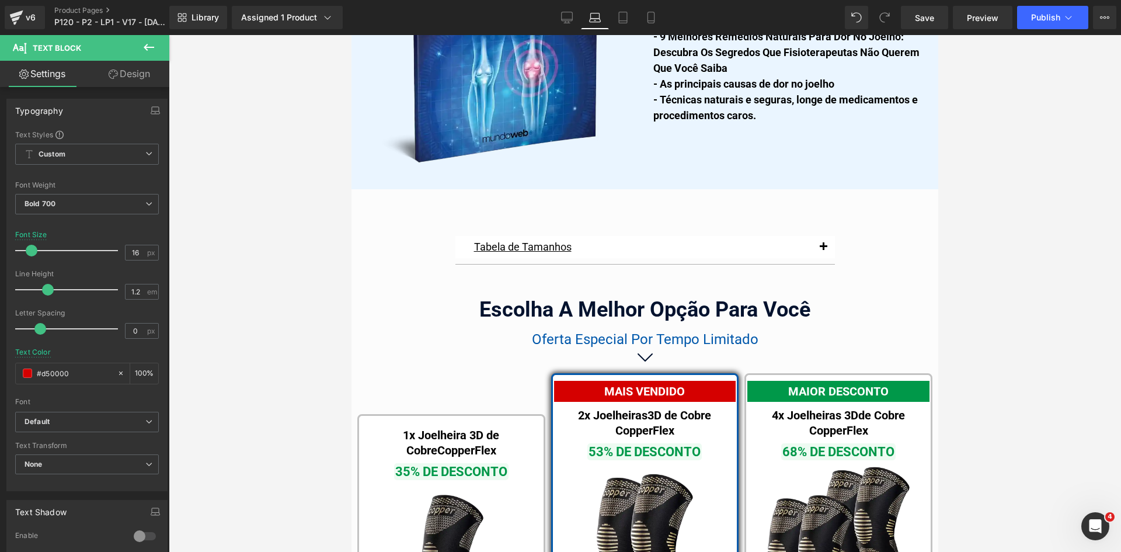
scroll to position [7277, 0]
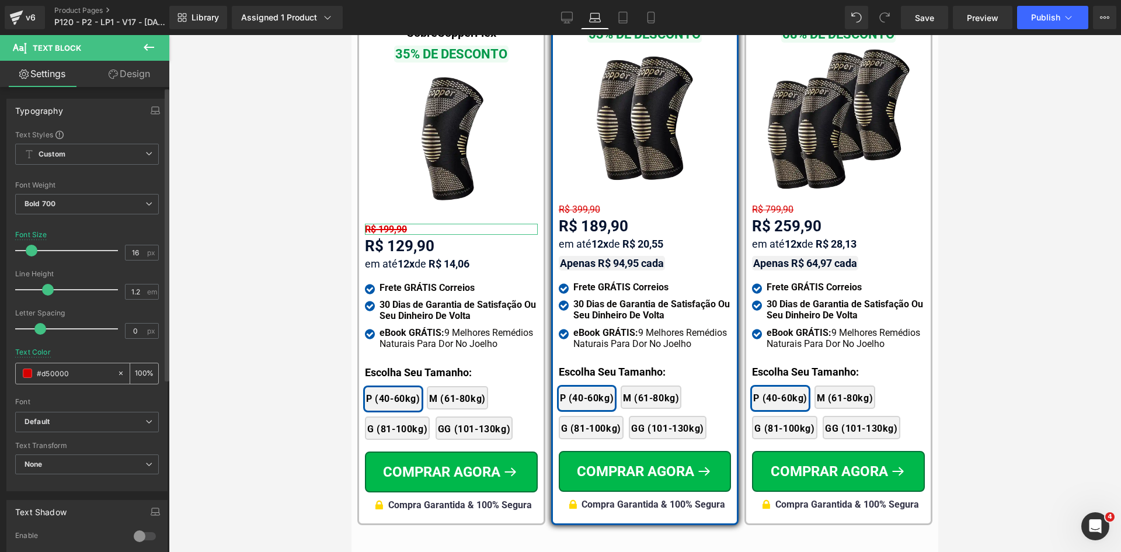
click at [72, 375] on input "#d50000" at bounding box center [74, 373] width 75 height 13
paste input "02122e"
type input "#02122e"
drag, startPoint x: 571, startPoint y: 19, endPoint x: 235, endPoint y: 176, distance: 370.7
click at [571, 19] on icon at bounding box center [567, 18] width 12 height 12
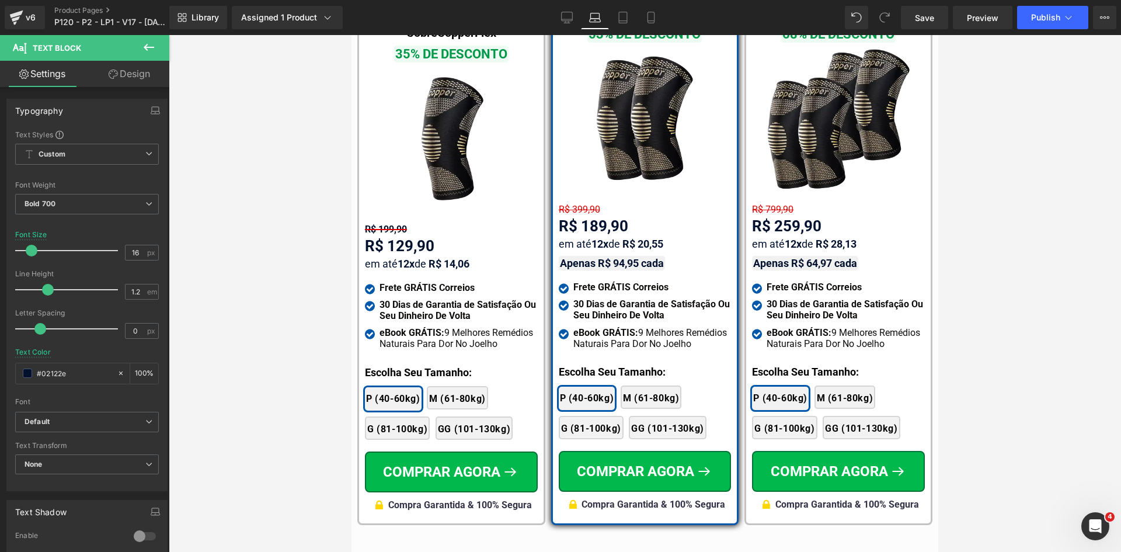
type input "100"
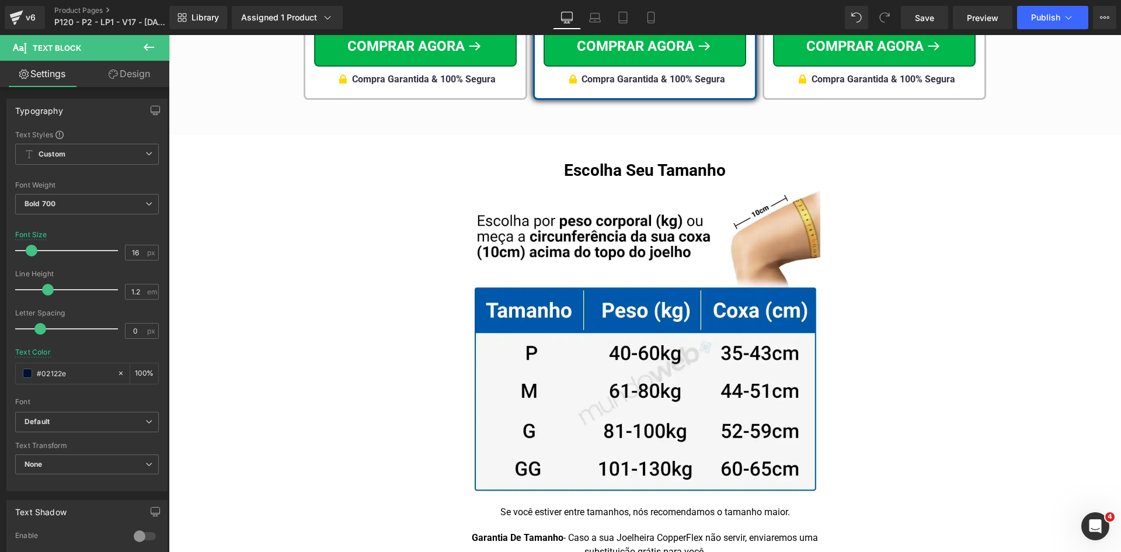
scroll to position [6859, 0]
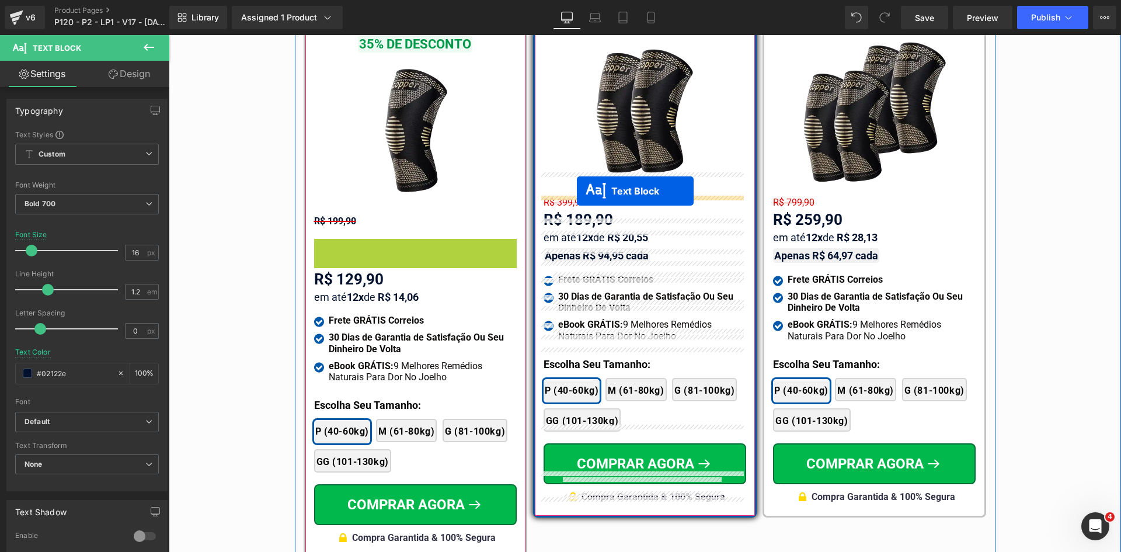
drag, startPoint x: 478, startPoint y: 226, endPoint x: 577, endPoint y: 191, distance: 104.7
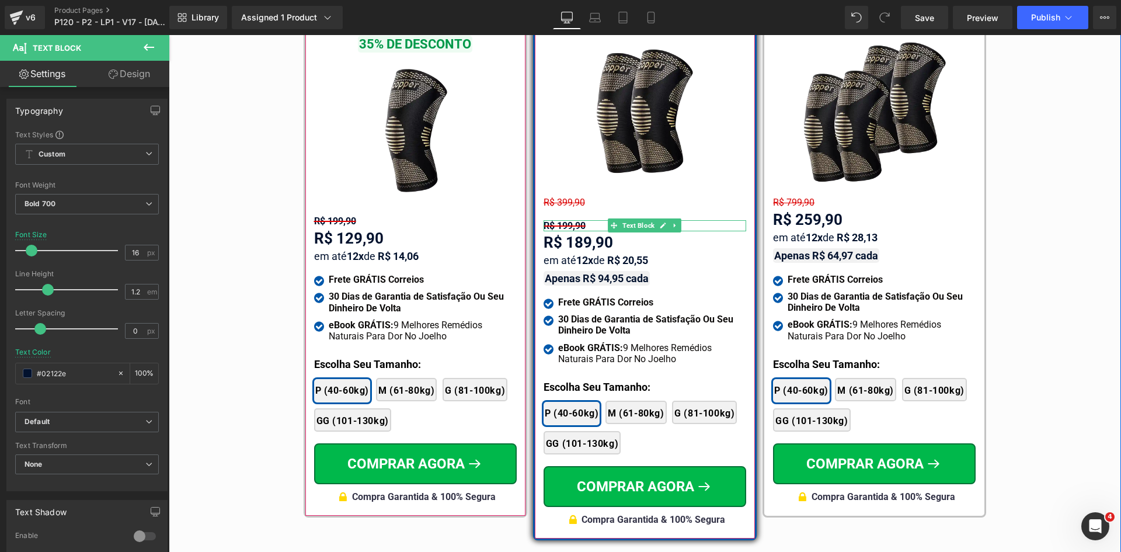
click at [555, 220] on span "R$ 199,90" at bounding box center [565, 225] width 42 height 11
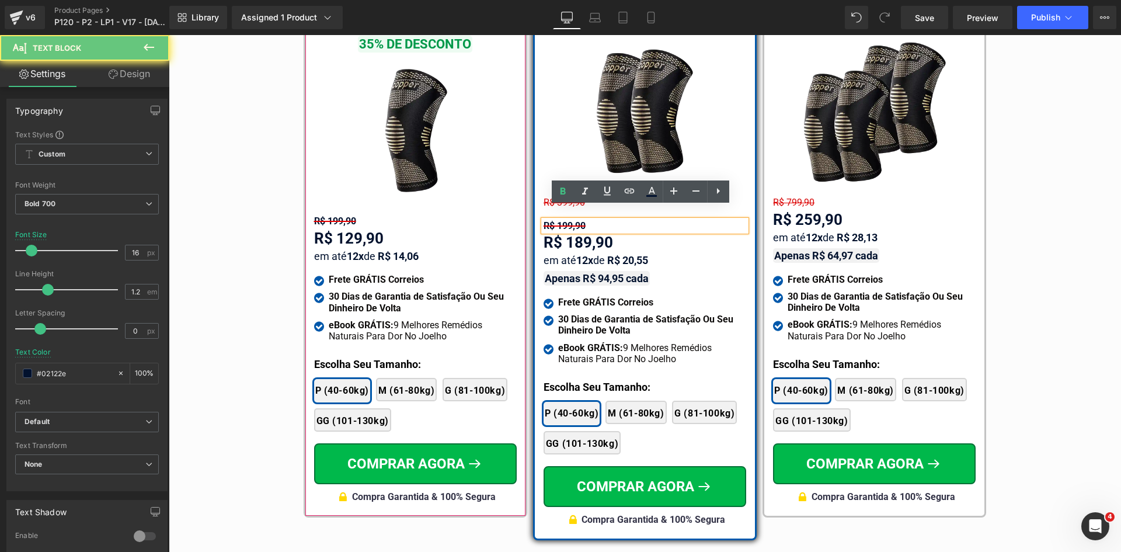
click at [557, 220] on span "R$ 199,90" at bounding box center [565, 225] width 42 height 11
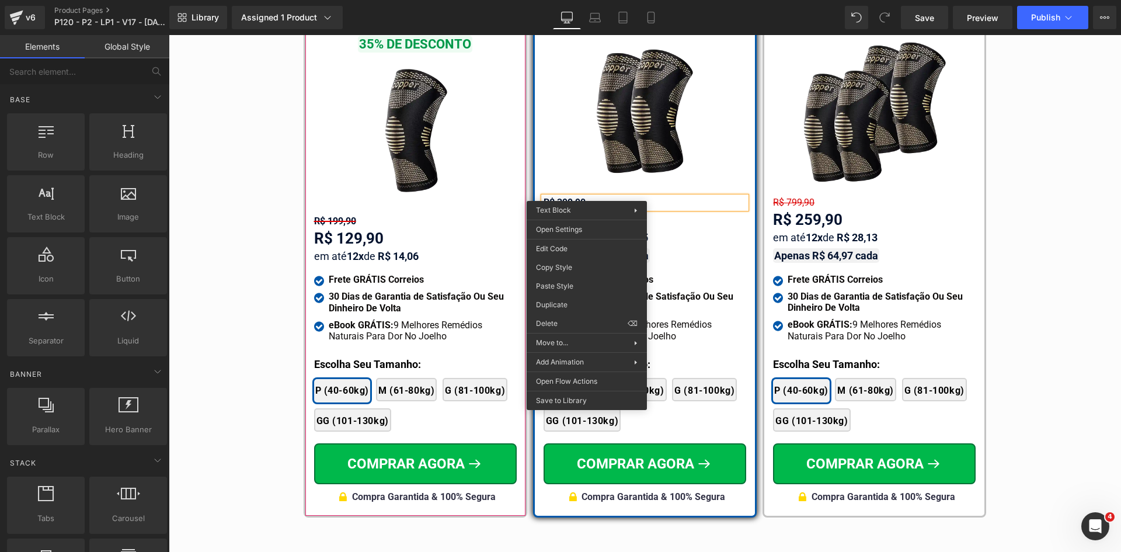
drag, startPoint x: 746, startPoint y: 339, endPoint x: 586, endPoint y: 281, distance: 170.1
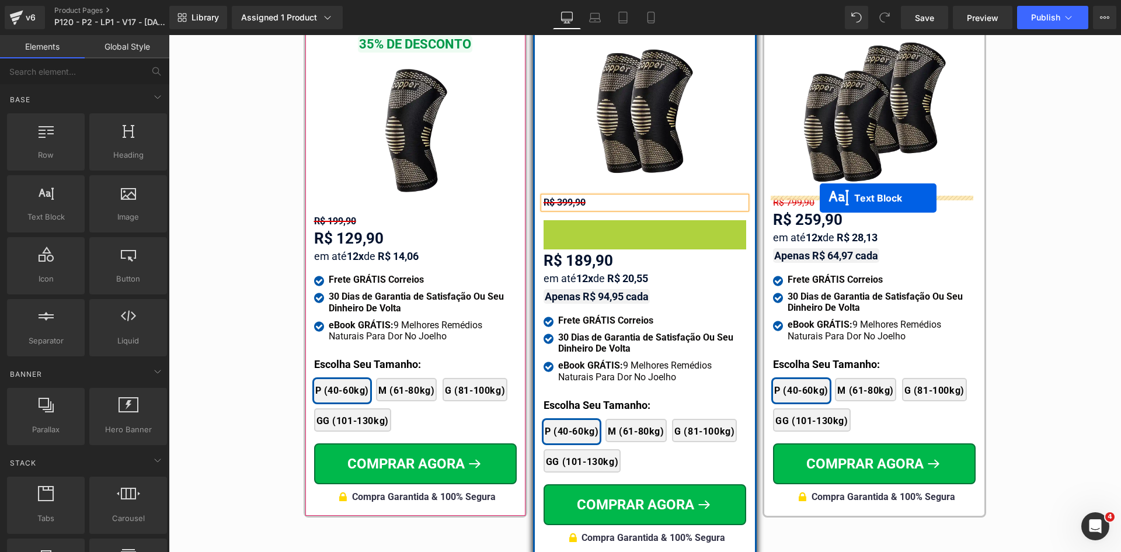
drag, startPoint x: 634, startPoint y: 211, endPoint x: 820, endPoint y: 198, distance: 186.7
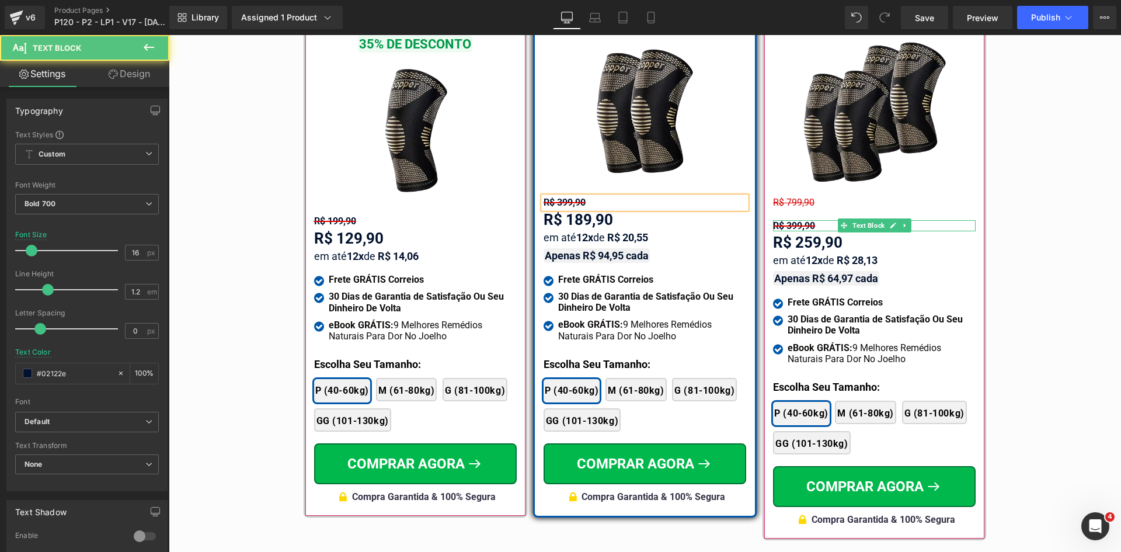
click at [789, 220] on span "R$ 399,90" at bounding box center [794, 225] width 42 height 11
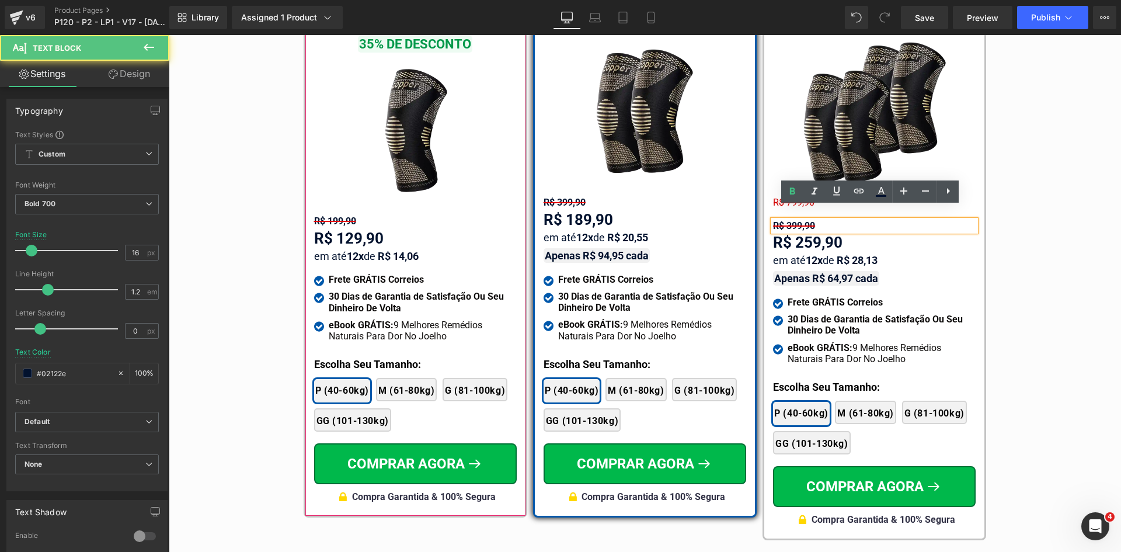
click at [788, 220] on span "R$ 399,90" at bounding box center [794, 225] width 42 height 11
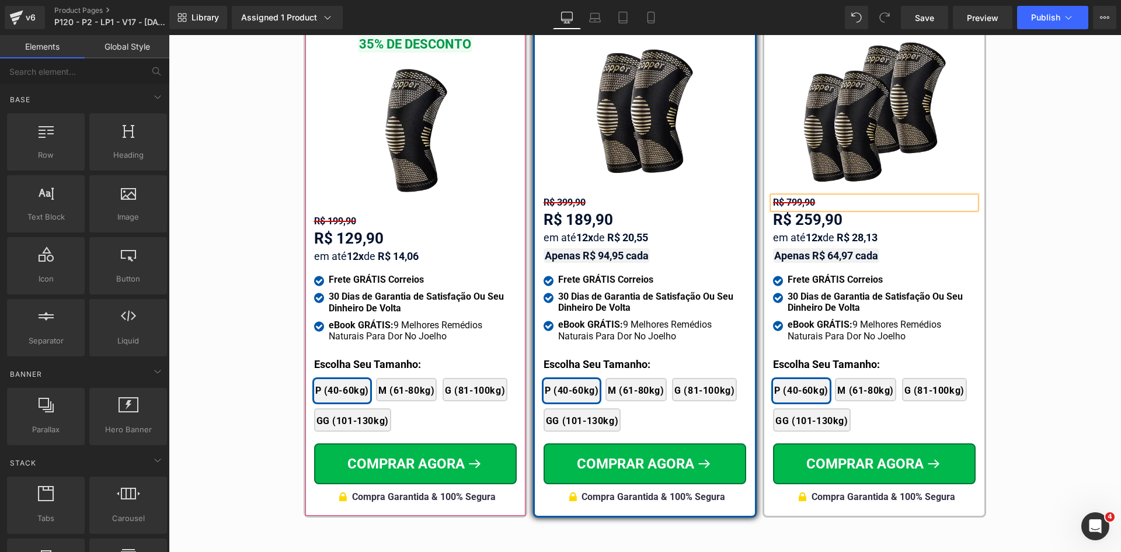
click at [995, 235] on div "Tabela de Tamanhos Text Block Image Se você estiver entre tamanhos, recomendamo…" at bounding box center [645, 162] width 952 height 722
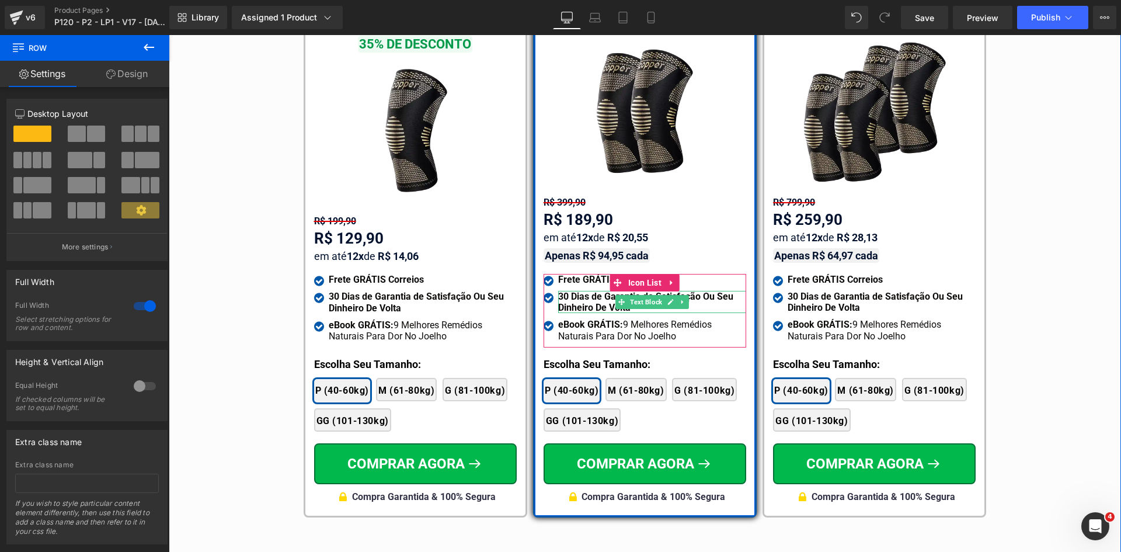
click at [587, 291] on strong "30 Dias de Garantia de Satisfação Ou Seu Dinheiro De Volta" at bounding box center [645, 302] width 175 height 22
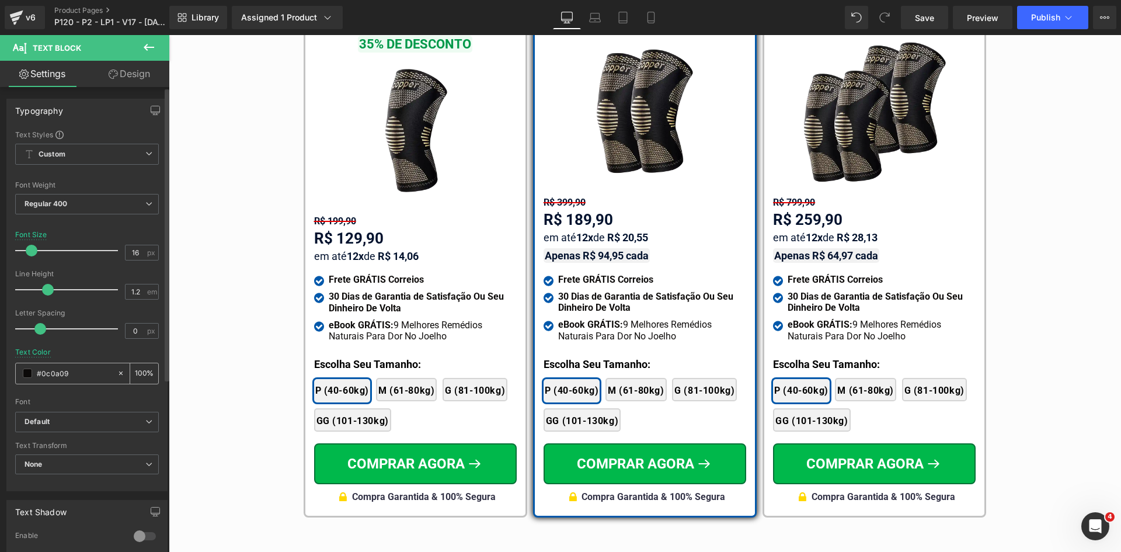
click at [78, 373] on input "#0c0a09" at bounding box center [74, 373] width 75 height 13
click at [570, 208] on div "R$ 189,90" at bounding box center [645, 219] width 203 height 23
click at [72, 372] on input "#02122e" at bounding box center [74, 373] width 75 height 13
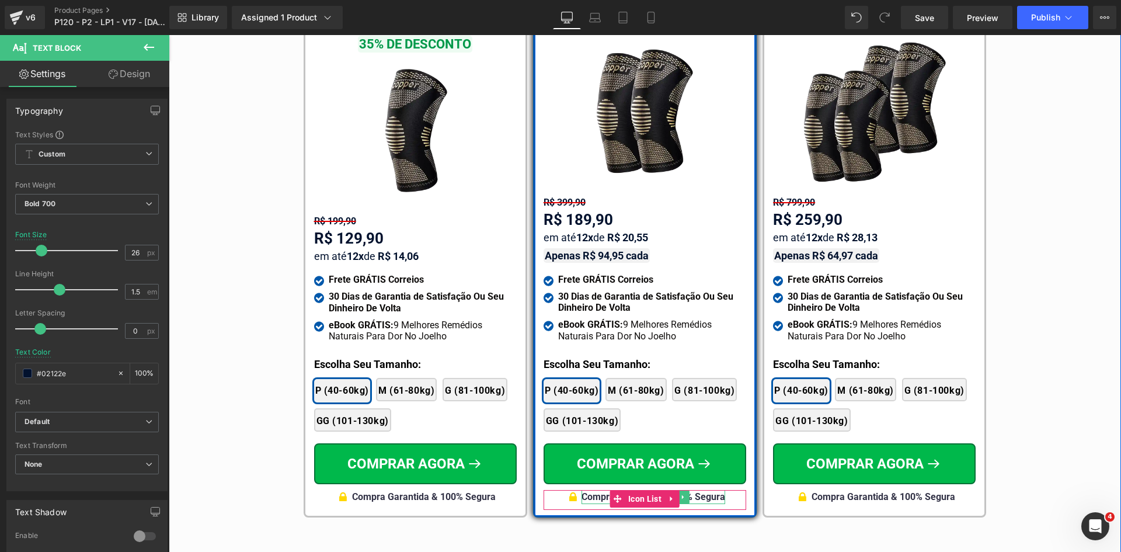
click at [593, 491] on span "Compra Garantida & 100% Segura" at bounding box center [654, 496] width 144 height 11
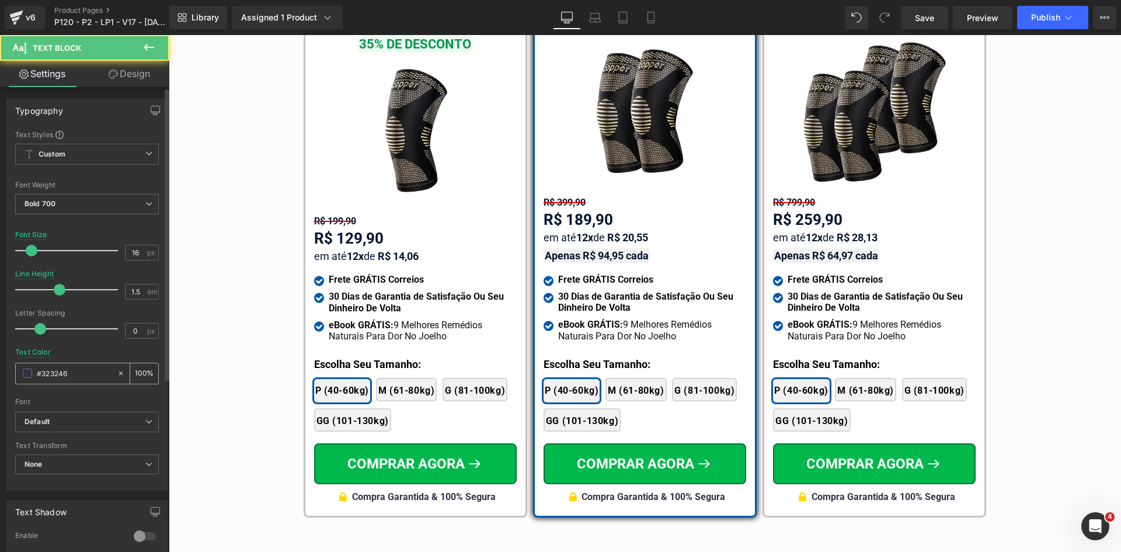
click at [73, 379] on input "#323246" at bounding box center [74, 373] width 75 height 13
paste input "02122e"
type input "#02122e"
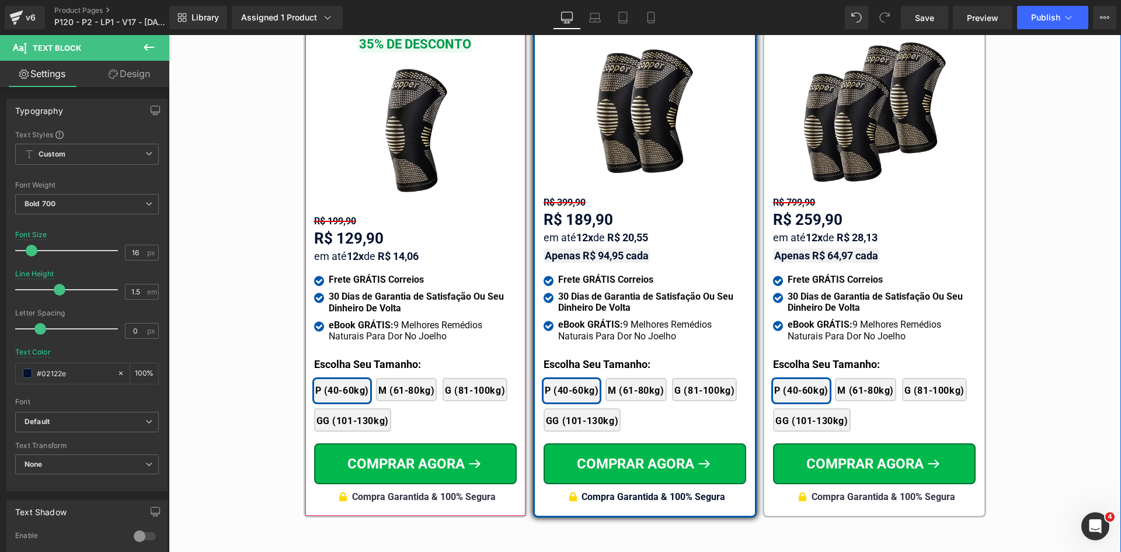
click at [370, 491] on span "Compra Garantida & 100% Segura" at bounding box center [424, 496] width 144 height 11
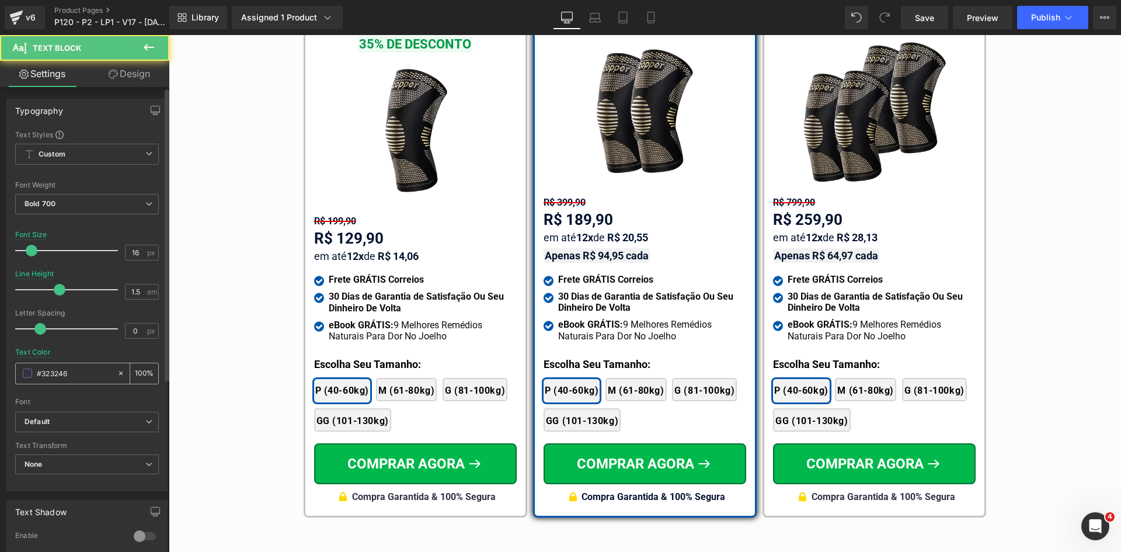
click at [91, 372] on input "#323246" at bounding box center [74, 373] width 75 height 13
paste input "02122e"
type input "#02122e"
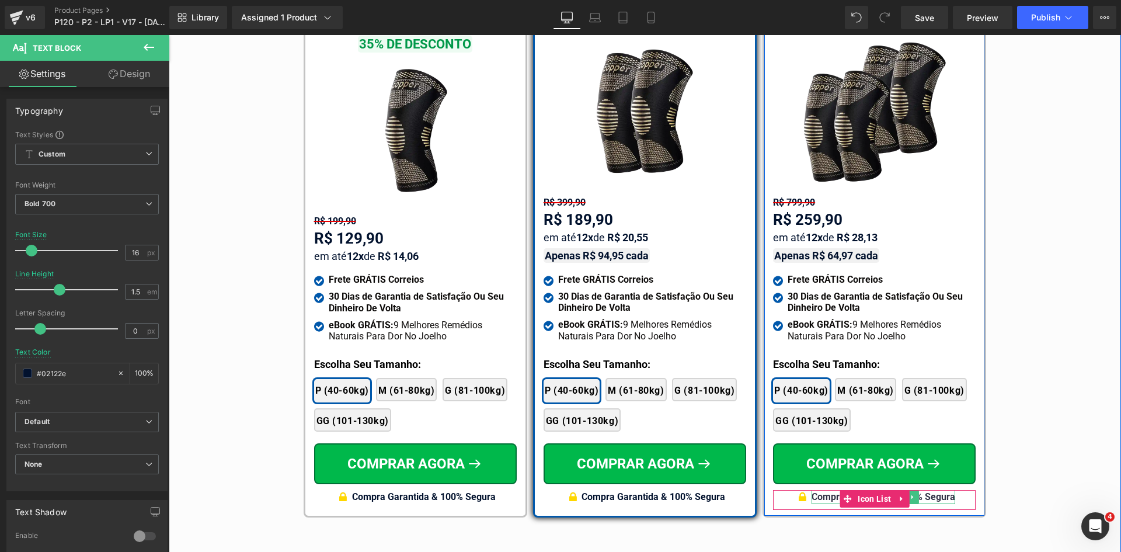
click at [816, 491] on span "Compra Garantida & 100% Segura" at bounding box center [884, 496] width 144 height 11
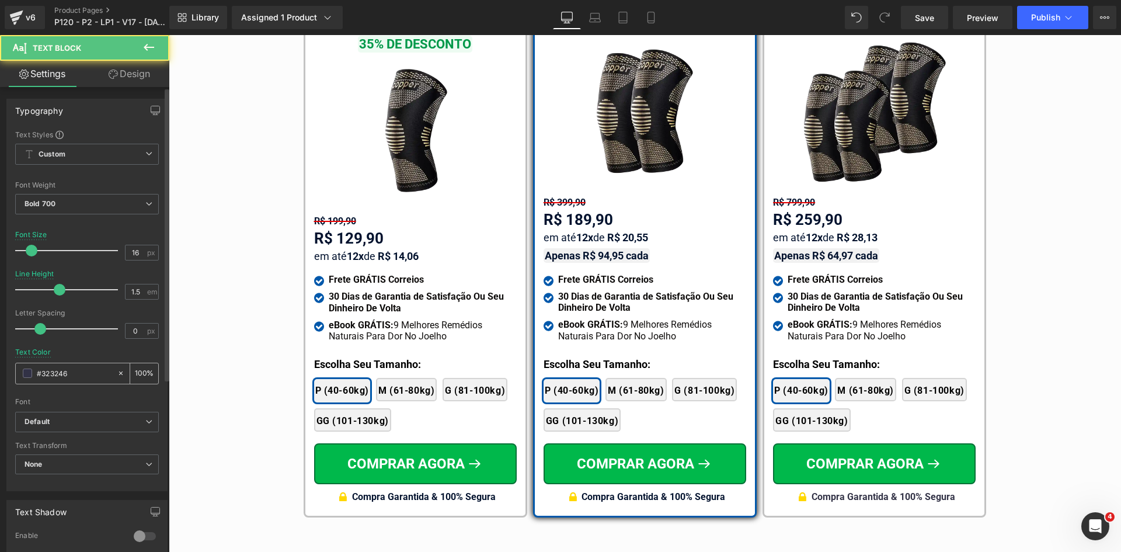
click at [67, 372] on input "#323246" at bounding box center [74, 373] width 75 height 13
paste input "02122e"
click at [594, 15] on icon at bounding box center [595, 18] width 12 height 12
type input "#323246"
type input "100"
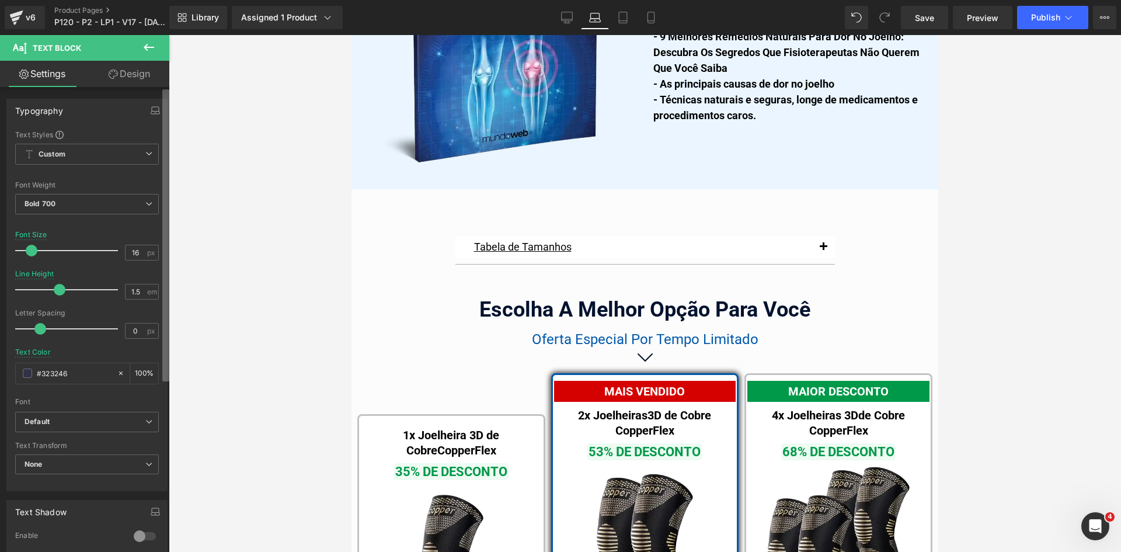
scroll to position [7276, 0]
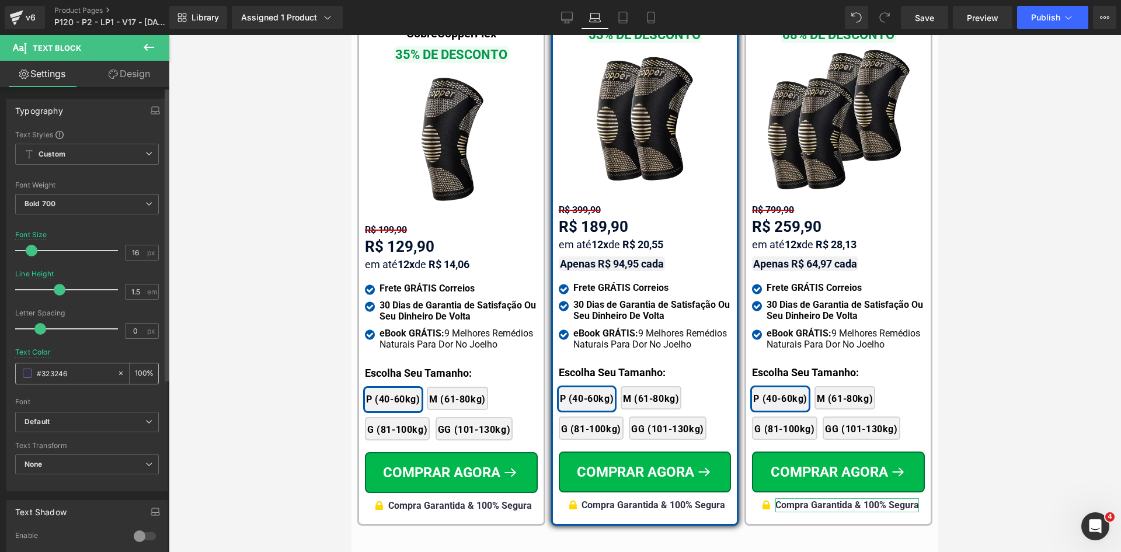
click at [79, 374] on input "#323246" at bounding box center [74, 373] width 75 height 13
paste input "02122e"
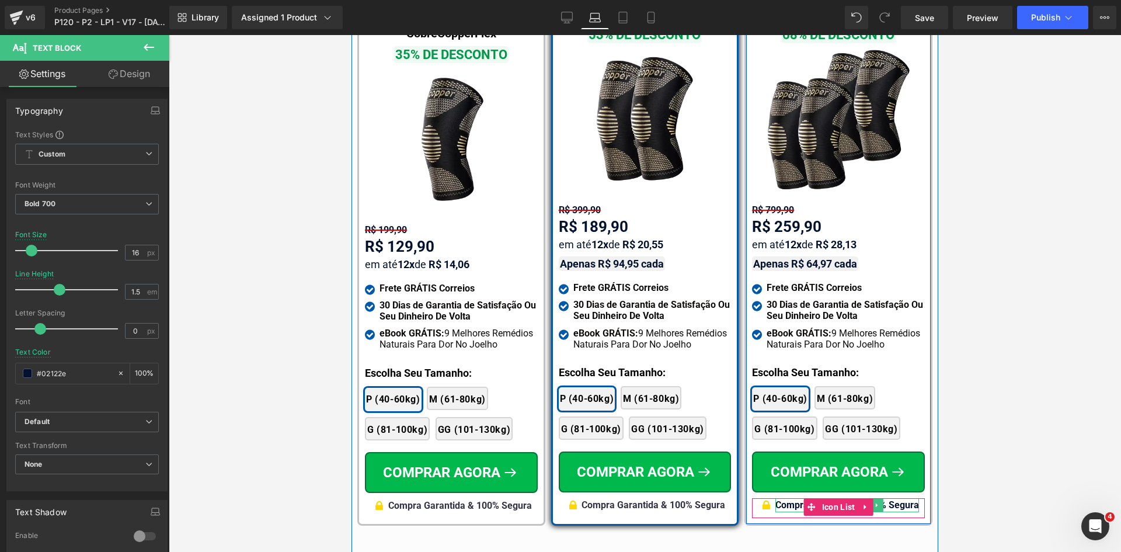
type input "#02122e"
click at [794, 499] on span "Compra Garantida & 100% Segura" at bounding box center [848, 504] width 144 height 11
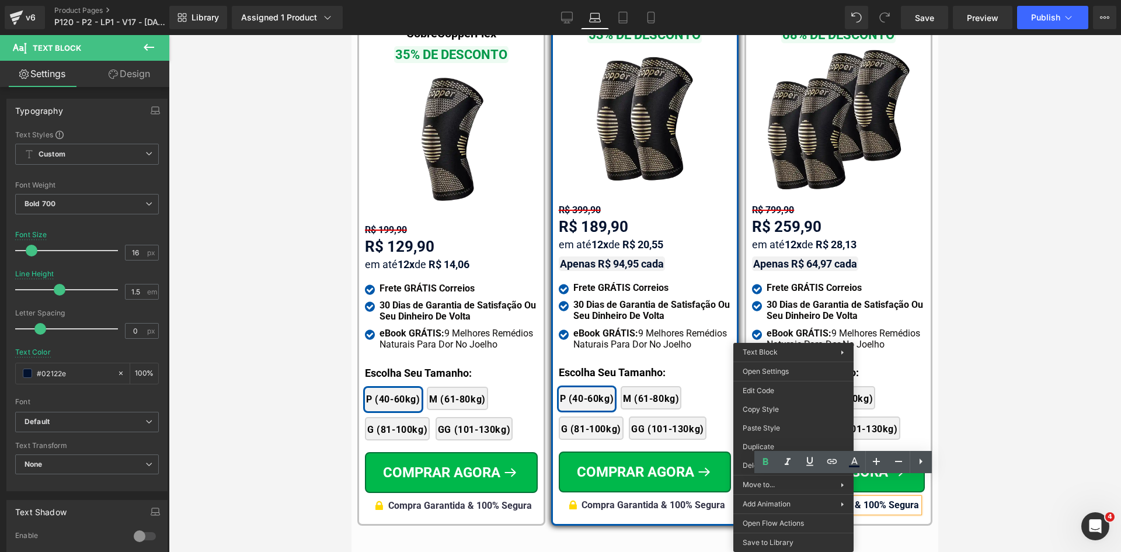
drag, startPoint x: 1116, startPoint y: 443, endPoint x: 738, endPoint y: 427, distance: 378.2
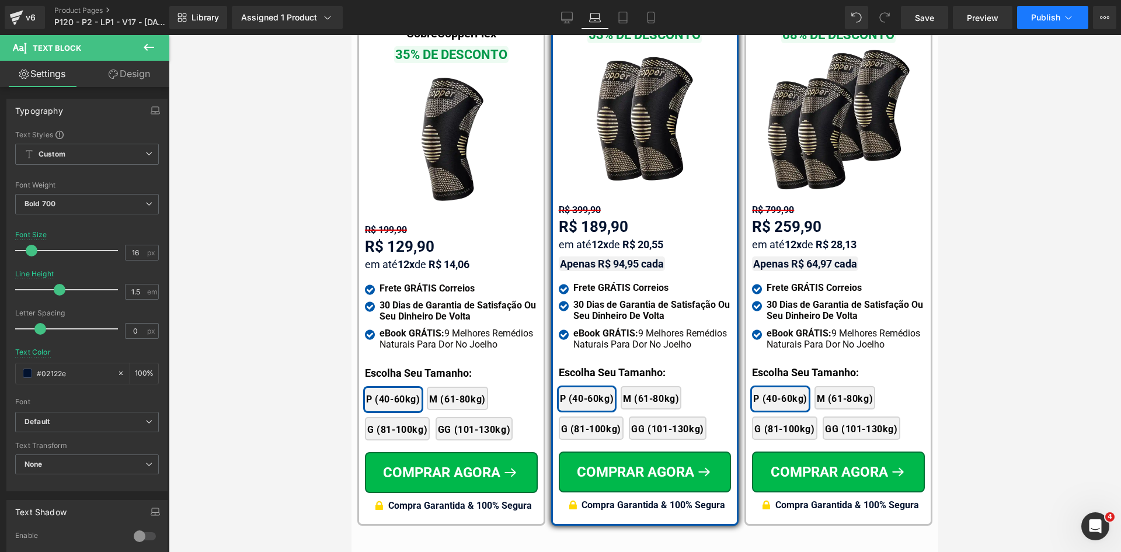
click at [1044, 20] on span "Publish" at bounding box center [1045, 17] width 29 height 9
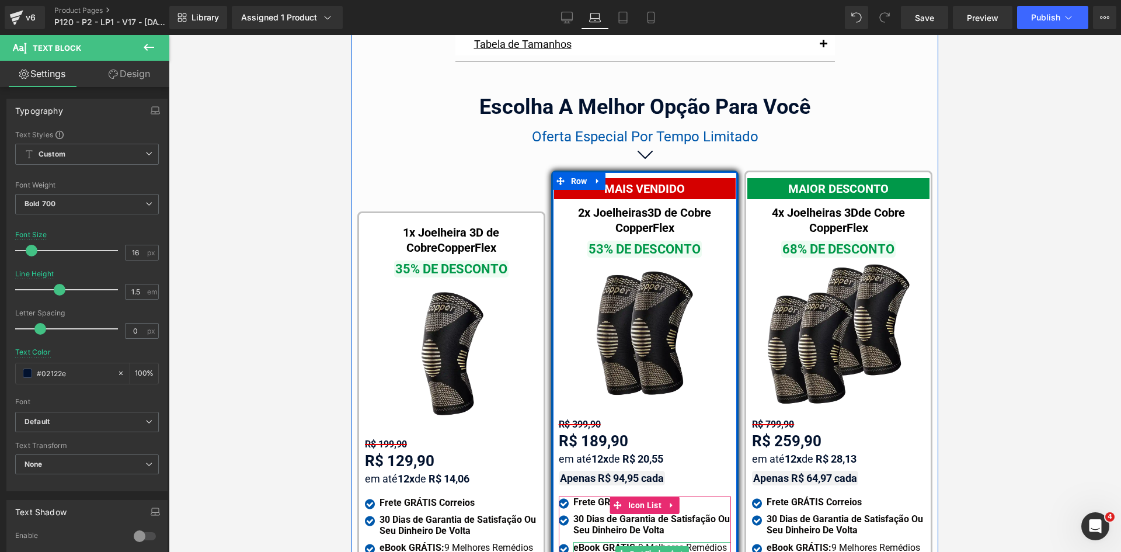
scroll to position [7043, 0]
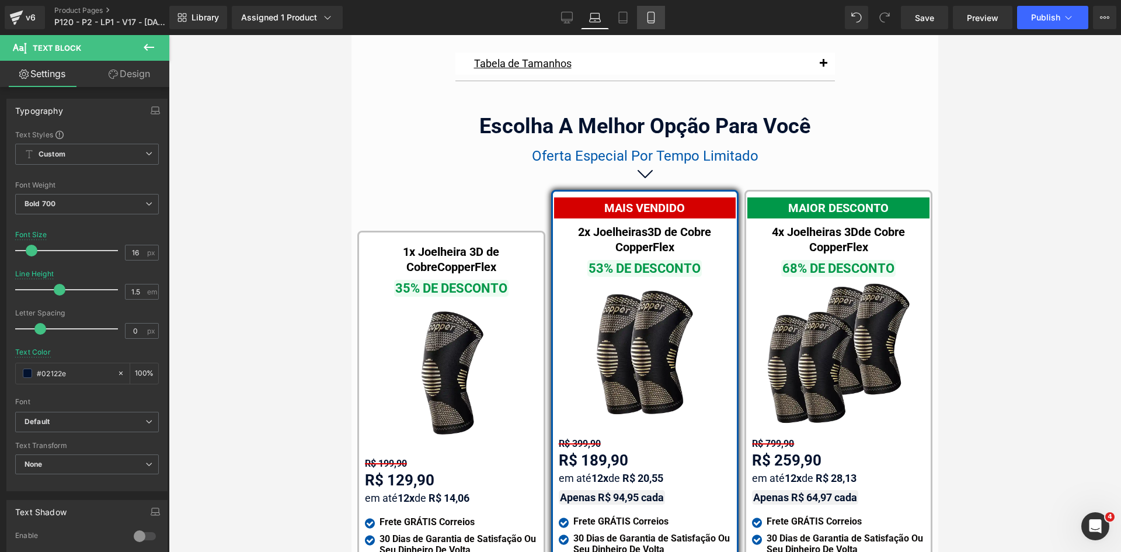
click at [648, 23] on link "Mobile" at bounding box center [651, 17] width 28 height 23
type input "17"
type input "1.3"
type input "#000000"
type input "100"
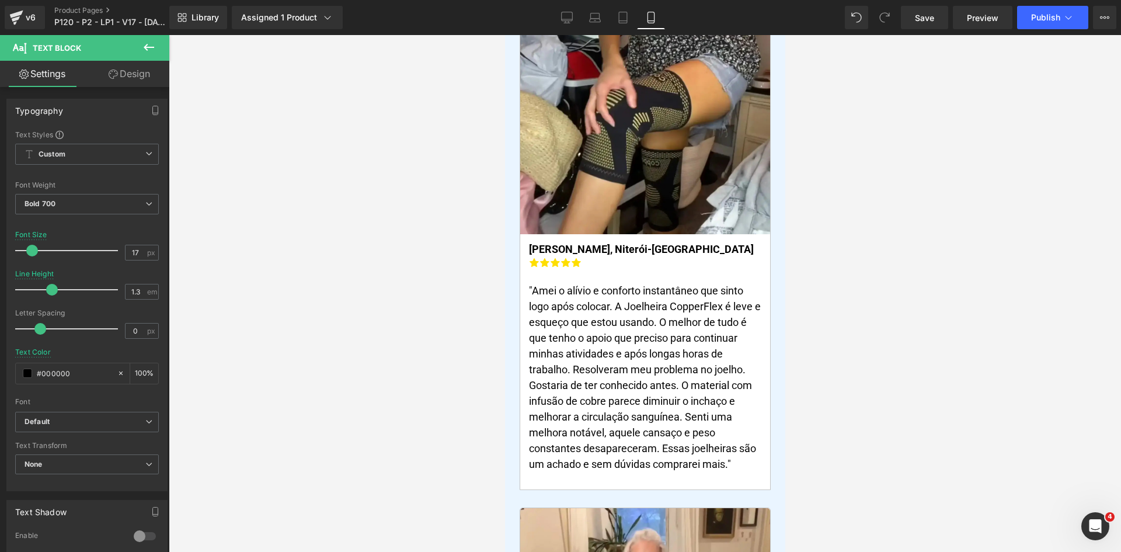
scroll to position [0, 0]
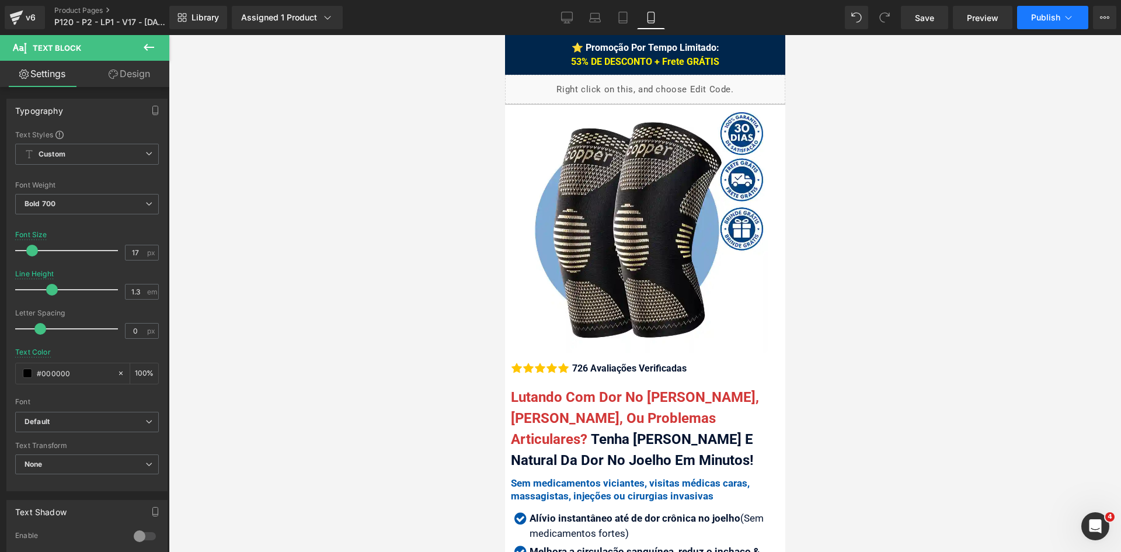
click at [1048, 24] on button "Publish" at bounding box center [1052, 17] width 71 height 23
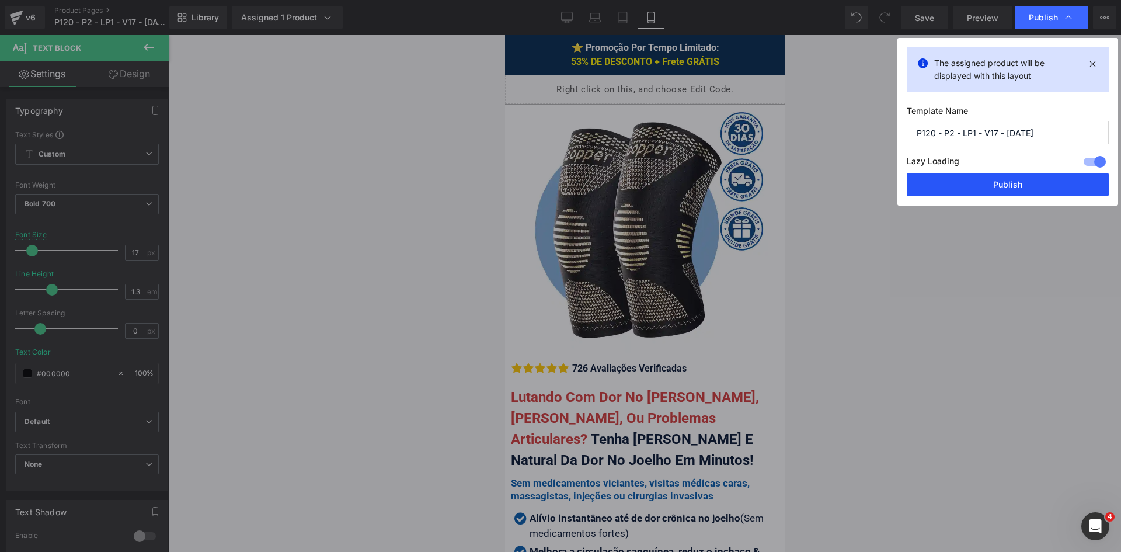
click at [1018, 182] on button "Publish" at bounding box center [1008, 184] width 202 height 23
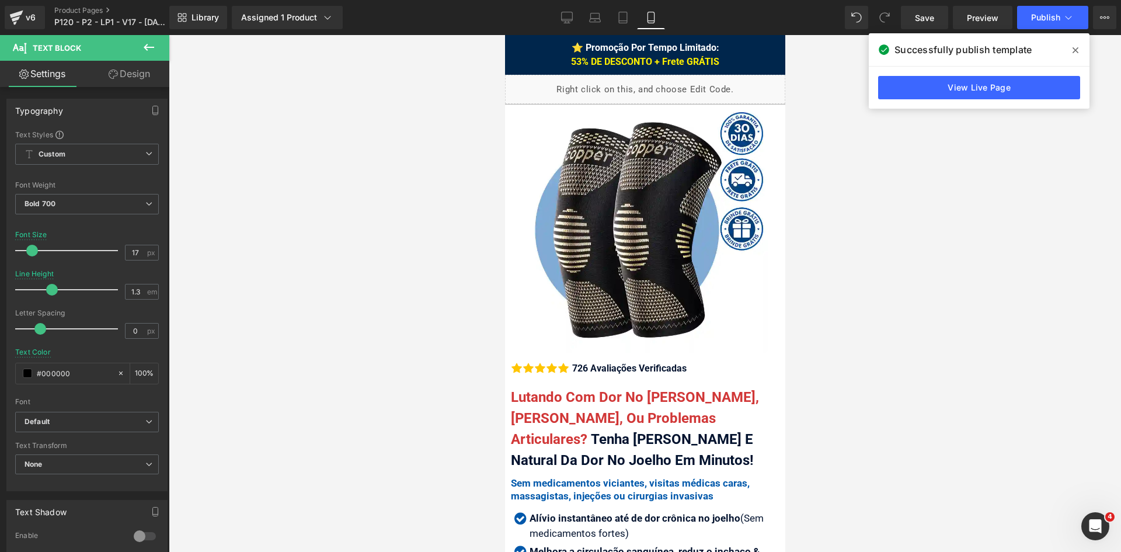
drag, startPoint x: 782, startPoint y: 374, endPoint x: 1291, endPoint y: 89, distance: 583.3
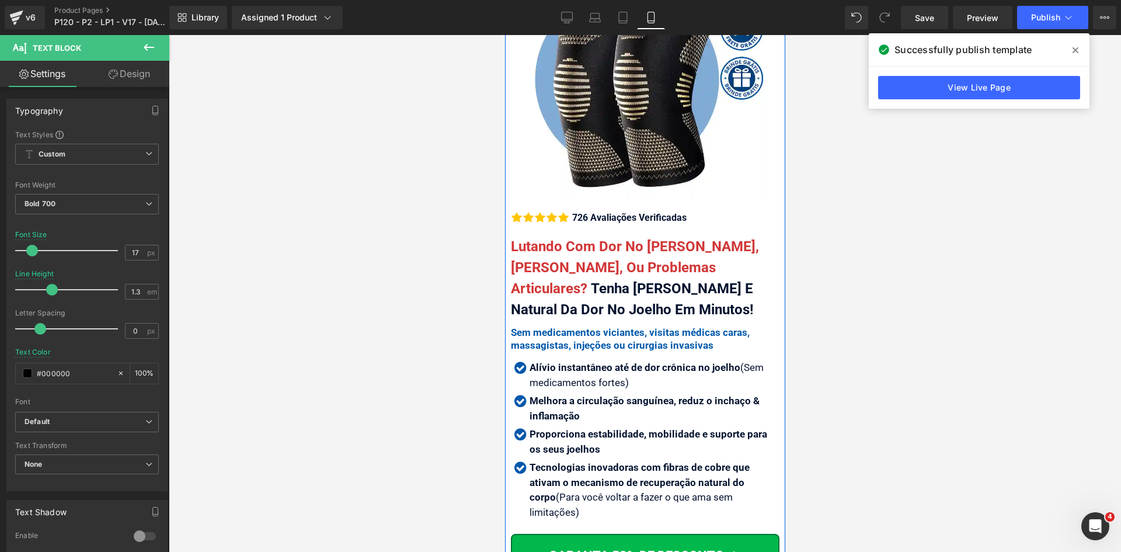
scroll to position [292, 0]
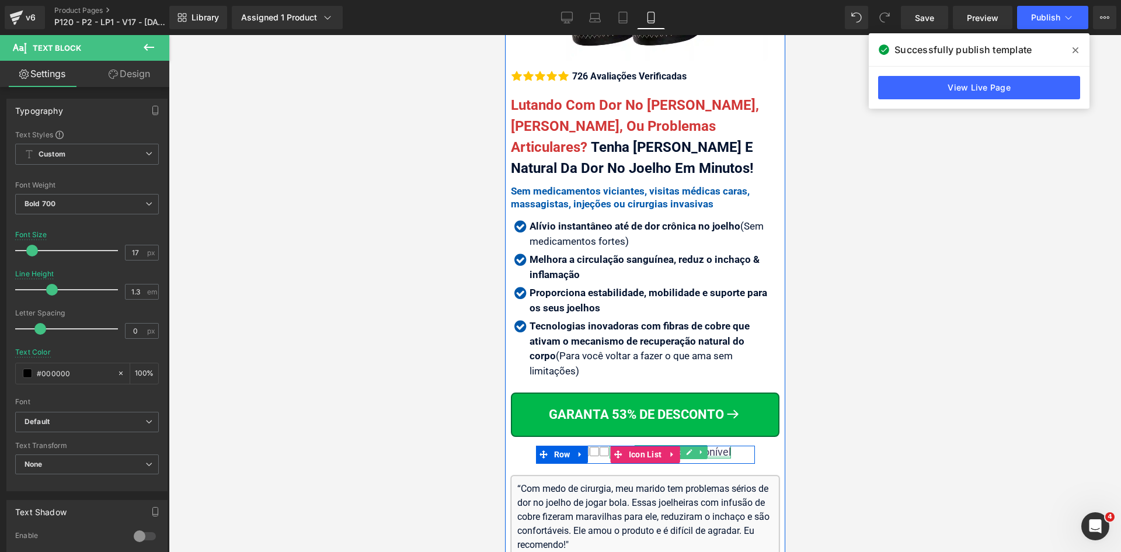
click at [710, 446] on div "Pouco estoque disponível" at bounding box center [669, 452] width 121 height 13
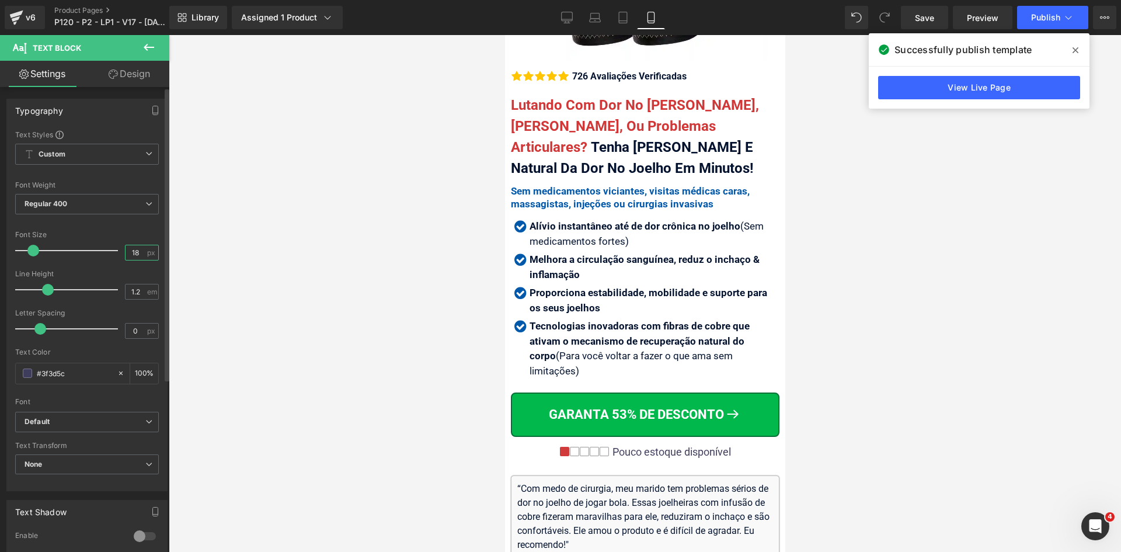
drag, startPoint x: 135, startPoint y: 256, endPoint x: 119, endPoint y: 252, distance: 16.2
click at [119, 252] on div "Font Size 18 px" at bounding box center [87, 250] width 144 height 39
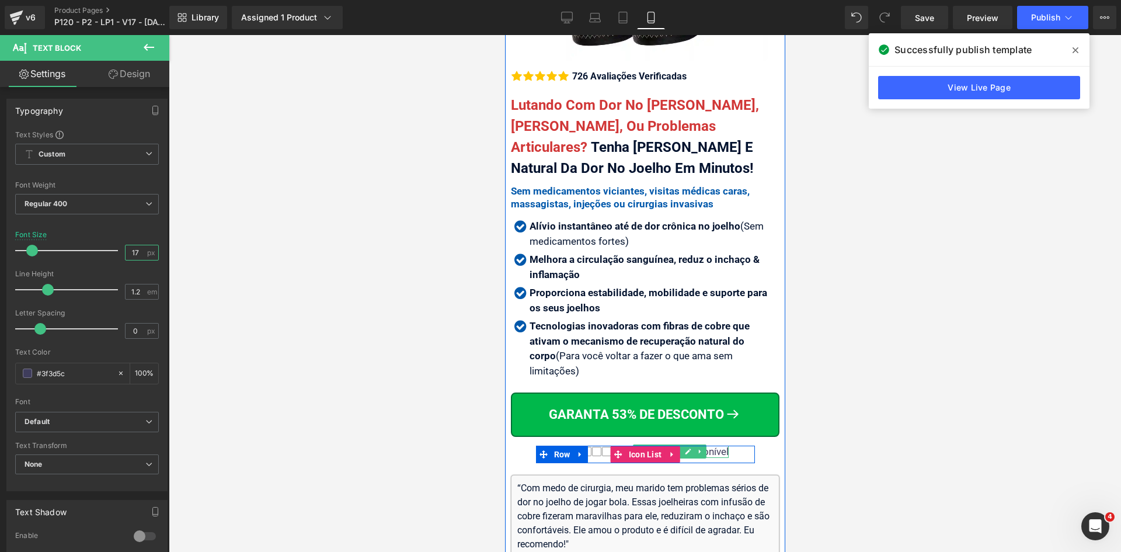
type input "17"
click at [711, 446] on div "Pouco estoque disponível" at bounding box center [669, 452] width 117 height 12
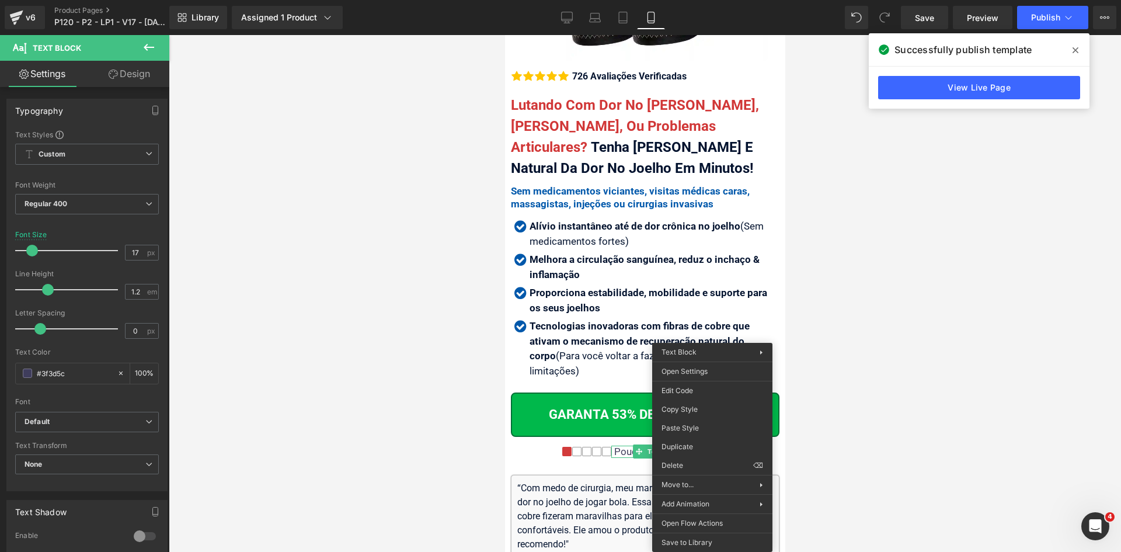
drag, startPoint x: 1201, startPoint y: 439, endPoint x: 696, endPoint y: 404, distance: 506.4
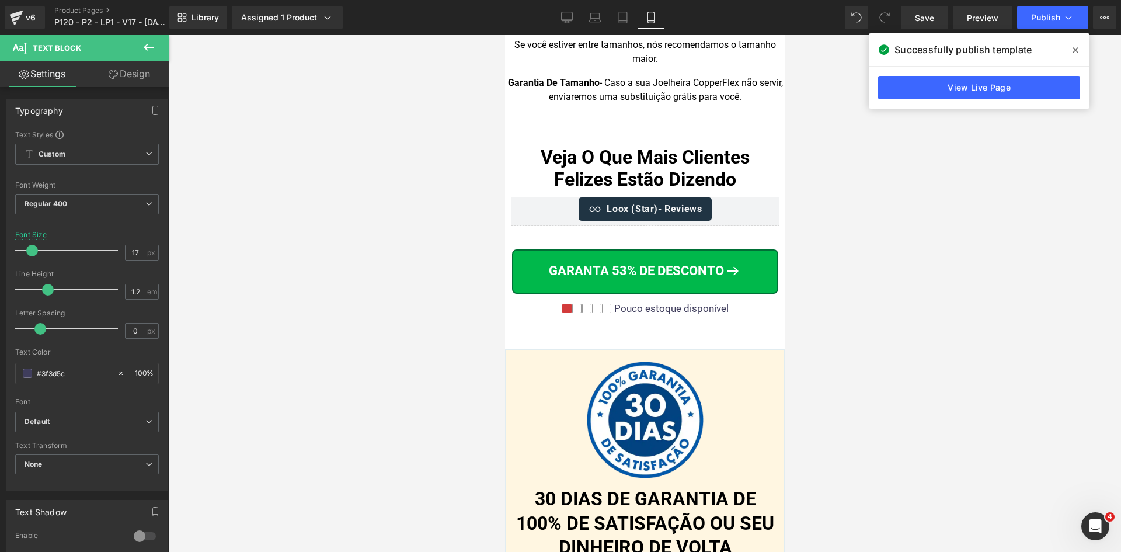
scroll to position [13486, 0]
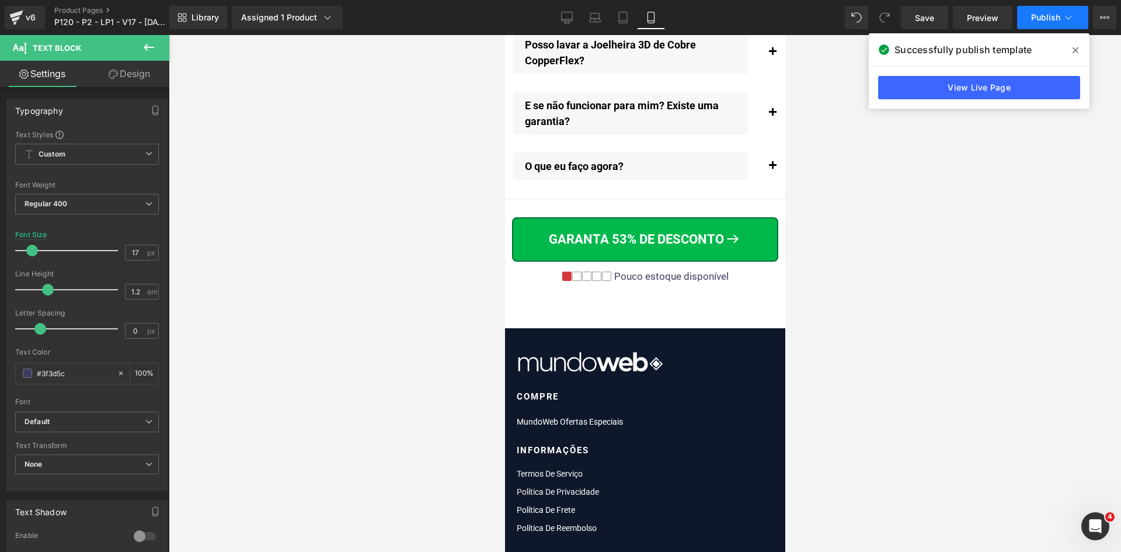
click at [1055, 15] on span "Publish" at bounding box center [1045, 17] width 29 height 9
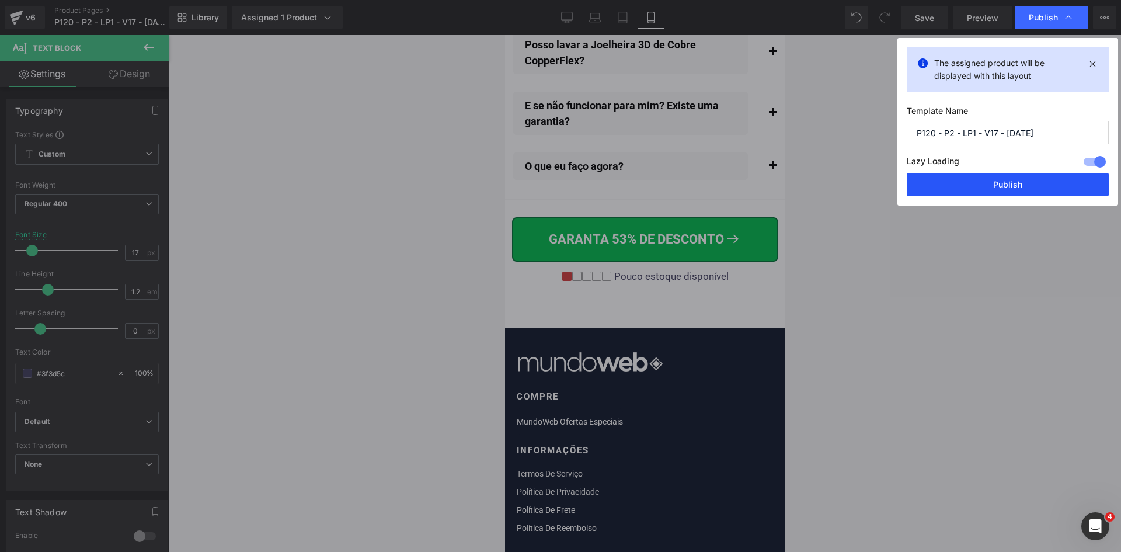
click at [1008, 178] on button "Publish" at bounding box center [1008, 184] width 202 height 23
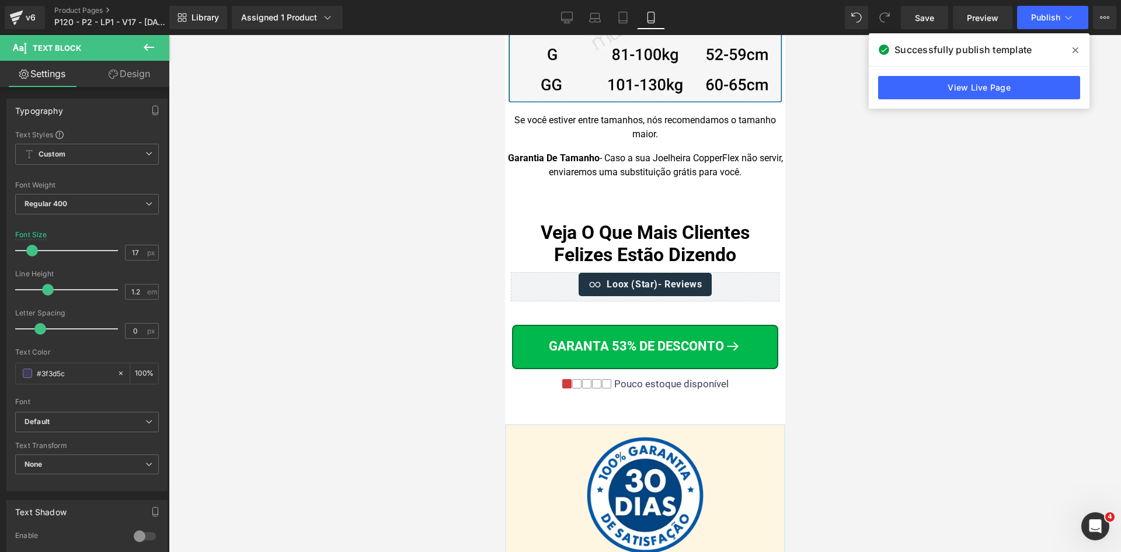
scroll to position [11792, 0]
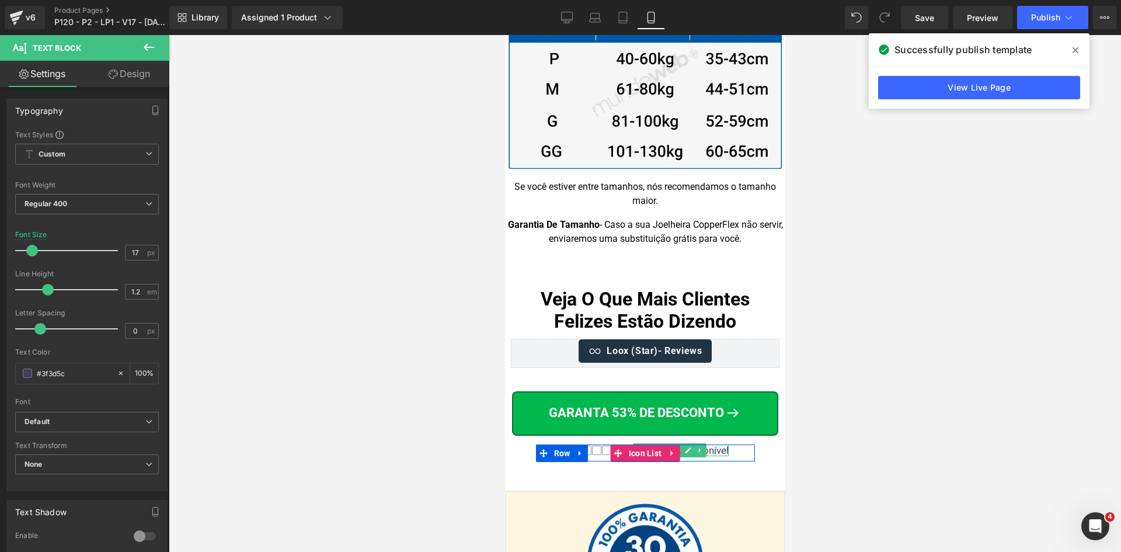
click at [715, 444] on div "Pouco estoque disponível" at bounding box center [669, 450] width 117 height 12
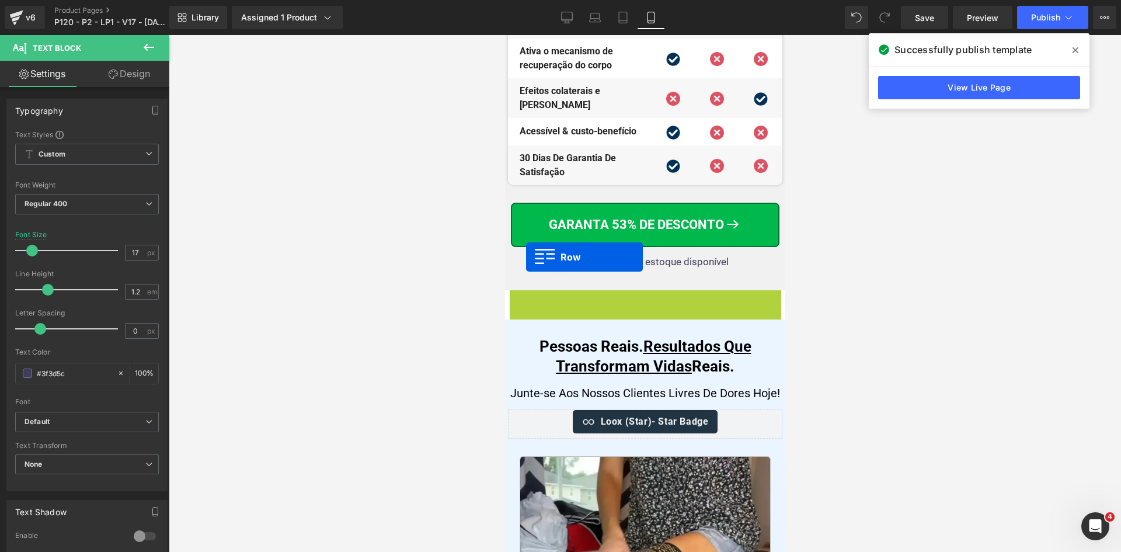
scroll to position [5847, 0]
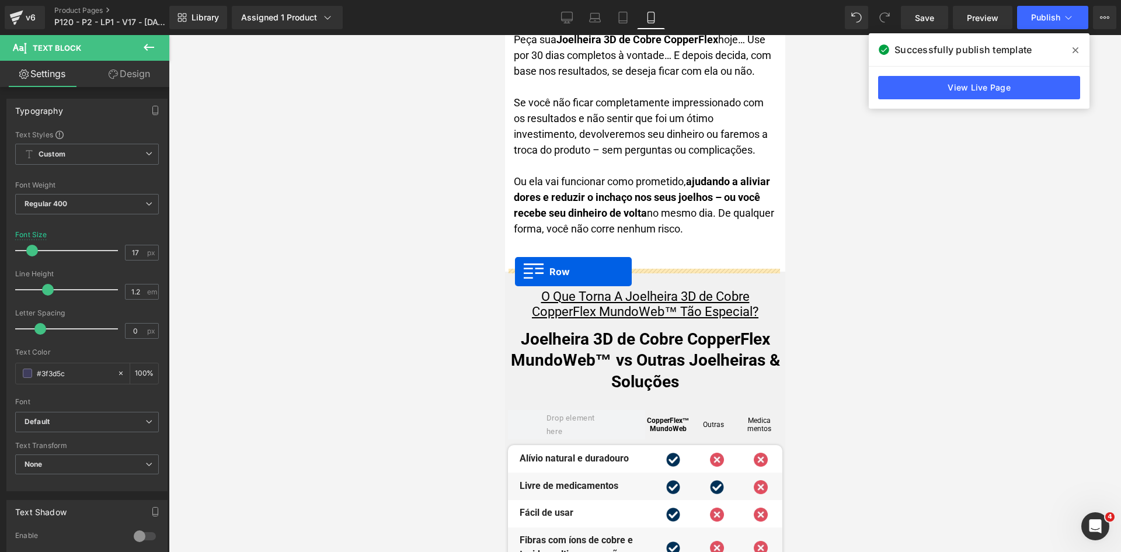
drag, startPoint x: 530, startPoint y: 249, endPoint x: 514, endPoint y: 272, distance: 26.9
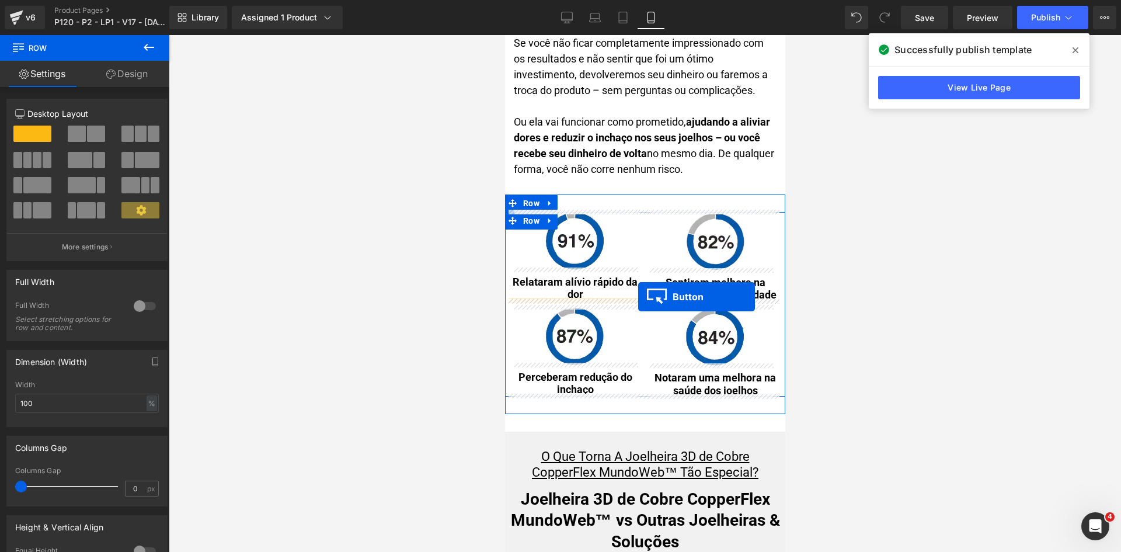
scroll to position [5965, 0]
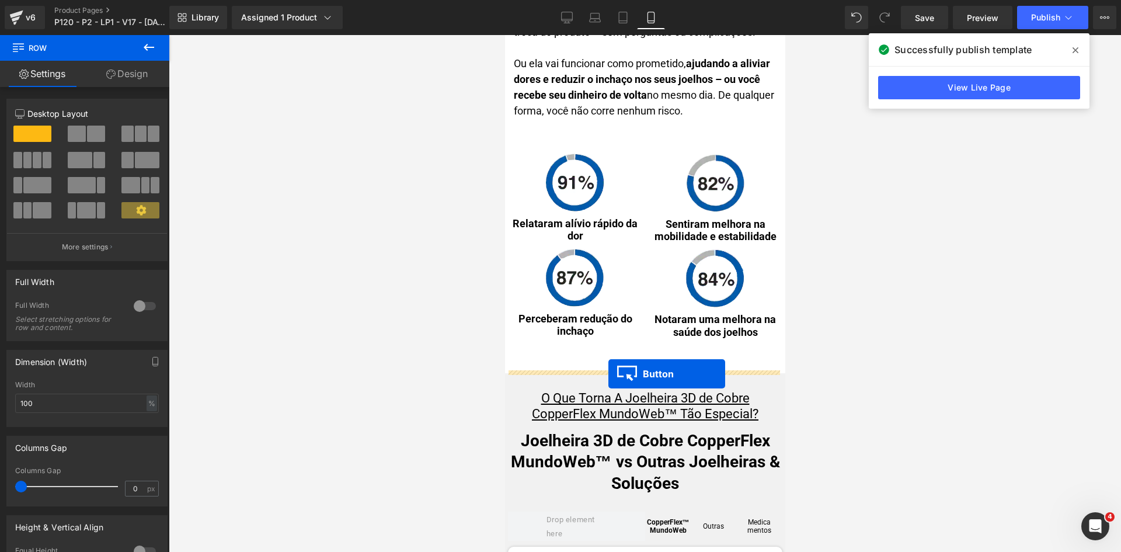
drag, startPoint x: 637, startPoint y: 274, endPoint x: 608, endPoint y: 374, distance: 103.5
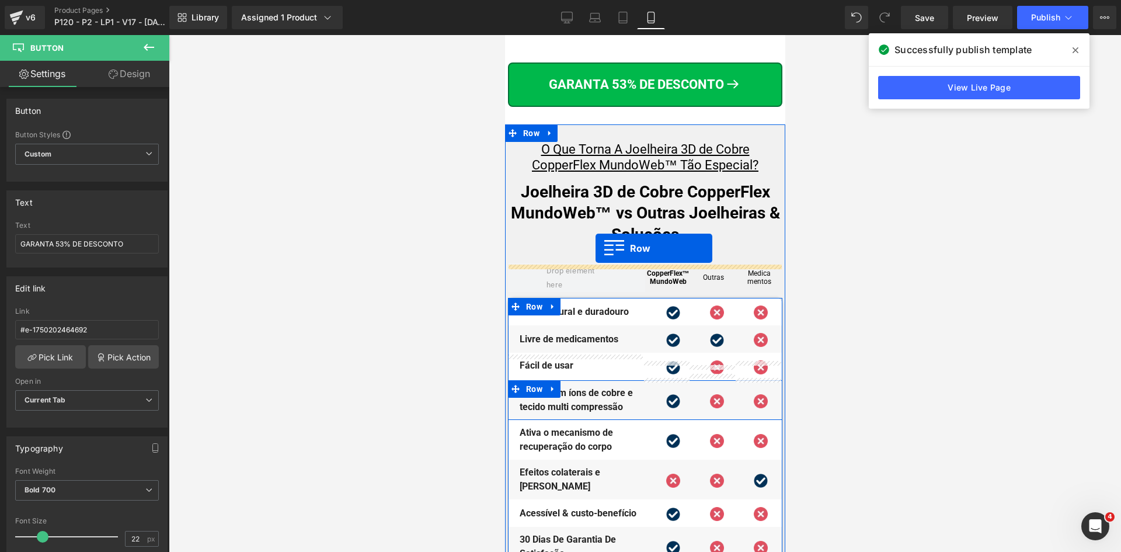
scroll to position [6198, 0]
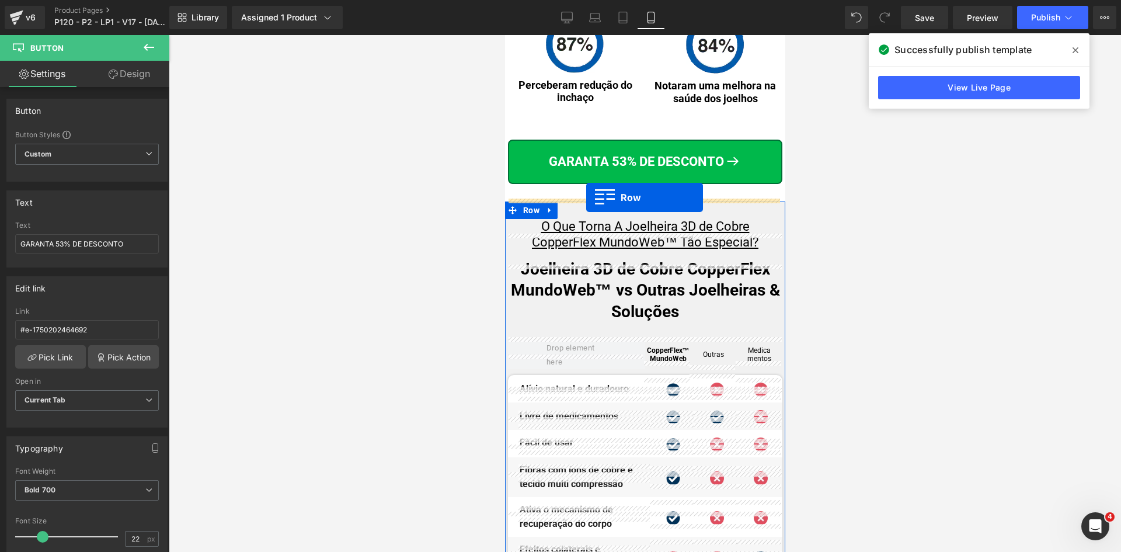
drag, startPoint x: 548, startPoint y: 200, endPoint x: 586, endPoint y: 197, distance: 37.4
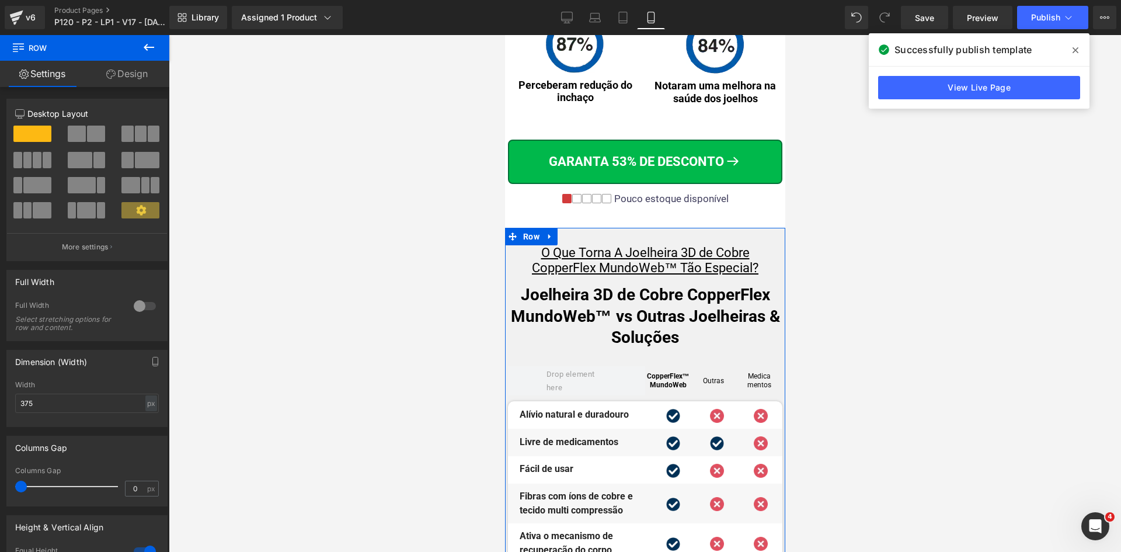
drag, startPoint x: 266, startPoint y: 188, endPoint x: 945, endPoint y: 266, distance: 684.2
click at [946, 266] on div at bounding box center [645, 293] width 952 height 517
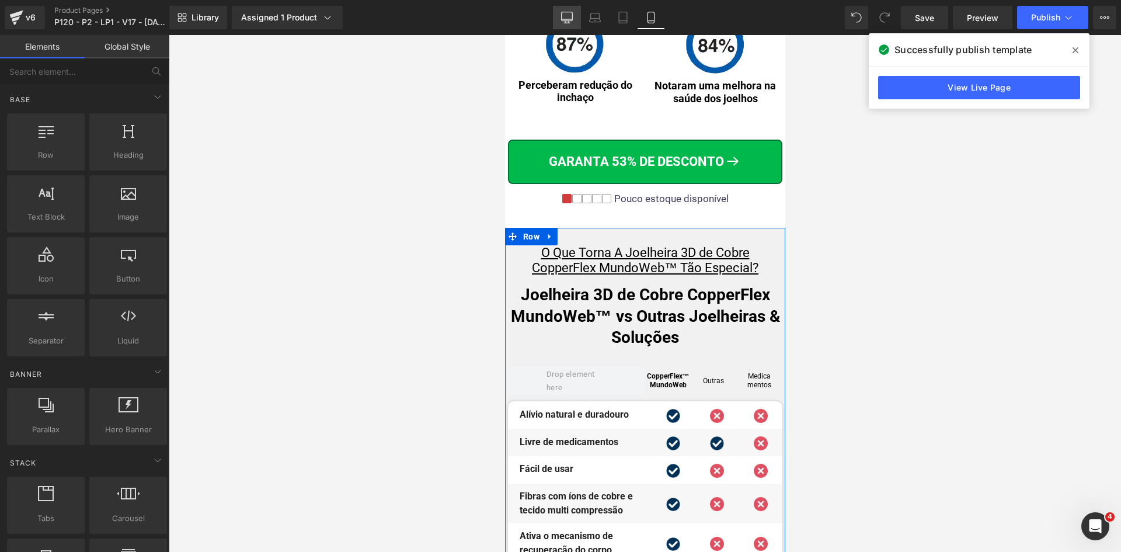
click at [561, 17] on link "Desktop" at bounding box center [567, 17] width 28 height 23
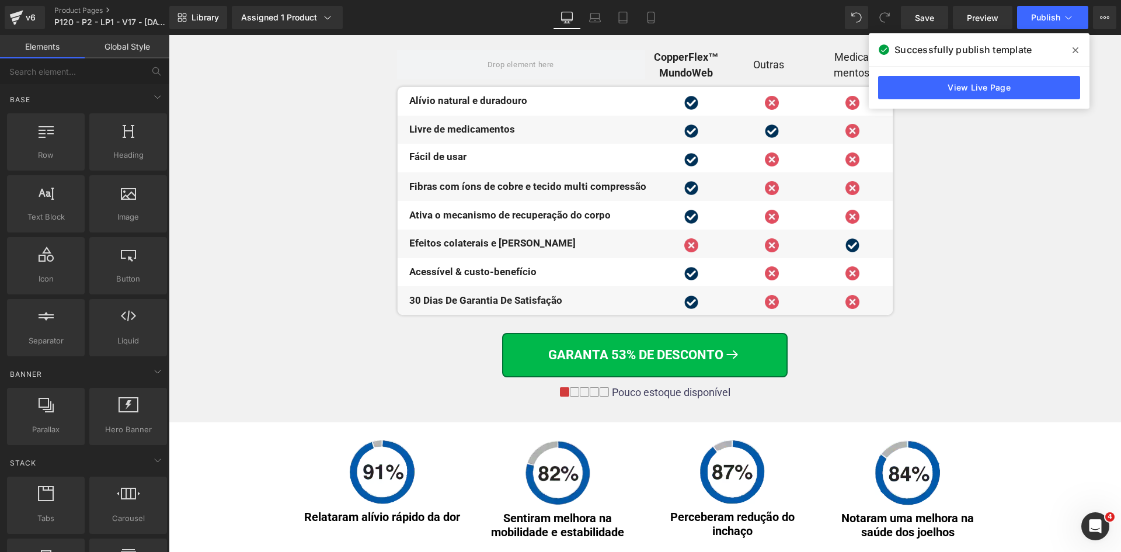
scroll to position [4632, 0]
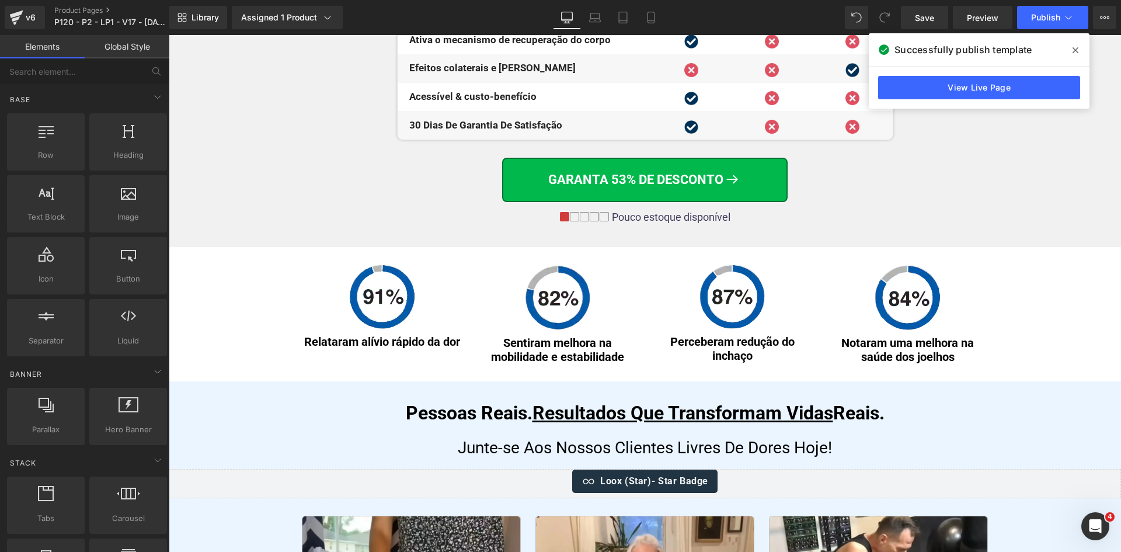
click at [282, 319] on div "⭐ Promoção Por Tempo Limitado: 53% DE DESCONTO + Frete GRÁTIS Text Block Row Im…" at bounding box center [645, 290] width 952 height 9775
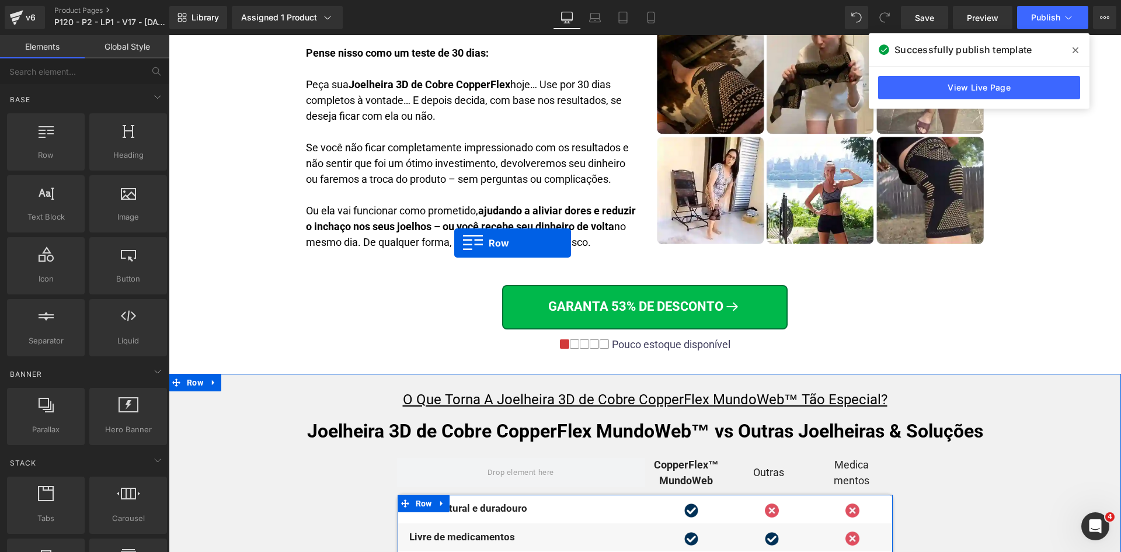
scroll to position [4048, 0]
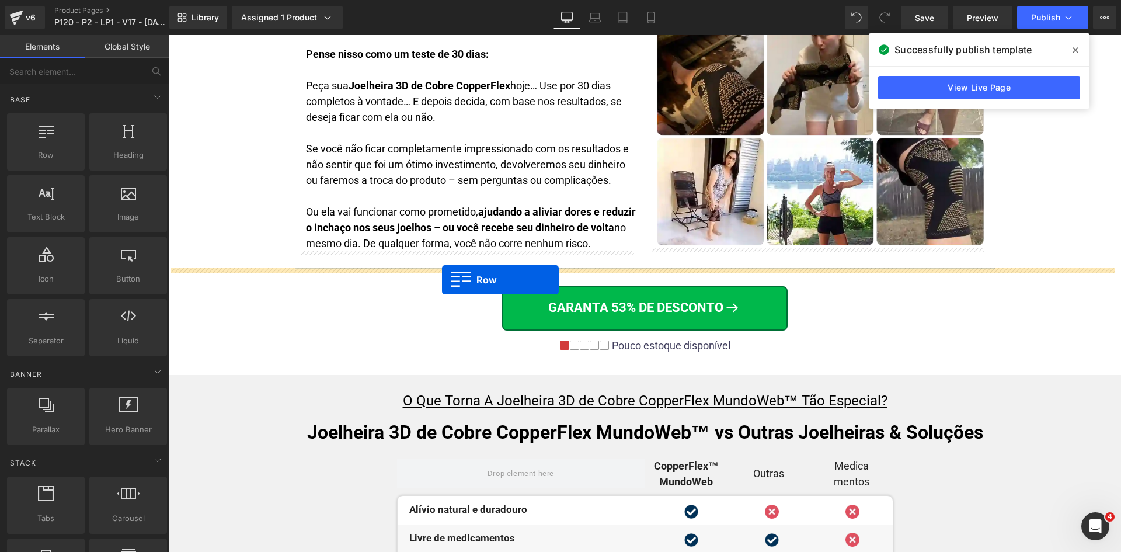
drag, startPoint x: 308, startPoint y: 253, endPoint x: 442, endPoint y: 280, distance: 136.3
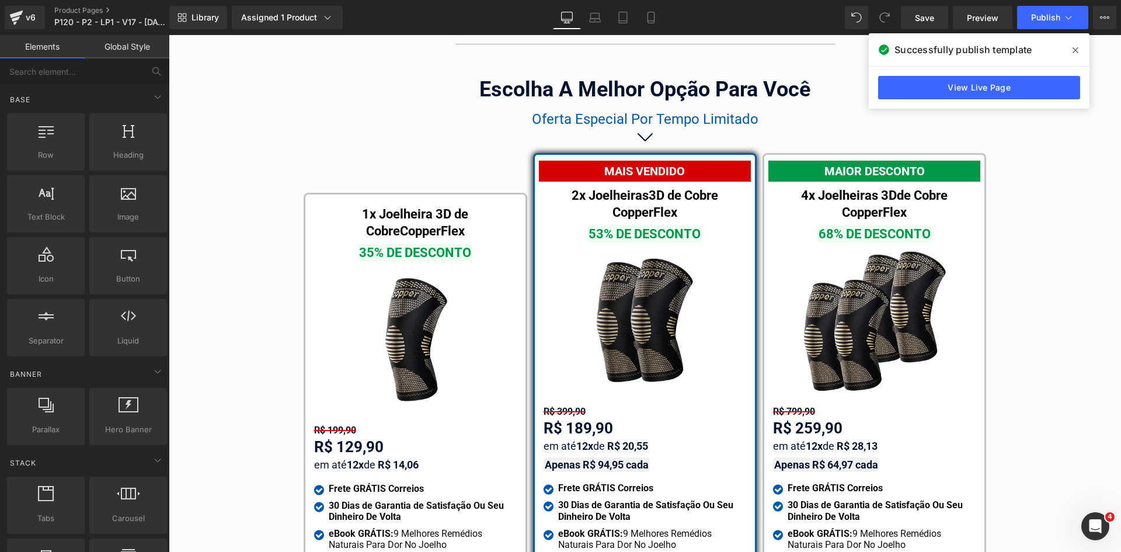
scroll to position [6734, 0]
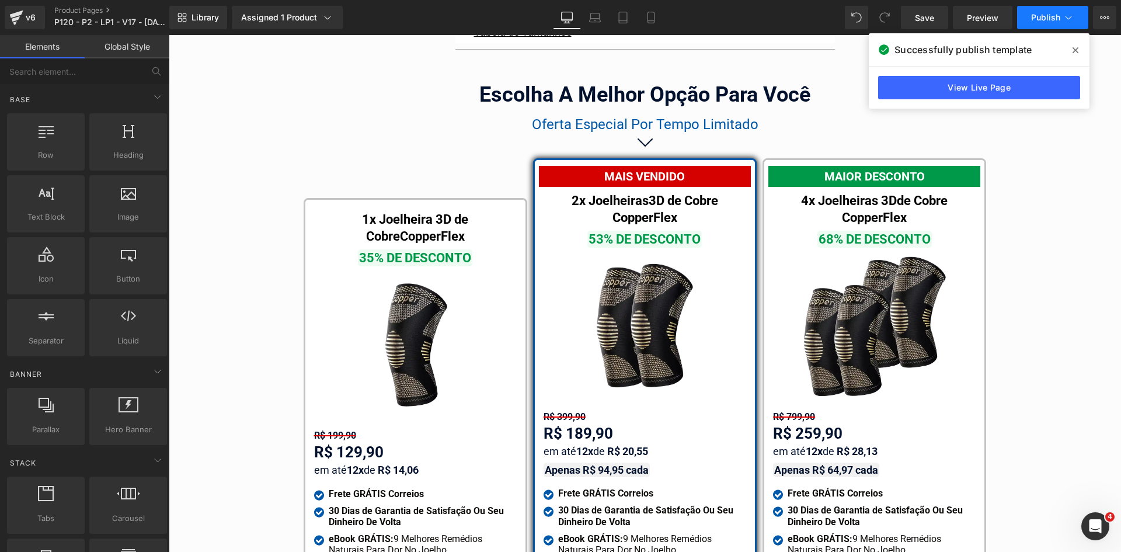
click at [1051, 23] on button "Publish" at bounding box center [1052, 17] width 71 height 23
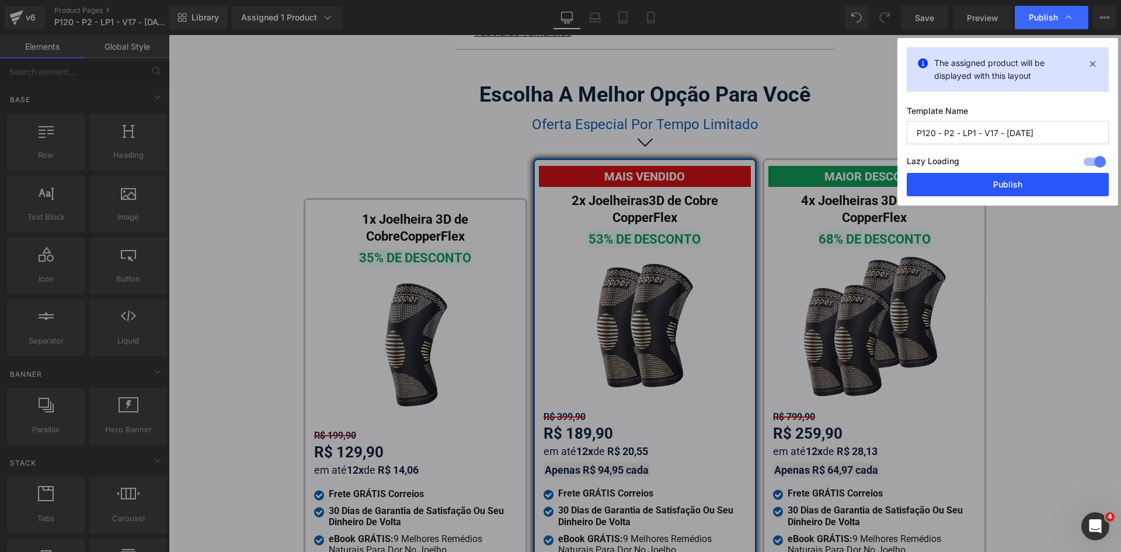
click at [1001, 175] on button "Publish" at bounding box center [1008, 184] width 202 height 23
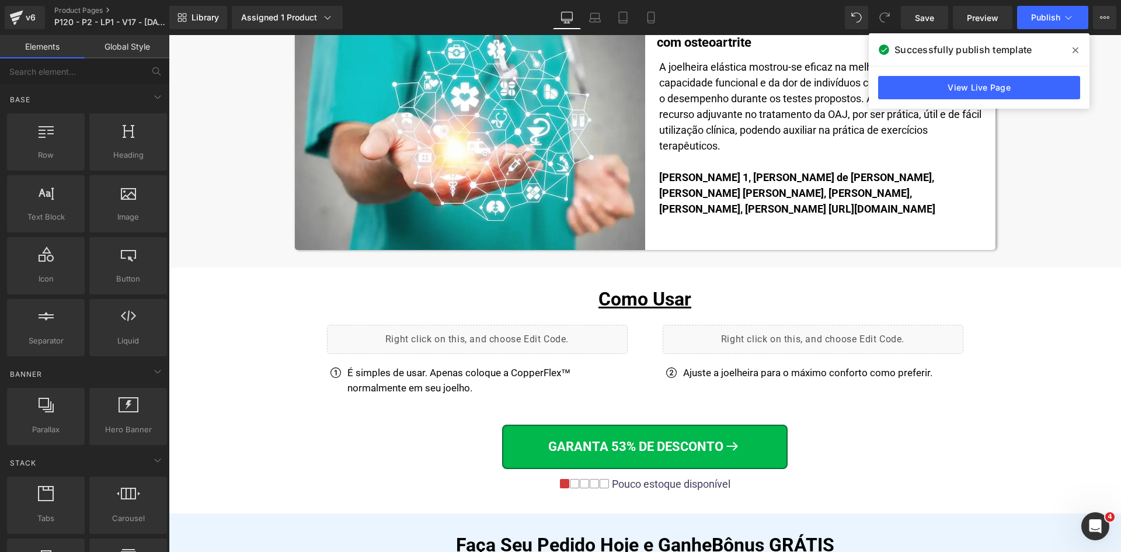
scroll to position [0, 0]
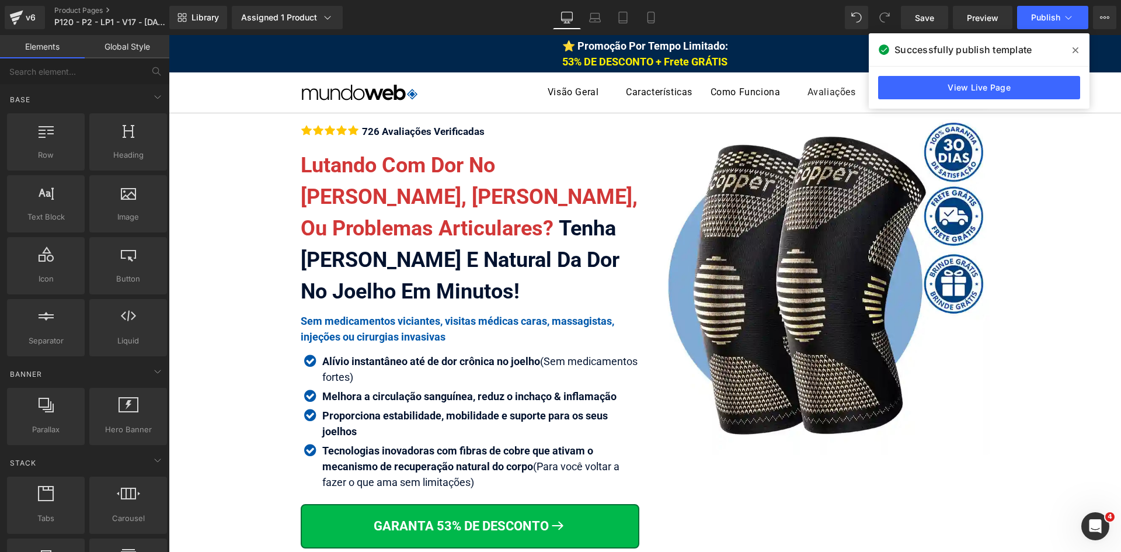
click at [1075, 48] on icon at bounding box center [1076, 50] width 6 height 6
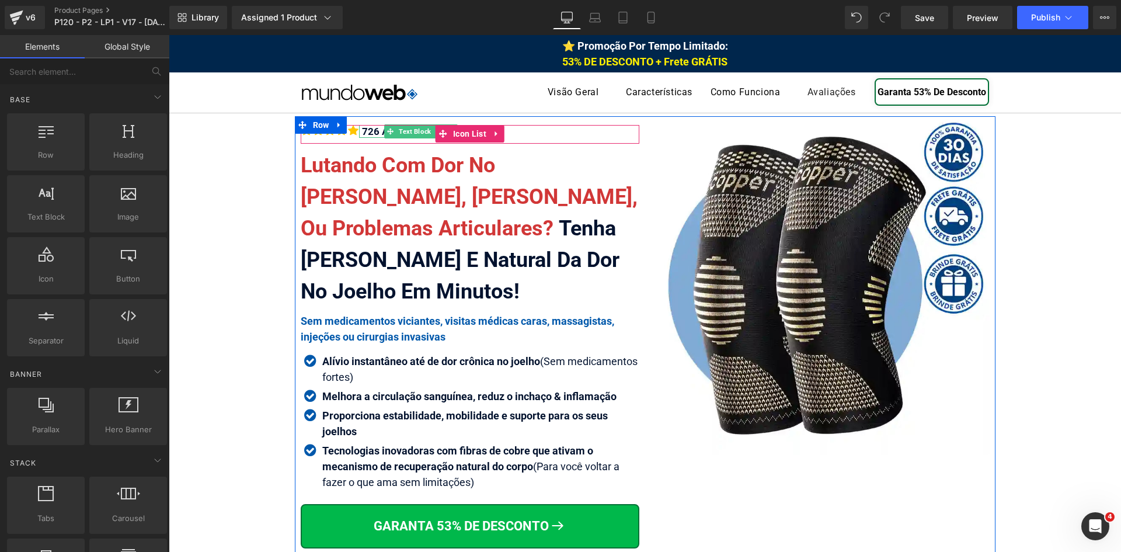
click at [370, 130] on div "726 Avaliações Verificadas" at bounding box center [422, 131] width 126 height 13
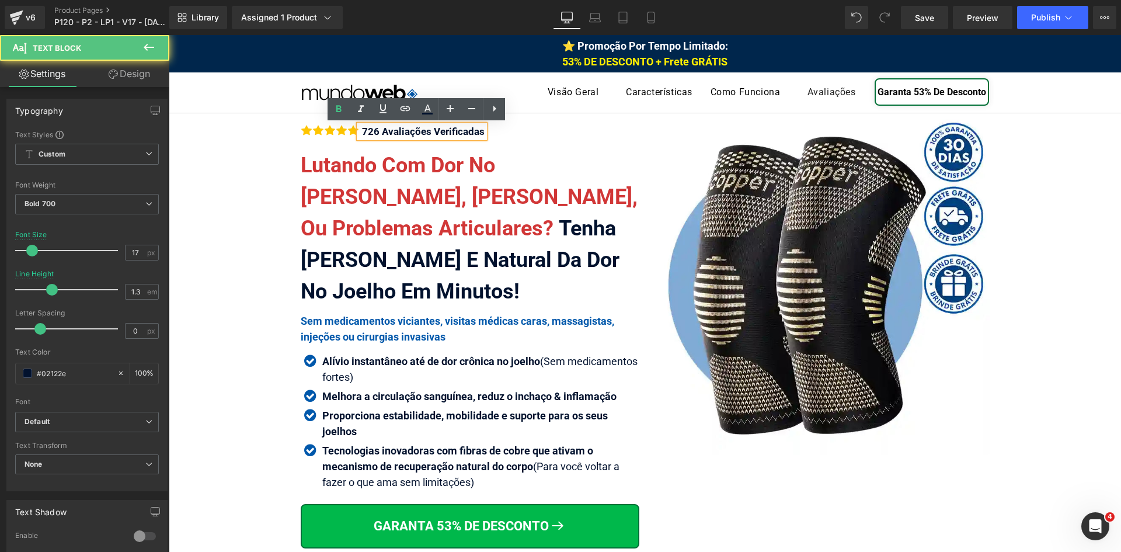
click at [370, 130] on div "726 Avaliações Verificadas" at bounding box center [422, 131] width 126 height 13
click at [401, 125] on div "726 Avaliações Verificadas" at bounding box center [422, 131] width 126 height 13
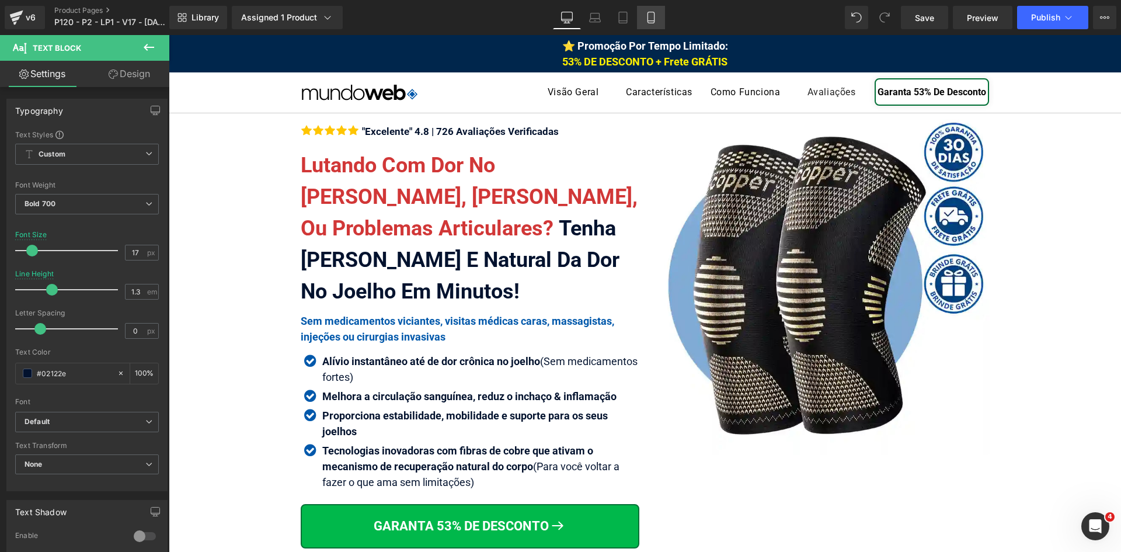
click at [653, 14] on icon at bounding box center [651, 18] width 12 height 12
type input "16"
type input "1.5"
type input "100"
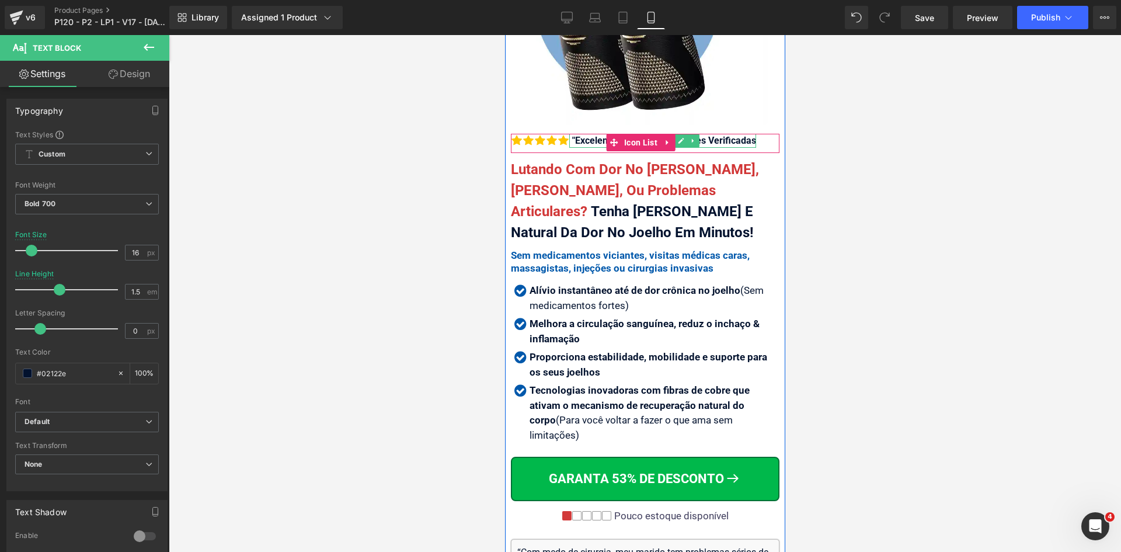
click at [598, 134] on div ""Excelente" 4.8 | 726 Avaliações Verificadas" at bounding box center [662, 141] width 187 height 14
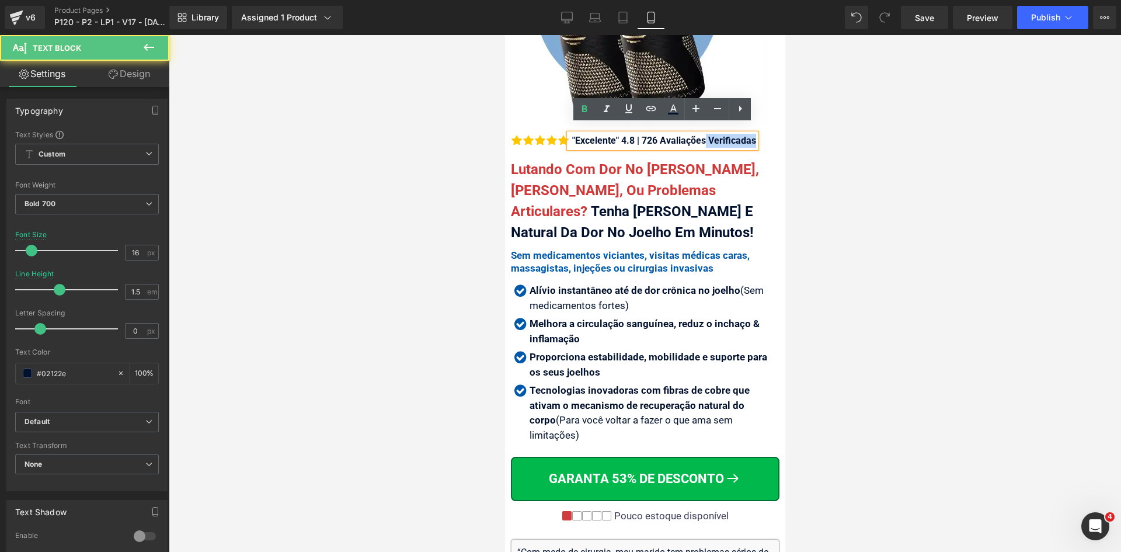
drag, startPoint x: 705, startPoint y: 131, endPoint x: 771, endPoint y: 137, distance: 66.8
click at [770, 137] on div "Icon Icon Icon Icon Icon" at bounding box center [645, 398] width 280 height 546
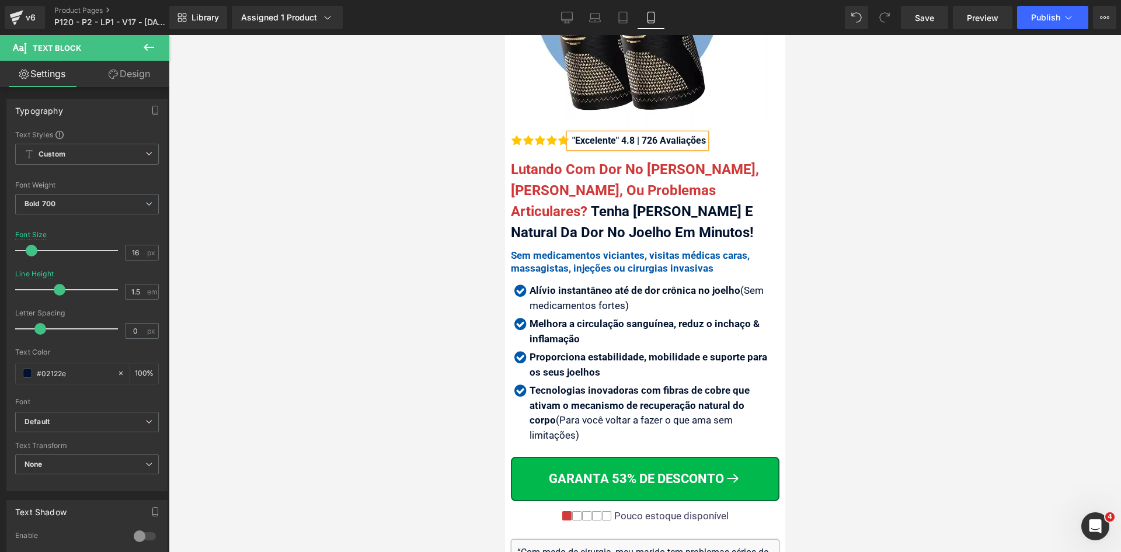
click at [875, 216] on div at bounding box center [645, 293] width 952 height 517
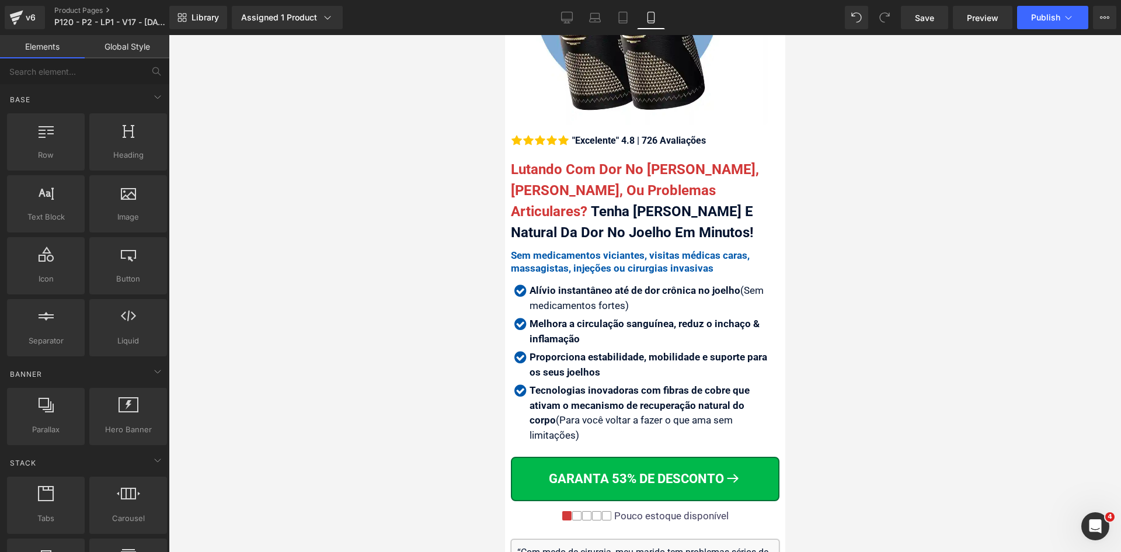
scroll to position [4, 0]
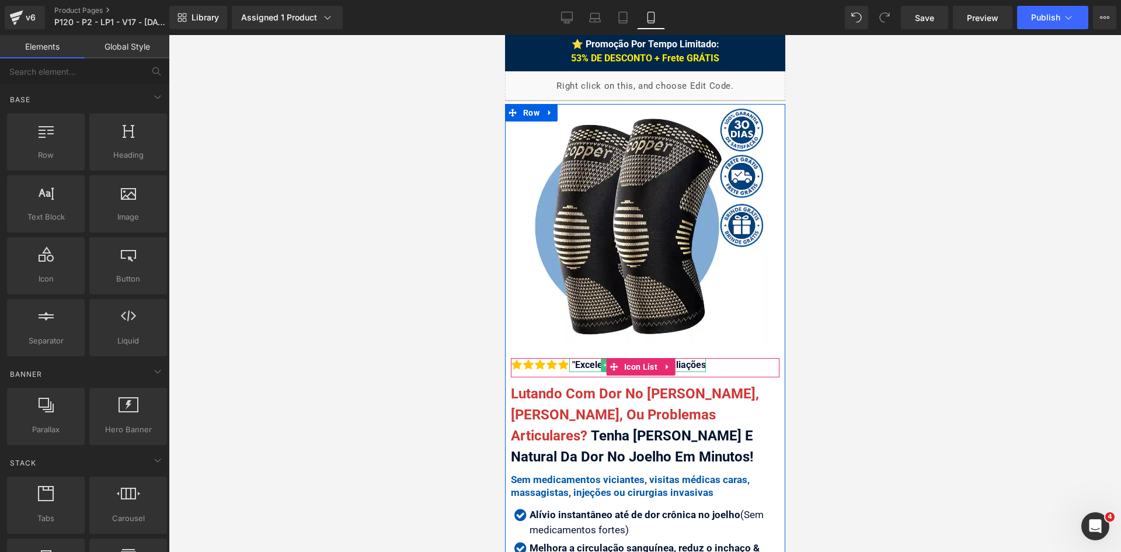
click at [594, 358] on div ""Excelente" 4.8 | 726 Avaliações" at bounding box center [637, 365] width 137 height 14
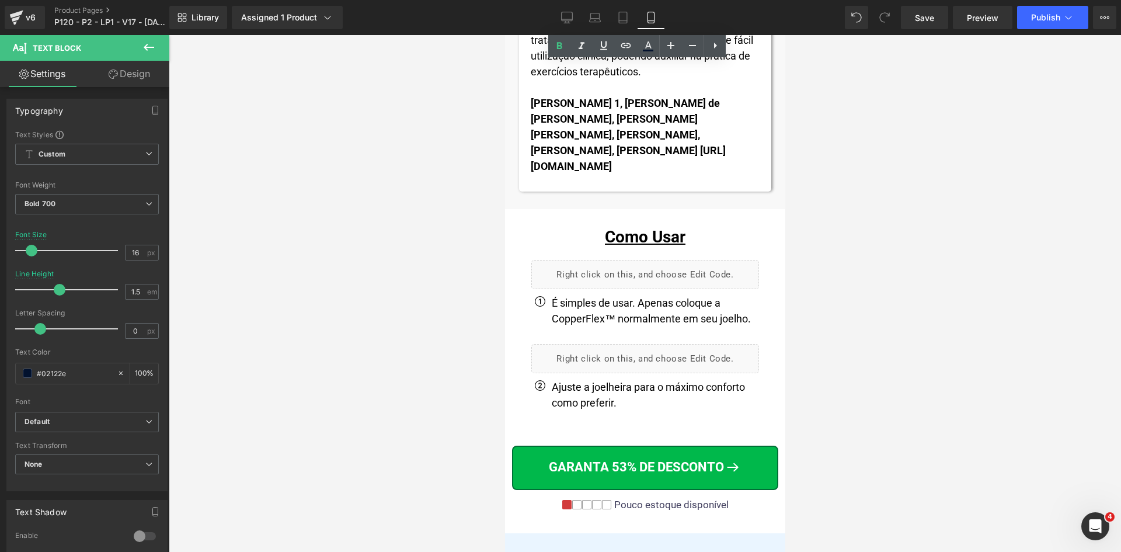
scroll to position [0, 0]
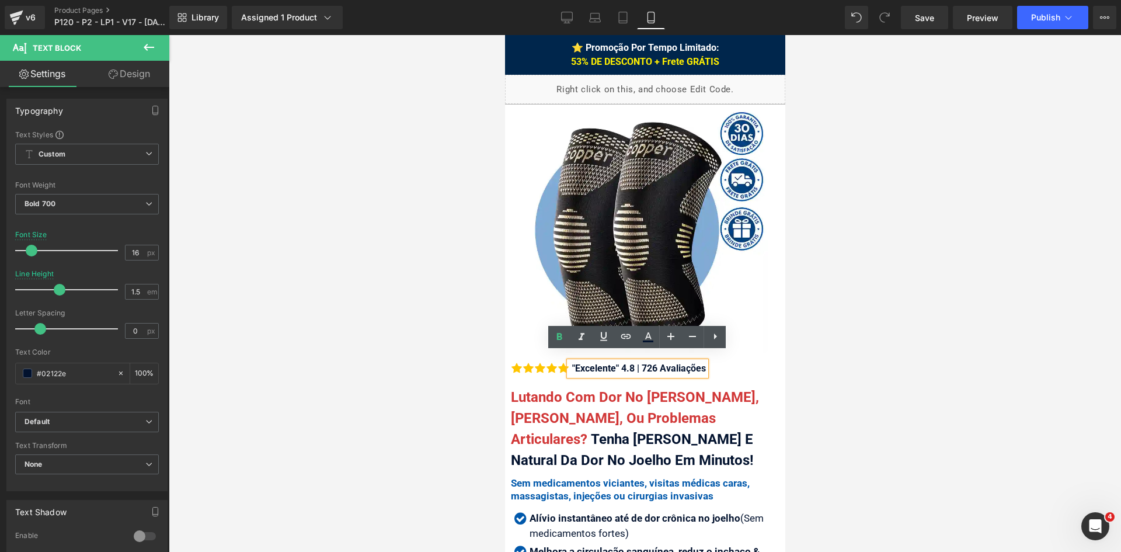
drag, startPoint x: 779, startPoint y: 360, endPoint x: 1284, endPoint y: 63, distance: 586.1
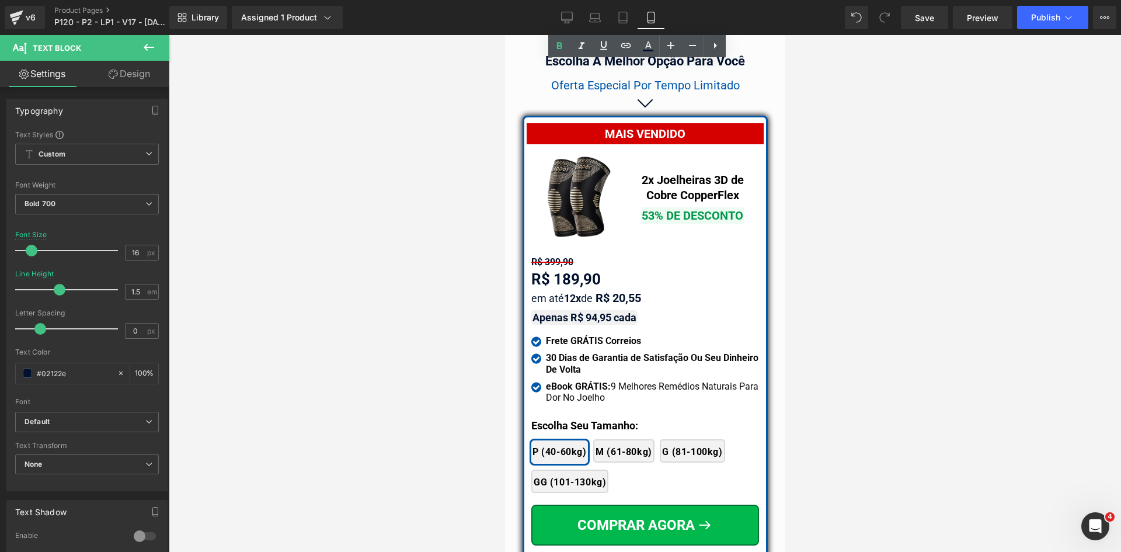
scroll to position [10217, 0]
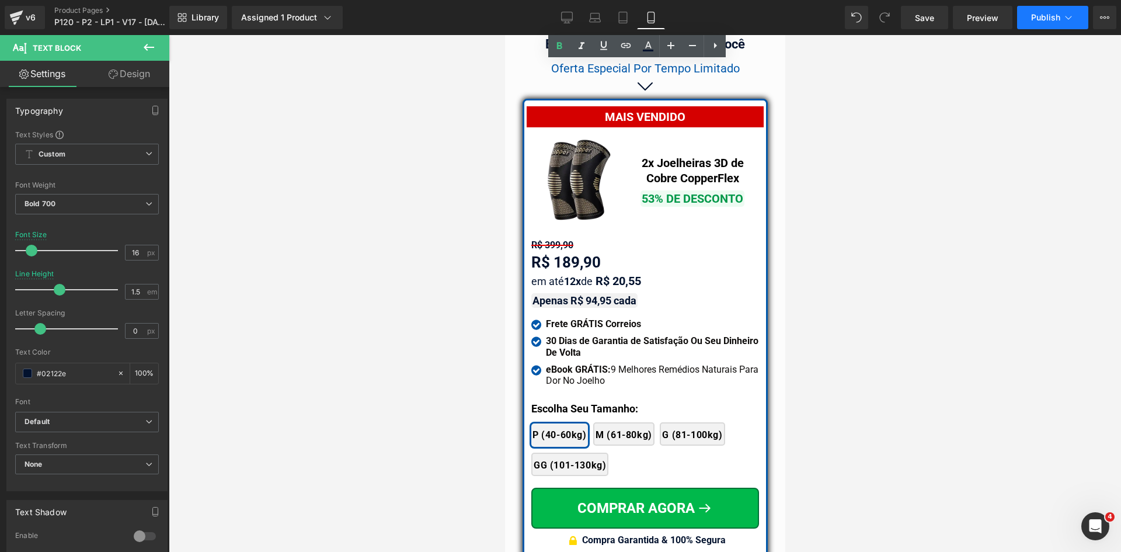
click at [1034, 21] on span "Publish" at bounding box center [1045, 17] width 29 height 9
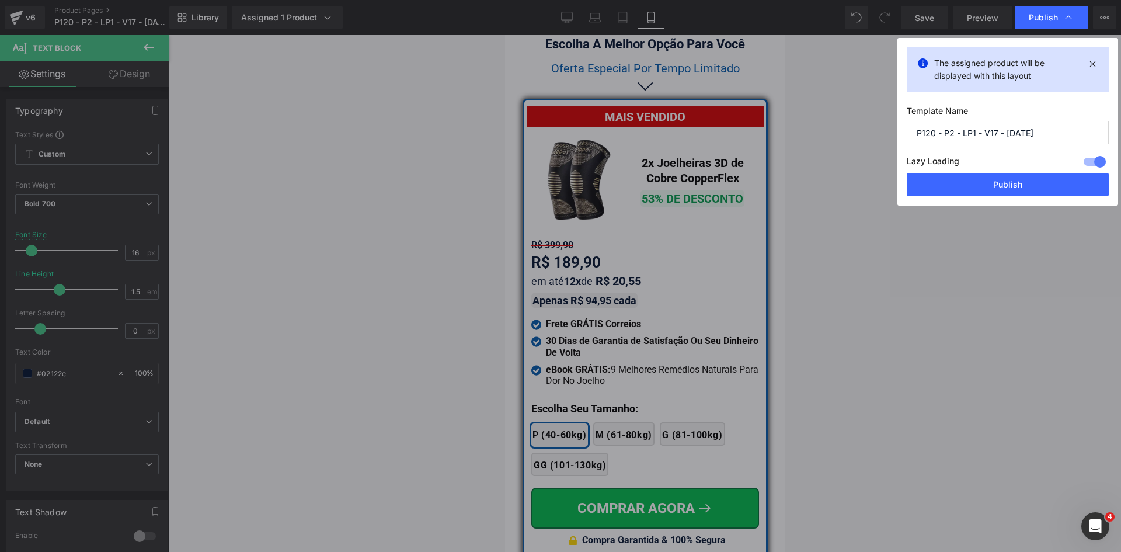
click at [999, 191] on button "Publish" at bounding box center [1008, 184] width 202 height 23
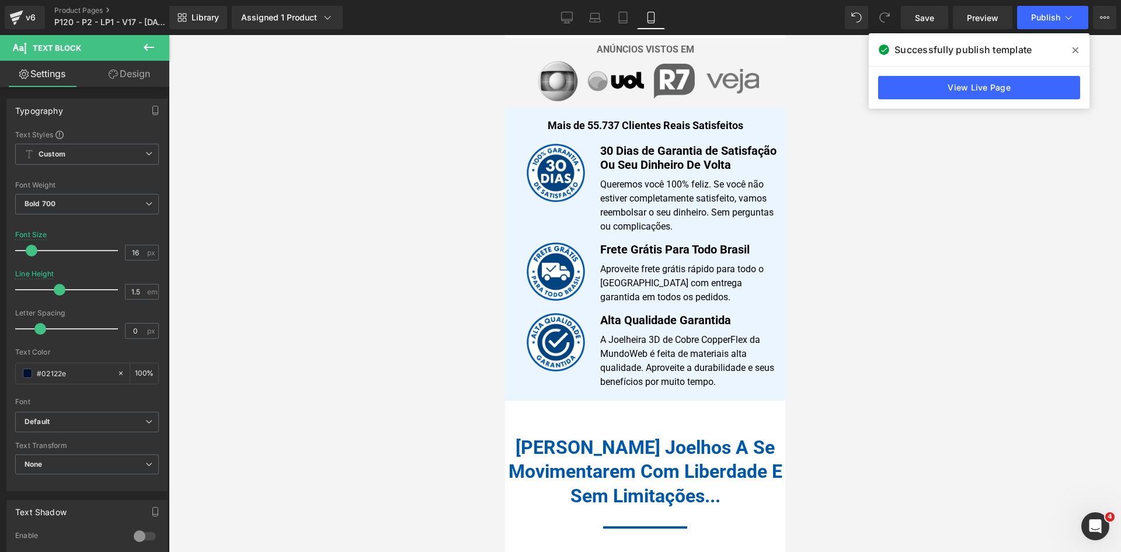
scroll to position [603, 0]
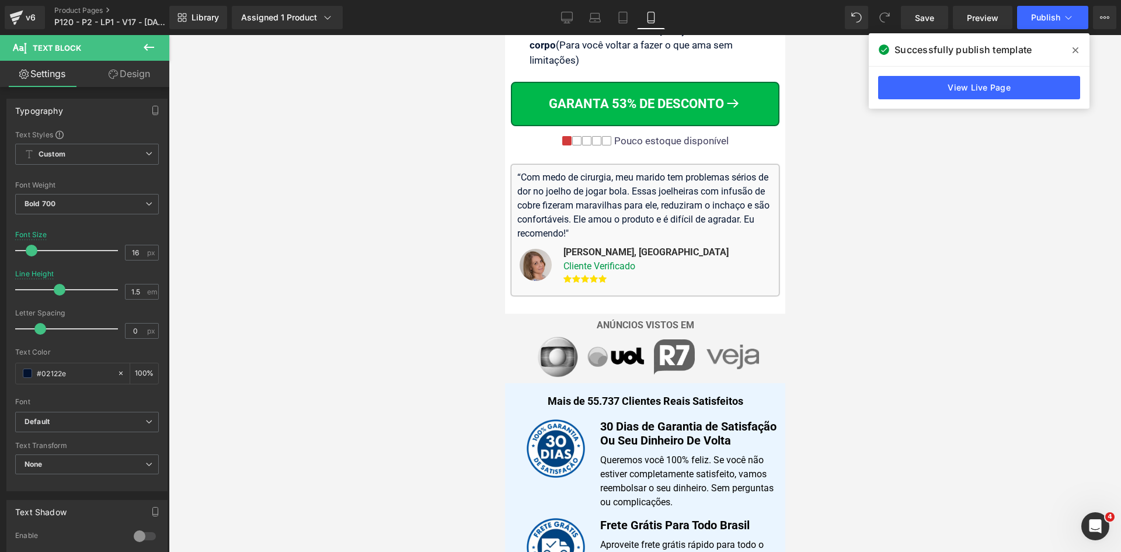
click at [505, 35] on div at bounding box center [505, 35] width 0 height 0
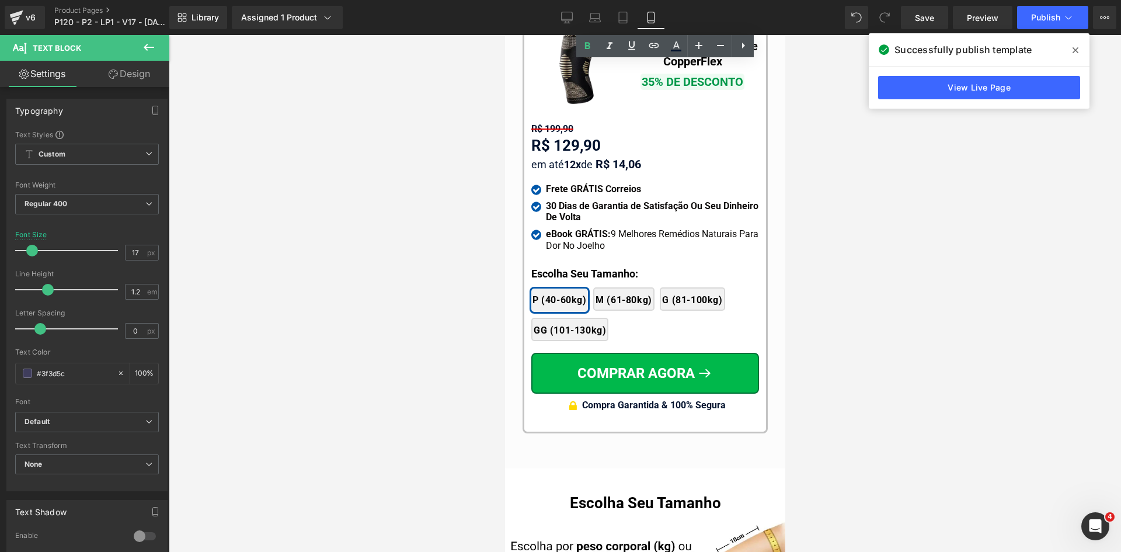
scroll to position [11143, 0]
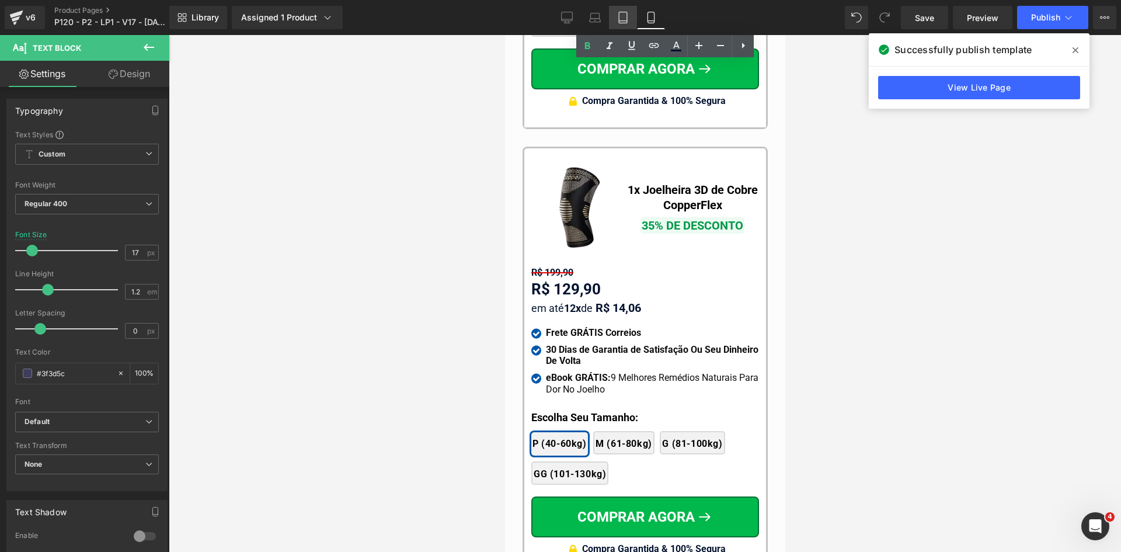
click at [620, 16] on icon at bounding box center [623, 18] width 12 height 12
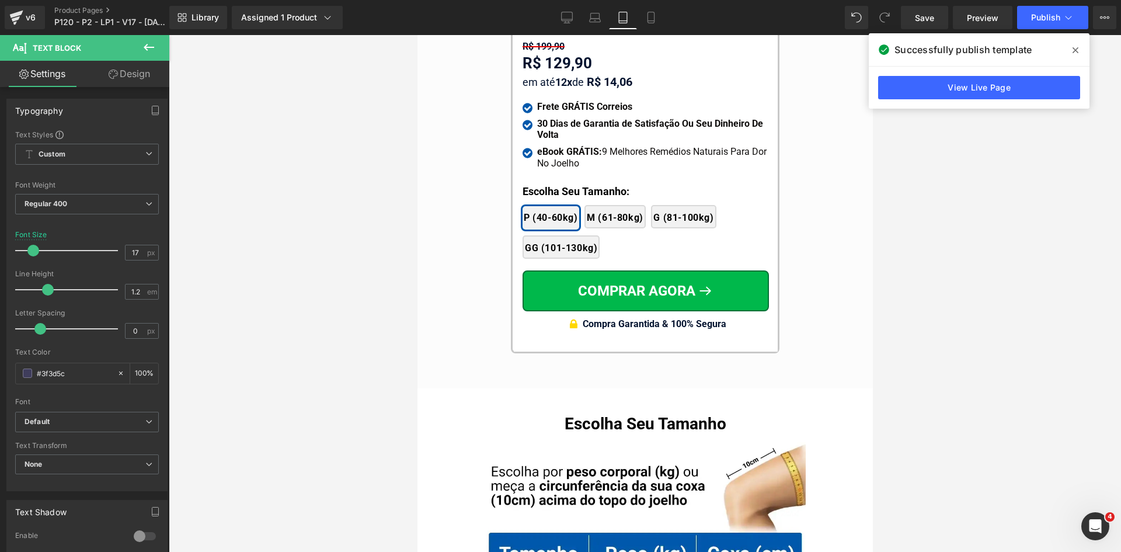
type input "18"
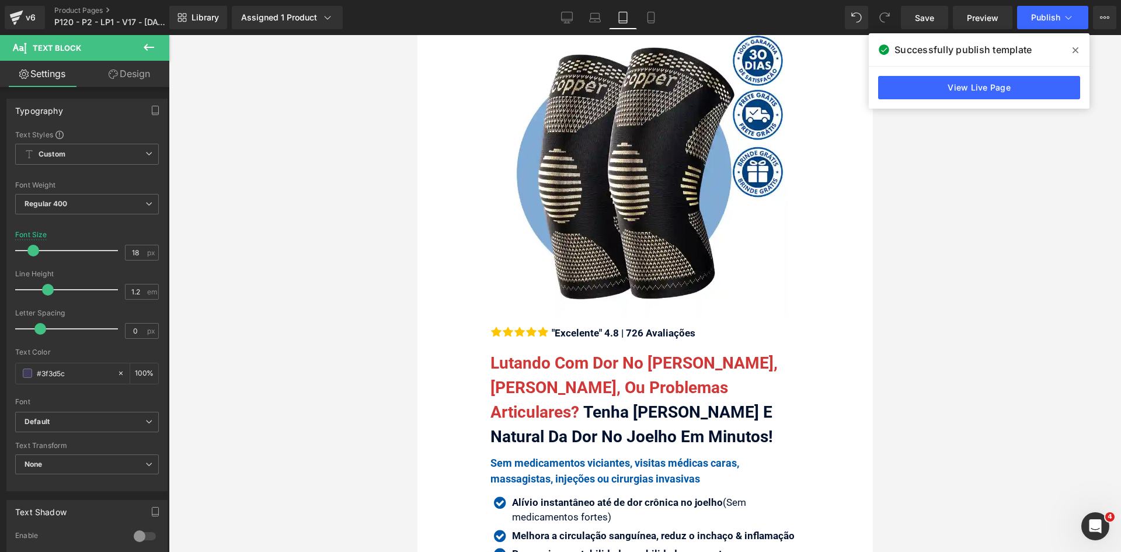
scroll to position [0, 0]
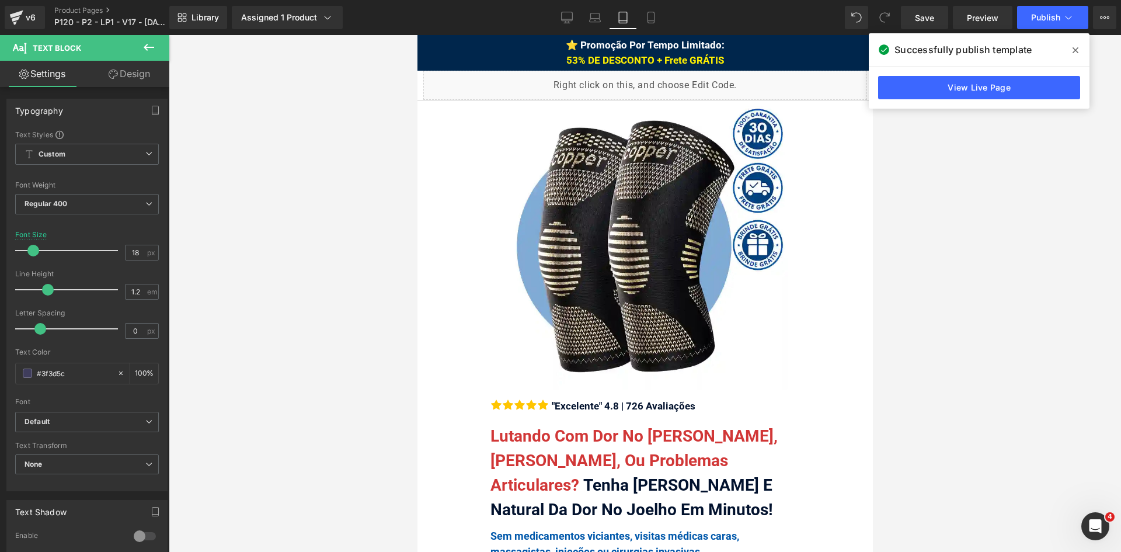
click at [1076, 46] on icon at bounding box center [1076, 50] width 6 height 9
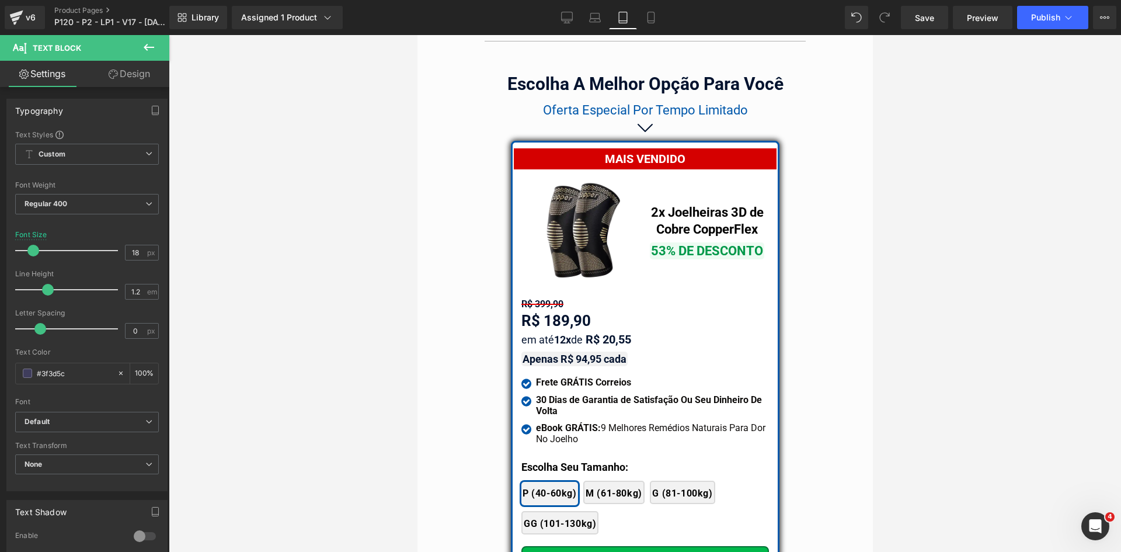
scroll to position [9971, 0]
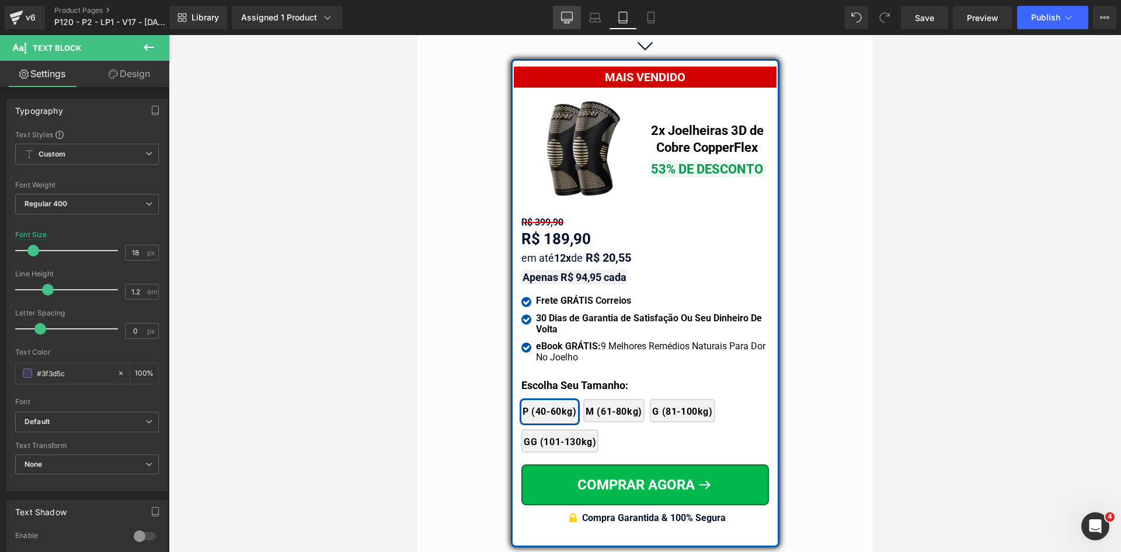
drag, startPoint x: 569, startPoint y: 17, endPoint x: 468, endPoint y: 47, distance: 105.5
click at [569, 17] on icon at bounding box center [567, 18] width 12 height 12
type input "100"
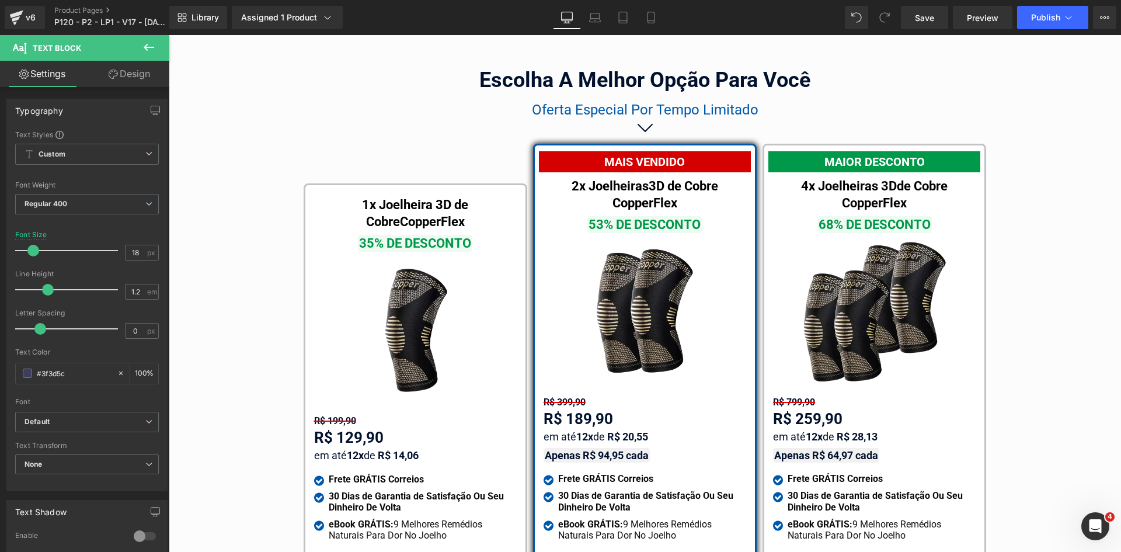
scroll to position [6772, 0]
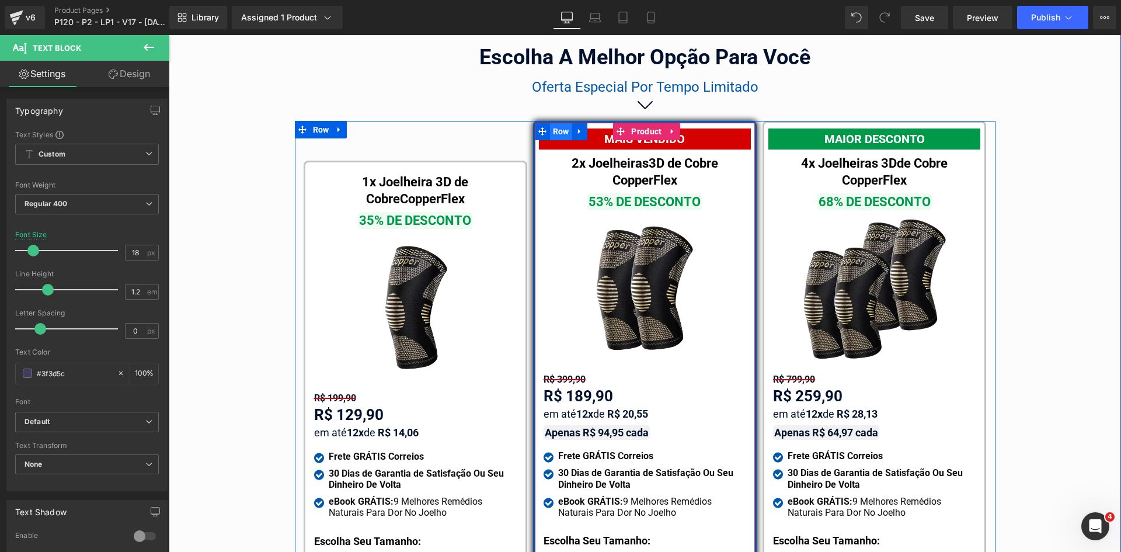
click at [550, 123] on span "Row" at bounding box center [561, 132] width 22 height 18
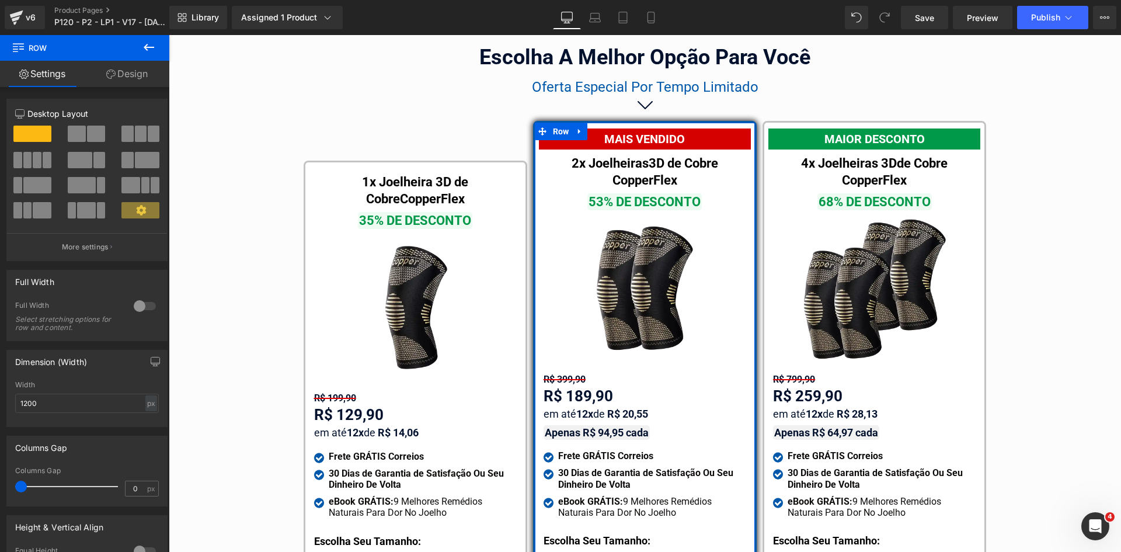
drag, startPoint x: 140, startPoint y: 71, endPoint x: 135, endPoint y: 75, distance: 6.2
click at [139, 71] on link "Design" at bounding box center [127, 74] width 85 height 26
click at [0, 0] on div "Spacing" at bounding box center [0, 0] width 0 height 0
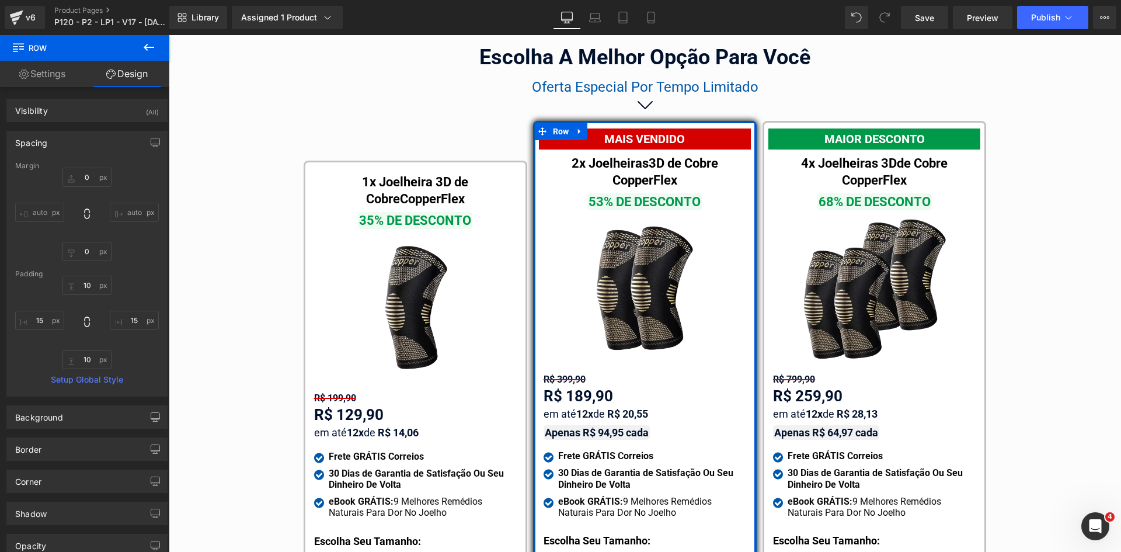
type input "0"
type input "10"
type input "15"
type input "10"
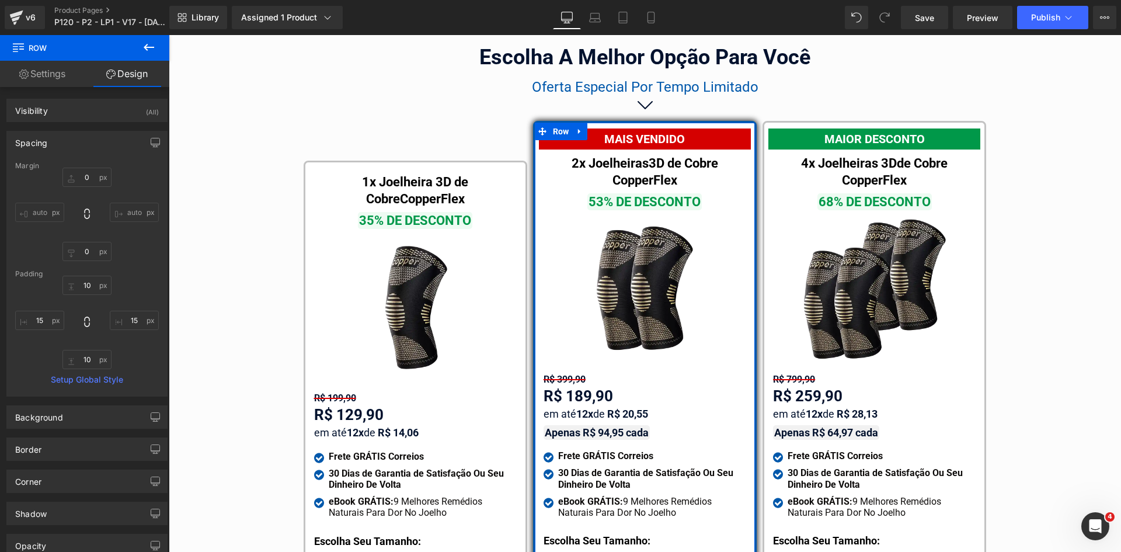
type input "15"
click at [126, 315] on input "15" at bounding box center [134, 320] width 49 height 19
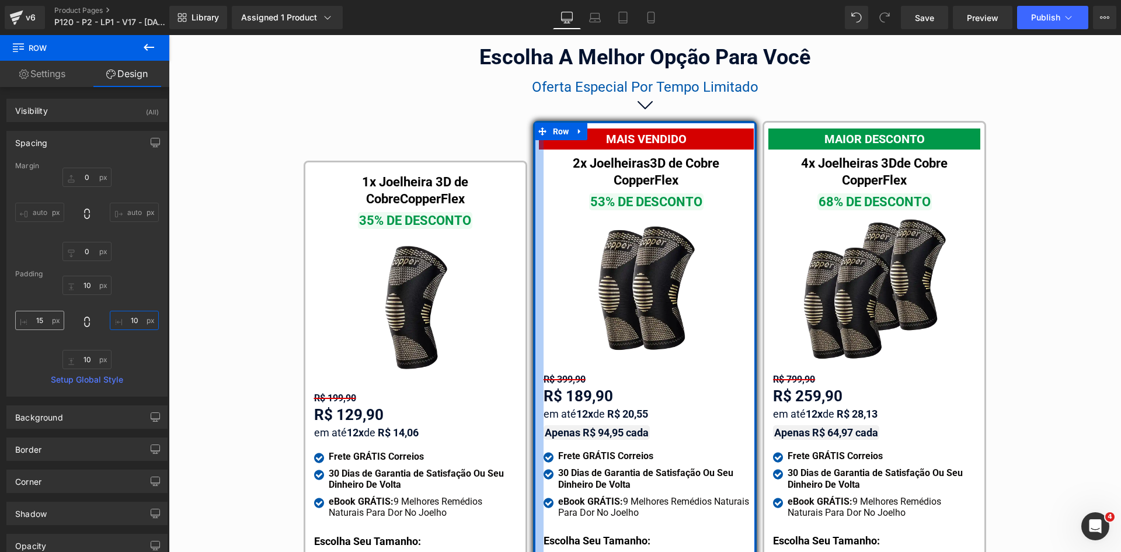
type input "10"
click at [41, 322] on input "15" at bounding box center [39, 320] width 49 height 19
type input "10"
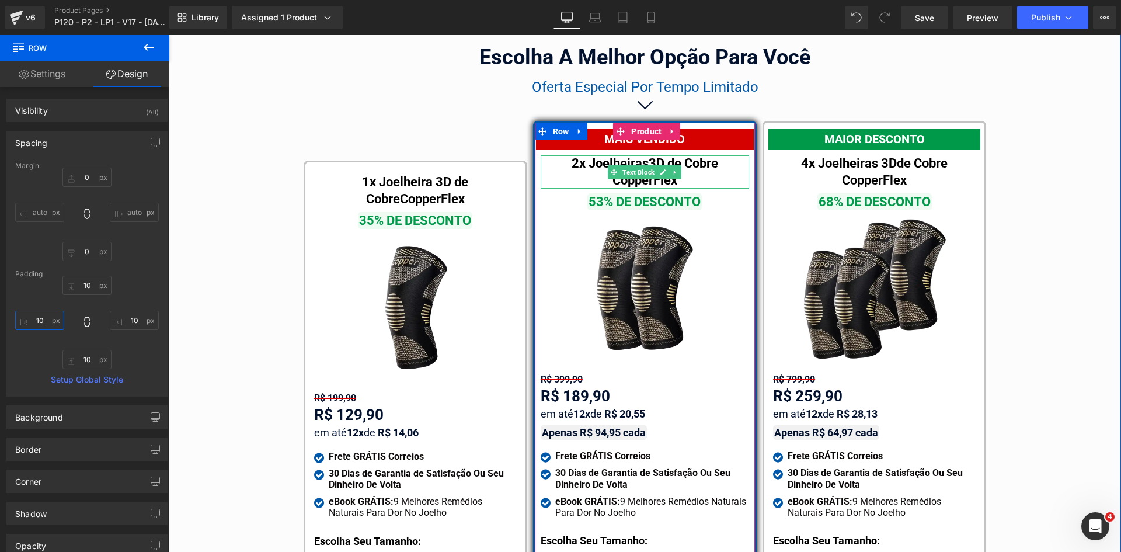
drag, startPoint x: 630, startPoint y: 156, endPoint x: 208, endPoint y: 227, distance: 428.2
click at [630, 165] on span "Text Block" at bounding box center [638, 172] width 37 height 14
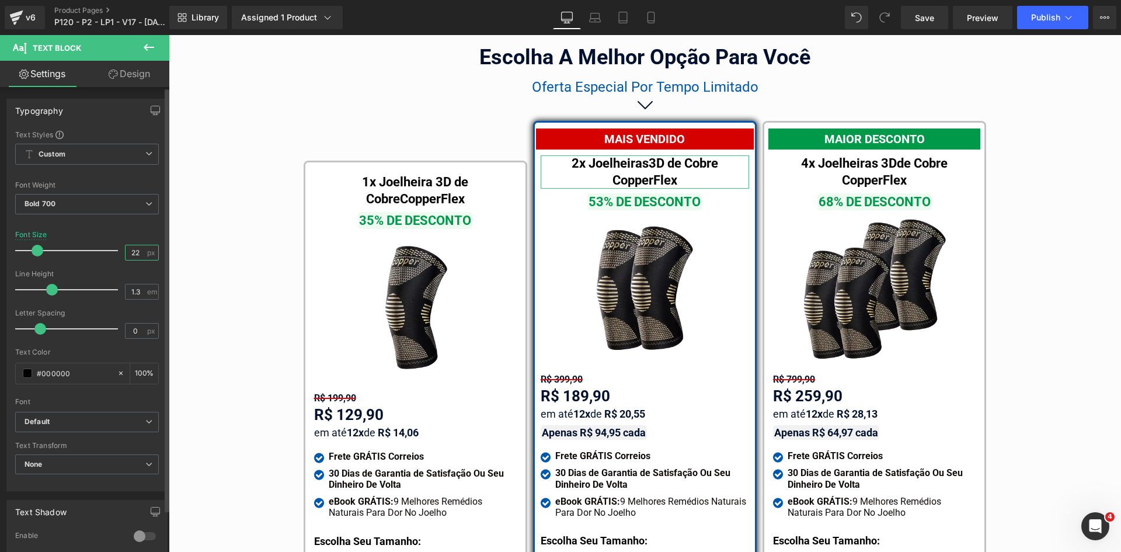
drag, startPoint x: 130, startPoint y: 251, endPoint x: 153, endPoint y: 256, distance: 23.4
click at [153, 256] on div "22 px" at bounding box center [142, 253] width 34 height 16
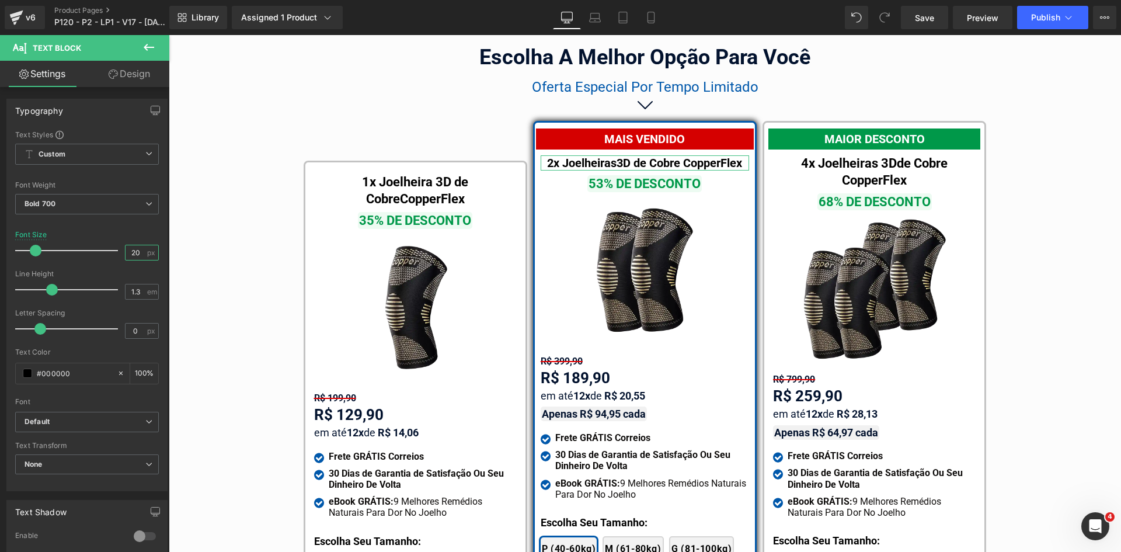
type input "20"
click at [133, 77] on link "Design" at bounding box center [129, 74] width 85 height 26
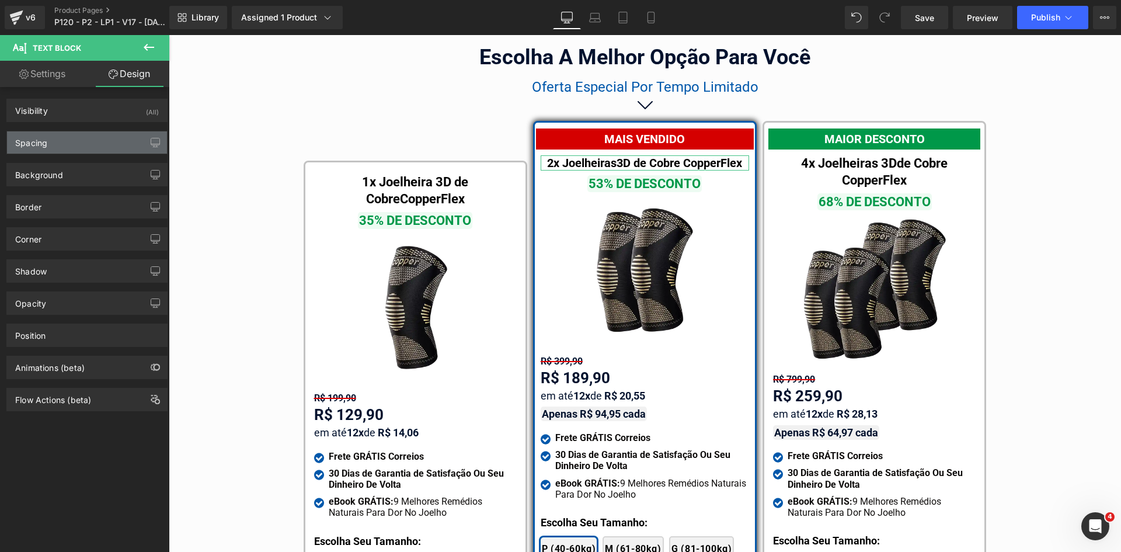
click at [68, 139] on div "Spacing" at bounding box center [87, 142] width 160 height 22
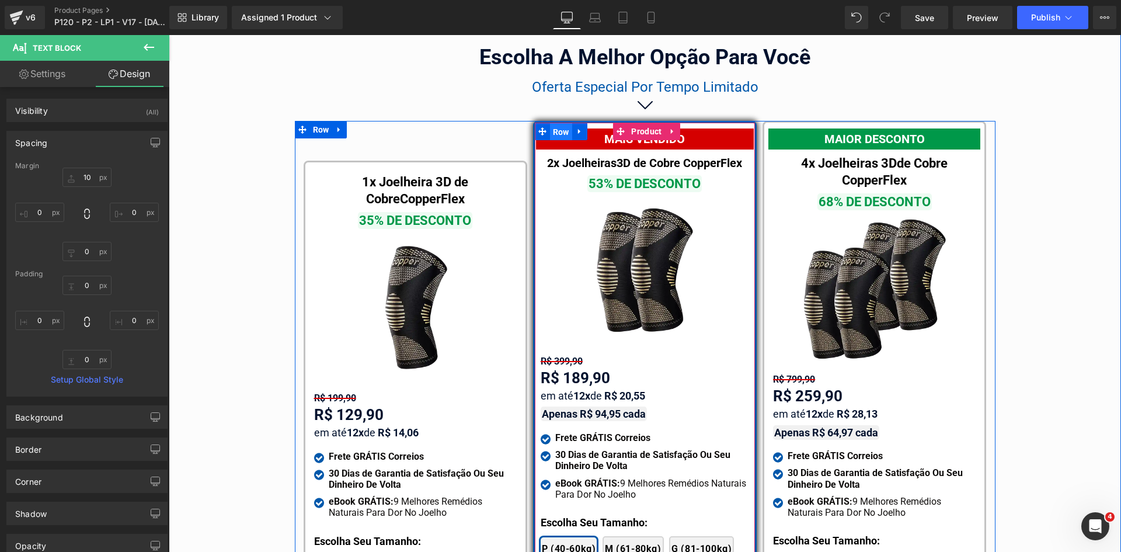
click at [555, 123] on span "Row" at bounding box center [561, 132] width 22 height 18
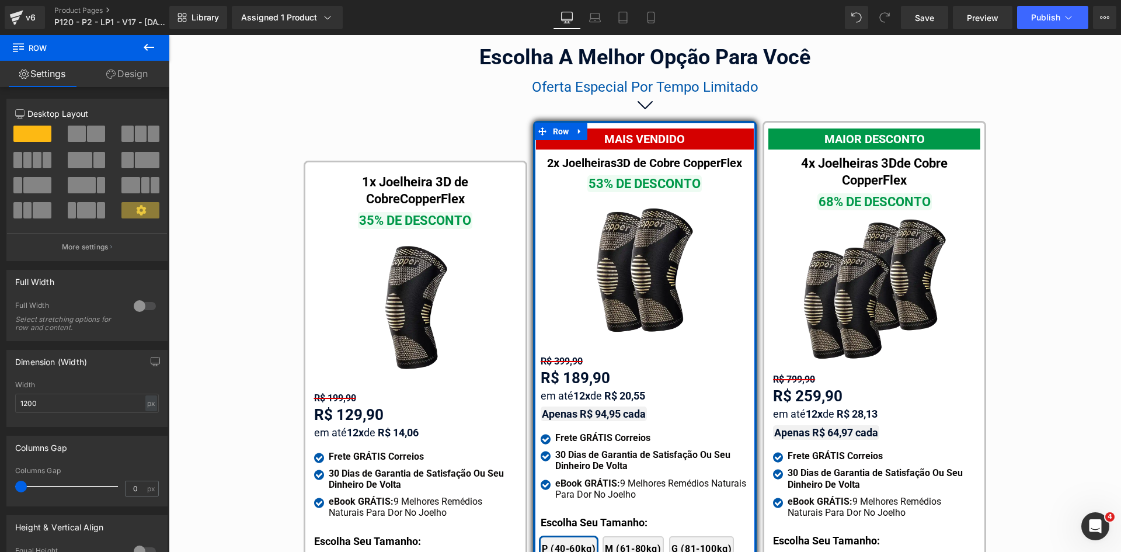
click at [138, 79] on link "Design" at bounding box center [127, 74] width 85 height 26
click at [0, 0] on div "Spacing" at bounding box center [0, 0] width 0 height 0
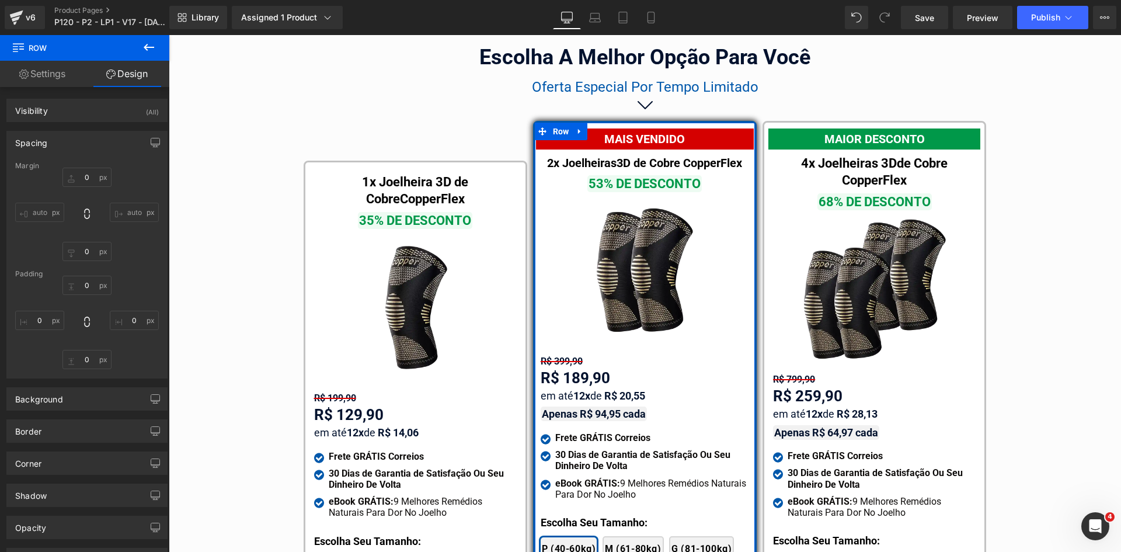
type input "0"
type input "10"
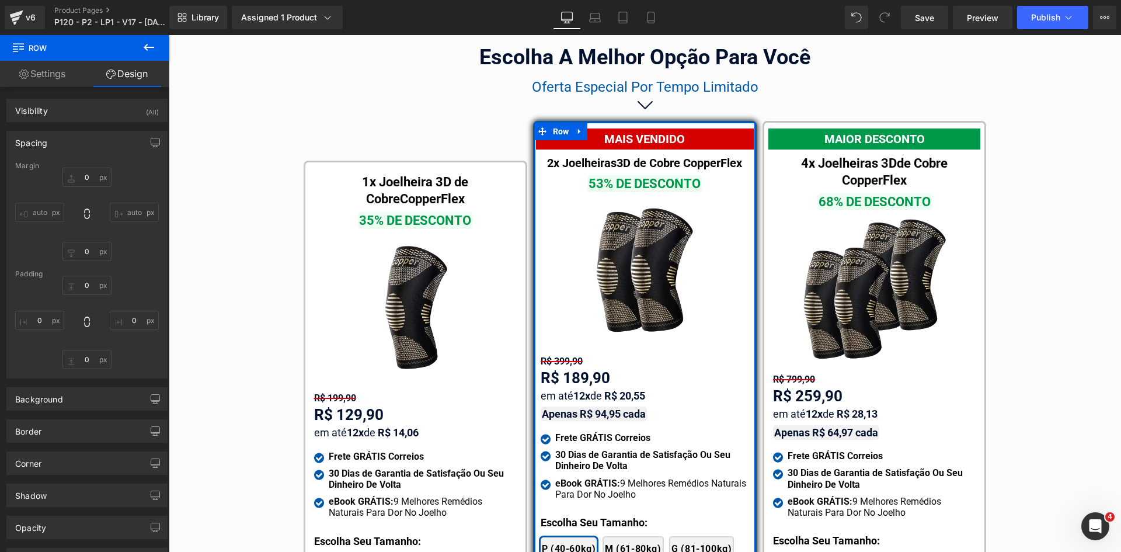
type input "10"
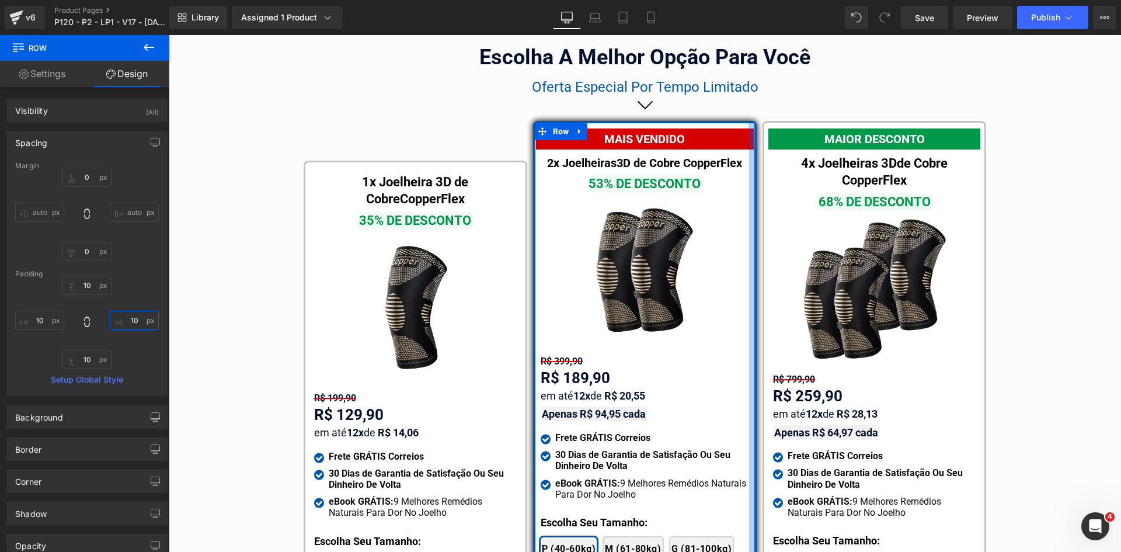
click at [130, 324] on input "10" at bounding box center [134, 320] width 49 height 19
type input "15"
click at [44, 313] on input "10" at bounding box center [39, 320] width 49 height 19
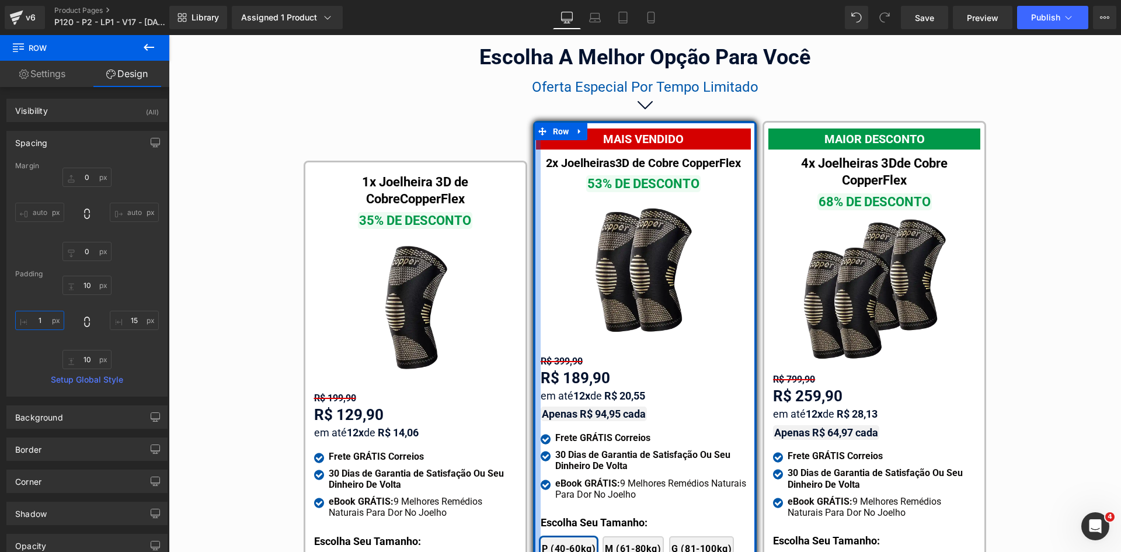
type input "15"
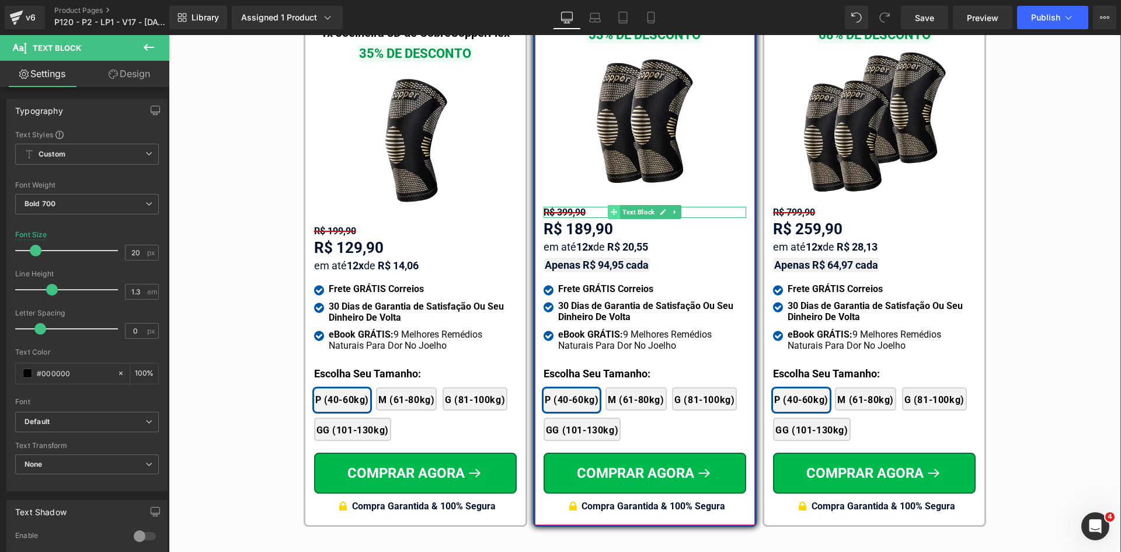
scroll to position [6947, 0]
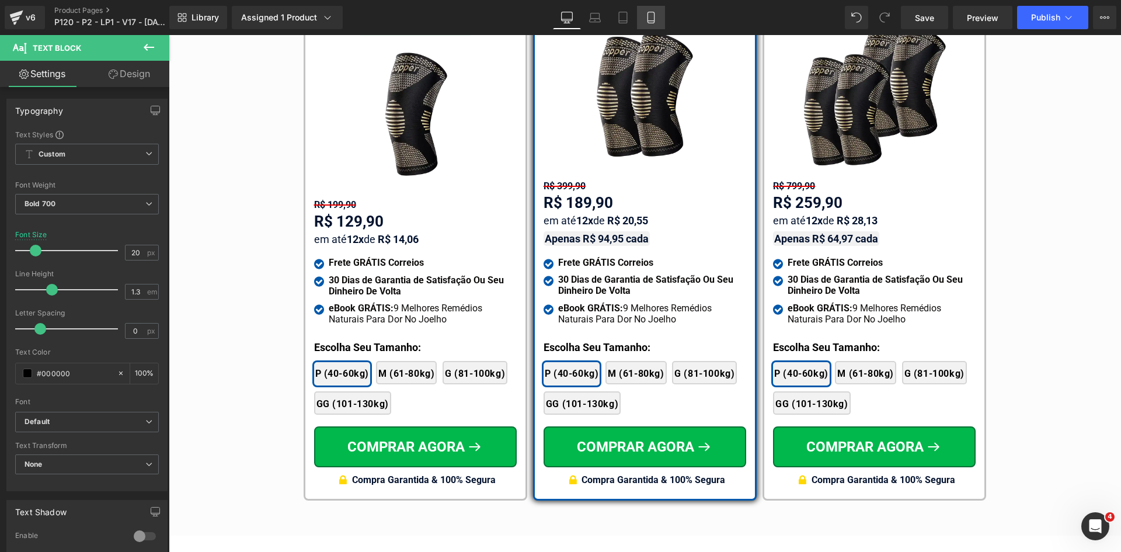
click at [656, 15] on icon at bounding box center [651, 18] width 12 height 12
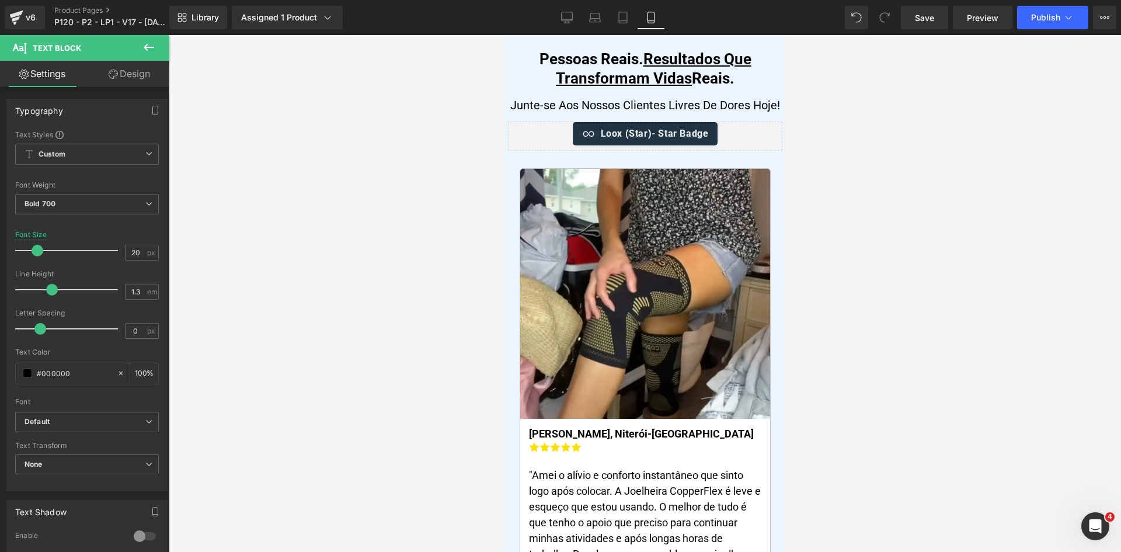
type input "22"
type input "100"
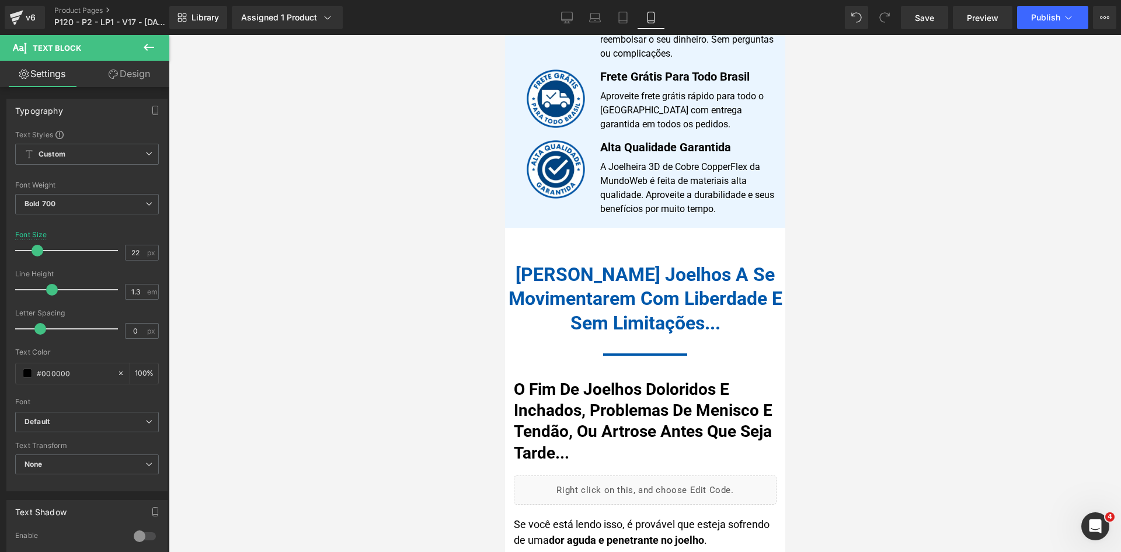
scroll to position [896, 0]
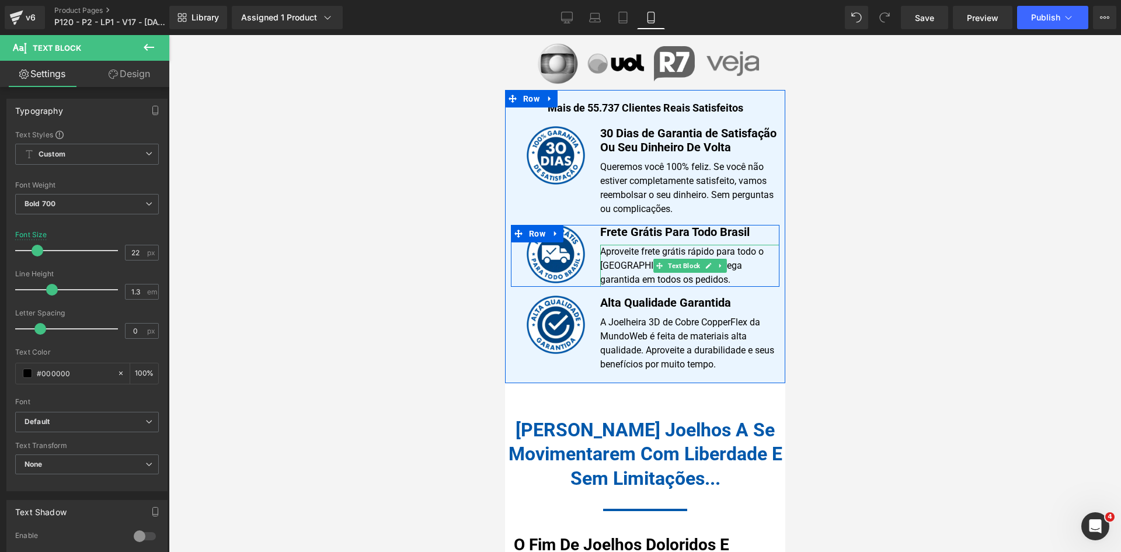
click at [617, 249] on p "Aproveite frete grátis rápido para todo o Brasil com entrega garantida em todos…" at bounding box center [689, 266] width 179 height 42
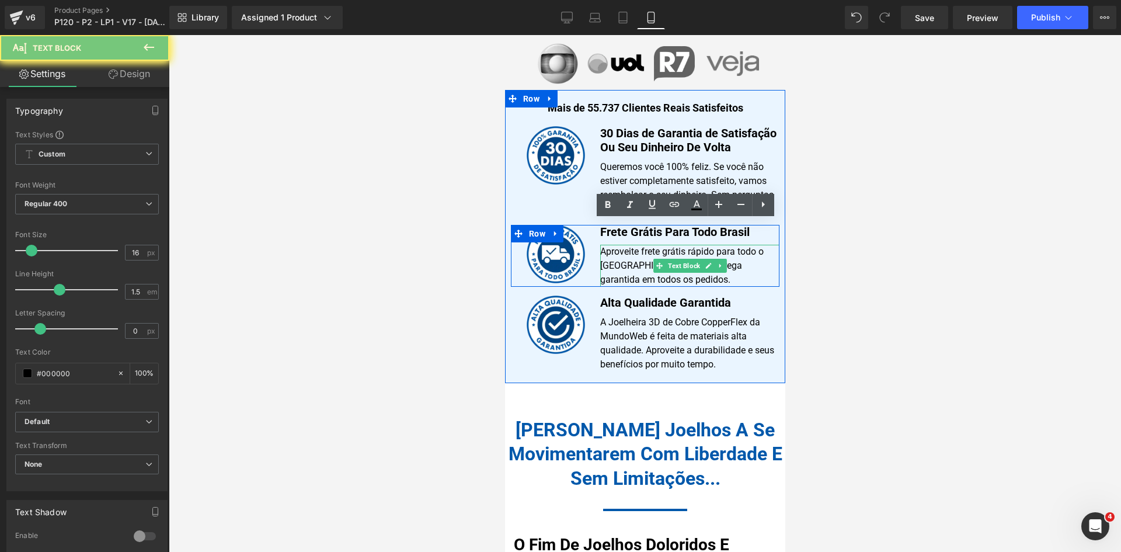
click at [617, 249] on p "Aproveite frete grátis rápido para todo o Brasil com entrega garantida em todos…" at bounding box center [689, 266] width 179 height 42
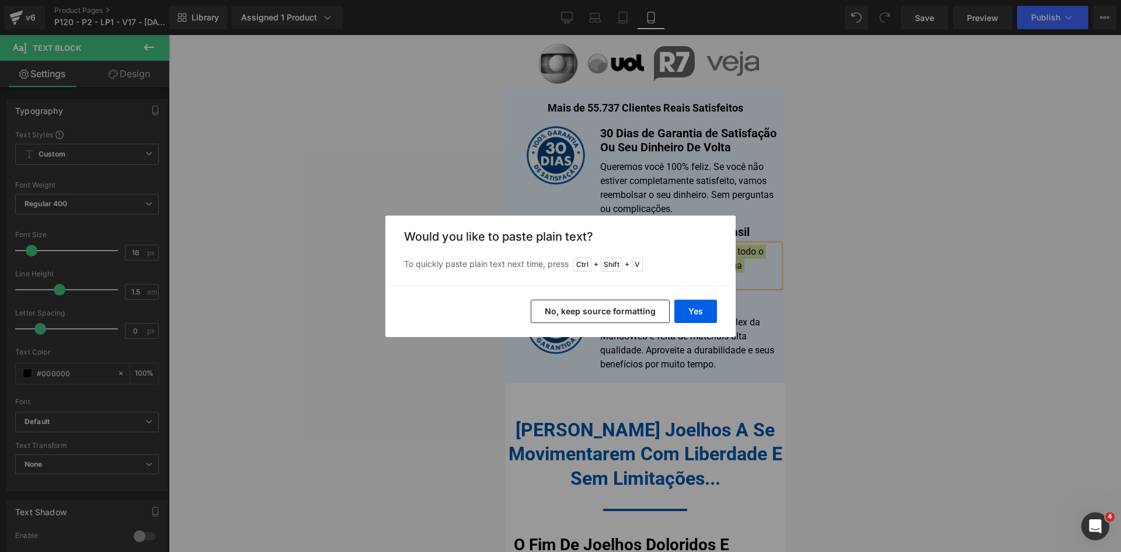
click at [630, 305] on button "No, keep source formatting" at bounding box center [600, 311] width 139 height 23
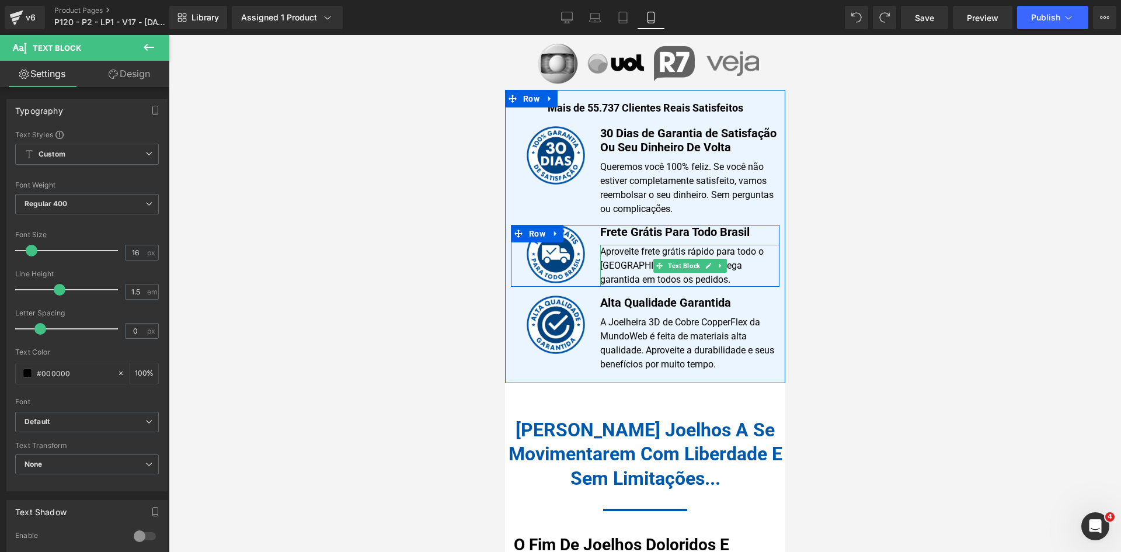
click at [611, 245] on p "Aproveite frete grátis rápido para todo o Brasil com entrega garantida em todos…" at bounding box center [689, 266] width 179 height 42
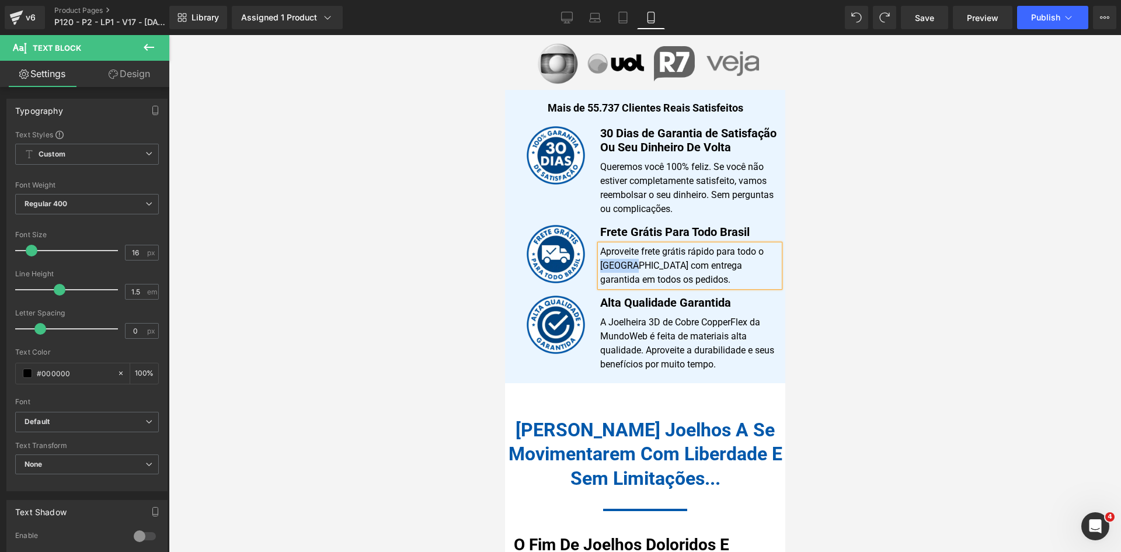
click at [611, 245] on p "Aproveite frete grátis rápido para todo o Brasil com entrega garantida em todos…" at bounding box center [689, 266] width 179 height 42
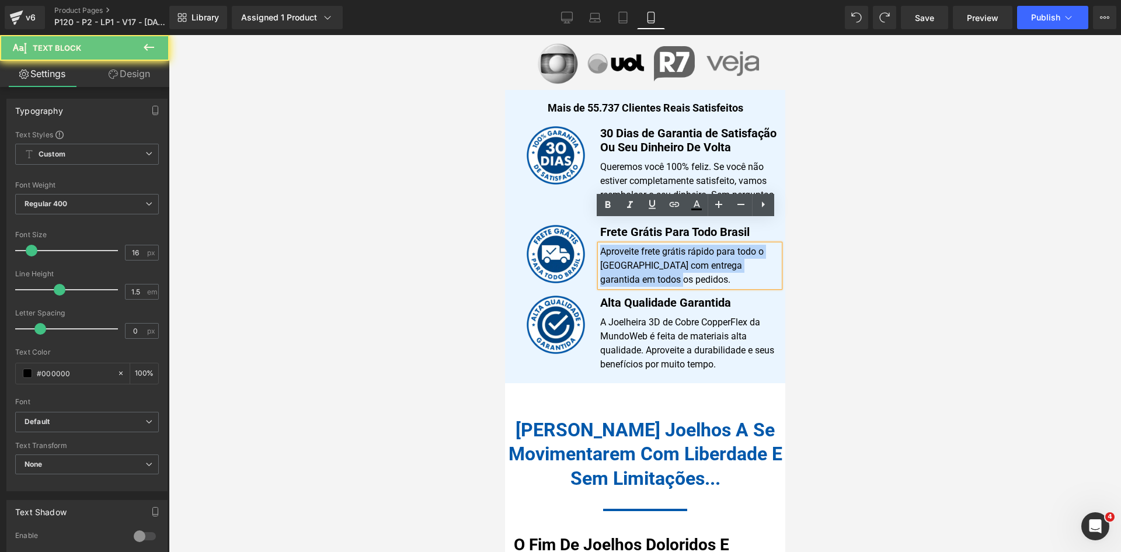
click at [611, 245] on p "Aproveite frete grátis rápido para todo o Brasil com entrega garantida em todos…" at bounding box center [689, 266] width 179 height 42
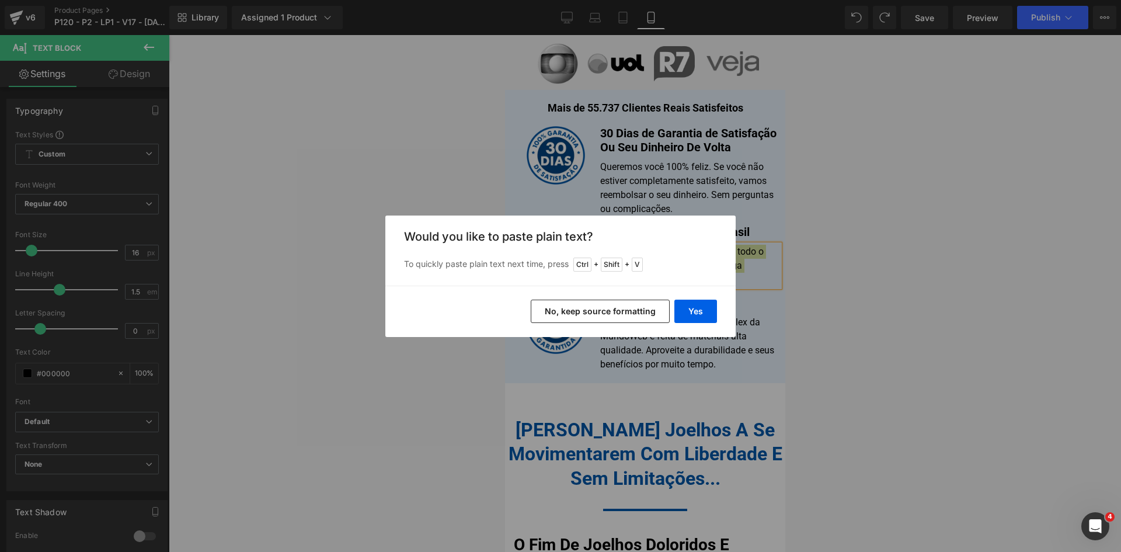
click at [622, 308] on button "No, keep source formatting" at bounding box center [600, 311] width 139 height 23
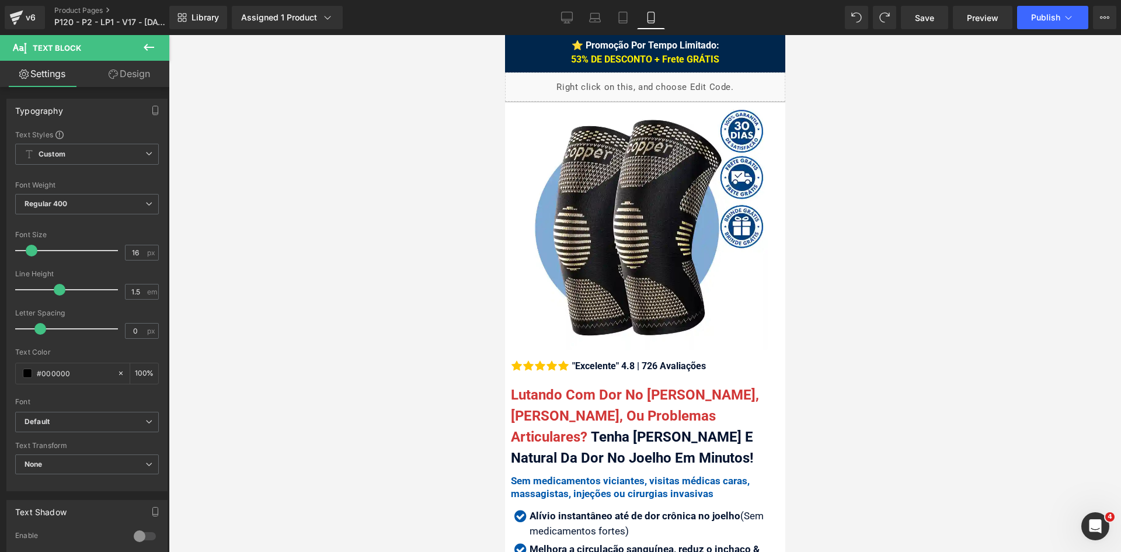
scroll to position [0, 0]
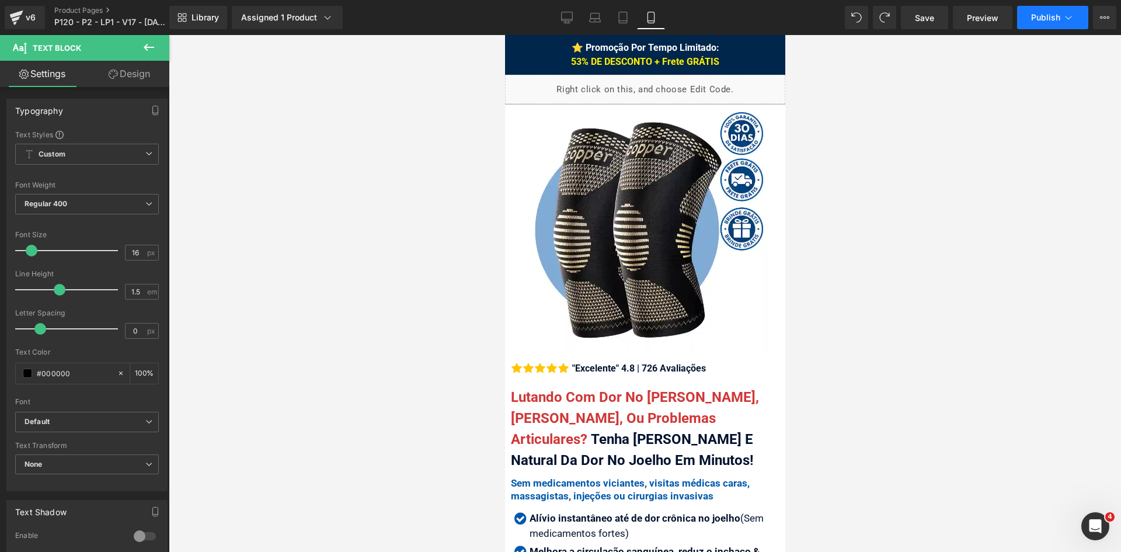
click at [1058, 8] on button "Publish" at bounding box center [1052, 17] width 71 height 23
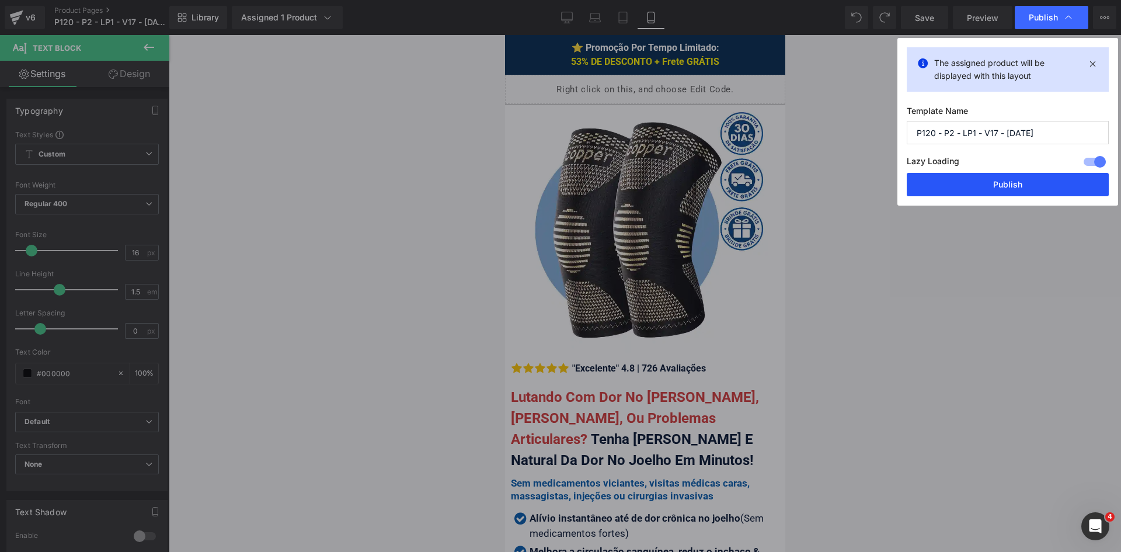
click at [994, 188] on button "Publish" at bounding box center [1008, 184] width 202 height 23
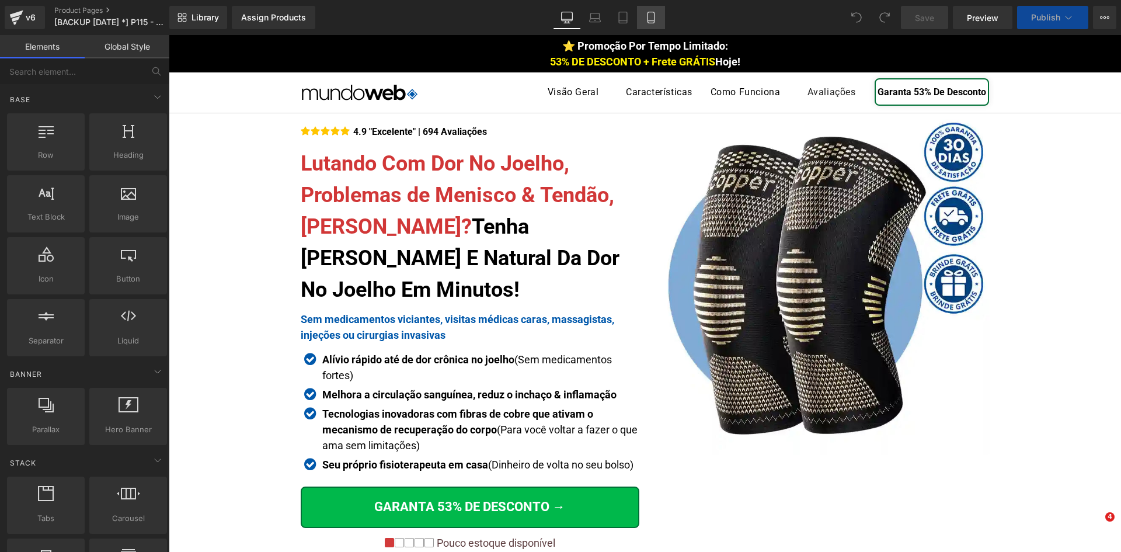
click at [651, 18] on icon at bounding box center [651, 18] width 12 height 12
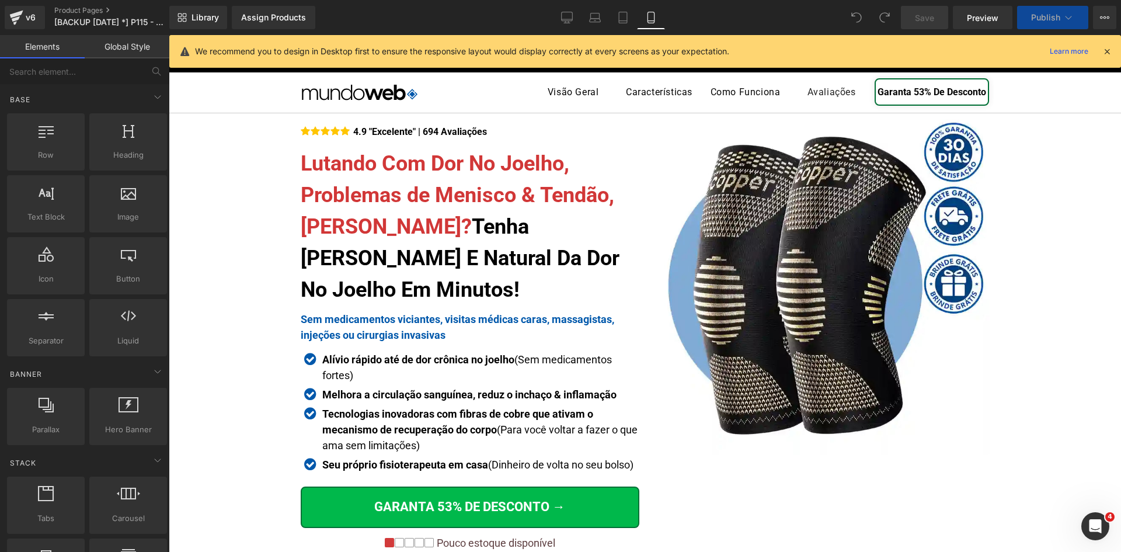
click at [1108, 53] on icon at bounding box center [1107, 51] width 11 height 11
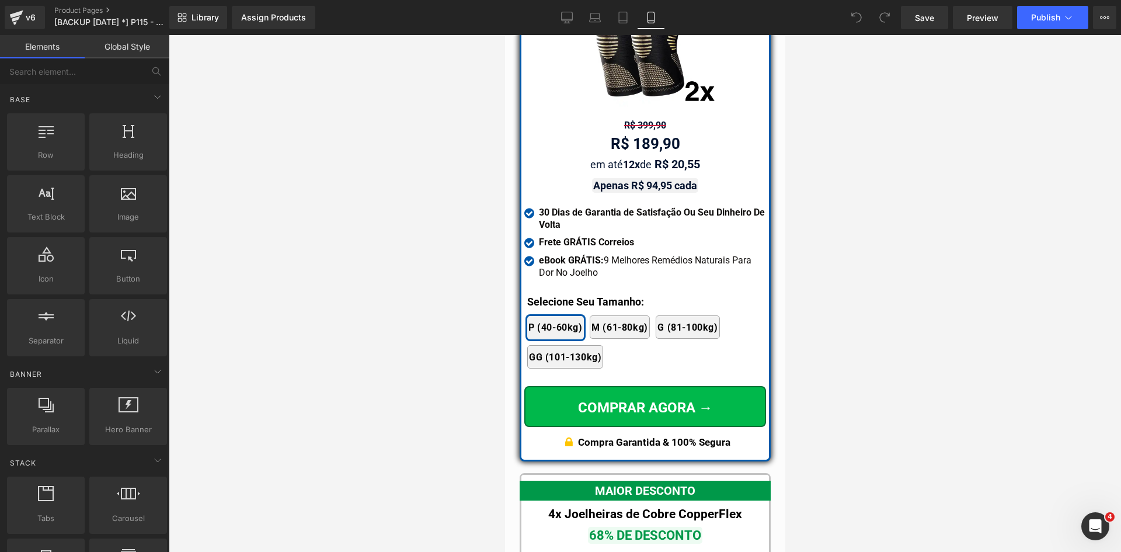
scroll to position [10578, 0]
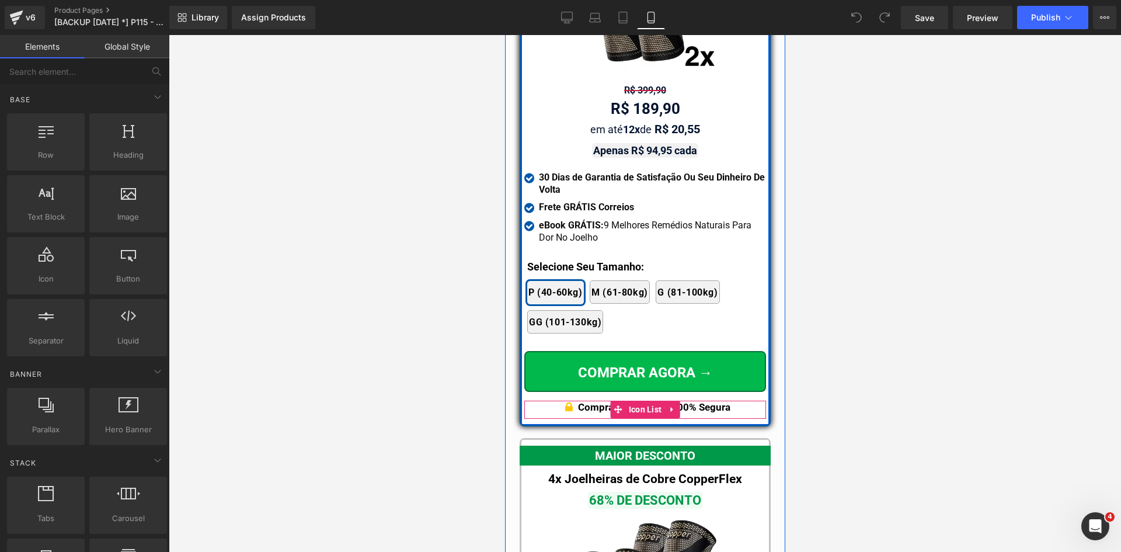
click at [717, 401] on p "Compra Garantida & 100% Segura" at bounding box center [654, 407] width 152 height 13
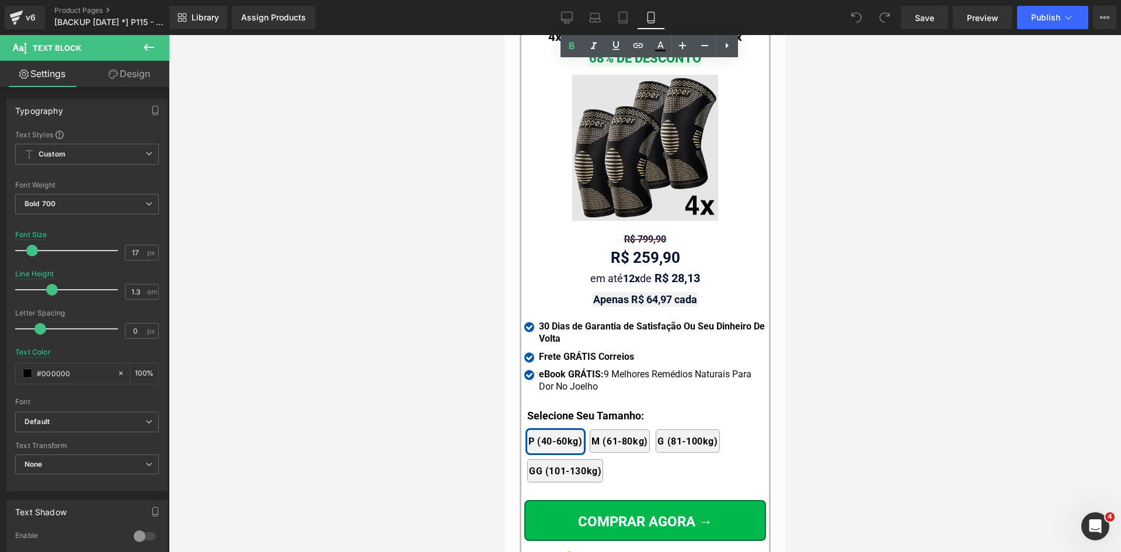
scroll to position [10869, 0]
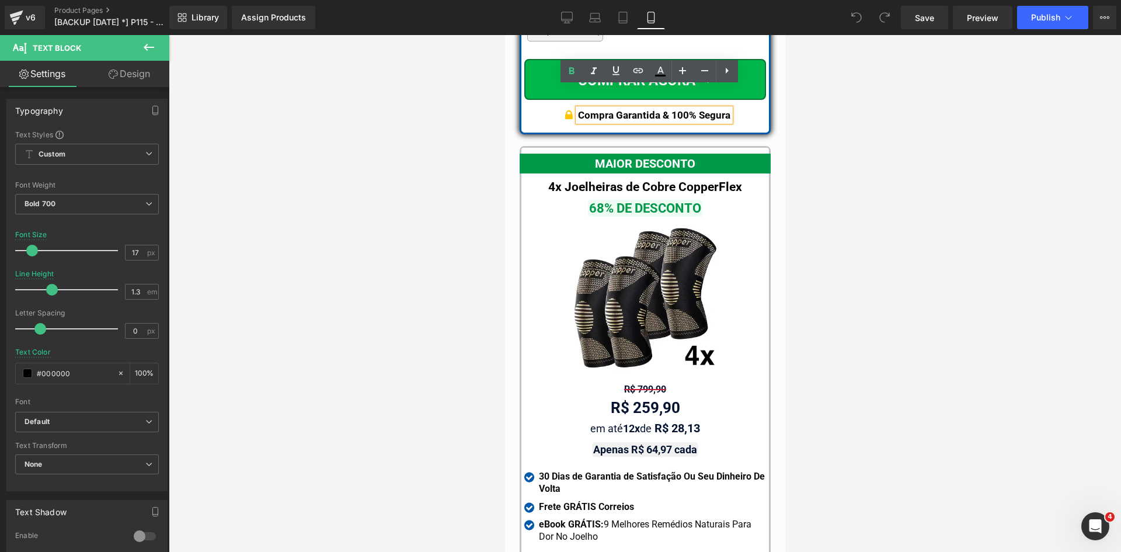
click at [633, 201] on div "68% DE DESCONTO Text Block" at bounding box center [645, 208] width 242 height 15
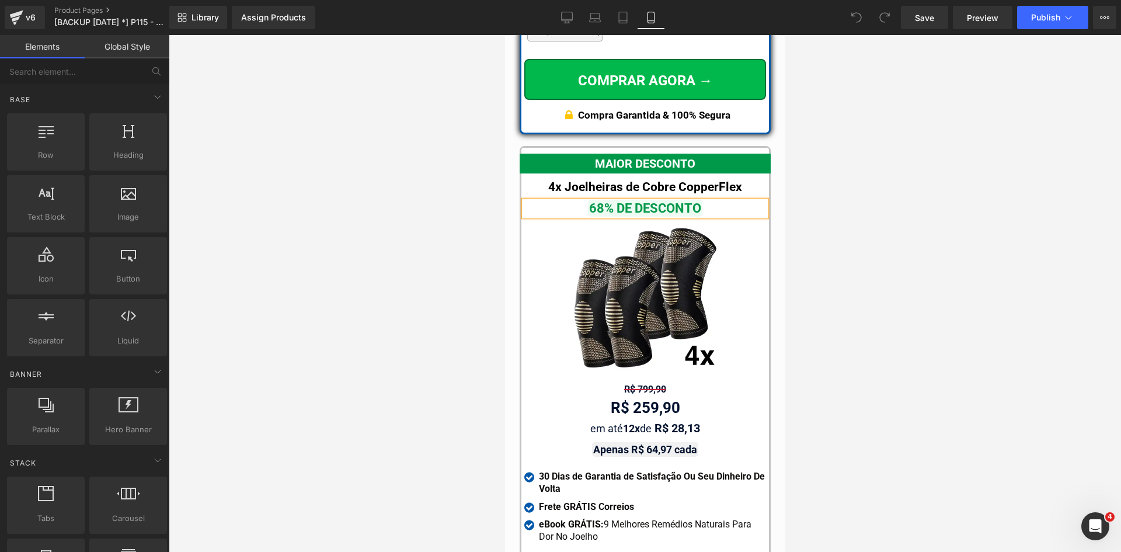
drag, startPoint x: 406, startPoint y: 202, endPoint x: 431, endPoint y: 199, distance: 25.4
click at [406, 203] on div at bounding box center [645, 293] width 952 height 517
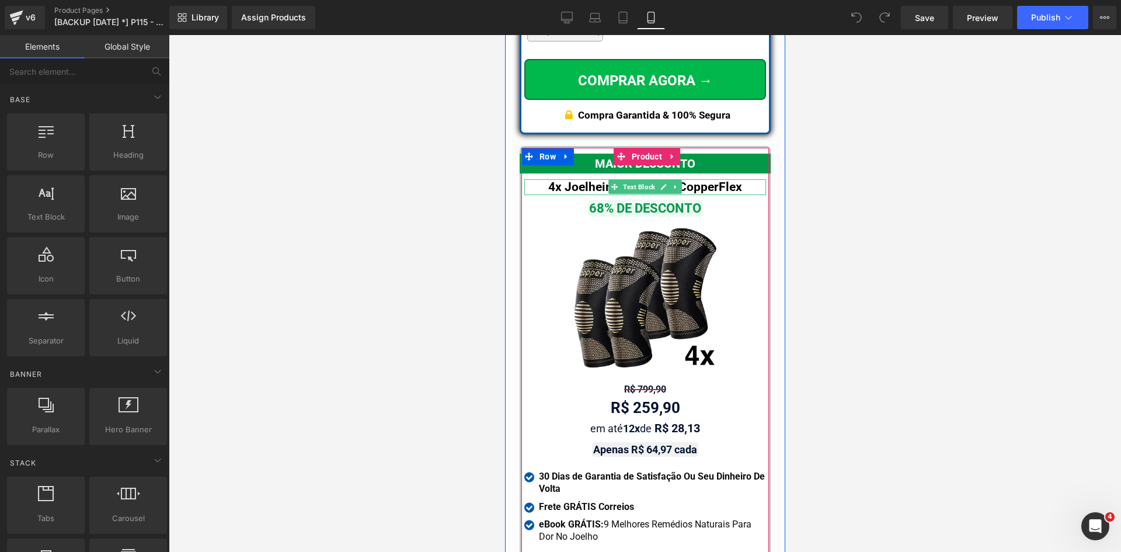
click at [561, 180] on span "4x Joelheiras de Cobre CopperFlex" at bounding box center [645, 187] width 194 height 14
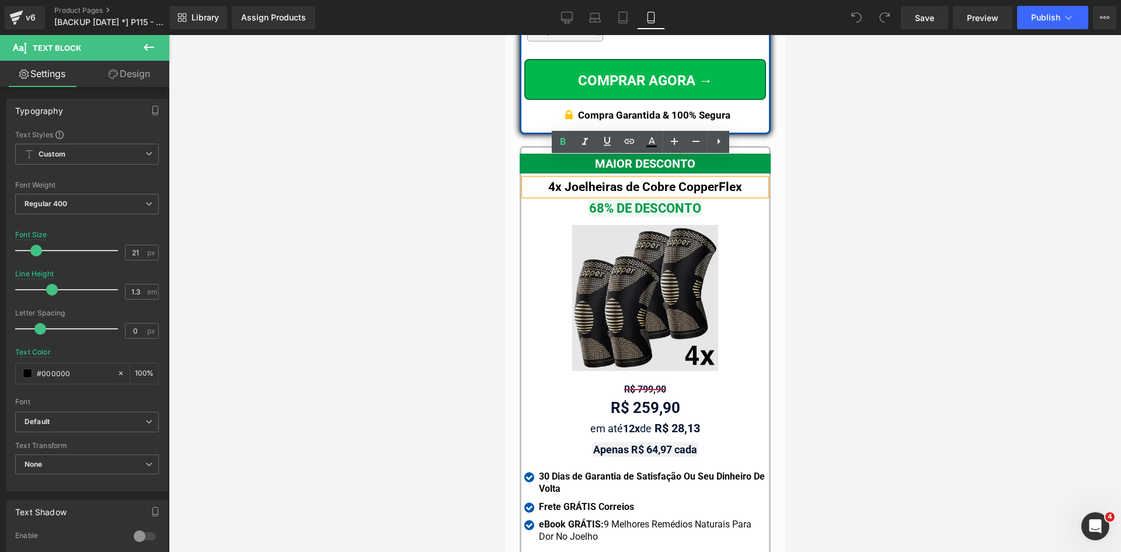
scroll to position [11045, 0]
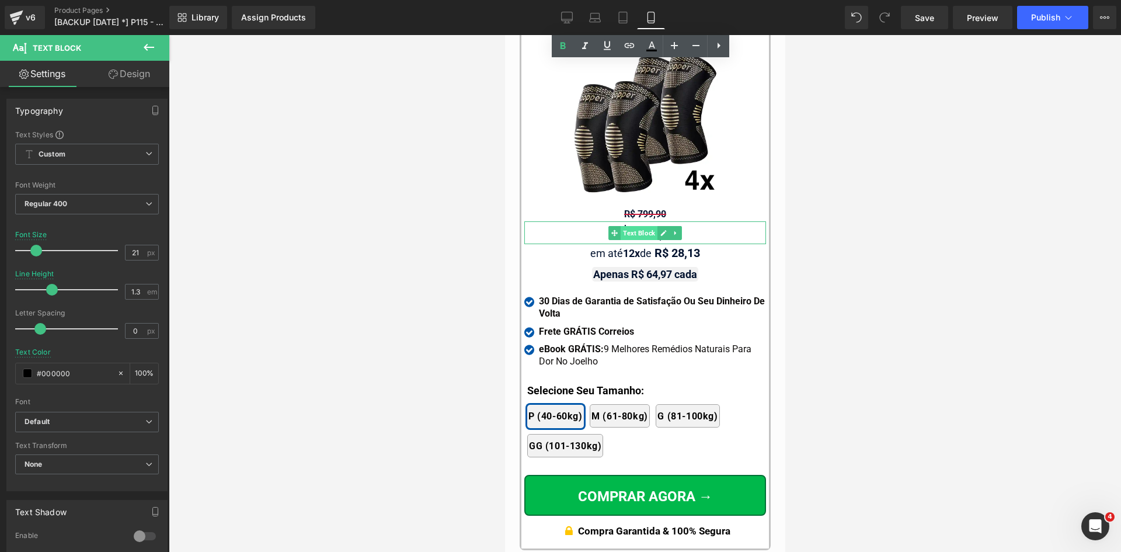
click at [645, 226] on span "Text Block" at bounding box center [638, 233] width 37 height 14
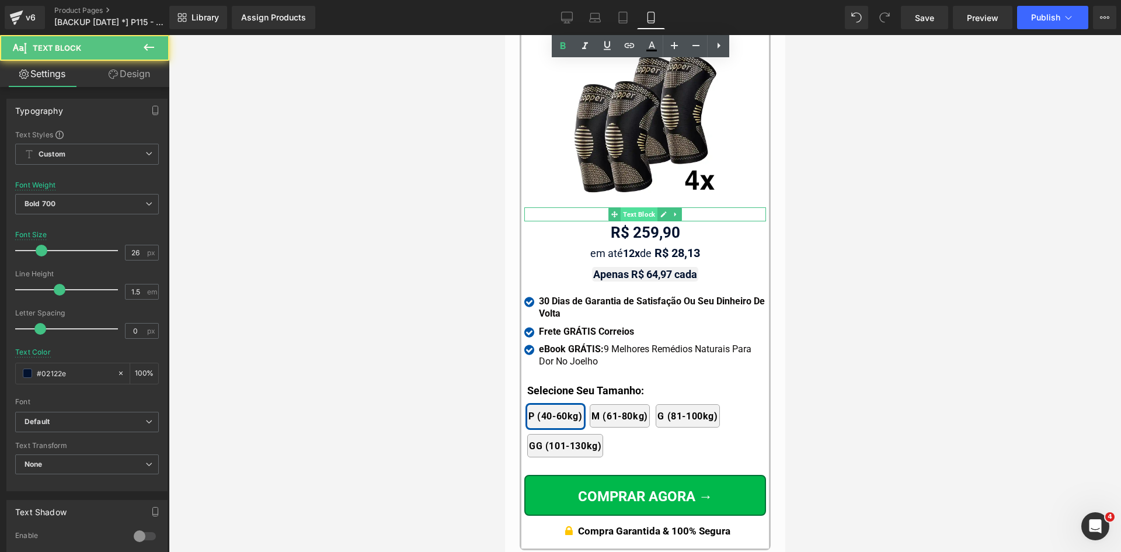
click at [642, 207] on span "Text Block" at bounding box center [638, 214] width 37 height 14
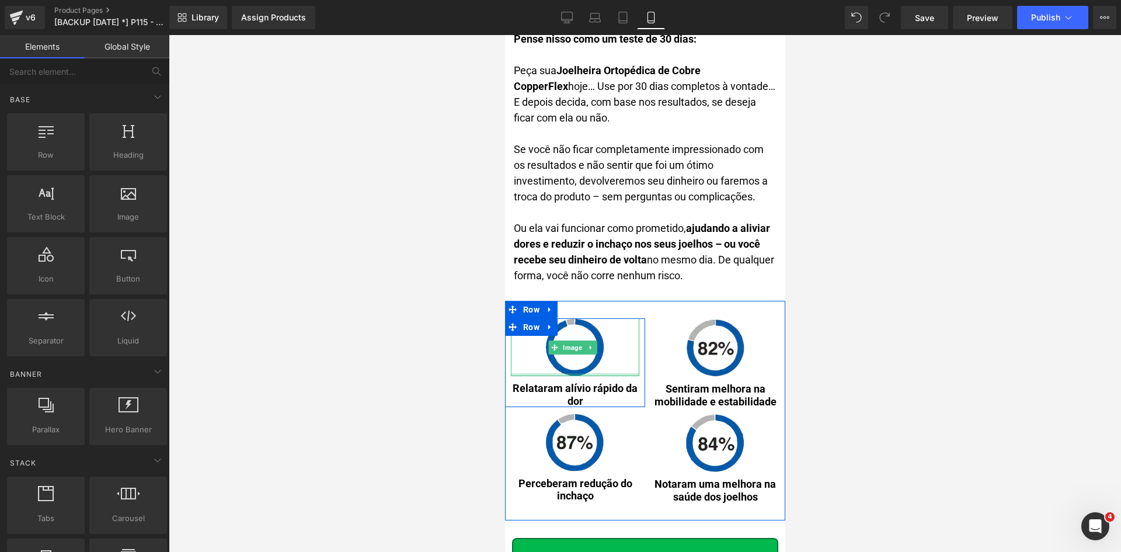
scroll to position [5937, 0]
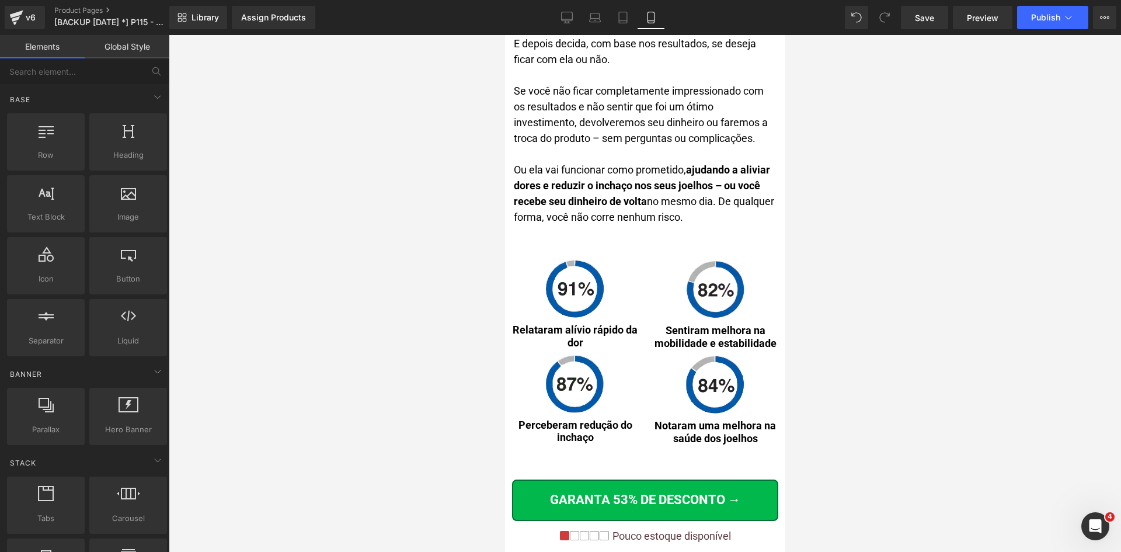
click at [402, 330] on div at bounding box center [645, 293] width 952 height 517
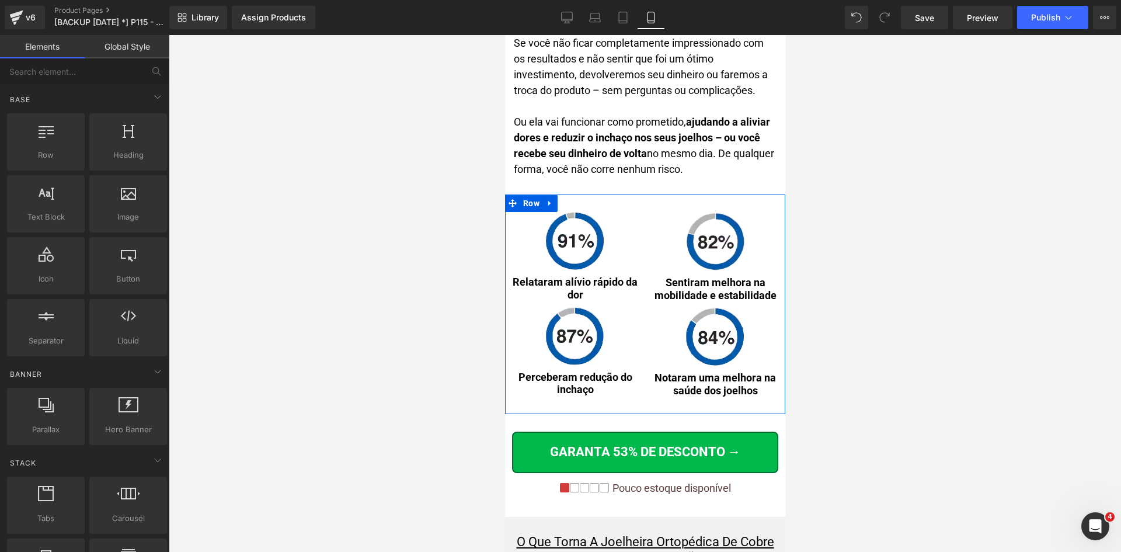
scroll to position [6073, 0]
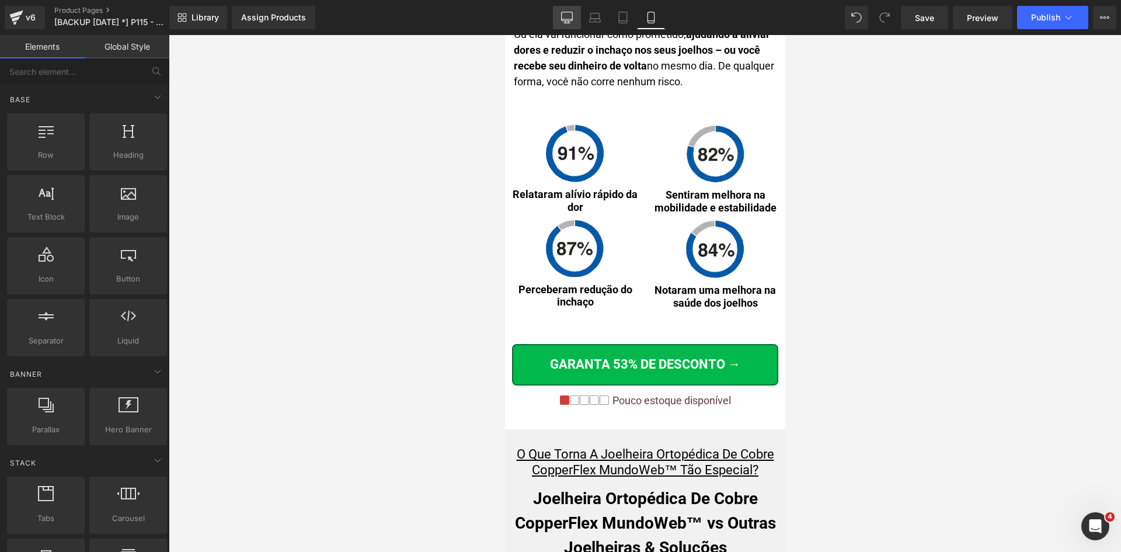
click at [564, 18] on icon at bounding box center [567, 18] width 12 height 12
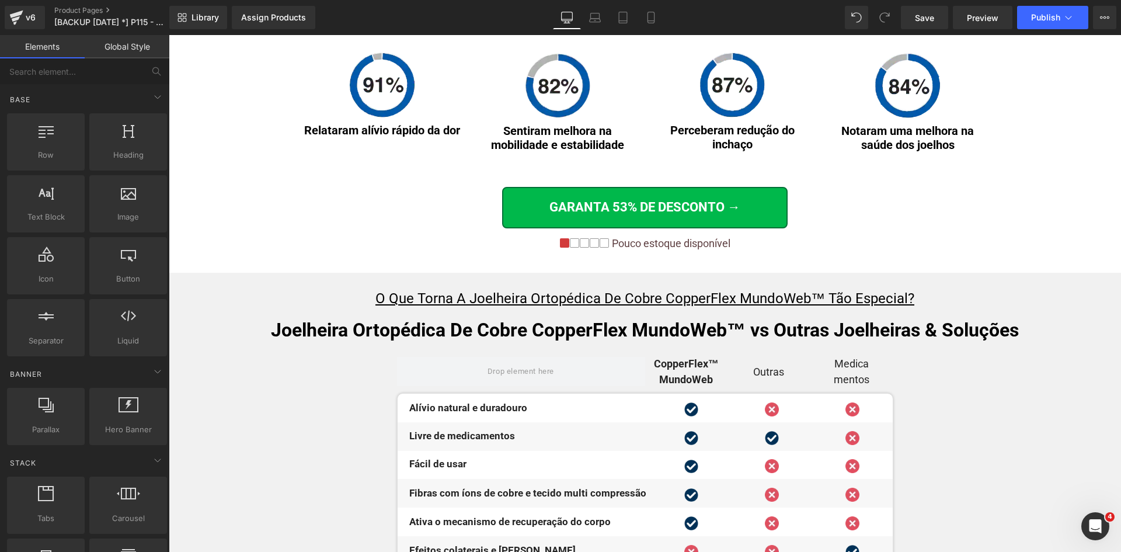
scroll to position [4063, 0]
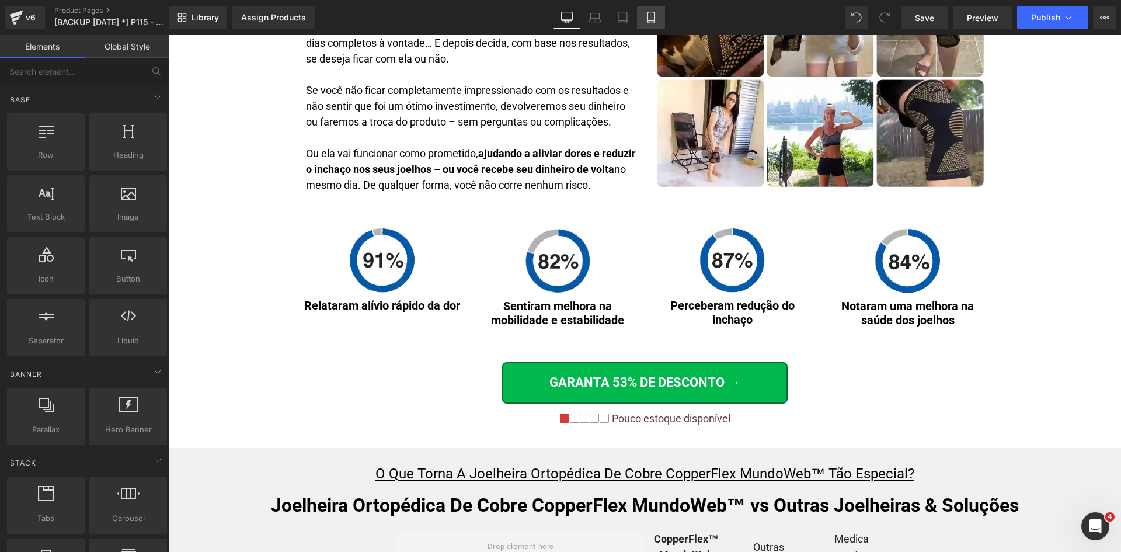
click at [653, 19] on icon at bounding box center [651, 18] width 12 height 12
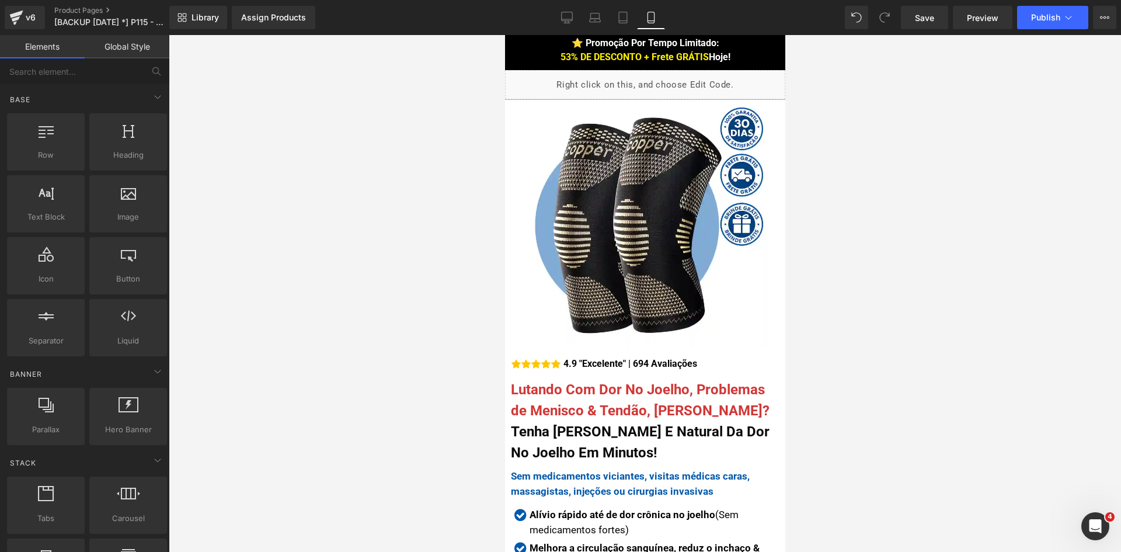
scroll to position [0, 0]
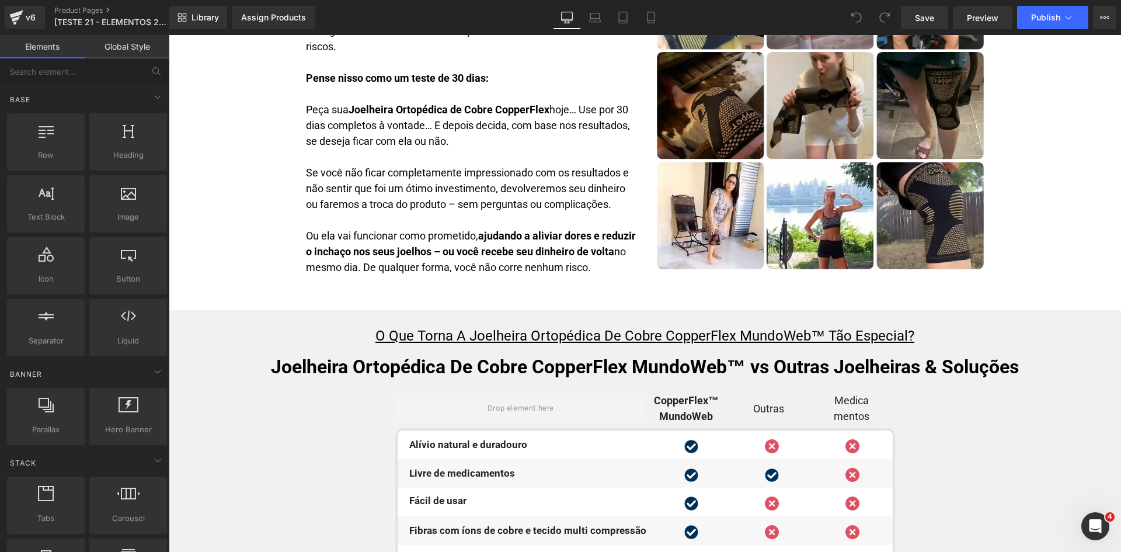
scroll to position [4146, 0]
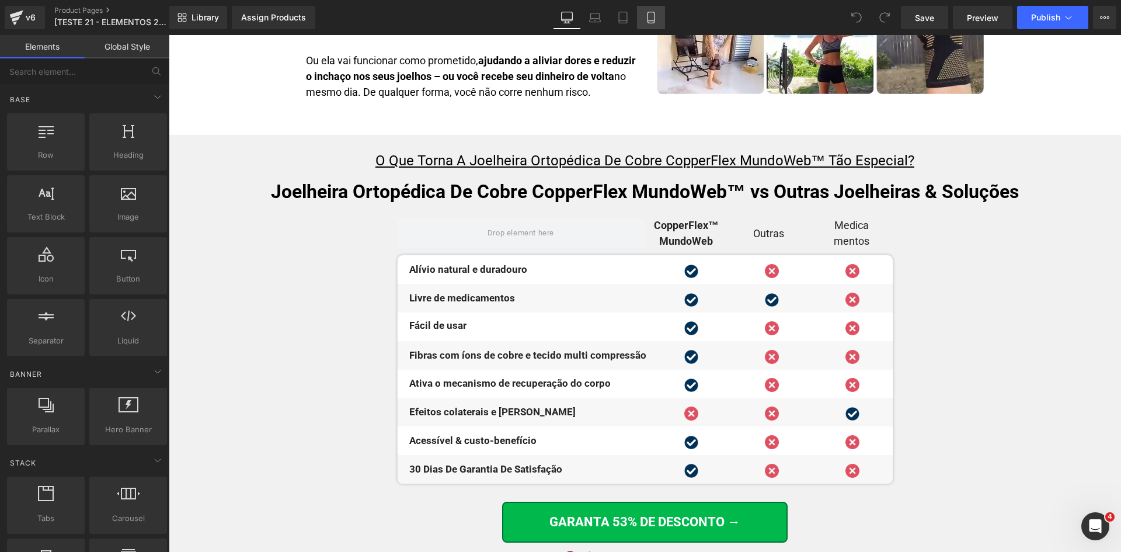
click at [658, 18] on link "Mobile" at bounding box center [651, 17] width 28 height 23
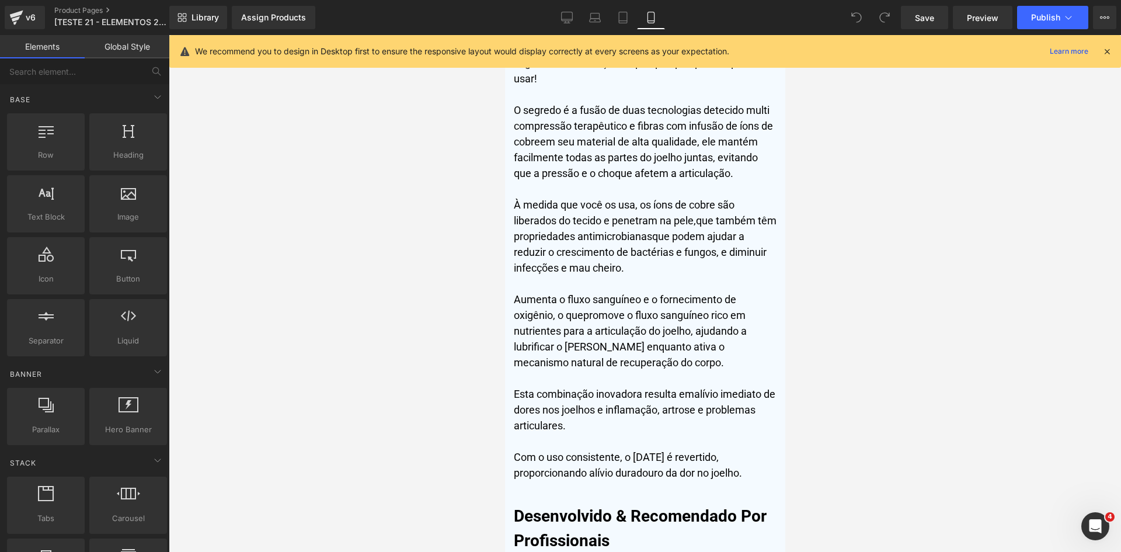
scroll to position [4417, 0]
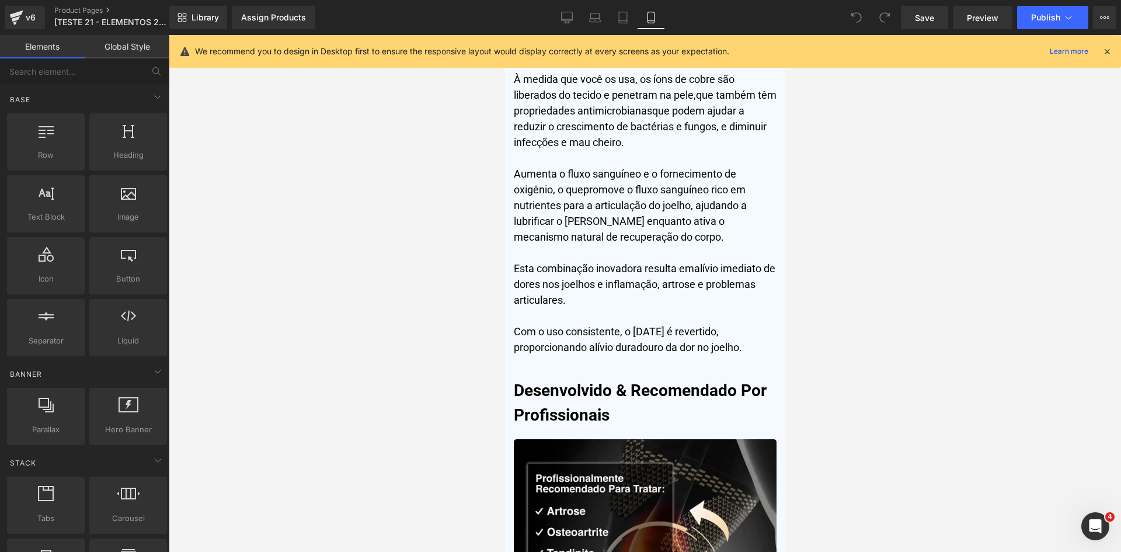
drag, startPoint x: 1110, startPoint y: 51, endPoint x: 993, endPoint y: 105, distance: 129.1
click at [1109, 51] on icon at bounding box center [1107, 51] width 11 height 11
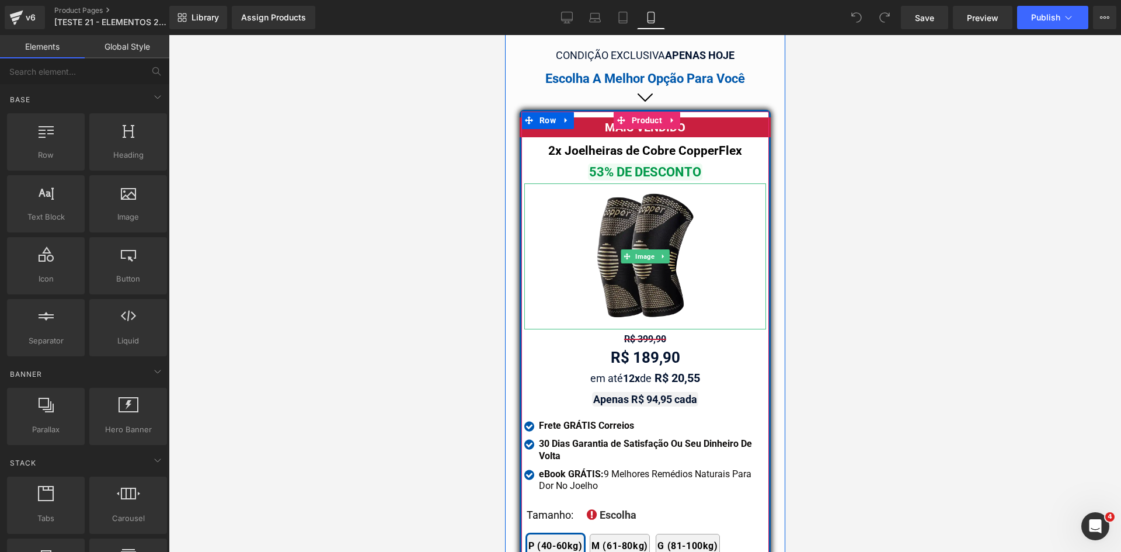
scroll to position [10203, 0]
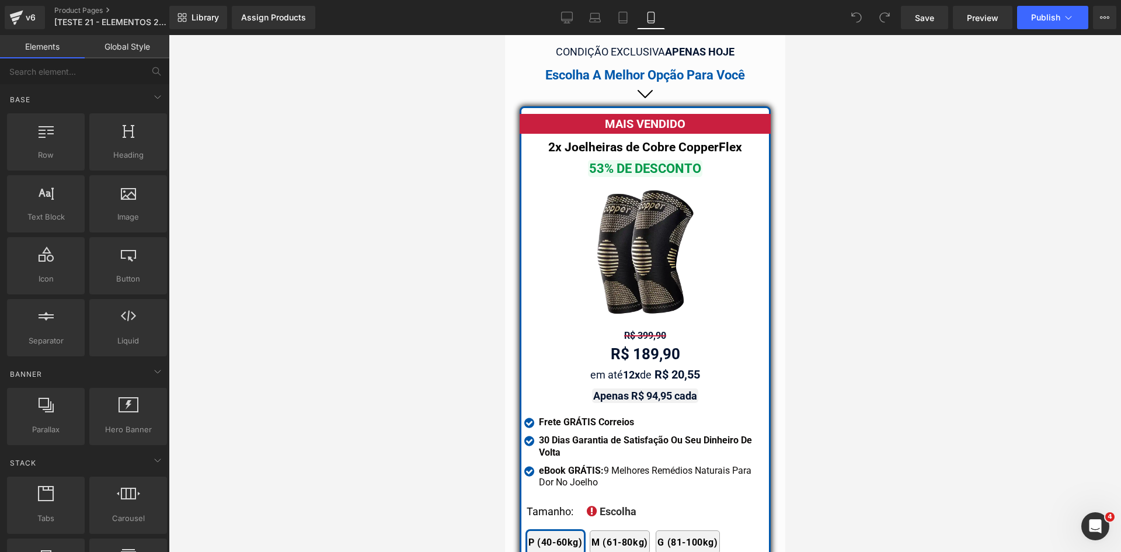
click at [360, 209] on div at bounding box center [645, 293] width 952 height 517
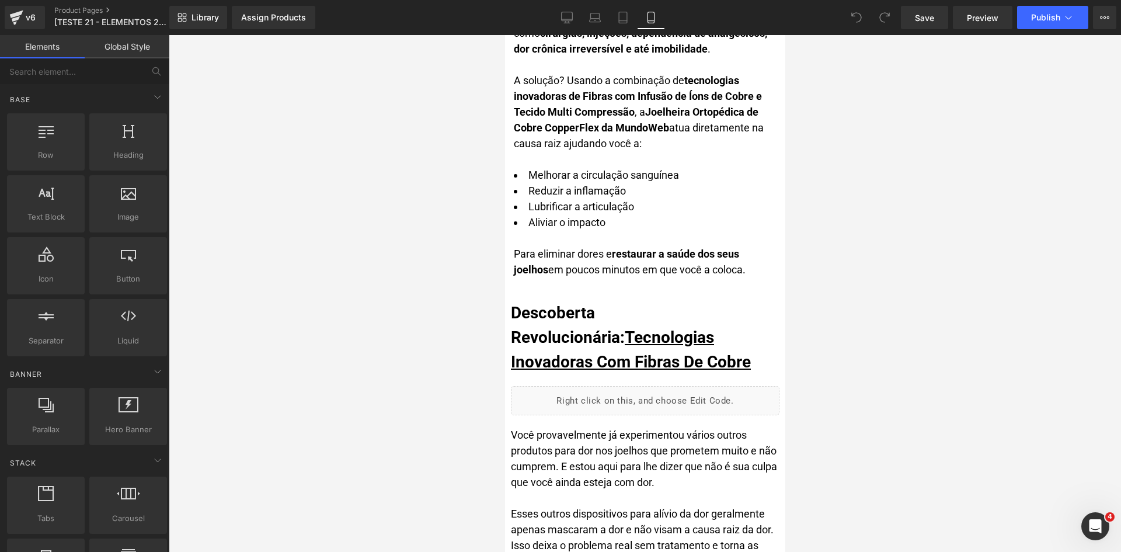
scroll to position [0, 0]
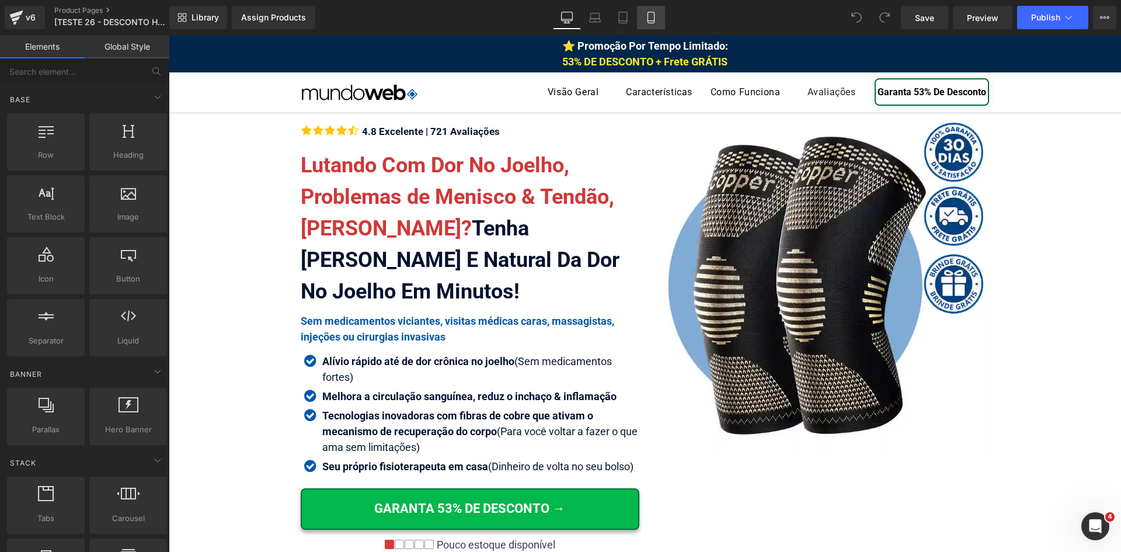
click at [652, 20] on icon at bounding box center [651, 18] width 12 height 12
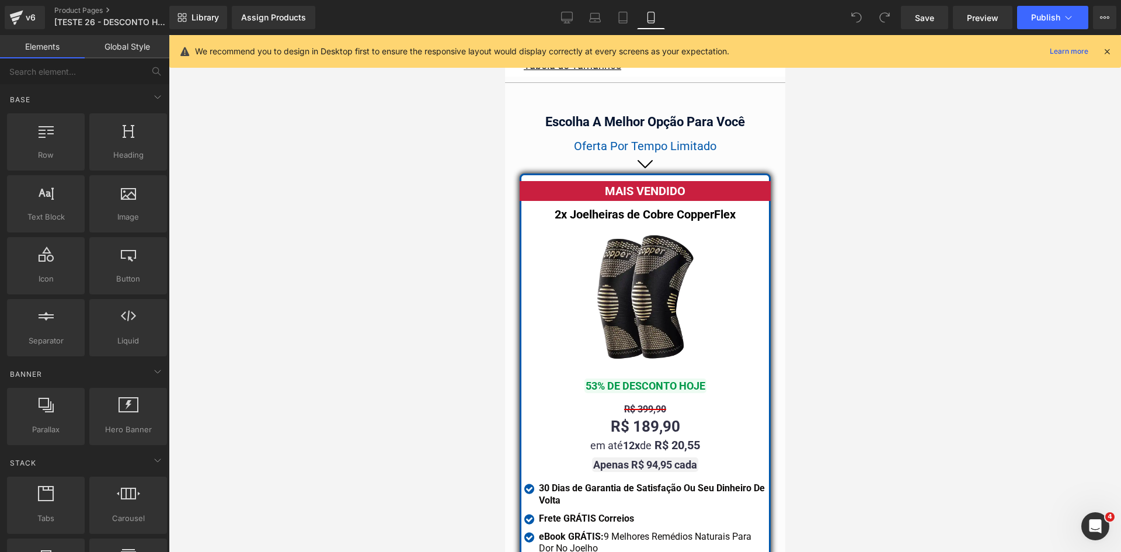
scroll to position [10328, 0]
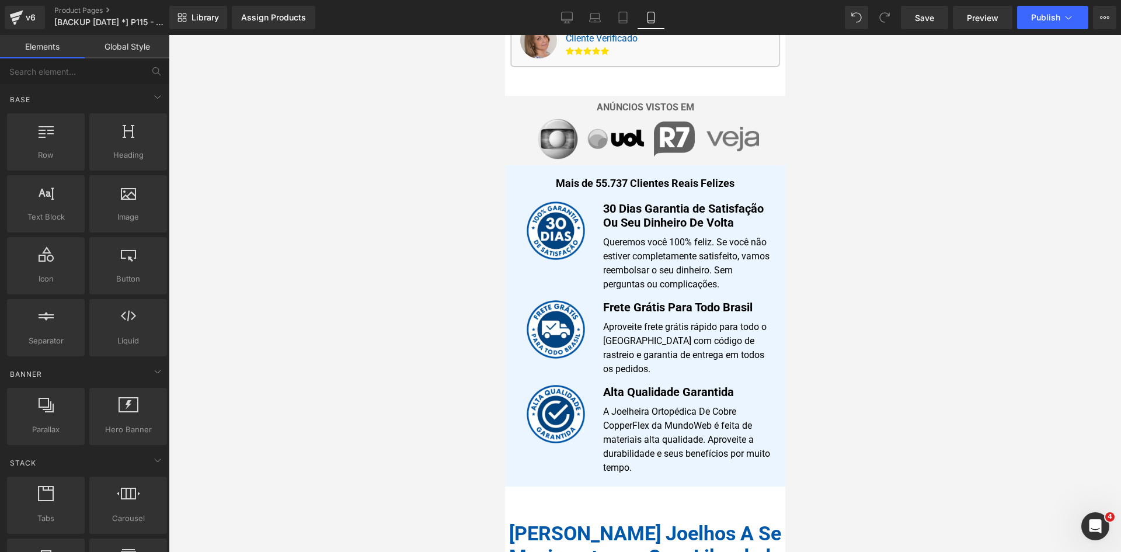
scroll to position [818, 0]
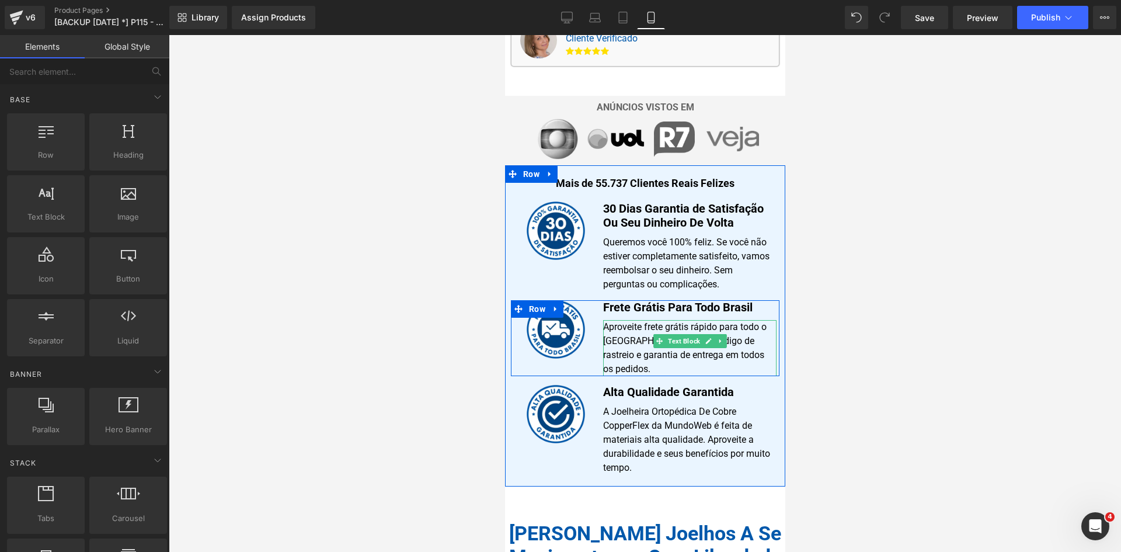
click at [635, 328] on p "Aproveite frete grátis rápido para todo o [GEOGRAPHIC_DATA] com código de rastr…" at bounding box center [689, 348] width 173 height 56
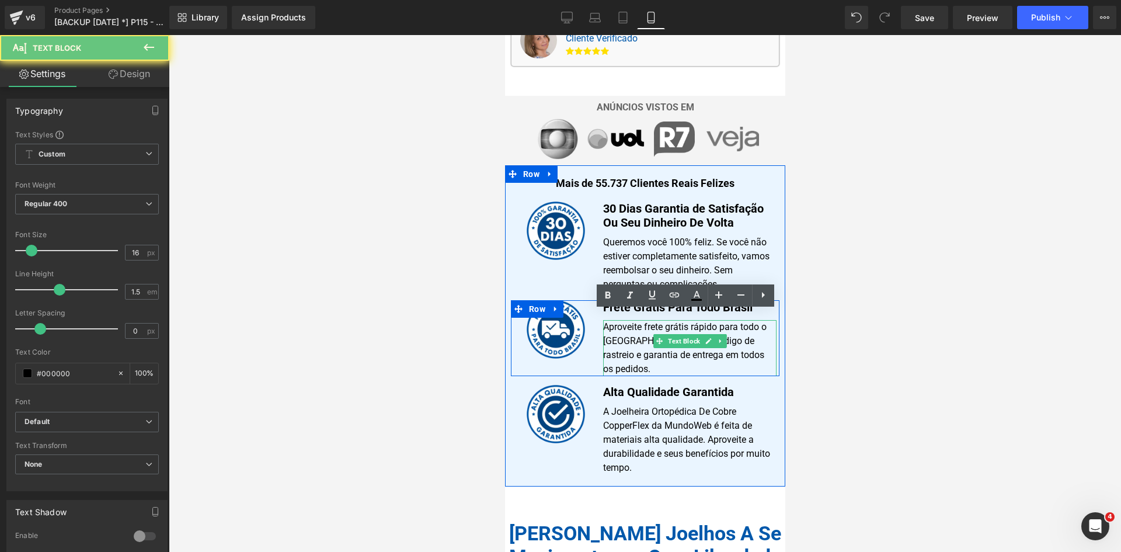
click at [635, 328] on p "Aproveite frete grátis rápido para todo o [GEOGRAPHIC_DATA] com código de rastr…" at bounding box center [689, 348] width 173 height 56
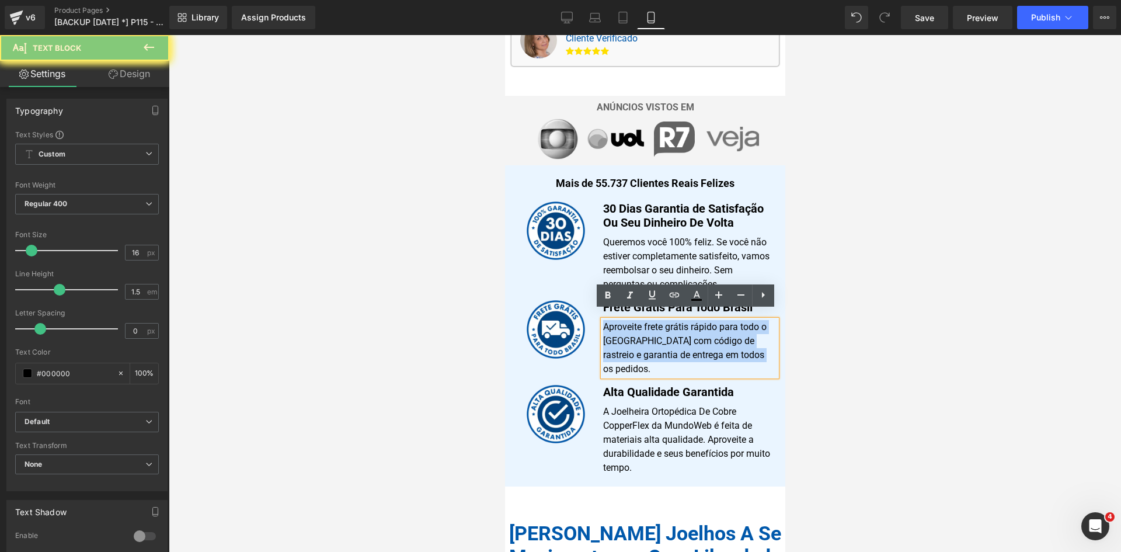
click at [635, 328] on p "Aproveite frete grátis rápido para todo o [GEOGRAPHIC_DATA] com código de rastr…" at bounding box center [689, 348] width 173 height 56
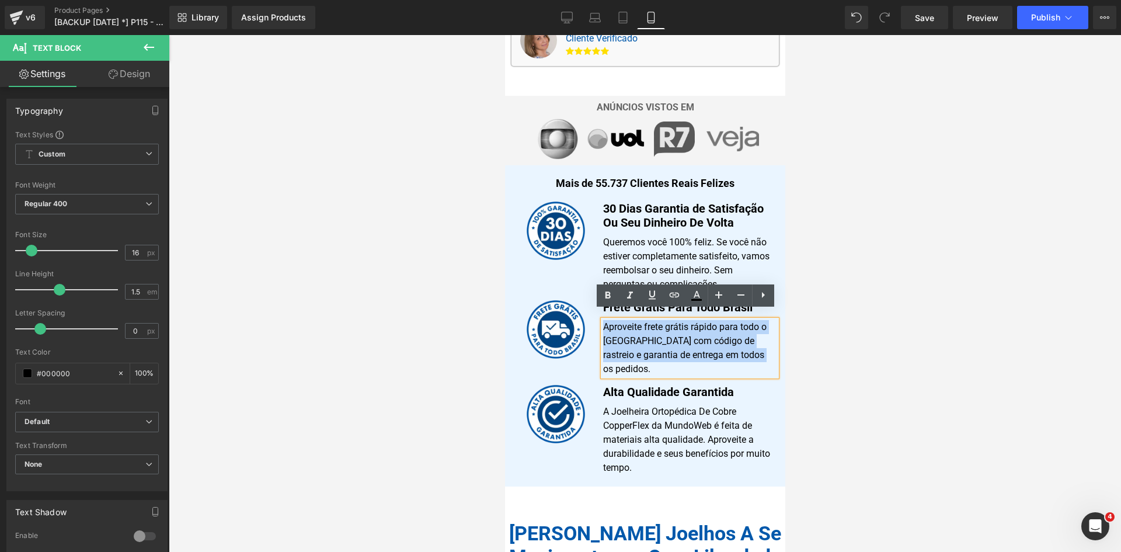
copy p "Aproveite frete grátis rápido para todo o [GEOGRAPHIC_DATA] com código de rastr…"
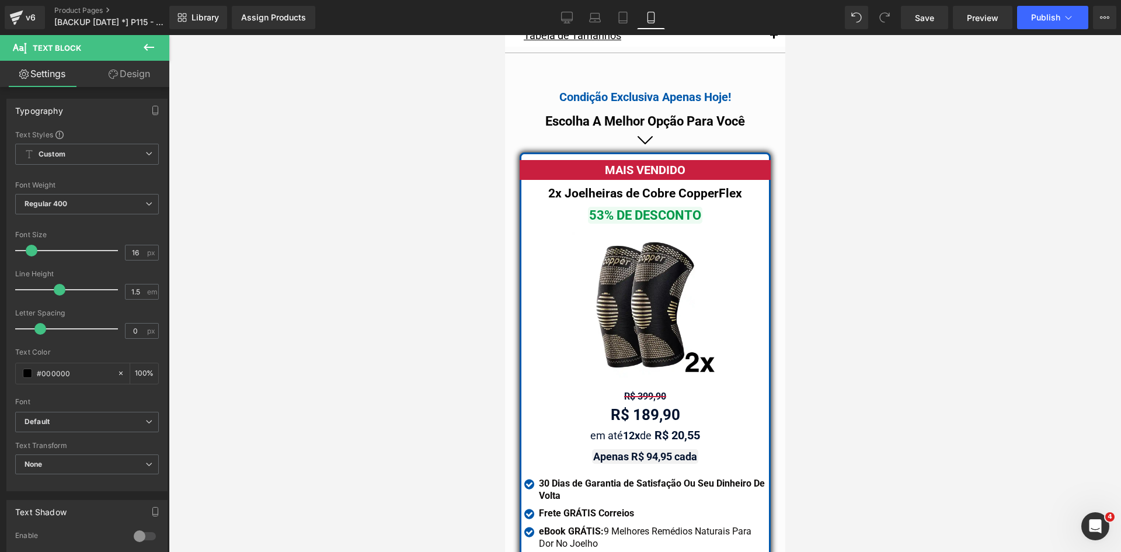
scroll to position [10289, 0]
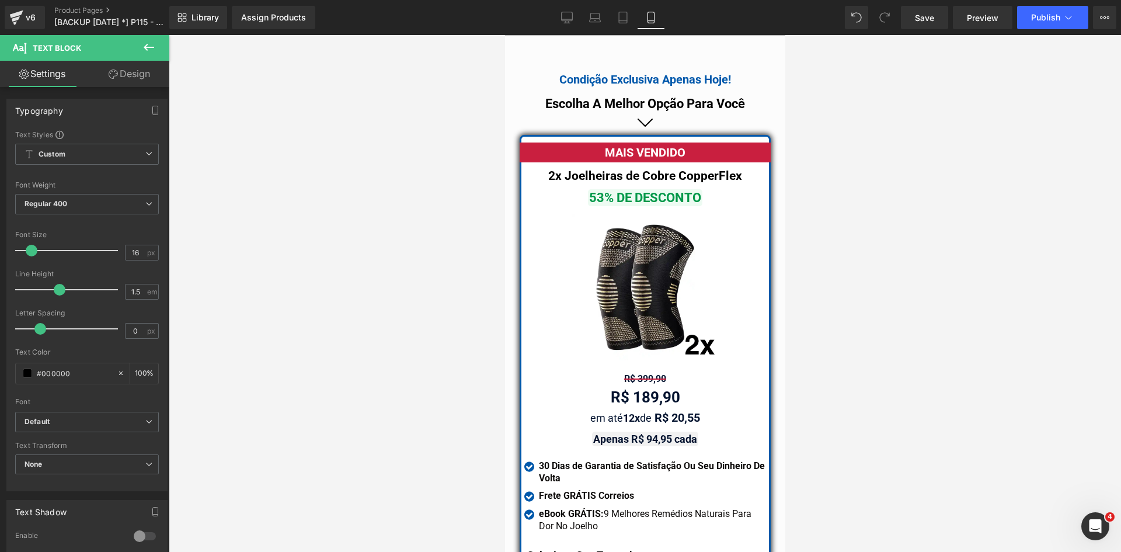
drag, startPoint x: 780, startPoint y: 91, endPoint x: 1315, endPoint y: 421, distance: 628.3
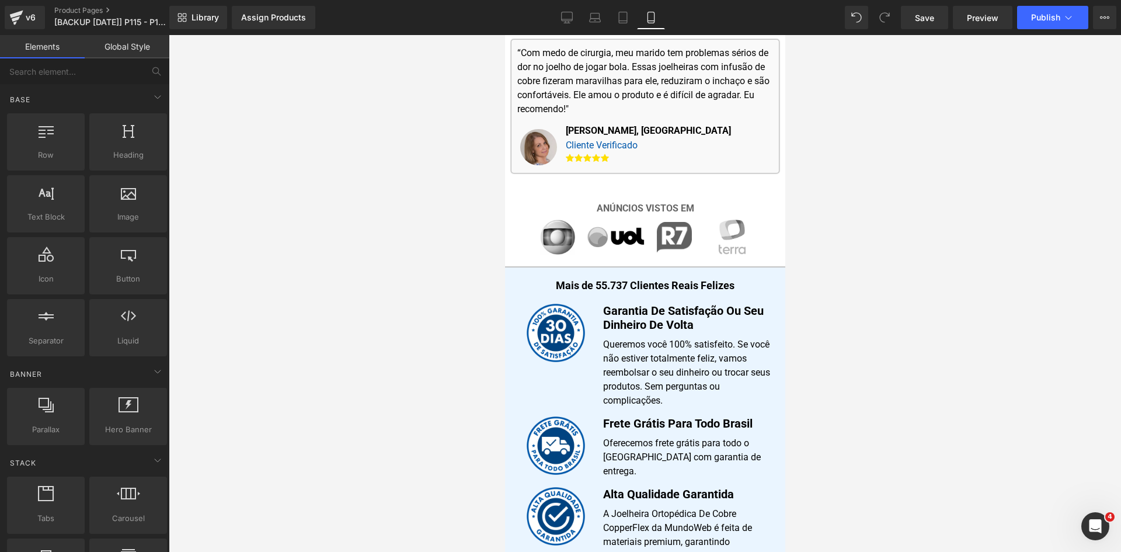
scroll to position [701, 0]
